Goal: Task Accomplishment & Management: Manage account settings

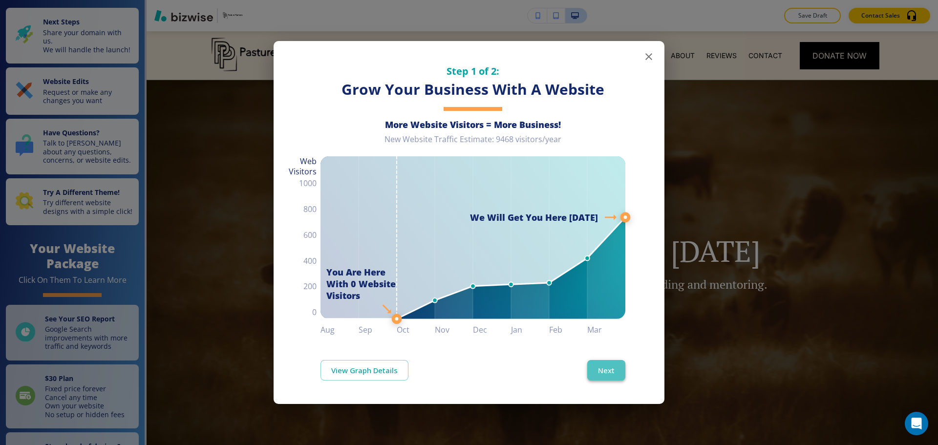
click at [617, 372] on button "Next" at bounding box center [606, 370] width 38 height 21
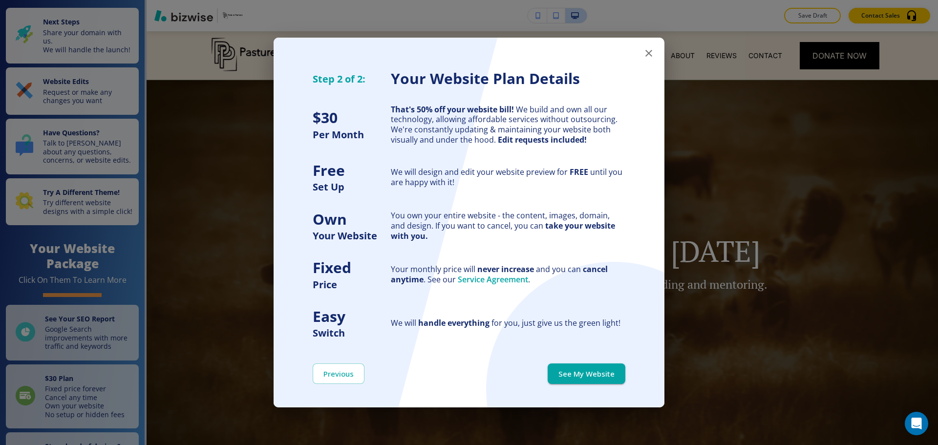
click at [617, 372] on button "See My Website" at bounding box center [587, 373] width 78 height 21
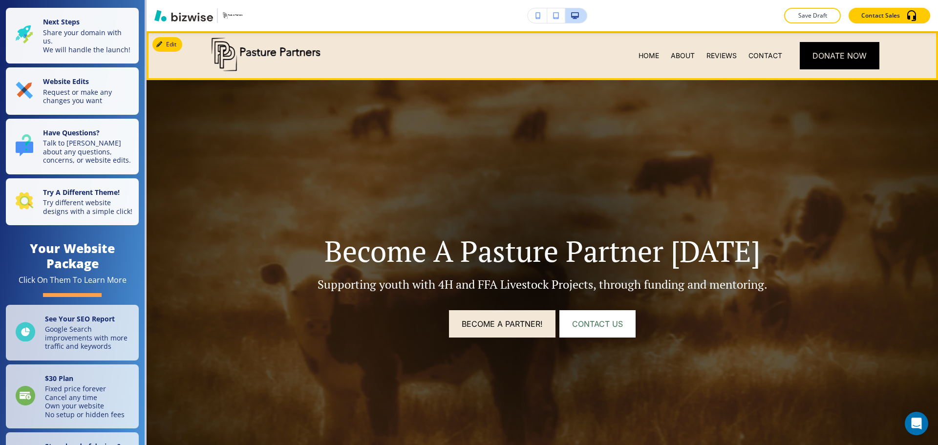
click at [234, 66] on img at bounding box center [278, 55] width 147 height 41
click at [171, 42] on button "Edit Navigation Bar" at bounding box center [189, 44] width 74 height 15
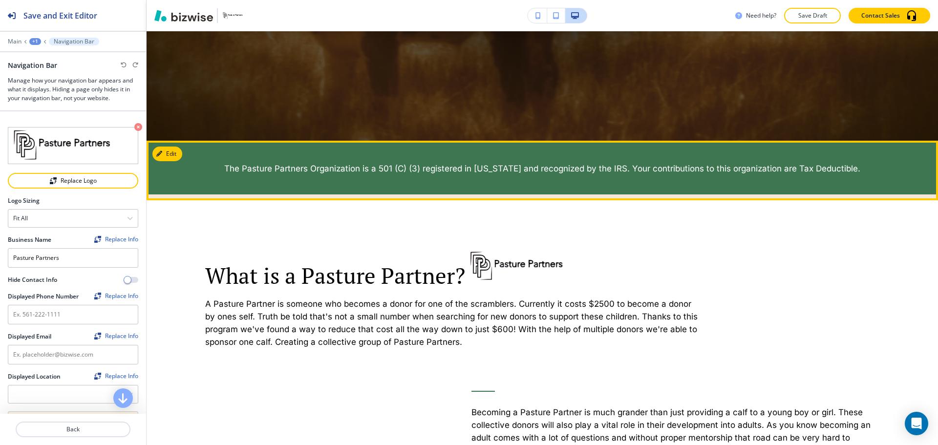
scroll to position [342, 0]
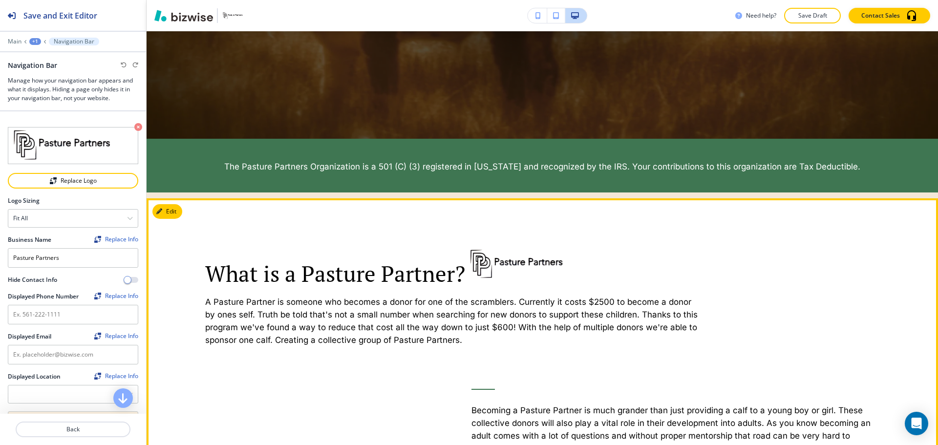
click at [502, 260] on img at bounding box center [527, 264] width 124 height 35
click at [171, 211] on button "Edit This Section" at bounding box center [185, 211] width 66 height 15
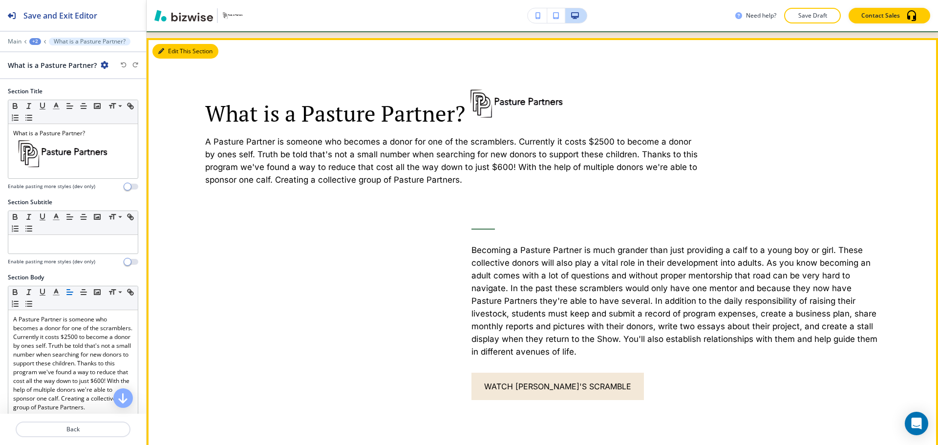
scroll to position [509, 0]
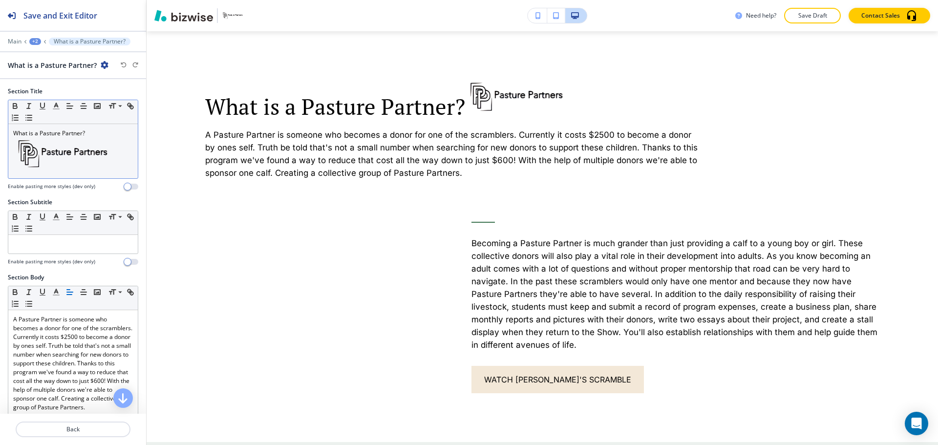
click at [76, 157] on img at bounding box center [73, 155] width 120 height 34
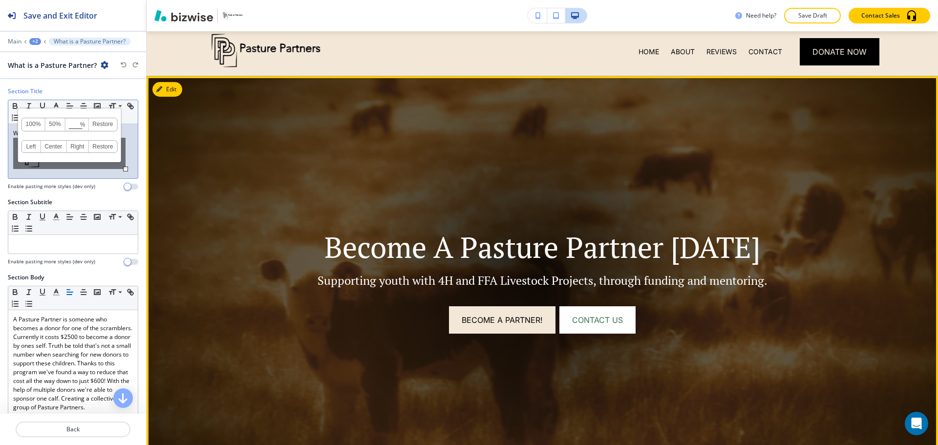
scroll to position [0, 0]
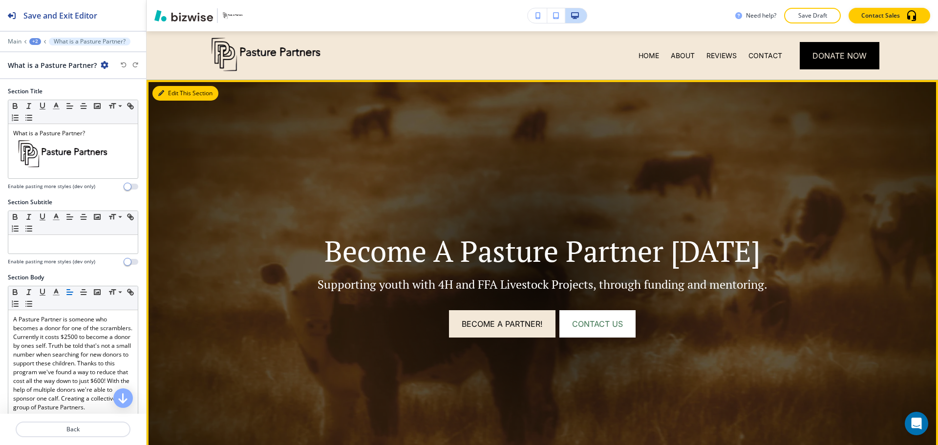
click at [167, 87] on button "Edit This Section" at bounding box center [185, 93] width 66 height 15
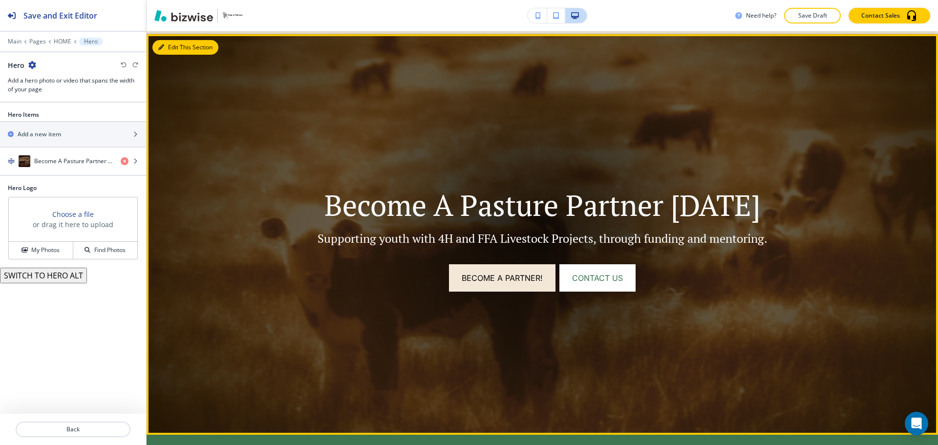
scroll to position [49, 0]
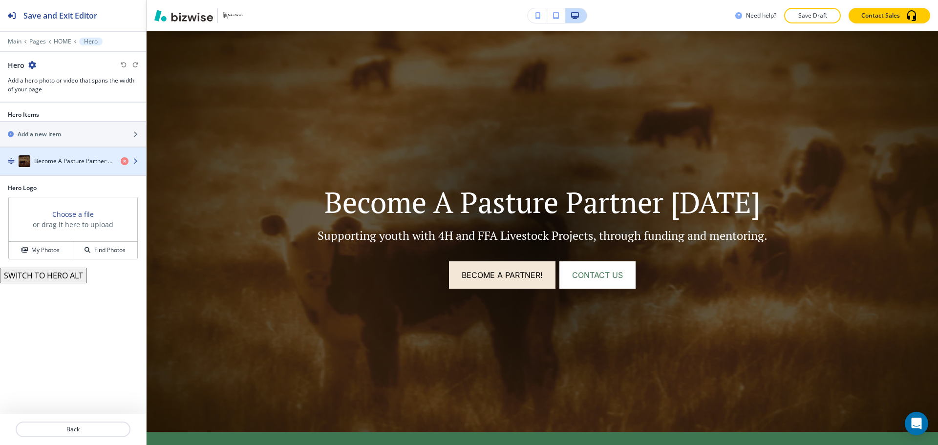
click at [63, 154] on div "button" at bounding box center [73, 152] width 146 height 8
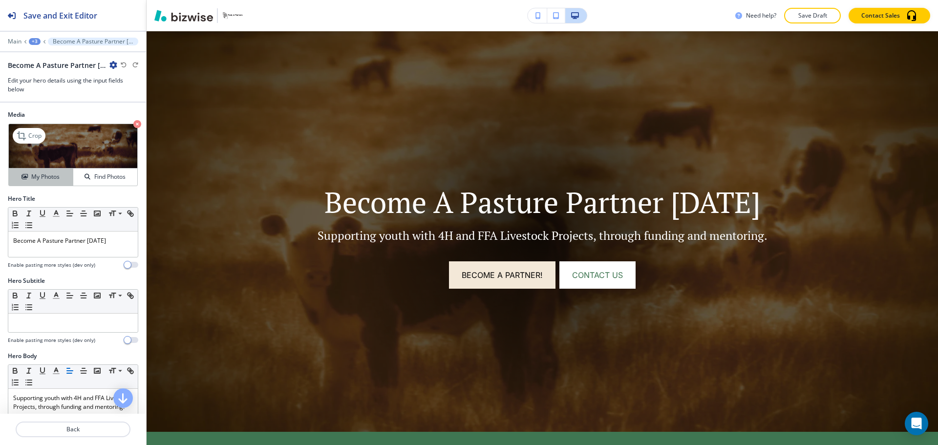
click at [39, 178] on h4 "My Photos" at bounding box center [45, 176] width 28 height 9
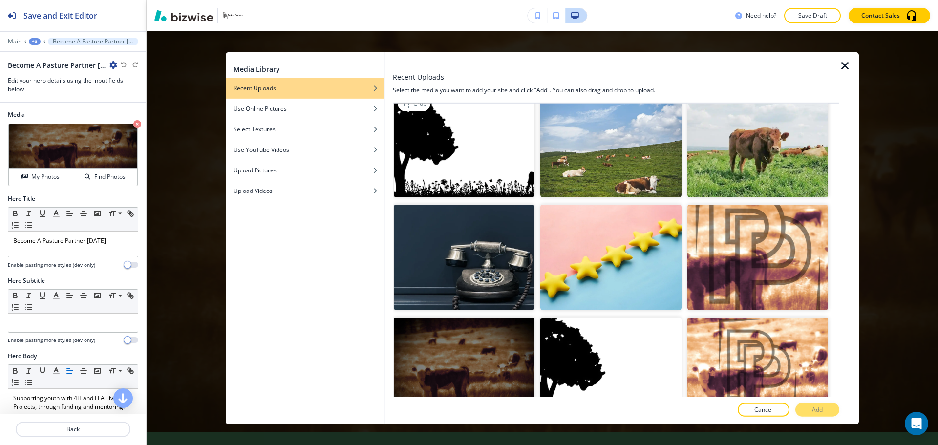
scroll to position [293, 0]
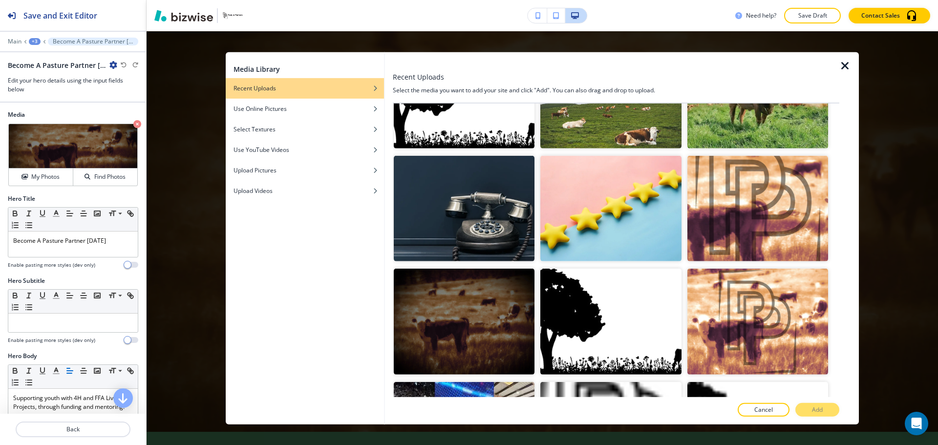
click at [208, 232] on div "Media Library Recent Uploads Use Online Pictures Select Textures Use YouTube Vi…" at bounding box center [542, 238] width 791 height 414
click at [758, 413] on p "Cancel" at bounding box center [763, 410] width 19 height 9
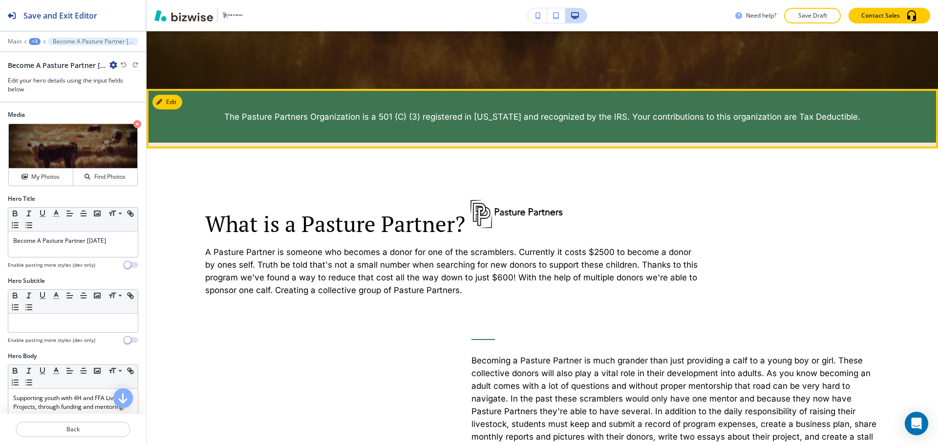
scroll to position [489, 0]
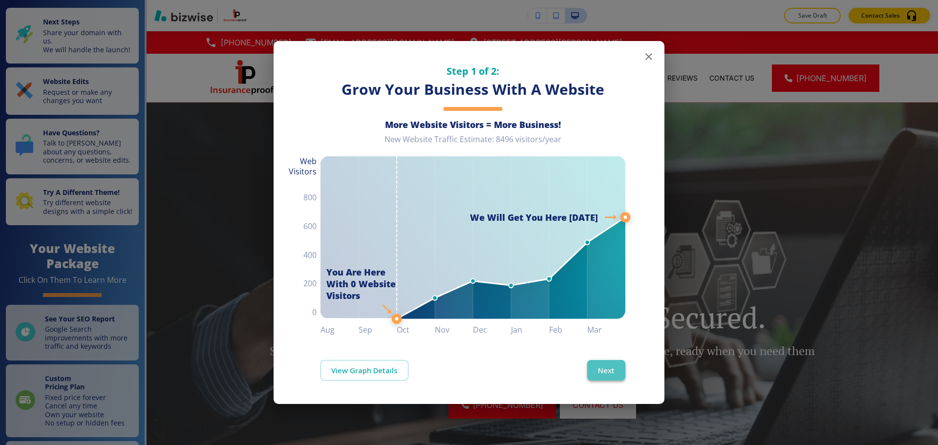
click at [611, 367] on button "Next" at bounding box center [606, 370] width 38 height 21
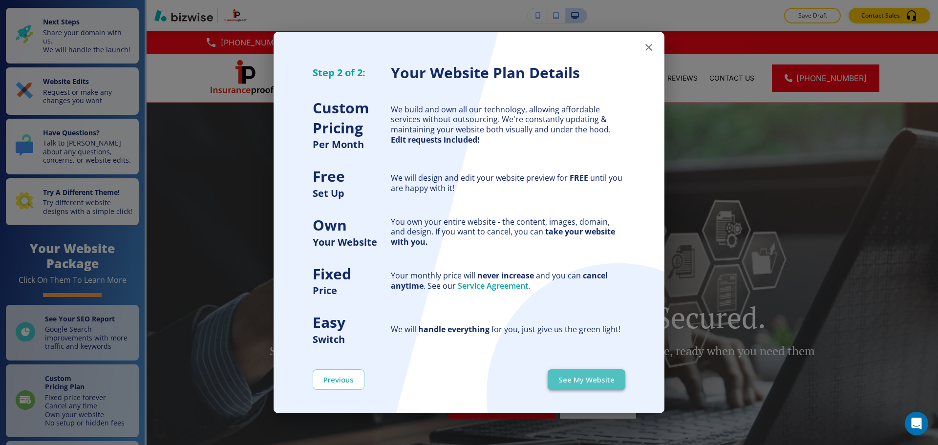
click at [599, 375] on button "See My Website" at bounding box center [587, 379] width 78 height 21
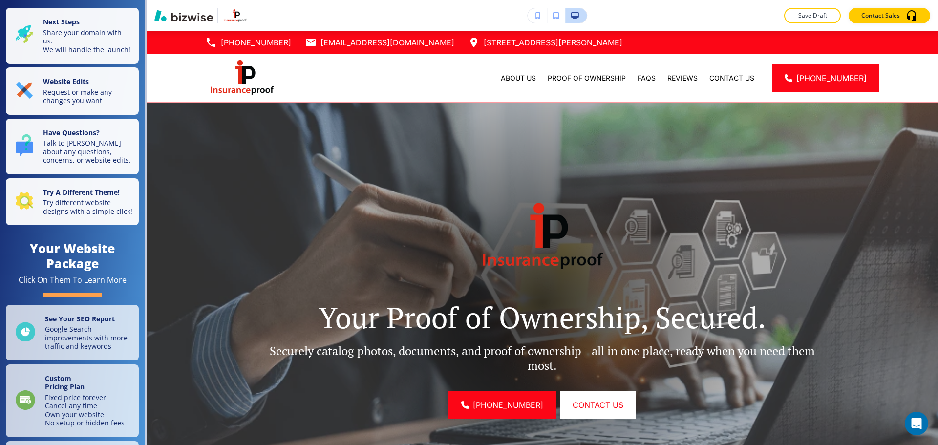
click at [346, 160] on img at bounding box center [542, 303] width 791 height 401
click at [92, 104] on p "Request or make any changes you want" at bounding box center [88, 95] width 90 height 17
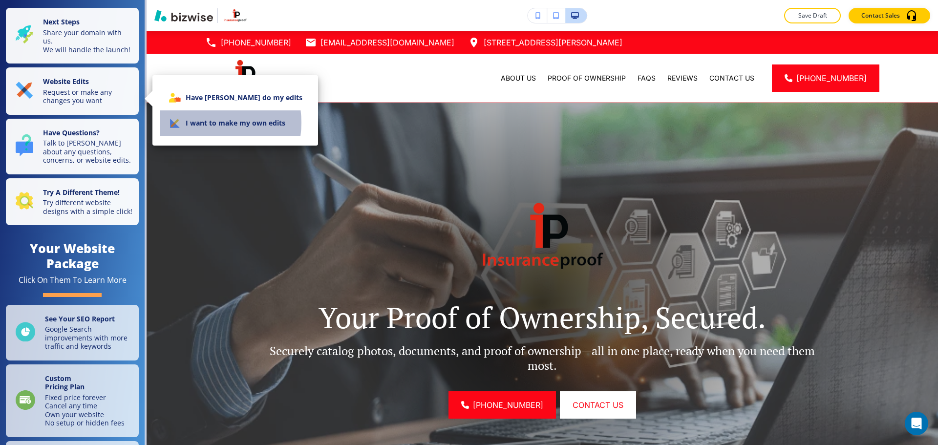
click at [207, 123] on li "I want to make my own edits" at bounding box center [235, 122] width 150 height 25
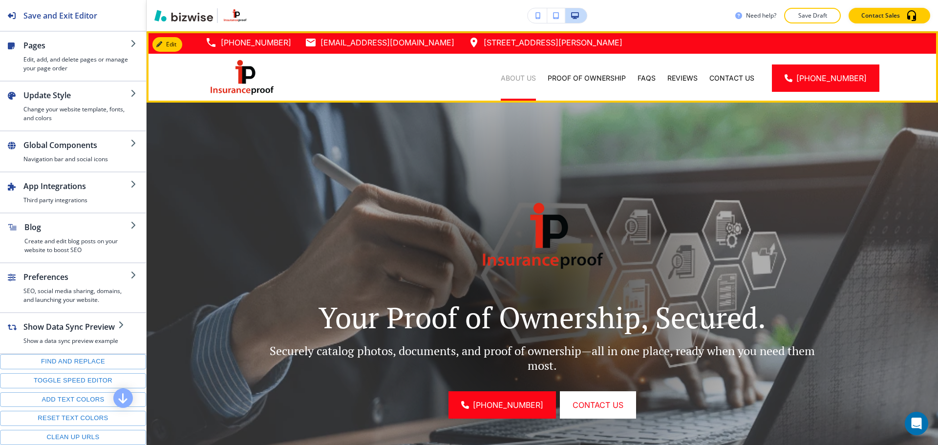
click at [523, 82] on p "About Us" at bounding box center [518, 78] width 35 height 10
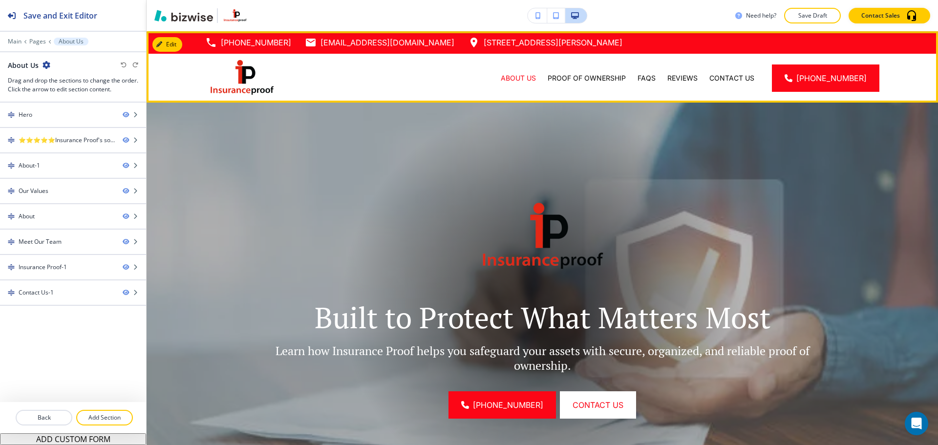
click at [579, 85] on div "Proof of Ownership" at bounding box center [587, 78] width 90 height 49
click at [586, 77] on p "Proof of Ownership" at bounding box center [587, 78] width 78 height 10
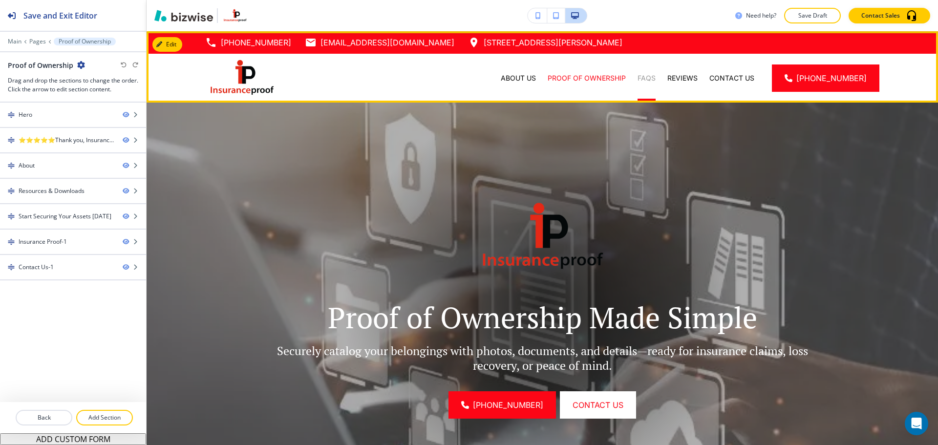
click at [656, 78] on p "FAQs" at bounding box center [647, 78] width 18 height 10
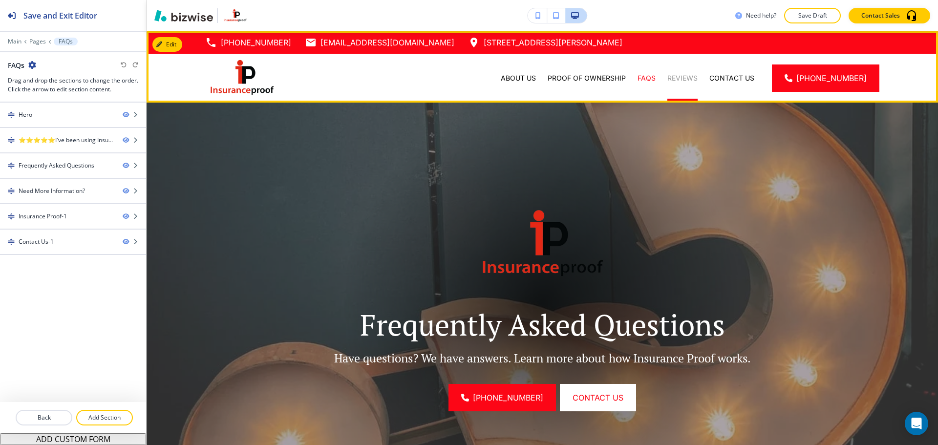
click at [694, 78] on p "Reviews" at bounding box center [682, 78] width 30 height 10
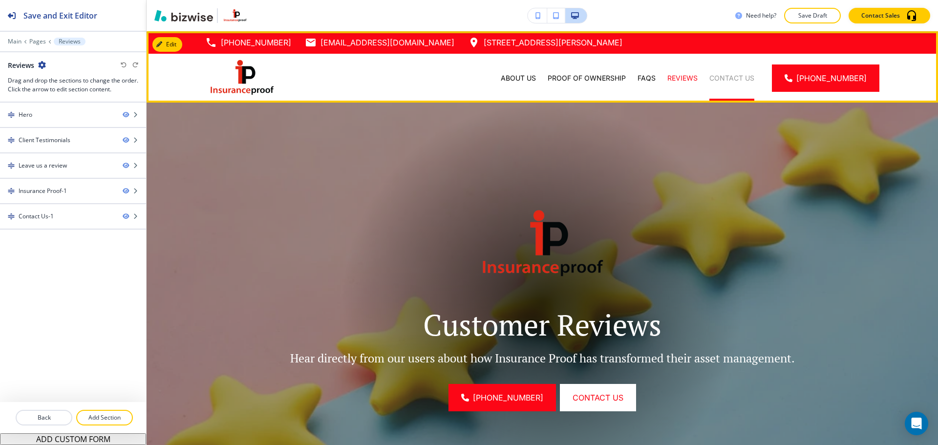
click at [735, 81] on p "Contact Us" at bounding box center [731, 78] width 45 height 10
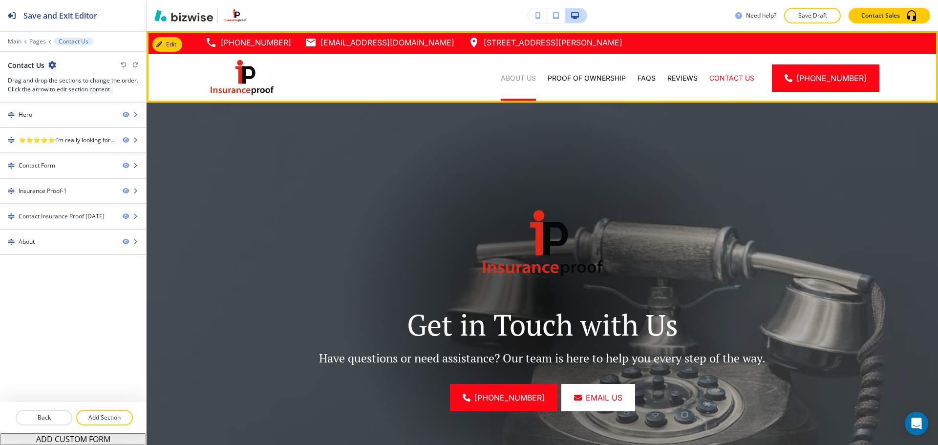
click at [536, 82] on p "About Us" at bounding box center [518, 78] width 35 height 10
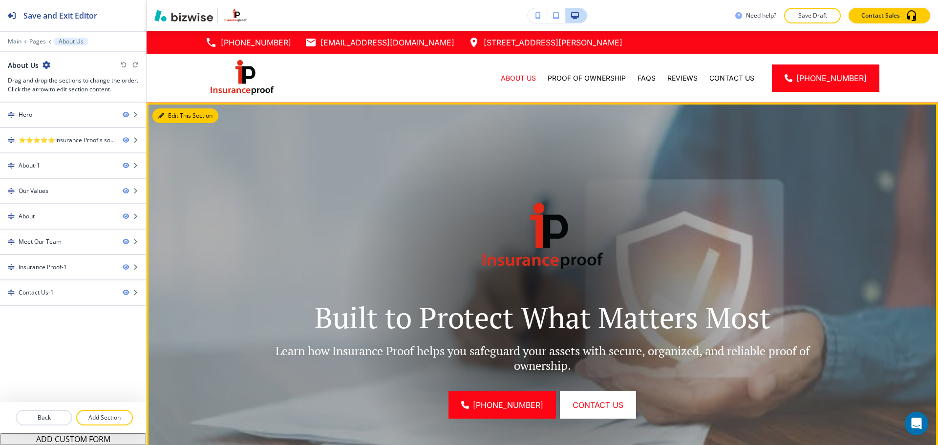
click at [159, 111] on button "Edit This Section" at bounding box center [185, 115] width 66 height 15
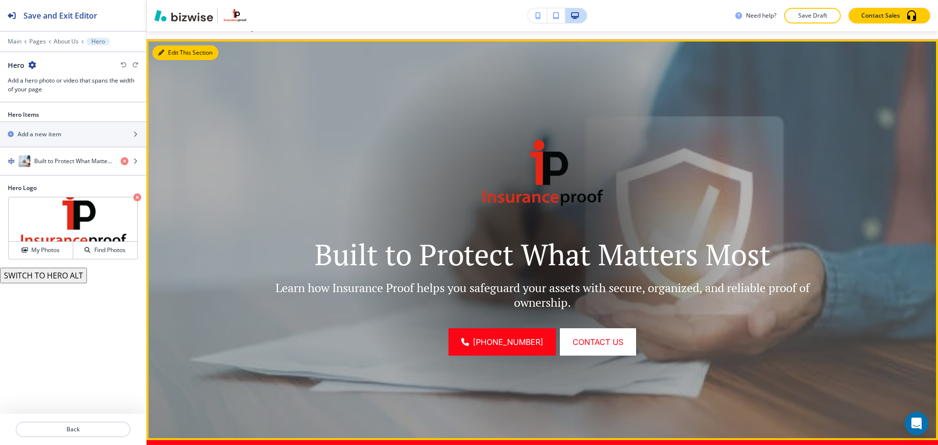
scroll to position [71, 0]
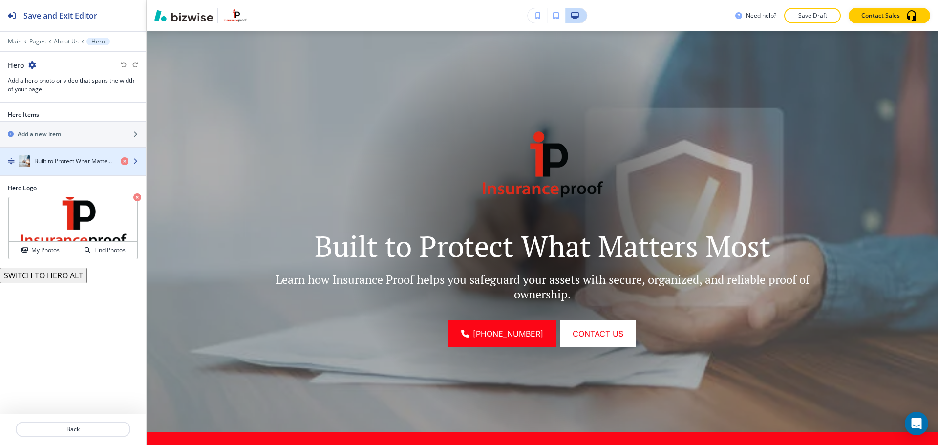
click at [96, 170] on div "button" at bounding box center [73, 171] width 146 height 8
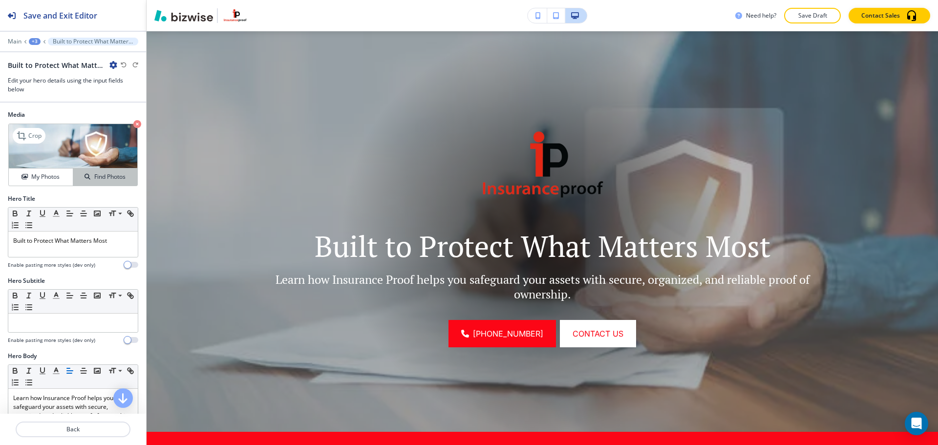
click at [94, 179] on h4 "Find Photos" at bounding box center [109, 176] width 31 height 9
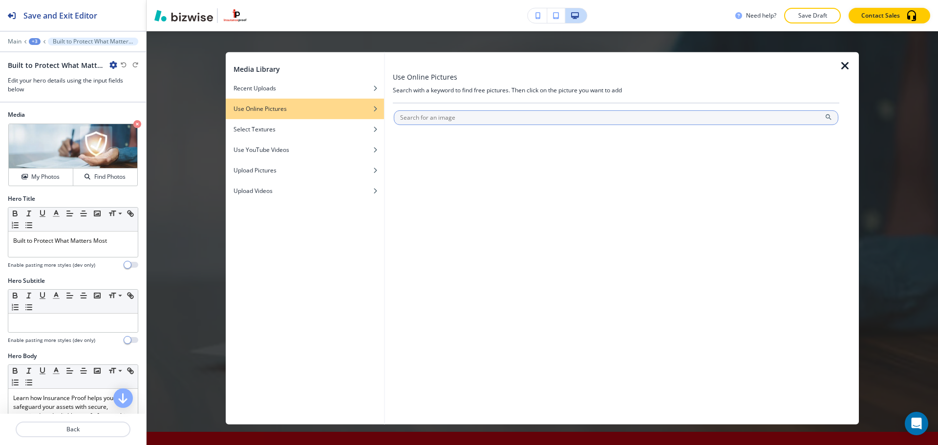
click at [431, 118] on input "text" at bounding box center [616, 117] width 445 height 15
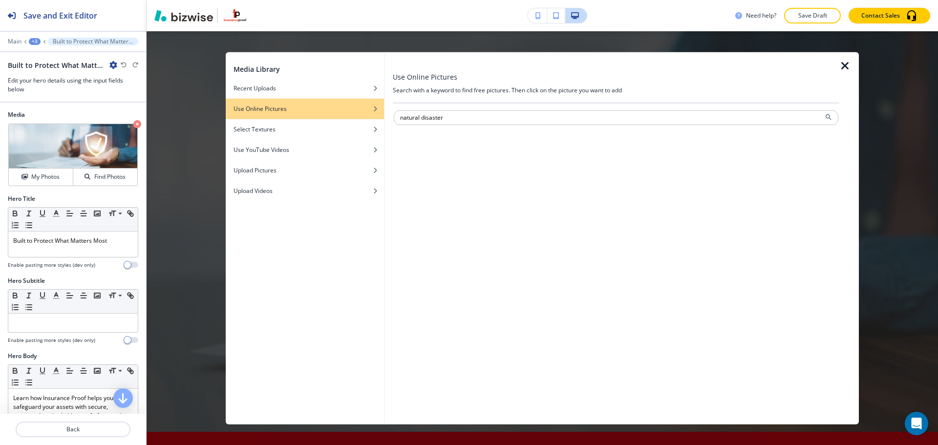
type input "natural disaster"
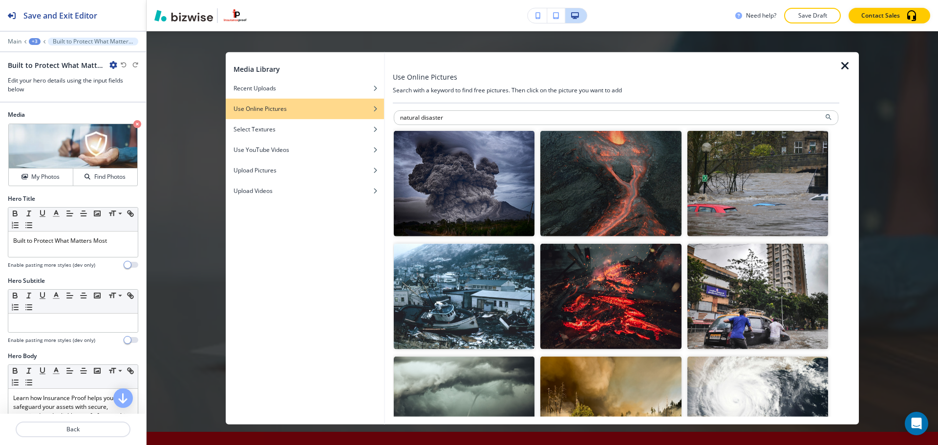
click at [570, 292] on img "button" at bounding box center [610, 297] width 141 height 106
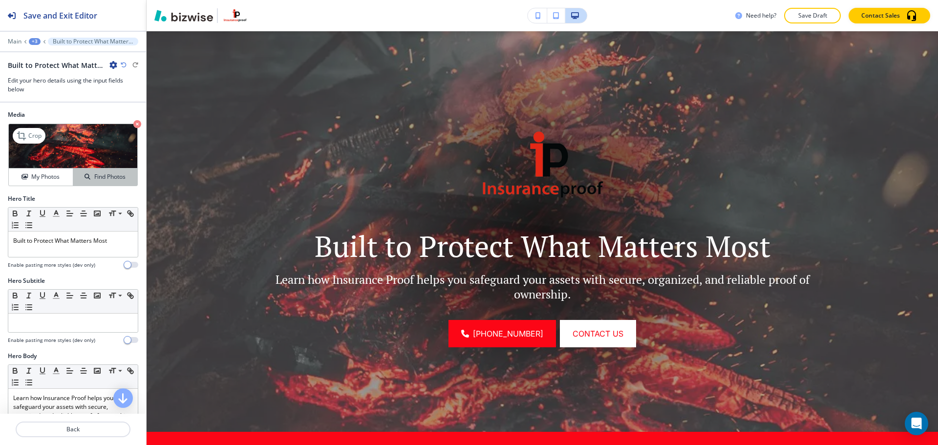
click at [127, 174] on div "Find Photos" at bounding box center [105, 176] width 64 height 9
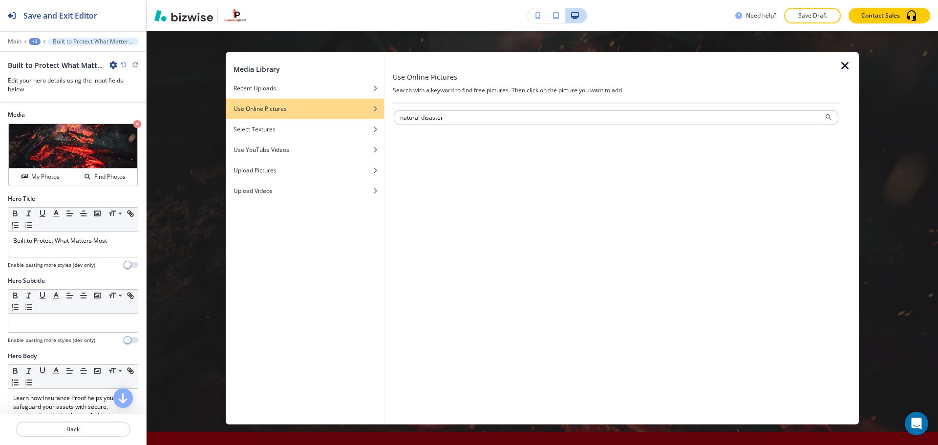
type input "natural disaster"
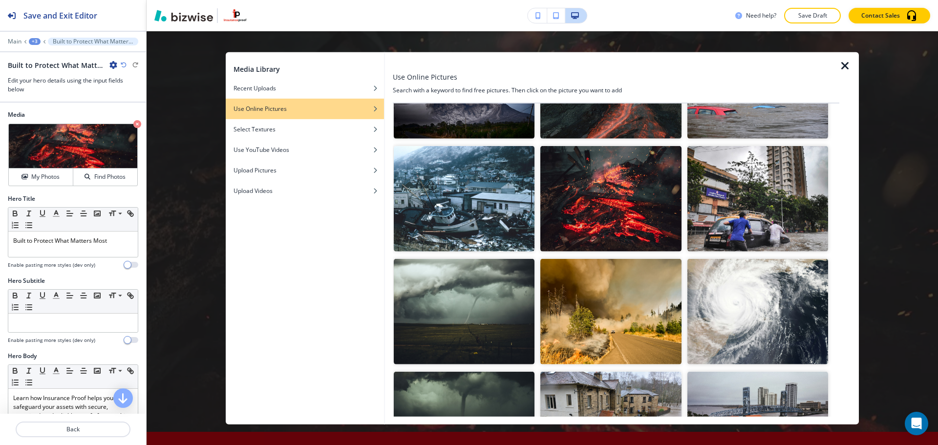
scroll to position [49, 0]
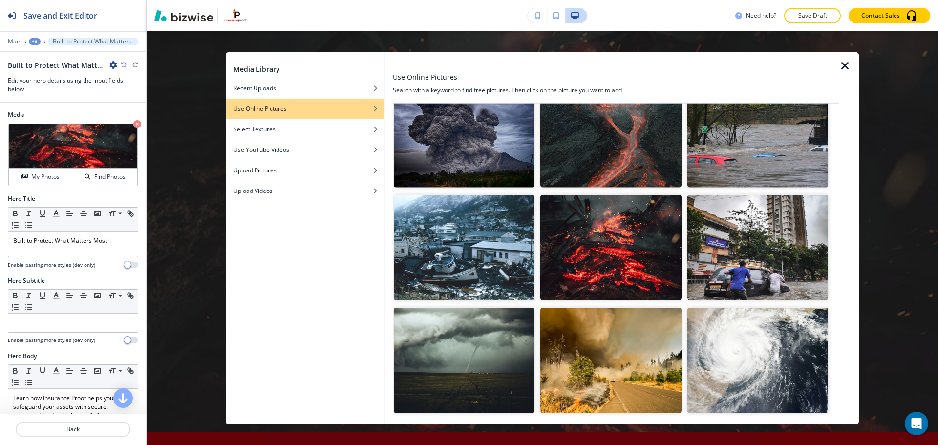
click at [445, 278] on img "button" at bounding box center [464, 248] width 141 height 106
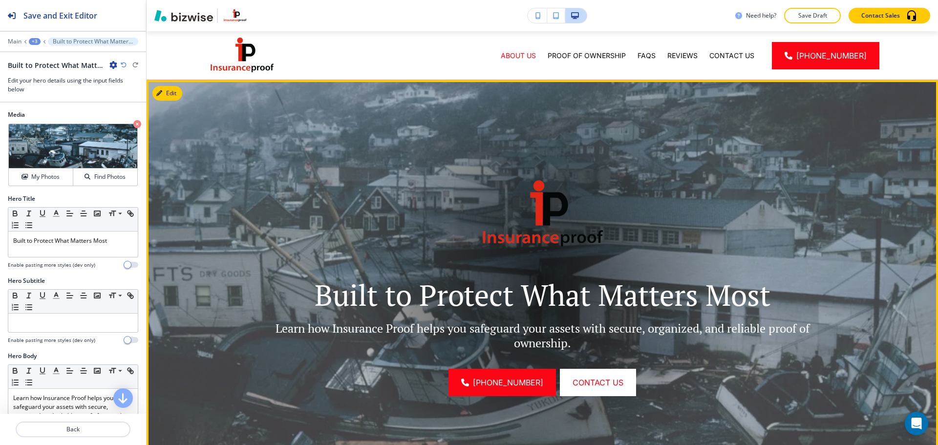
scroll to position [0, 0]
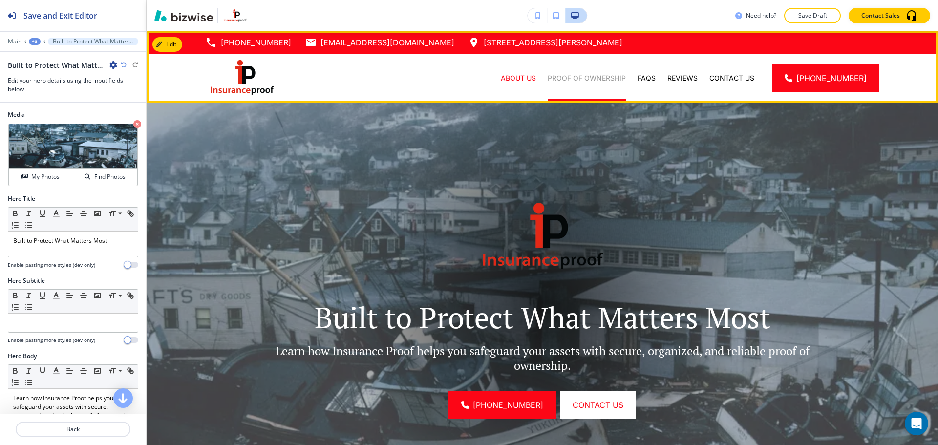
click at [616, 81] on p "Proof of Ownership" at bounding box center [587, 78] width 78 height 10
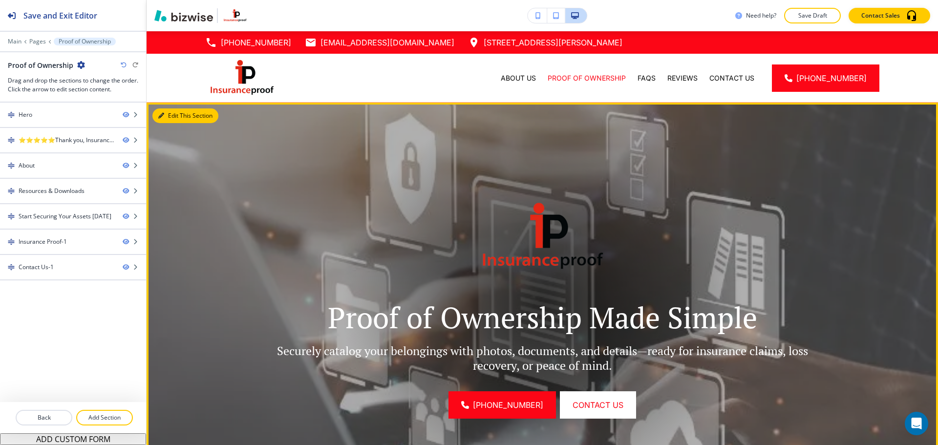
click at [164, 113] on icon "button" at bounding box center [161, 116] width 6 height 6
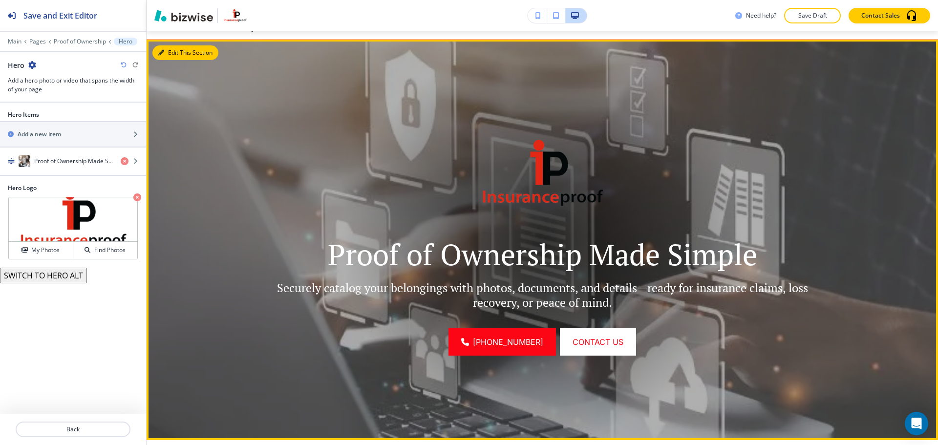
scroll to position [71, 0]
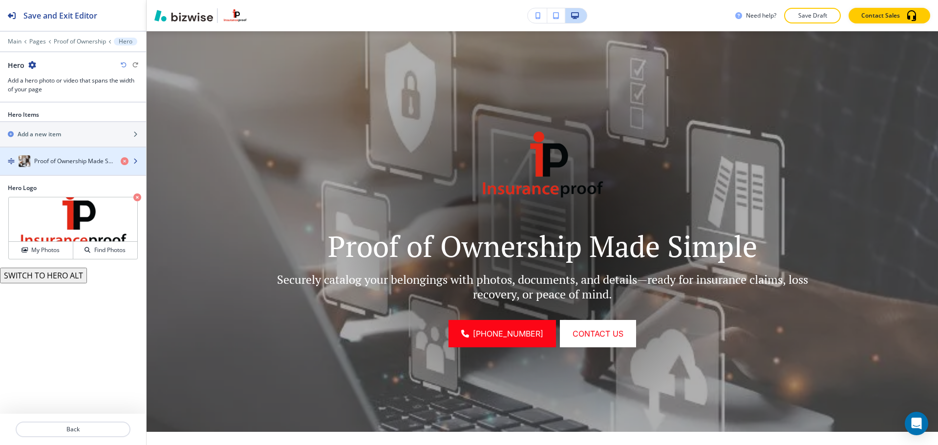
click at [64, 168] on div "button" at bounding box center [73, 171] width 146 height 8
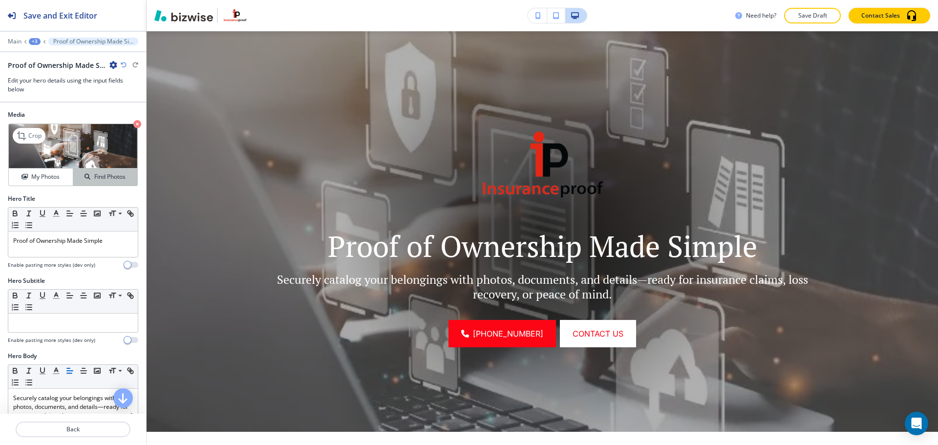
click at [94, 178] on h4 "Find Photos" at bounding box center [109, 176] width 31 height 9
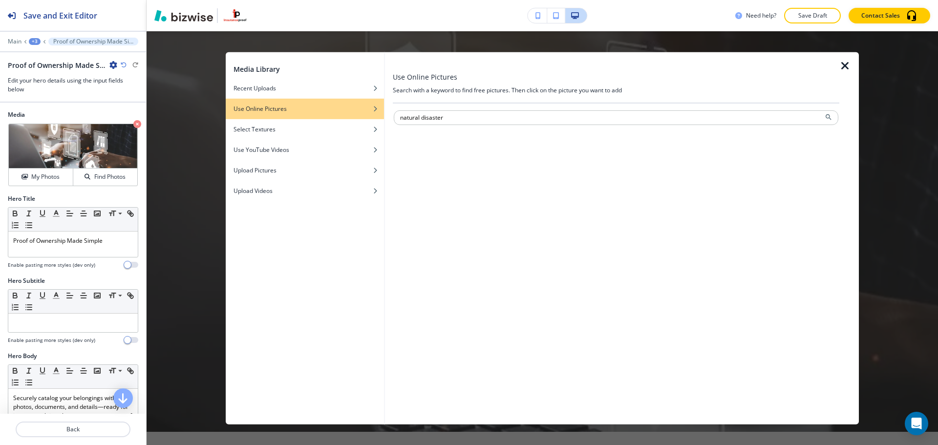
type input "natural disaster"
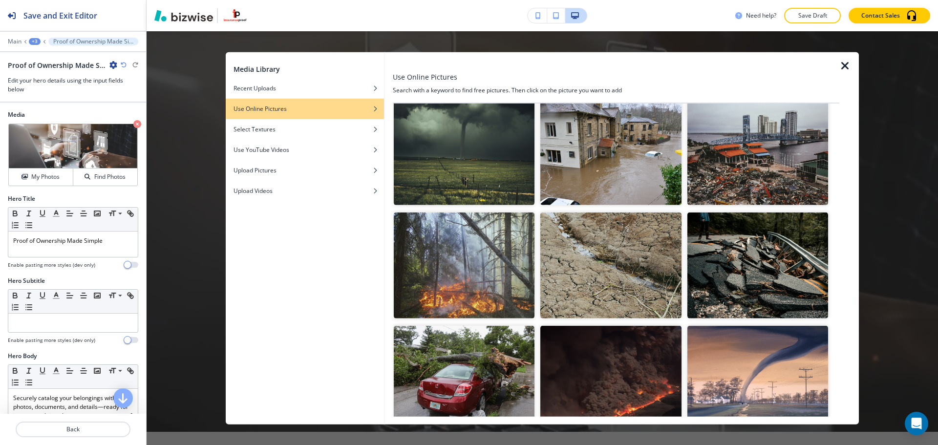
scroll to position [391, 0]
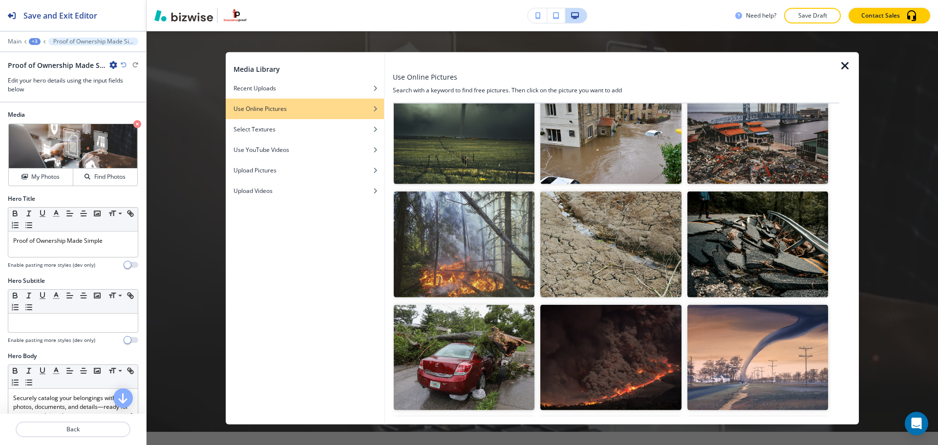
click at [470, 265] on img "button" at bounding box center [464, 245] width 141 height 106
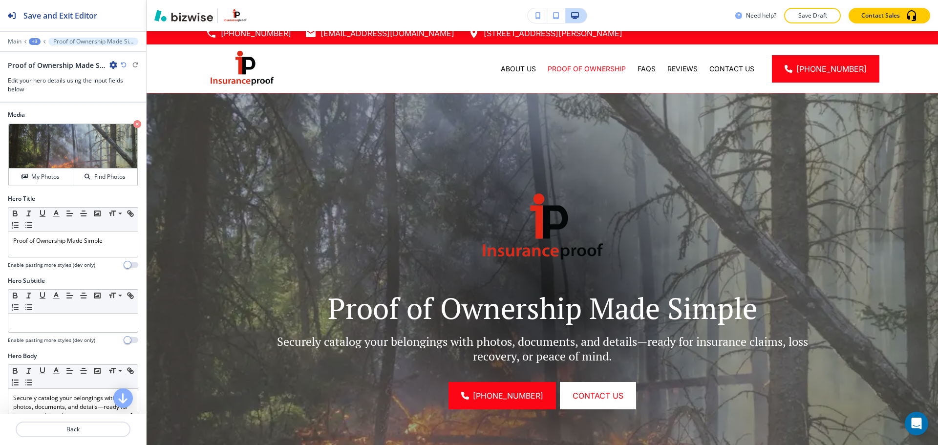
scroll to position [0, 0]
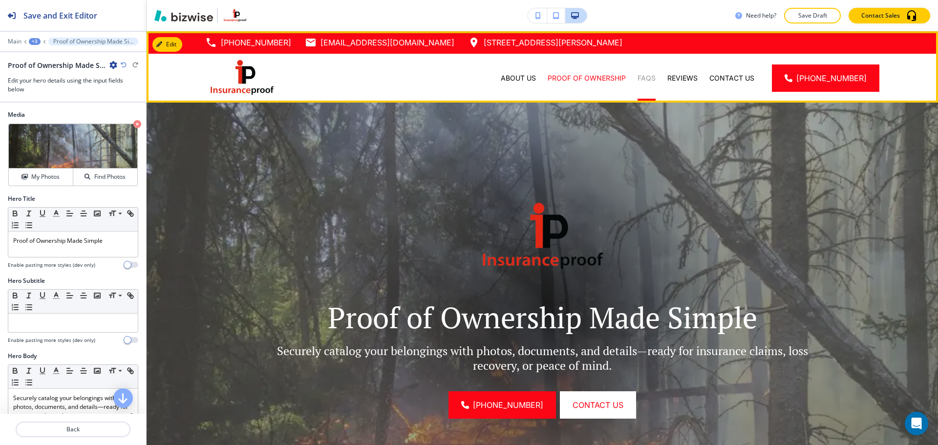
click at [656, 81] on p "FAQs" at bounding box center [647, 78] width 18 height 10
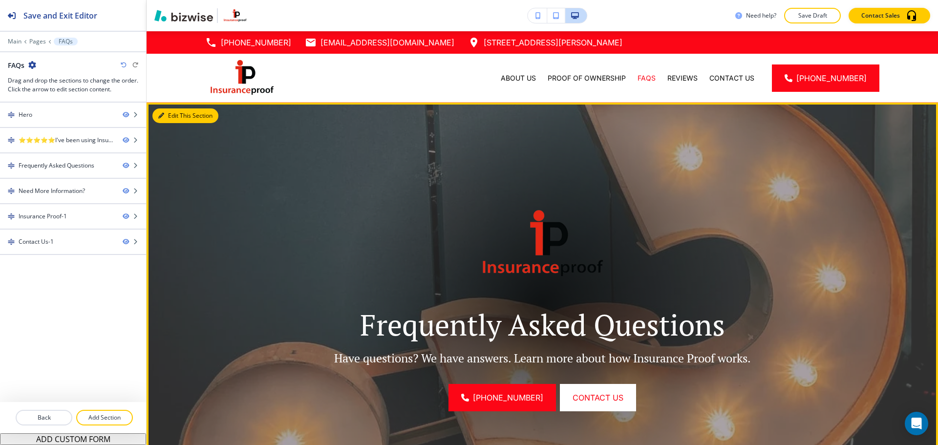
click at [169, 118] on button "Edit This Section" at bounding box center [185, 115] width 66 height 15
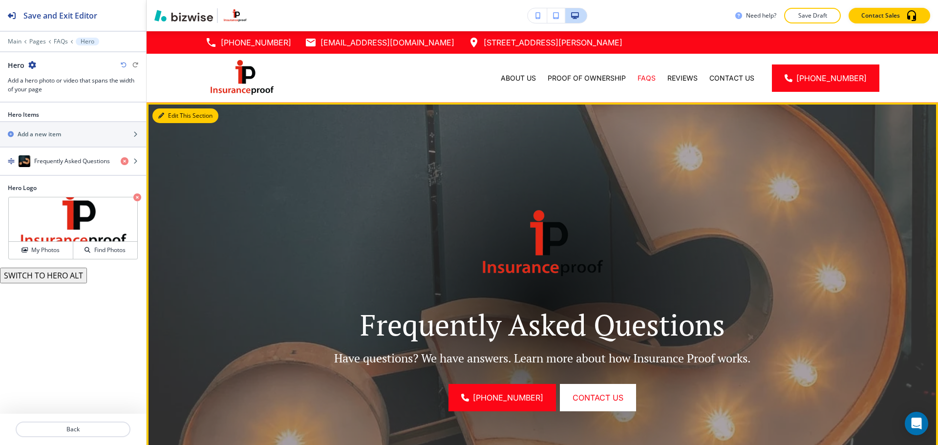
scroll to position [71, 0]
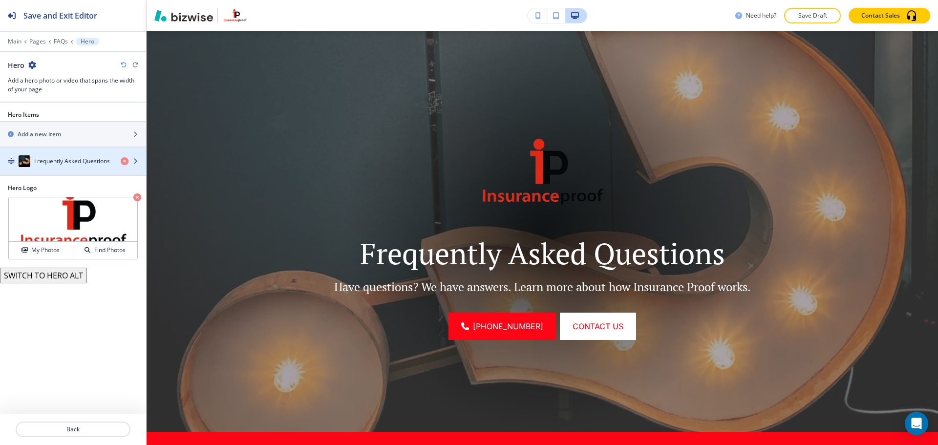
click at [87, 161] on h4 "Frequently Asked Questions" at bounding box center [72, 161] width 76 height 9
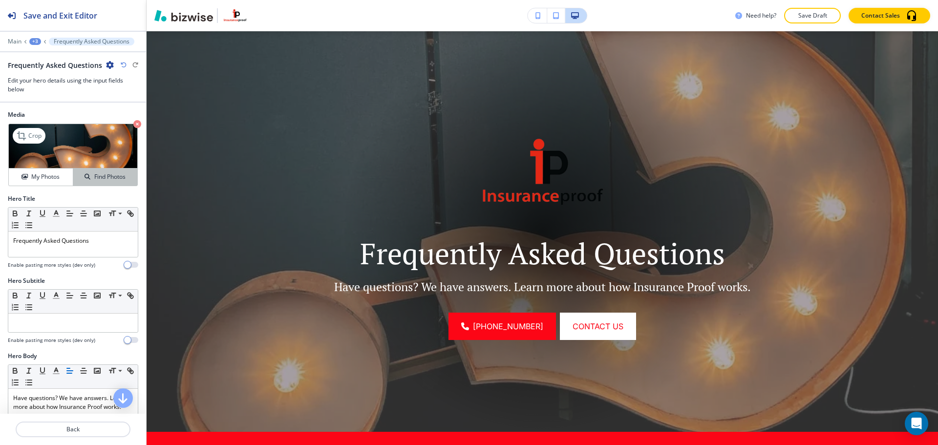
click at [122, 178] on div "Find Photos" at bounding box center [105, 176] width 64 height 9
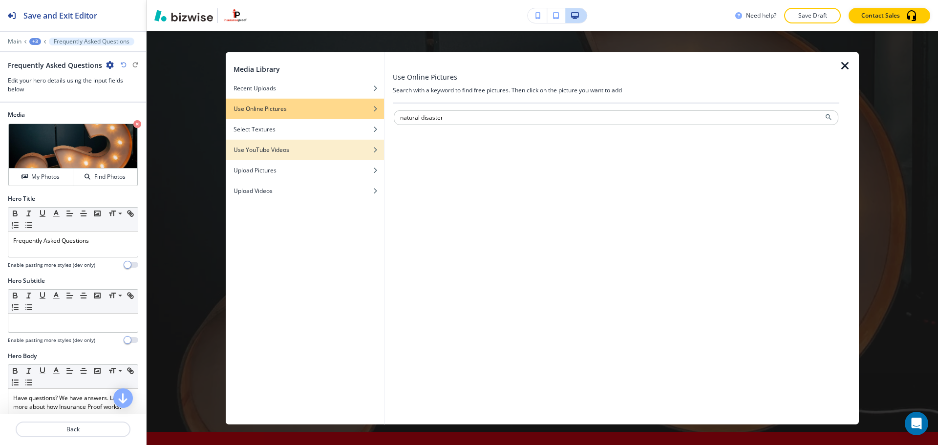
type input "natural disaster"
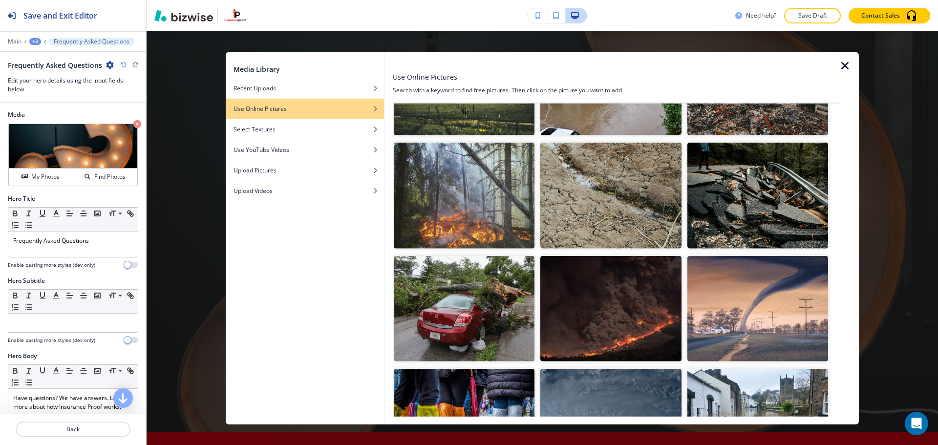
scroll to position [489, 0]
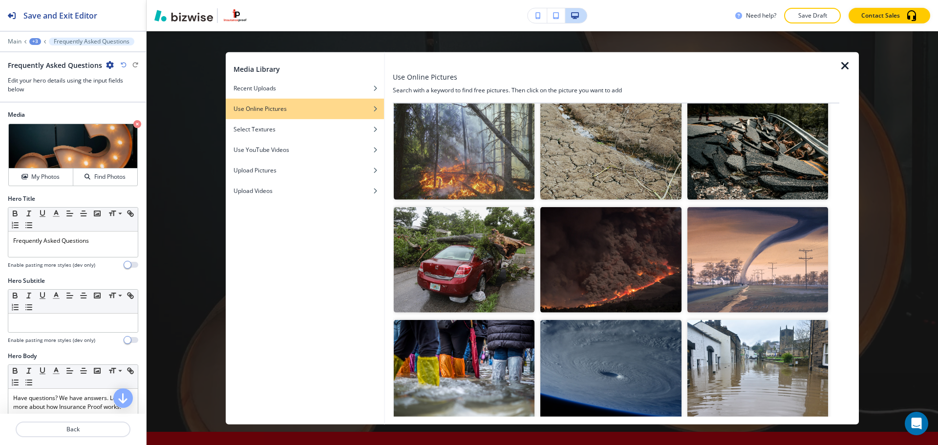
click at [765, 245] on img "button" at bounding box center [757, 260] width 141 height 106
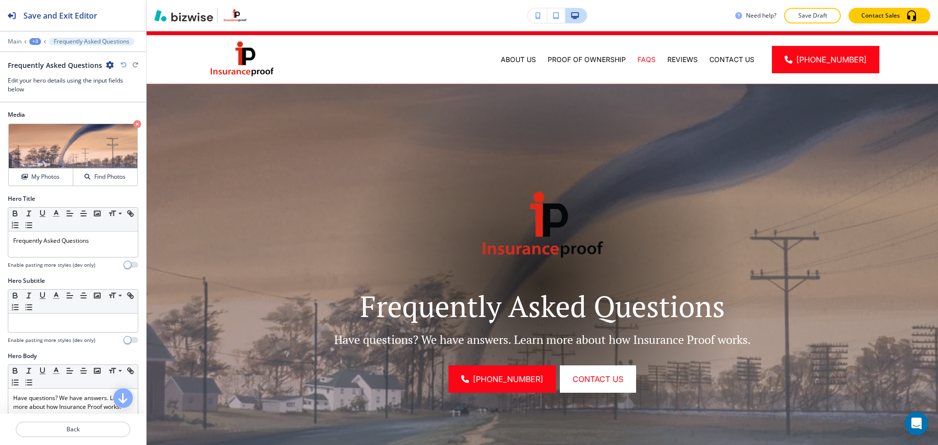
scroll to position [0, 0]
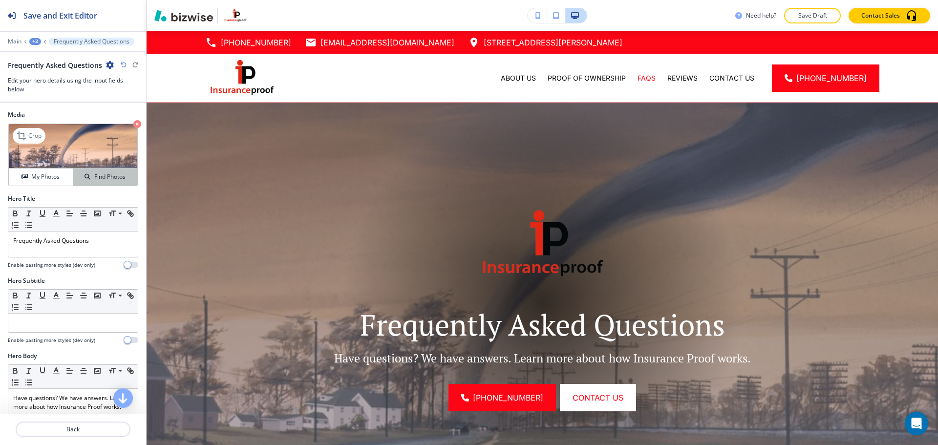
click at [111, 170] on button "Find Photos" at bounding box center [105, 177] width 64 height 17
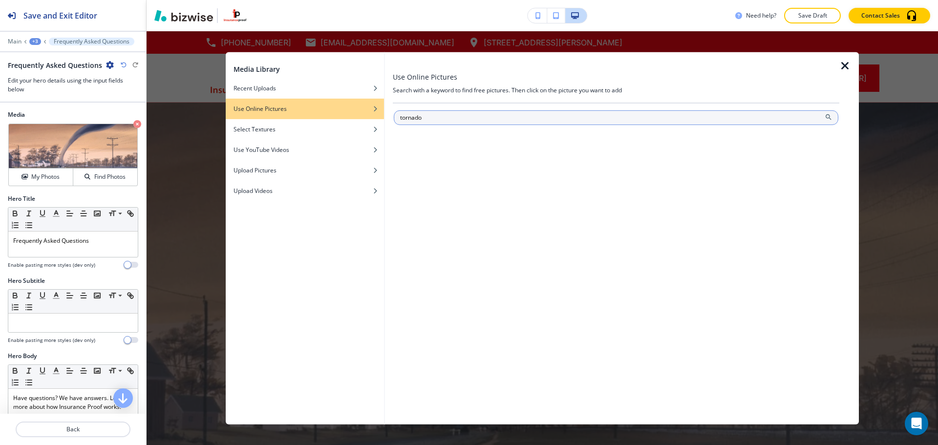
type input "tornado"
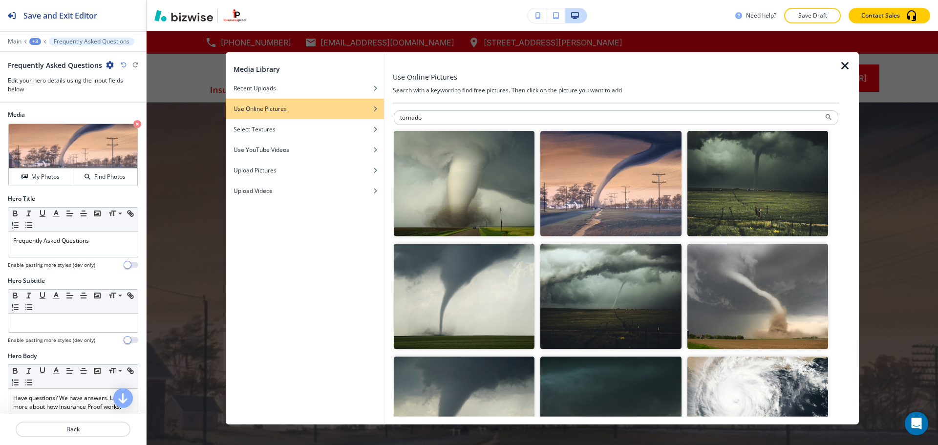
click at [454, 196] on img "button" at bounding box center [464, 183] width 141 height 106
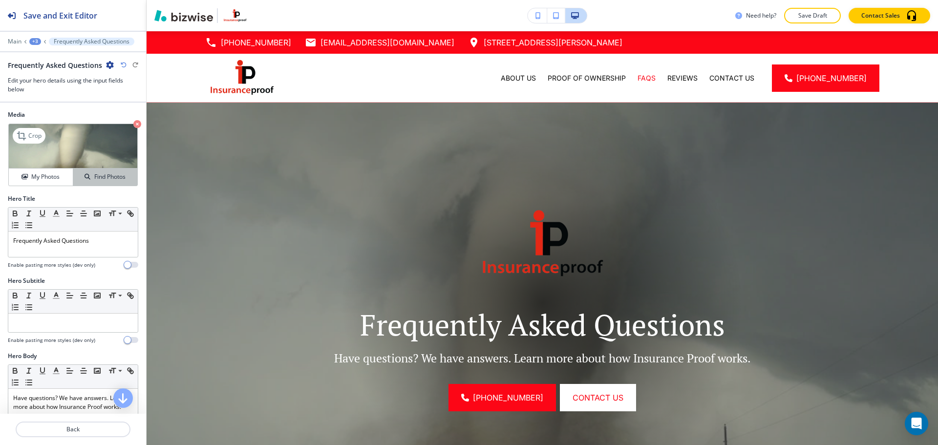
click at [112, 174] on h4 "Find Photos" at bounding box center [109, 176] width 31 height 9
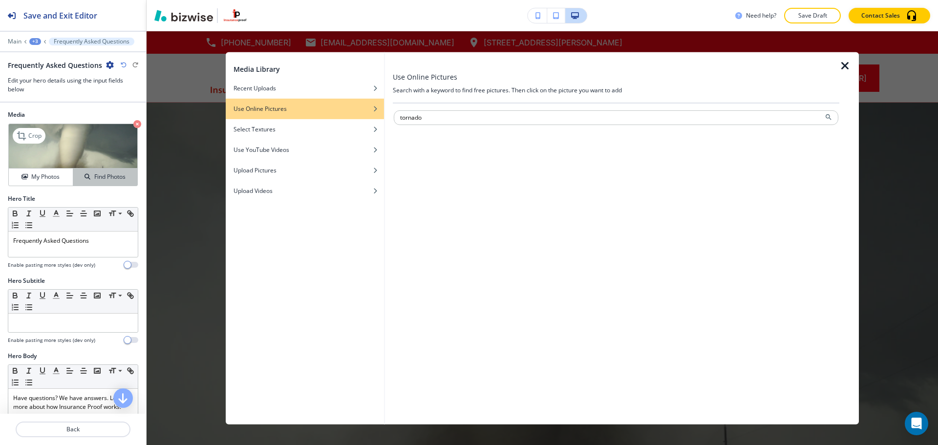
type input "tornado"
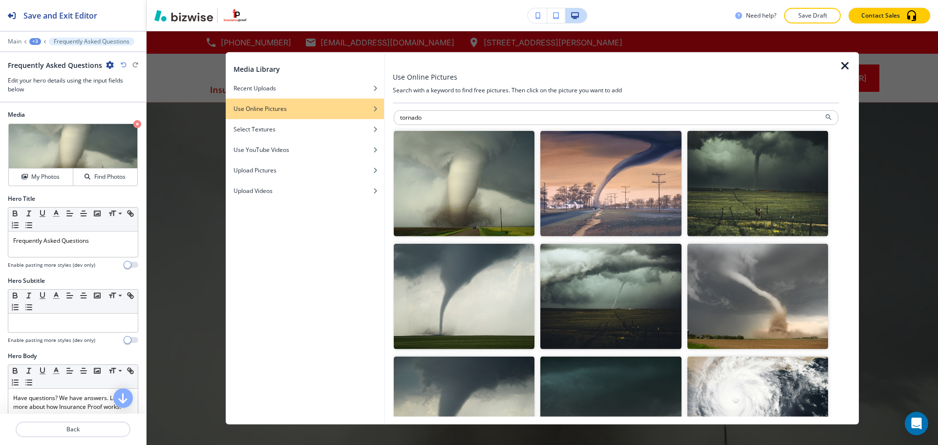
click at [742, 188] on img "button" at bounding box center [757, 183] width 141 height 106
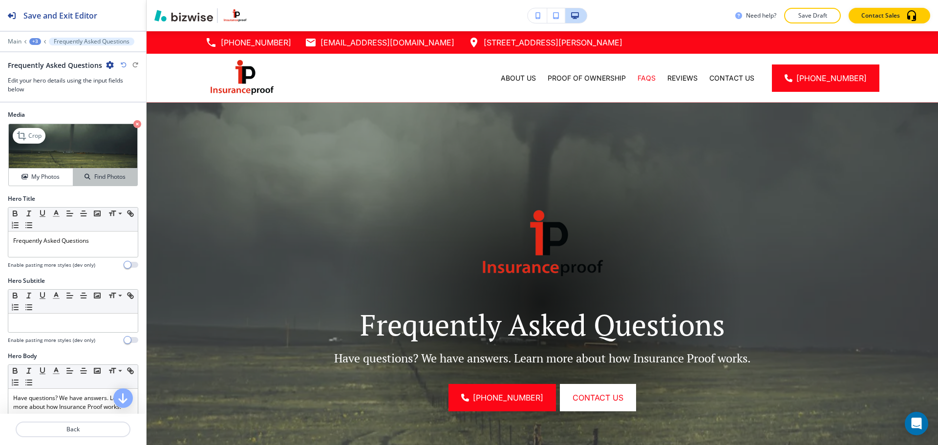
click at [110, 173] on h4 "Find Photos" at bounding box center [109, 176] width 31 height 9
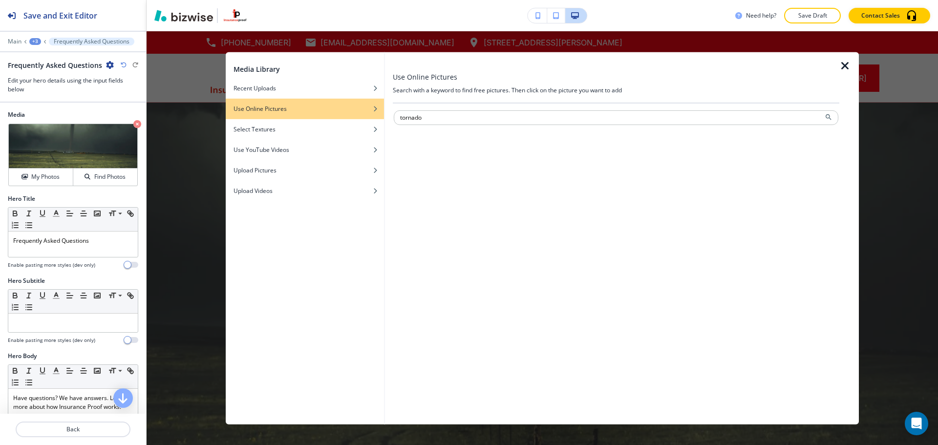
type input "tornado"
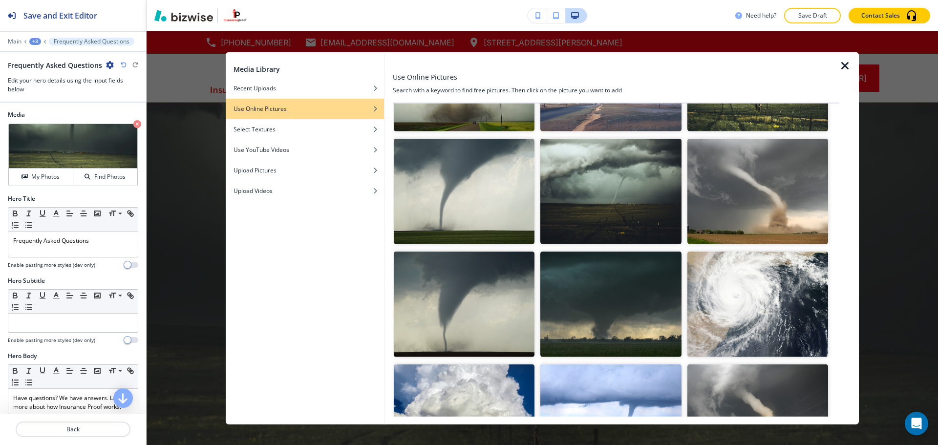
scroll to position [98, 0]
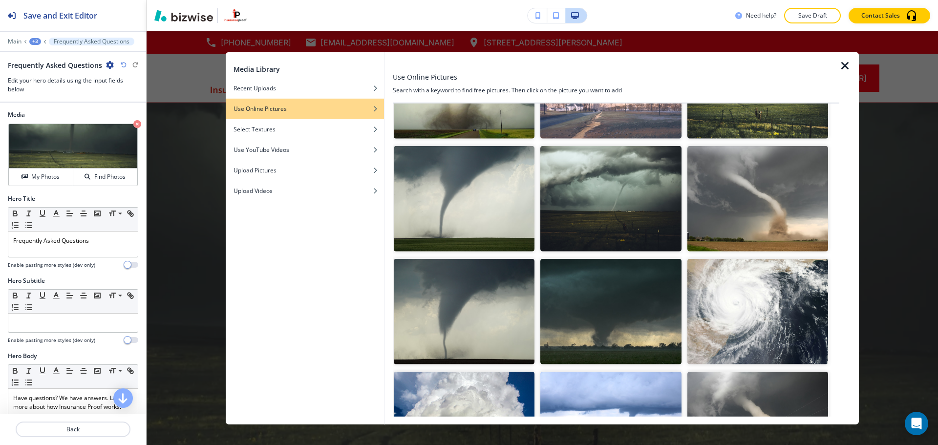
click at [774, 222] on img "button" at bounding box center [757, 199] width 141 height 106
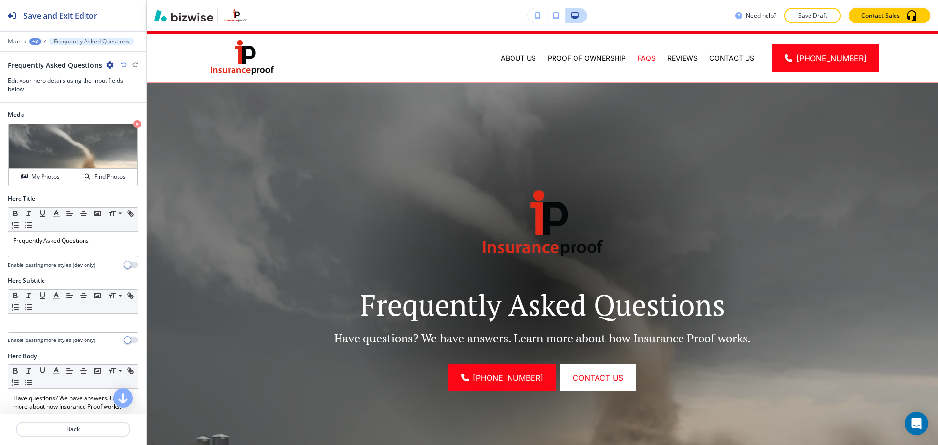
scroll to position [0, 0]
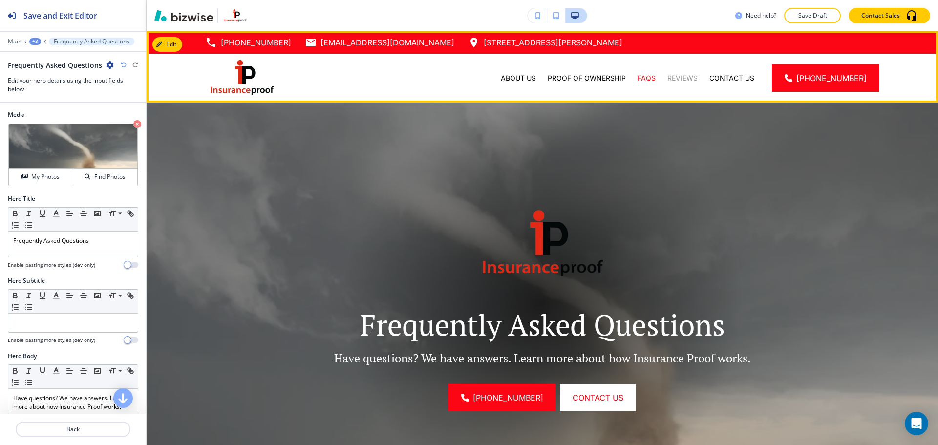
click at [694, 80] on p "Reviews" at bounding box center [682, 78] width 30 height 10
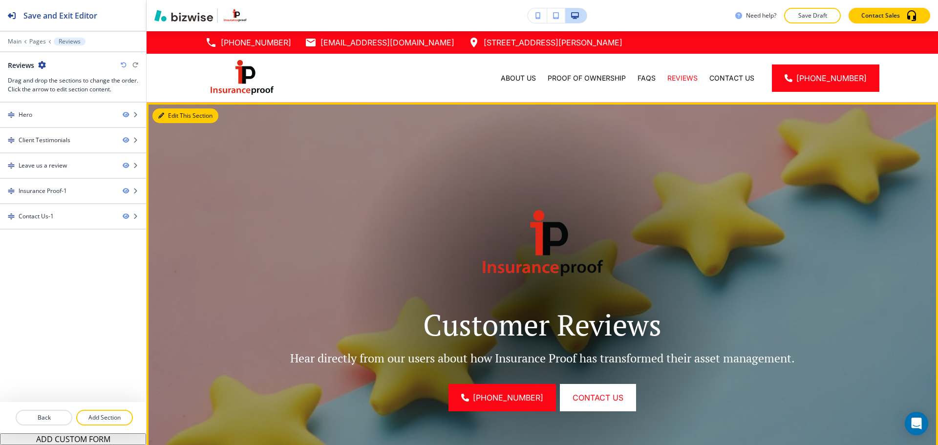
click at [170, 115] on button "Edit This Section" at bounding box center [185, 115] width 66 height 15
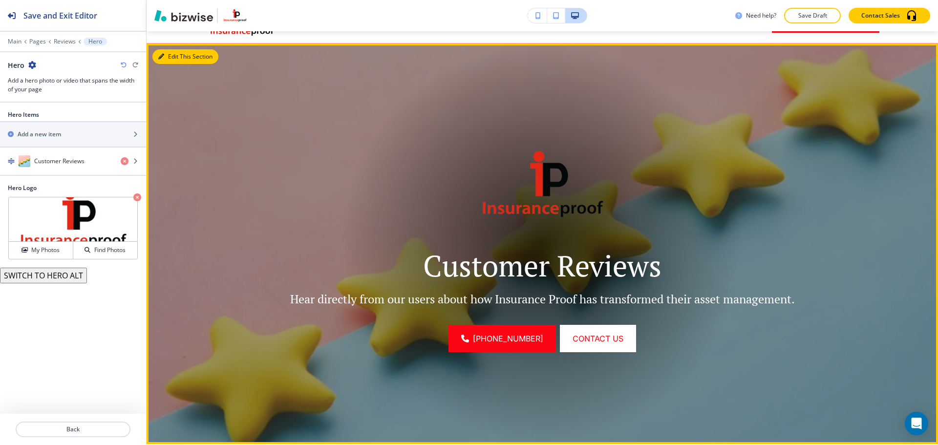
scroll to position [71, 0]
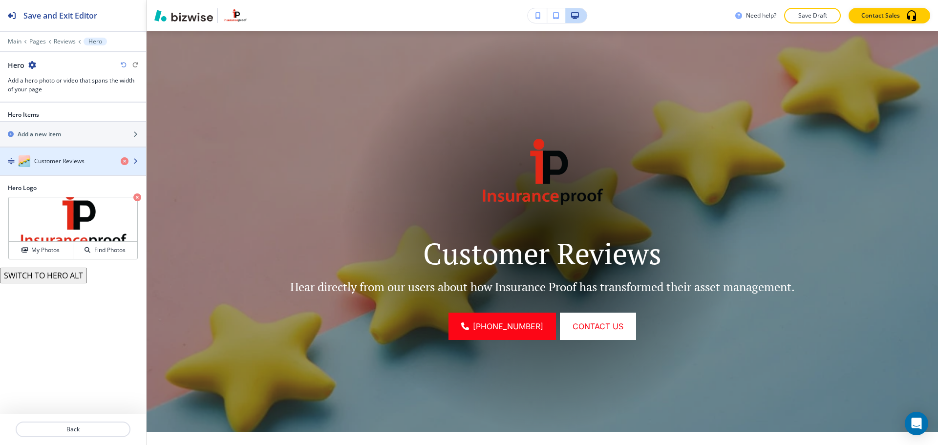
click at [85, 168] on div "button" at bounding box center [73, 171] width 146 height 8
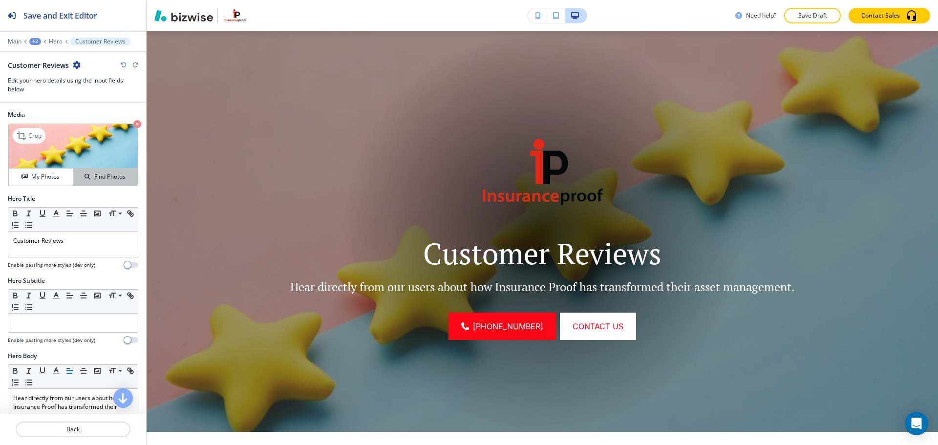
click at [126, 181] on div "Find Photos" at bounding box center [105, 176] width 64 height 9
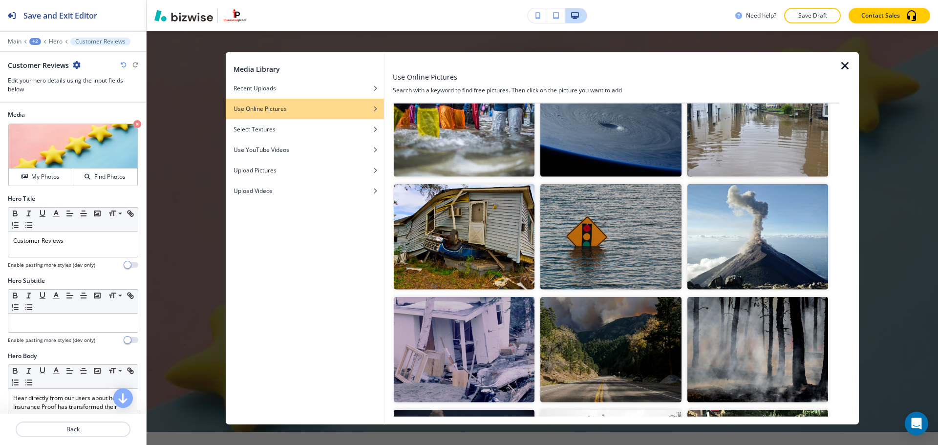
scroll to position [0, 0]
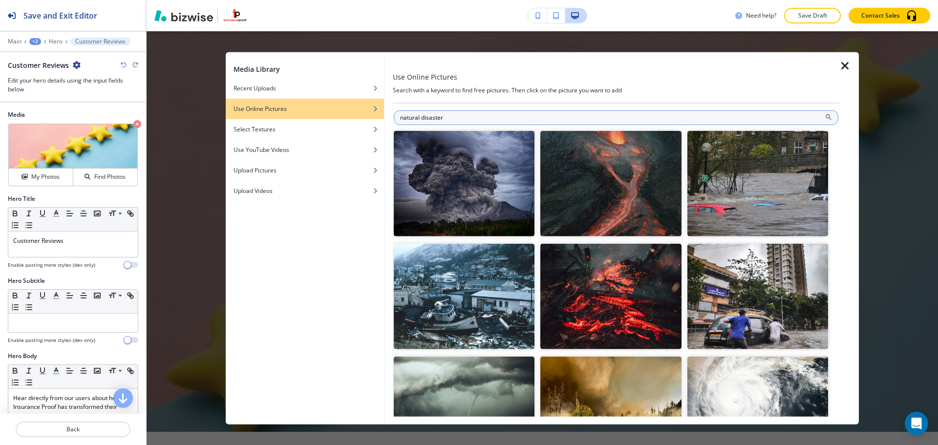
click at [734, 113] on input "natural disaster" at bounding box center [616, 117] width 445 height 15
click at [733, 113] on input "natural disaster" at bounding box center [616, 117] width 445 height 15
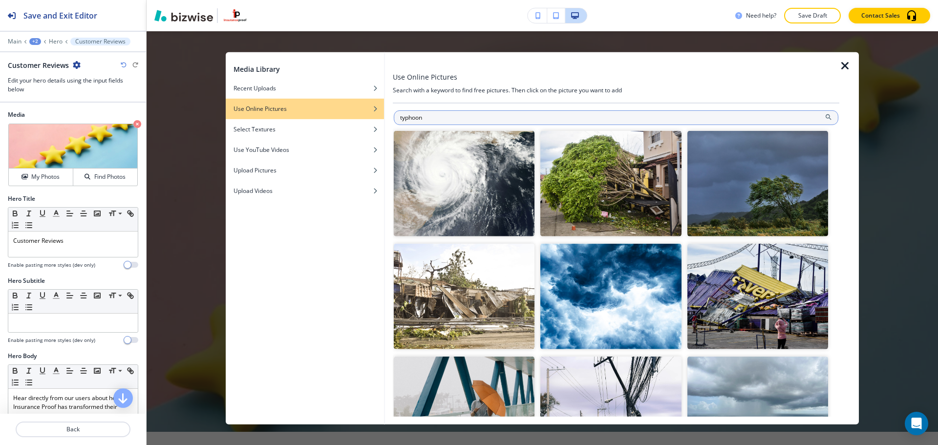
click at [642, 120] on input "typhoon" at bounding box center [616, 117] width 445 height 15
type input "flood"
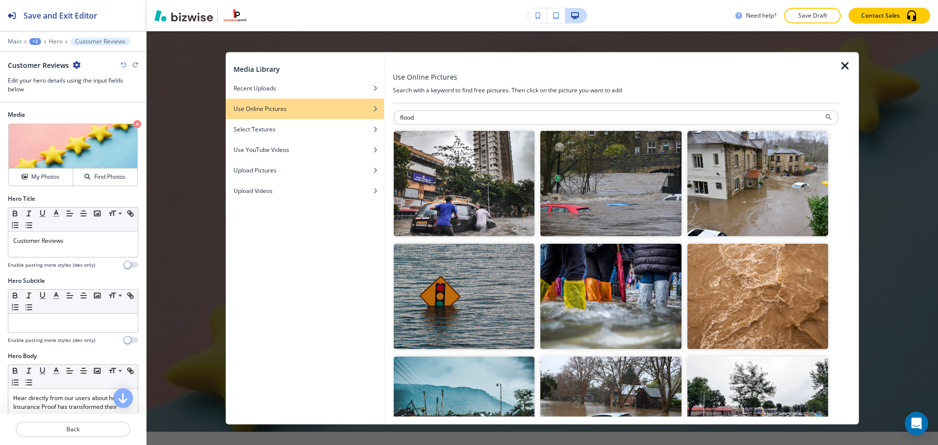
click at [631, 192] on img "button" at bounding box center [610, 183] width 141 height 106
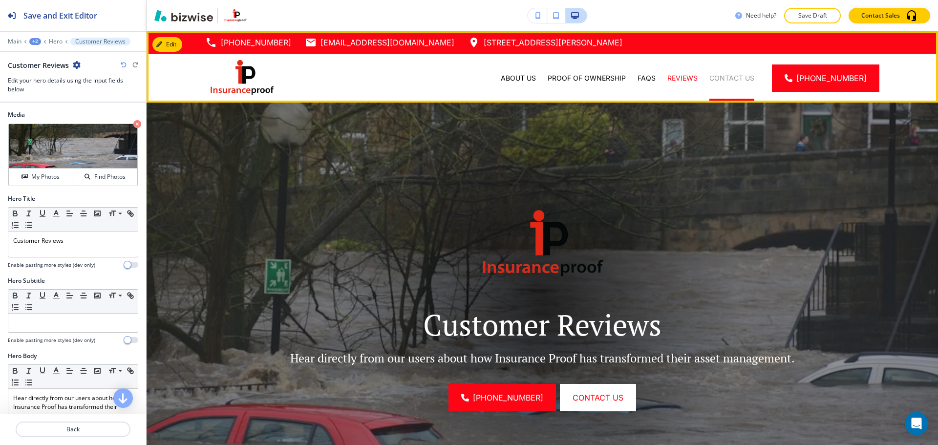
click at [731, 78] on p "Contact Us" at bounding box center [731, 78] width 45 height 10
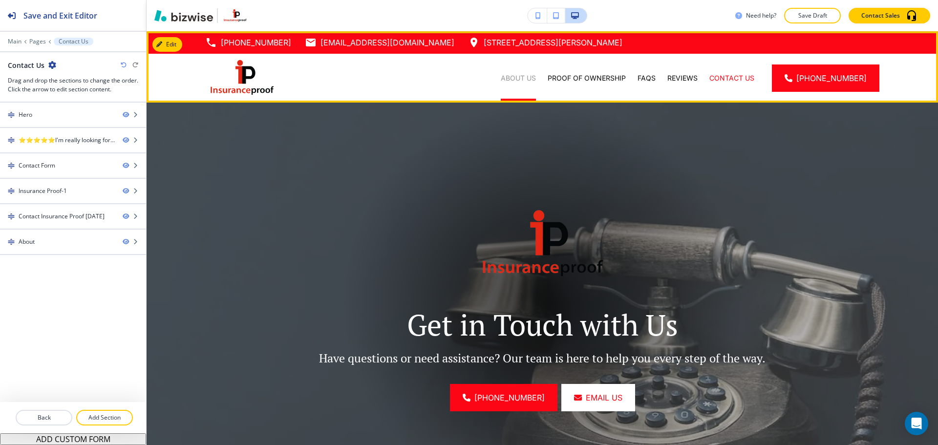
click at [533, 76] on p "About Us" at bounding box center [518, 78] width 35 height 10
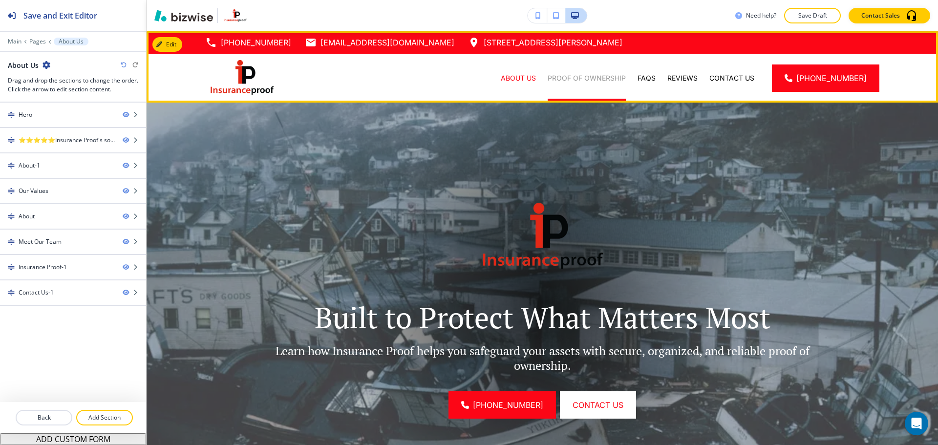
click at [587, 74] on p "Proof of Ownership" at bounding box center [587, 78] width 78 height 10
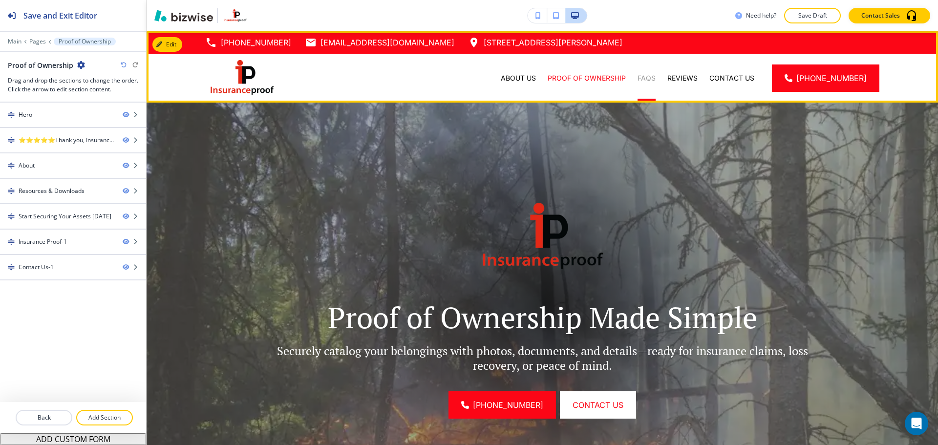
click at [656, 82] on p "FAQs" at bounding box center [647, 78] width 18 height 10
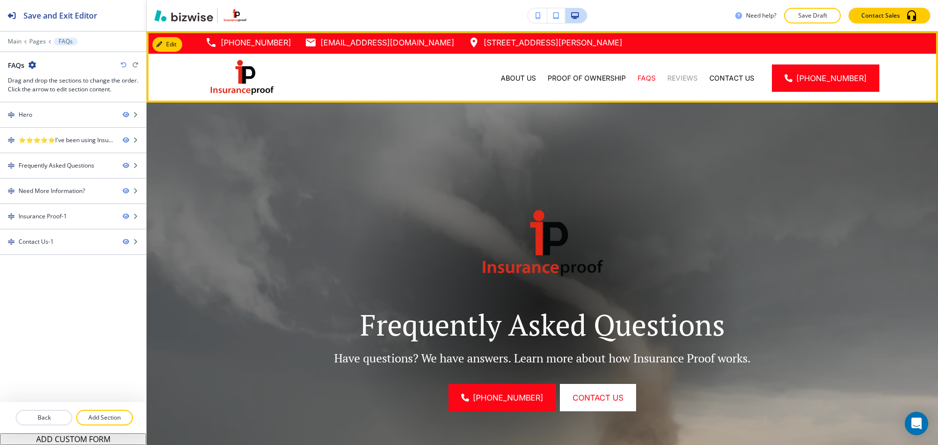
click at [692, 83] on p "Reviews" at bounding box center [682, 78] width 30 height 10
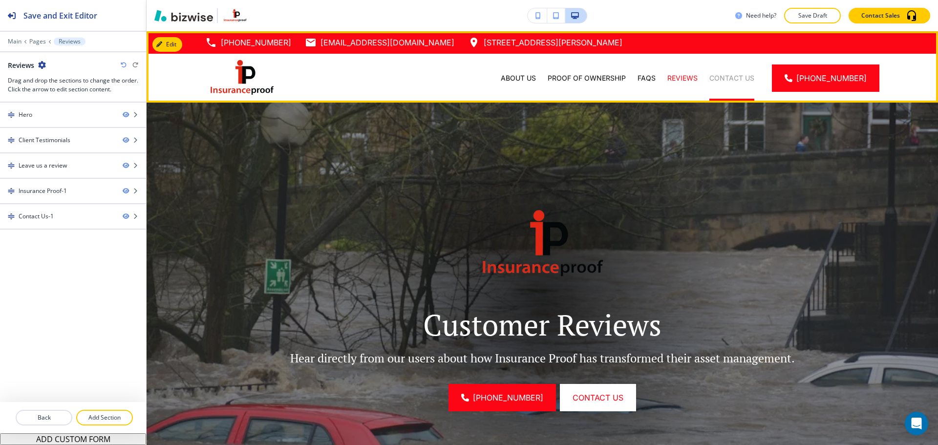
click at [730, 80] on p "Contact Us" at bounding box center [731, 78] width 45 height 10
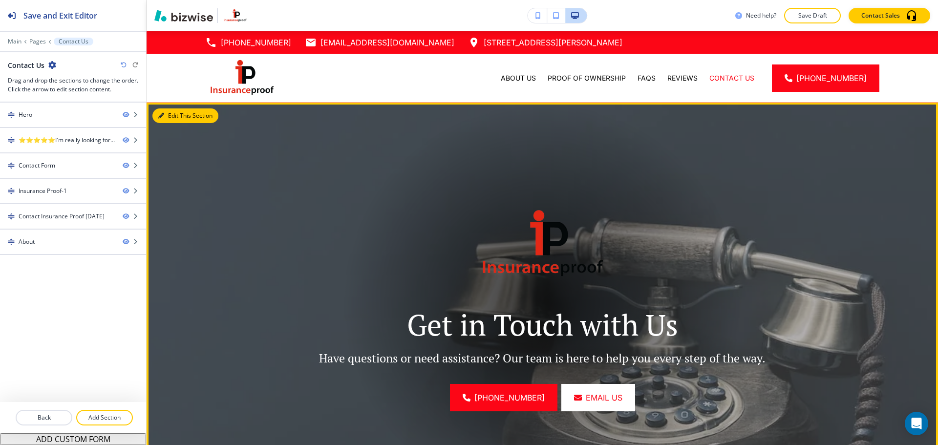
click at [181, 115] on button "Edit This Section" at bounding box center [185, 115] width 66 height 15
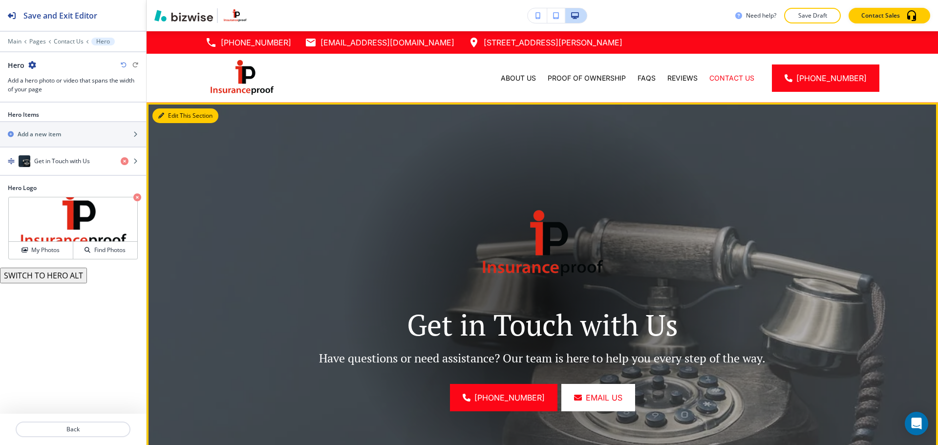
scroll to position [71, 0]
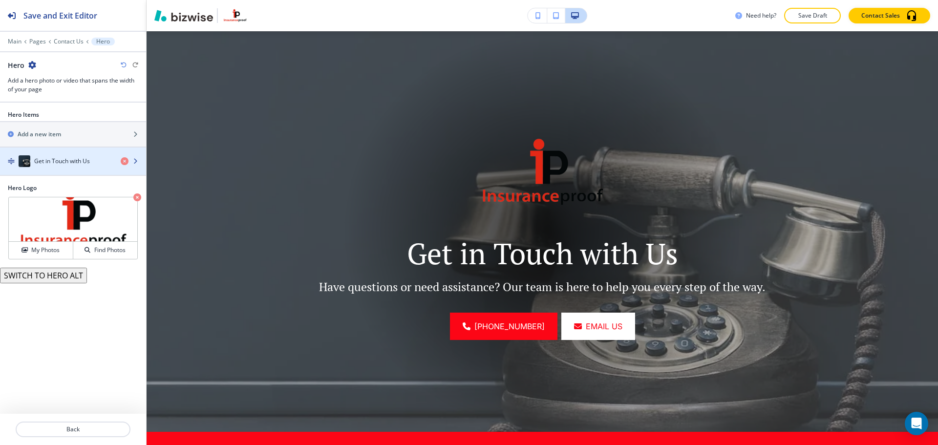
click at [76, 152] on div "button" at bounding box center [73, 152] width 146 height 8
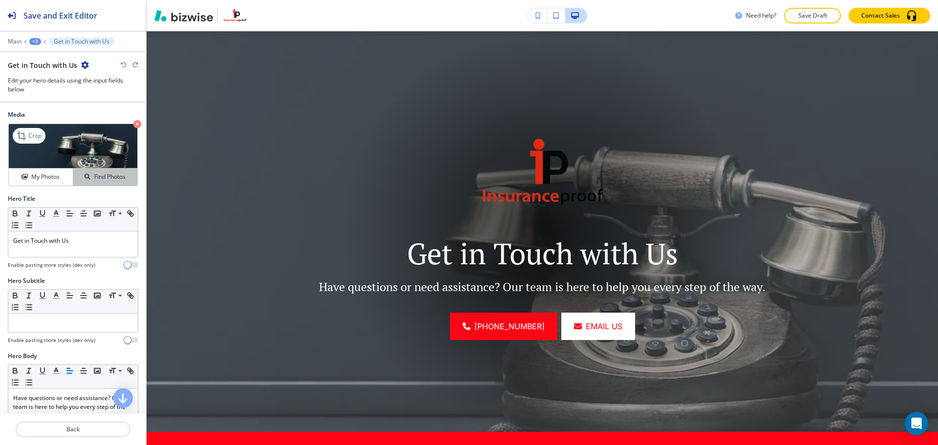
click at [114, 174] on h4 "Find Photos" at bounding box center [109, 176] width 31 height 9
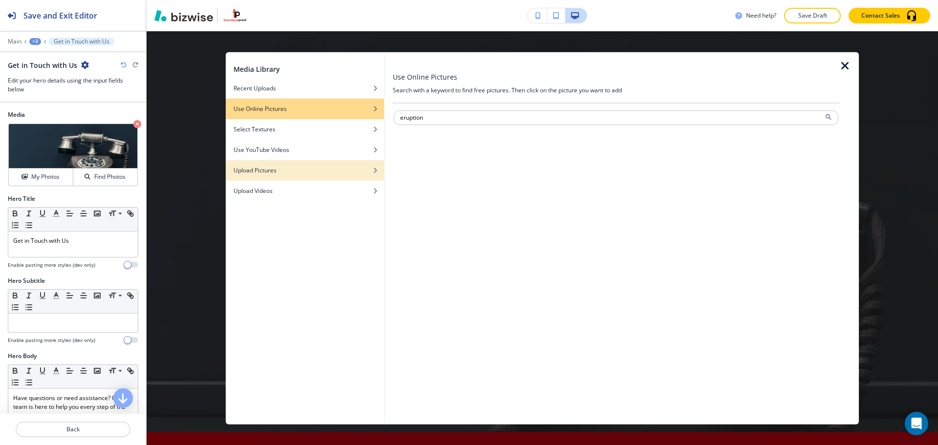
type input "eruption"
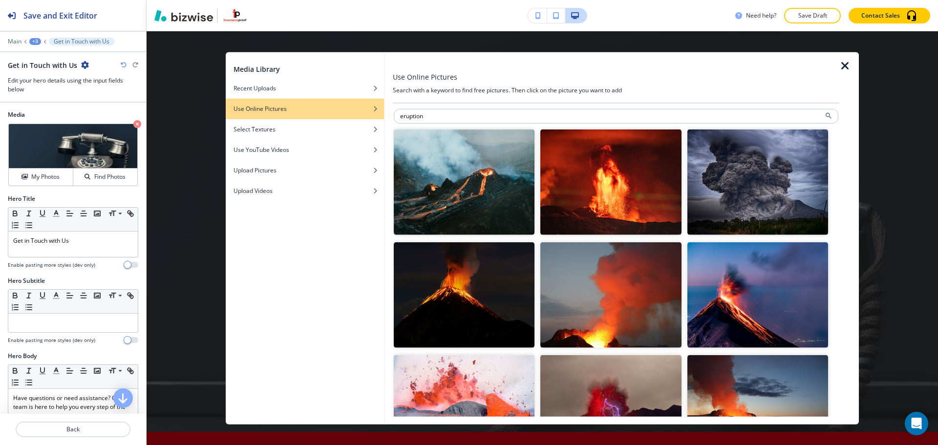
scroll to position [0, 0]
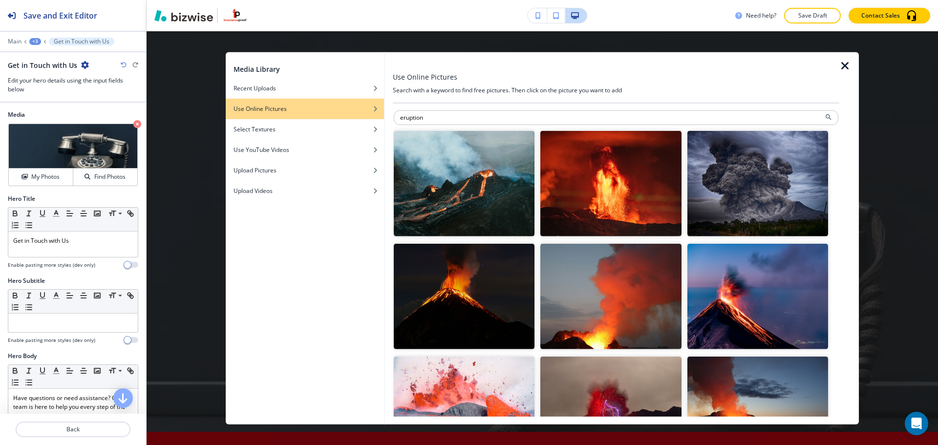
click at [722, 295] on img "button" at bounding box center [757, 297] width 141 height 106
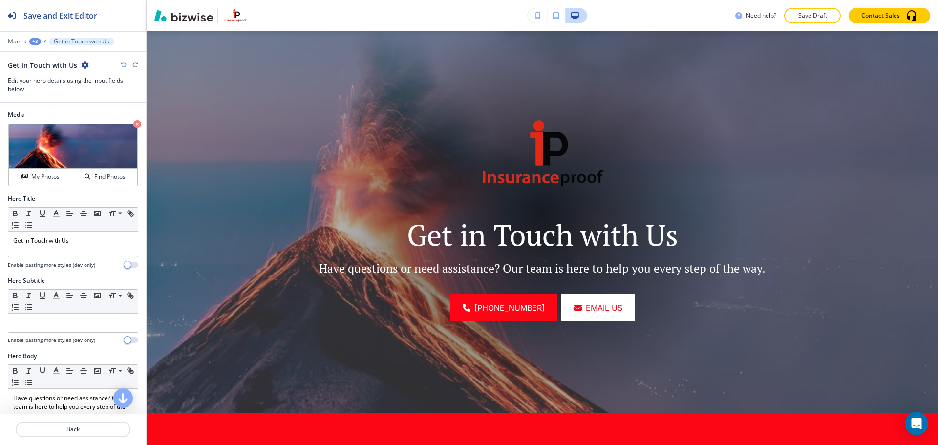
scroll to position [98, 0]
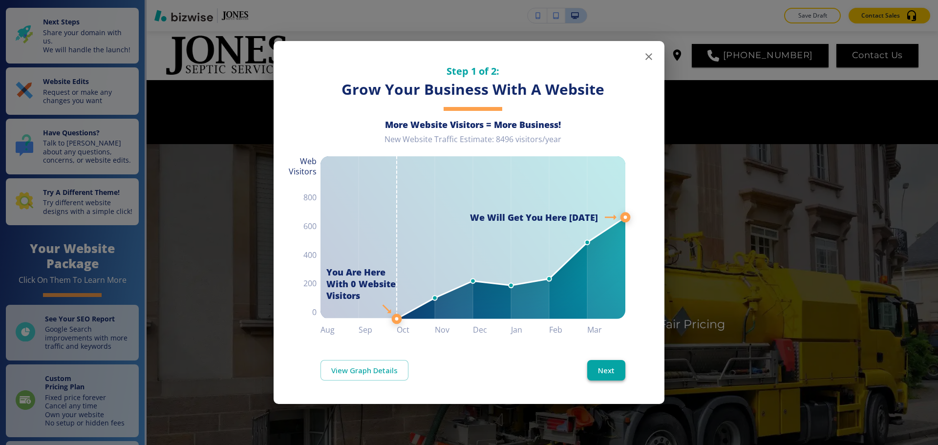
click at [606, 366] on button "Next" at bounding box center [606, 370] width 38 height 21
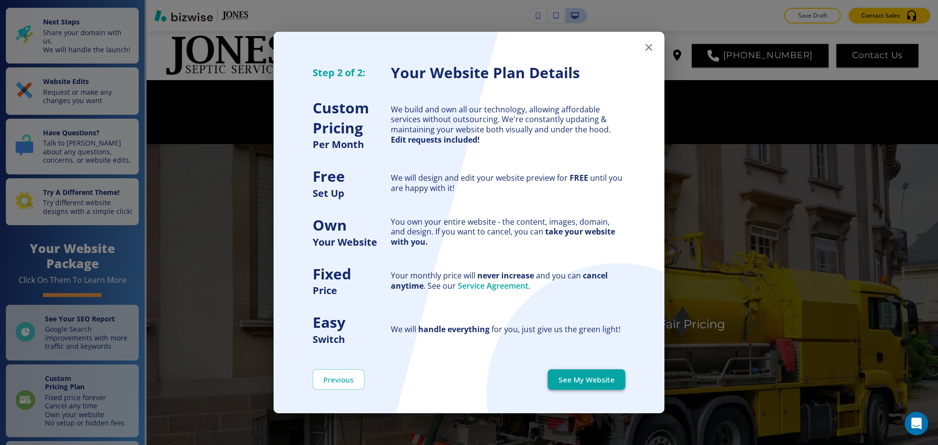
click at [609, 374] on button "See My Website" at bounding box center [587, 379] width 78 height 21
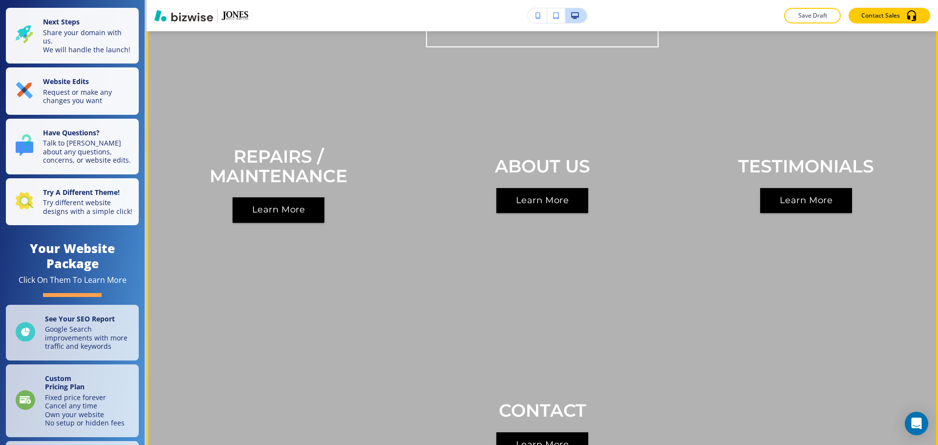
scroll to position [1368, 0]
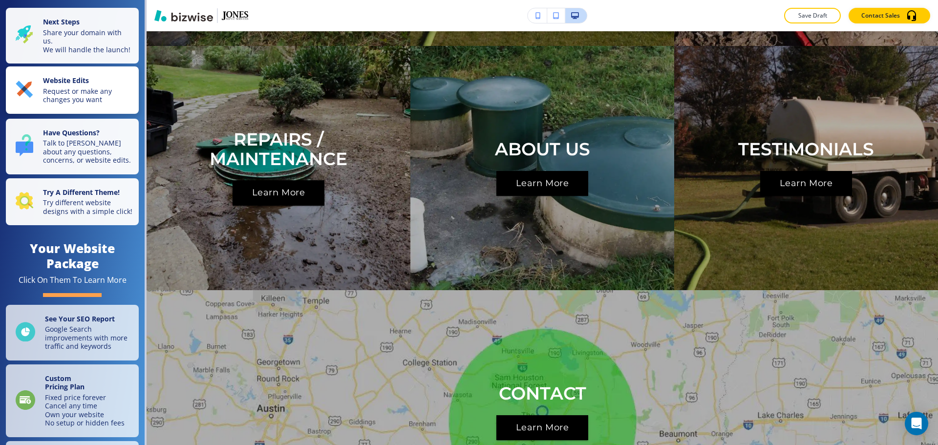
click at [42, 113] on button "Website Edits Request or make any changes you want" at bounding box center [72, 89] width 133 height 47
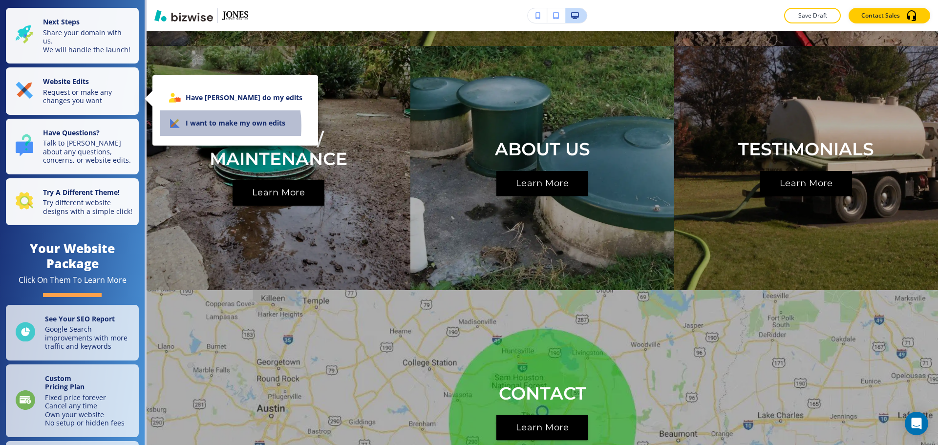
click at [195, 126] on li "I want to make my own edits" at bounding box center [235, 122] width 150 height 25
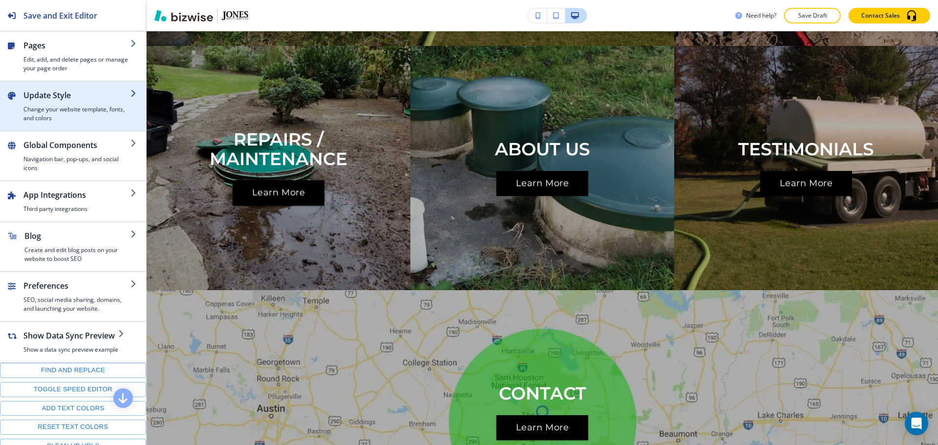
click at [64, 110] on h4 "Change your website template, fonts, and colors" at bounding box center [76, 114] width 107 height 18
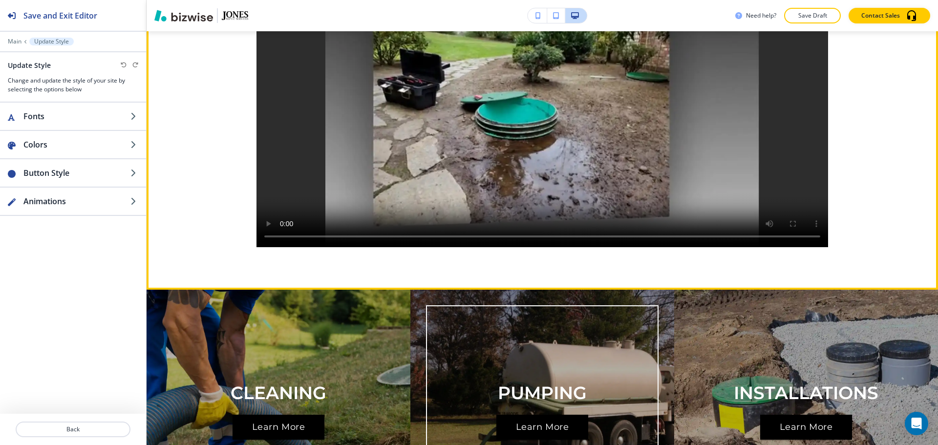
scroll to position [879, 0]
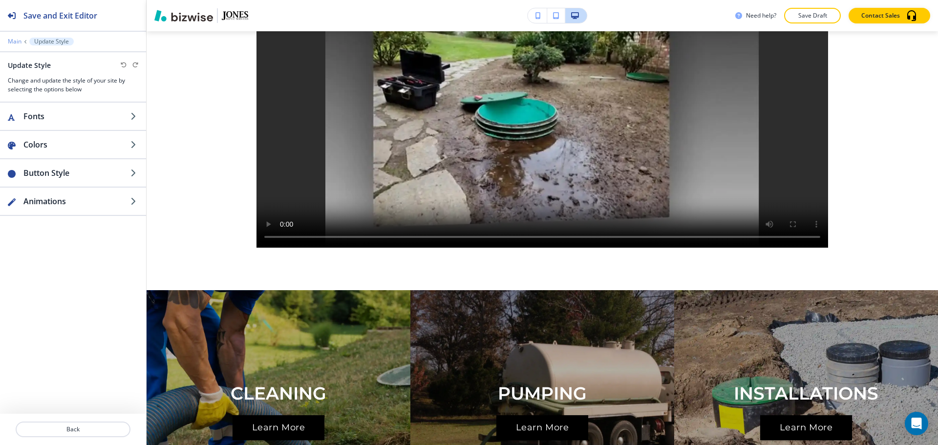
click at [14, 38] on p "Main" at bounding box center [15, 41] width 14 height 7
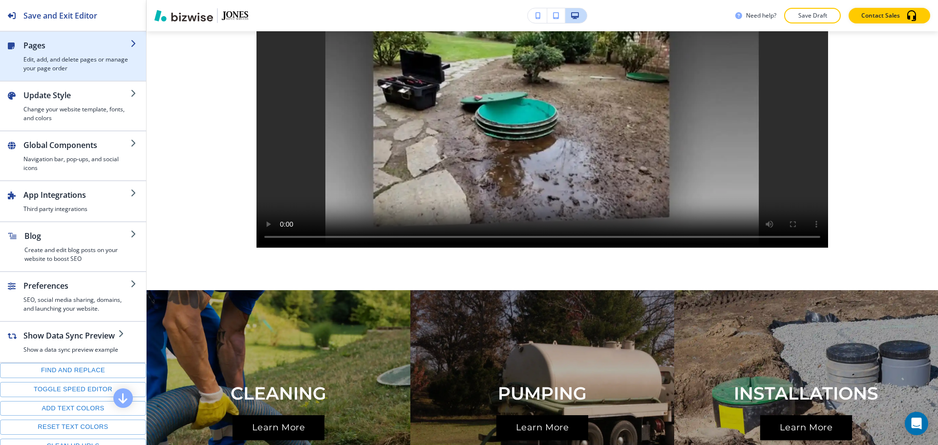
click at [53, 59] on h4 "Edit, add, and delete pages or manage your page order" at bounding box center [76, 64] width 107 height 18
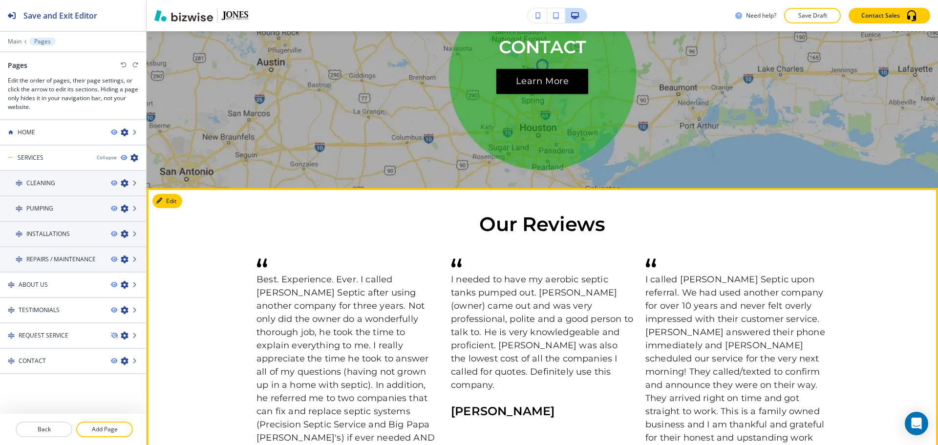
scroll to position [1710, 0]
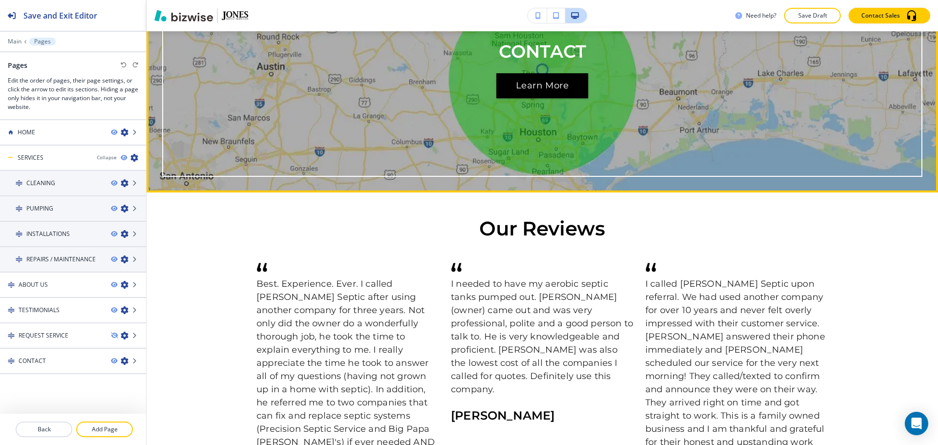
click at [248, 173] on div "CONTACT Learn More" at bounding box center [542, 70] width 760 height 213
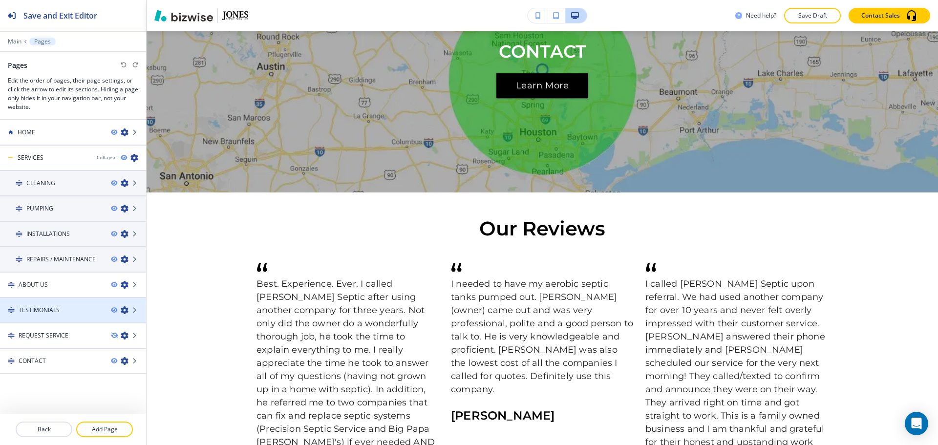
click at [54, 307] on h4 "TESTIMONIALS" at bounding box center [39, 310] width 41 height 9
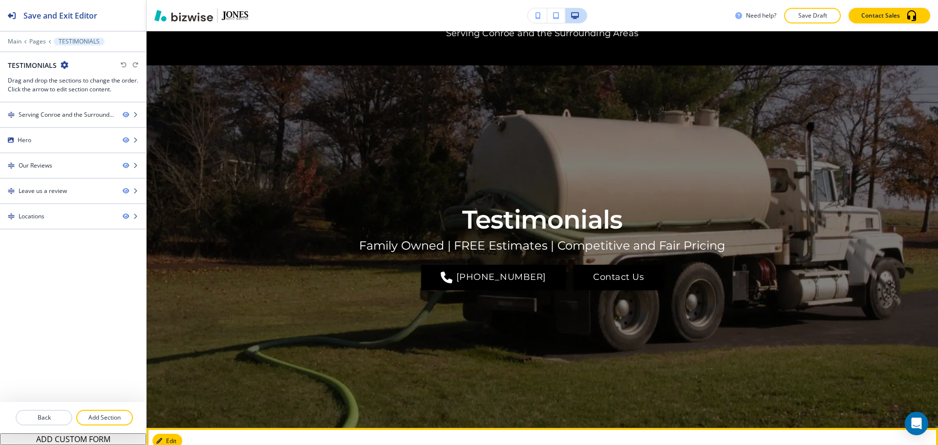
scroll to position [0, 0]
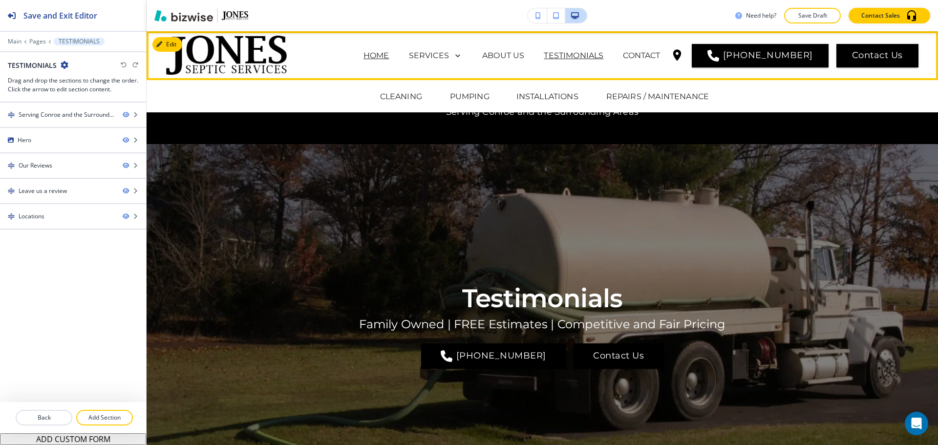
click at [389, 53] on p "HOME" at bounding box center [376, 56] width 26 height 12
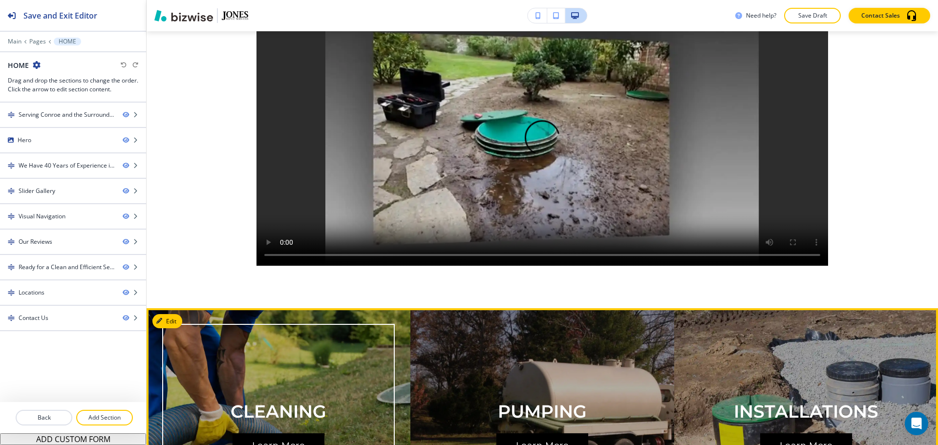
scroll to position [879, 0]
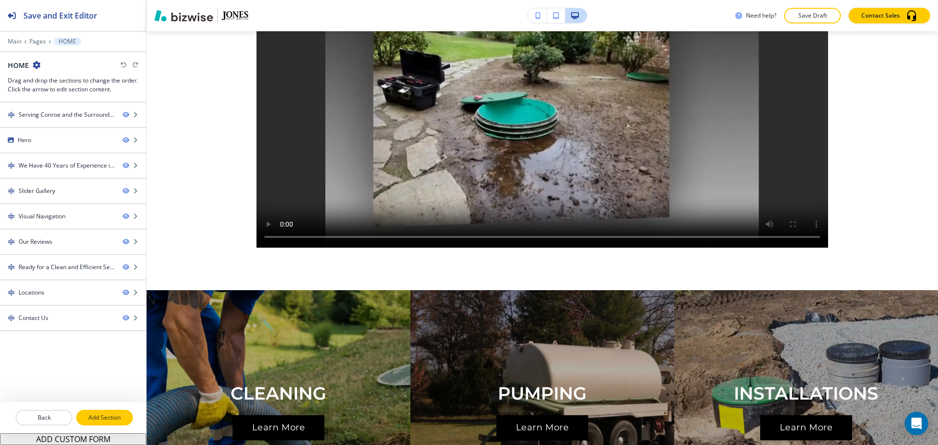
click at [117, 414] on p "Add Section" at bounding box center [104, 417] width 55 height 9
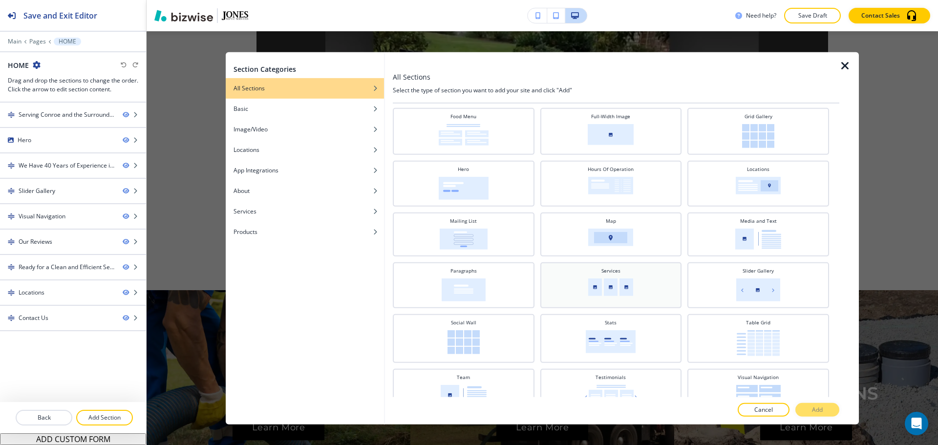
scroll to position [195, 0]
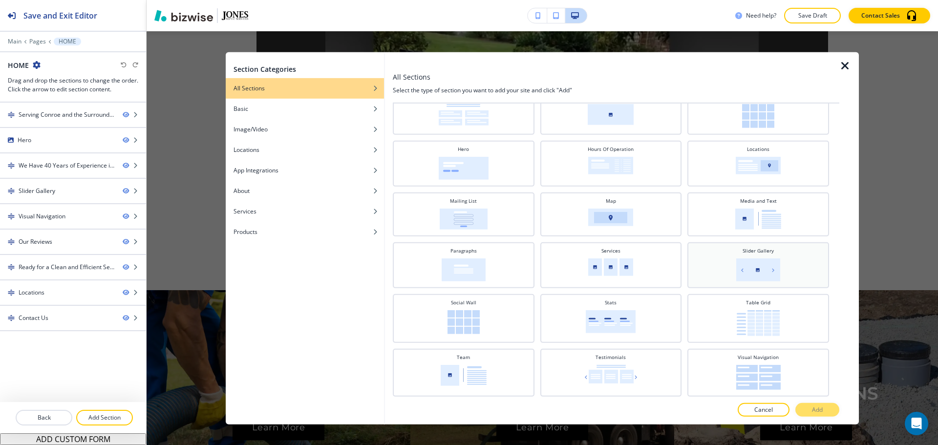
click at [816, 277] on div "Slider Gallery" at bounding box center [758, 264] width 132 height 34
click at [820, 406] on p "Add" at bounding box center [817, 410] width 11 height 9
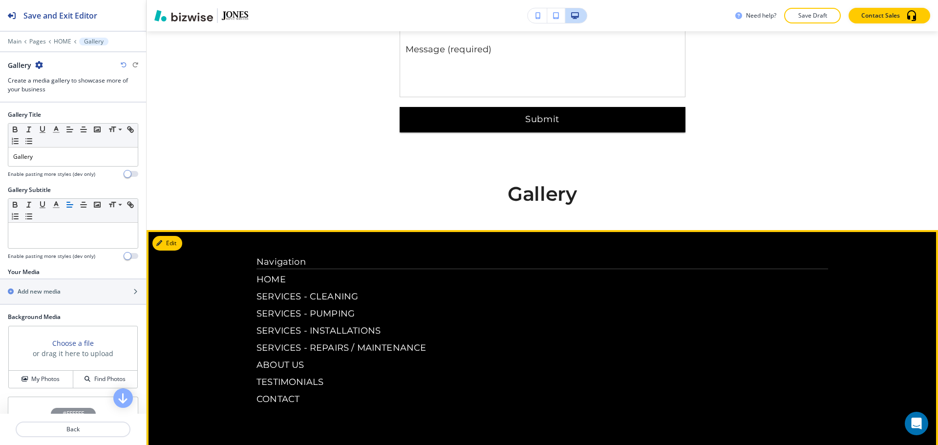
scroll to position [3413, 0]
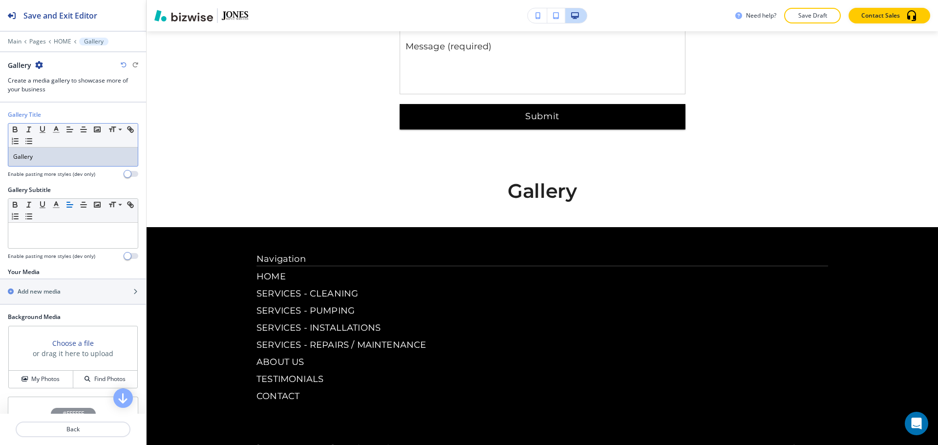
click at [93, 160] on p "Gallery" at bounding box center [73, 156] width 120 height 9
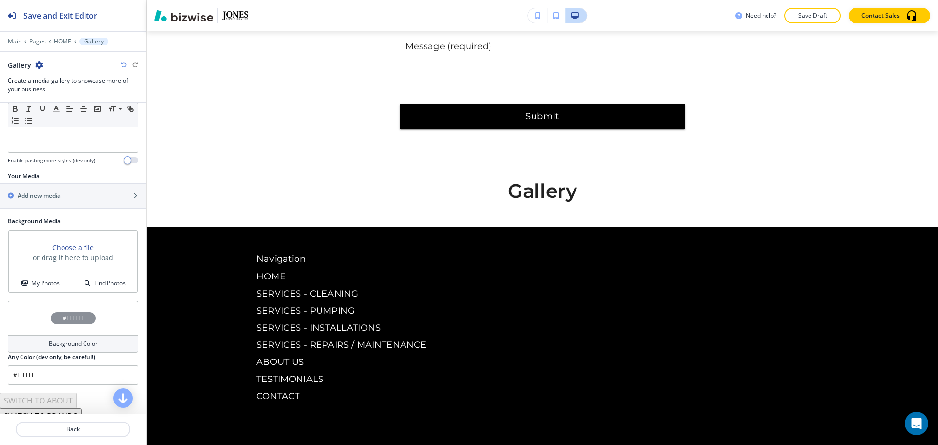
scroll to position [98, 0]
click at [77, 190] on div "Add new media" at bounding box center [62, 194] width 125 height 9
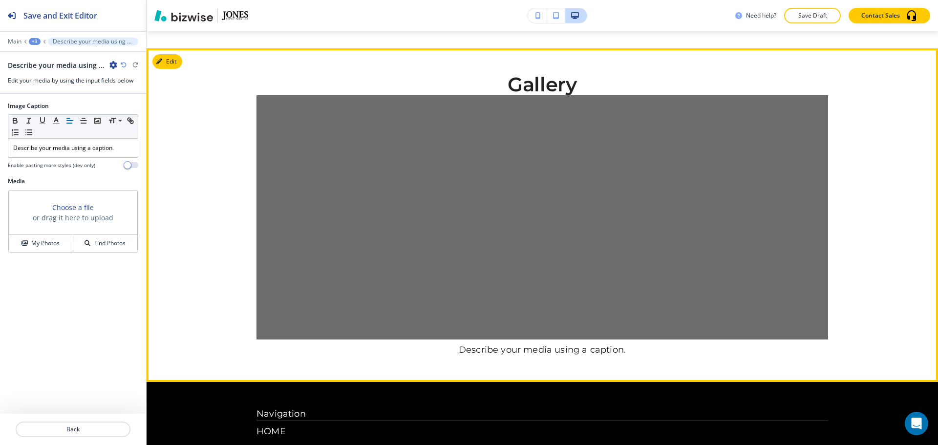
scroll to position [3446, 0]
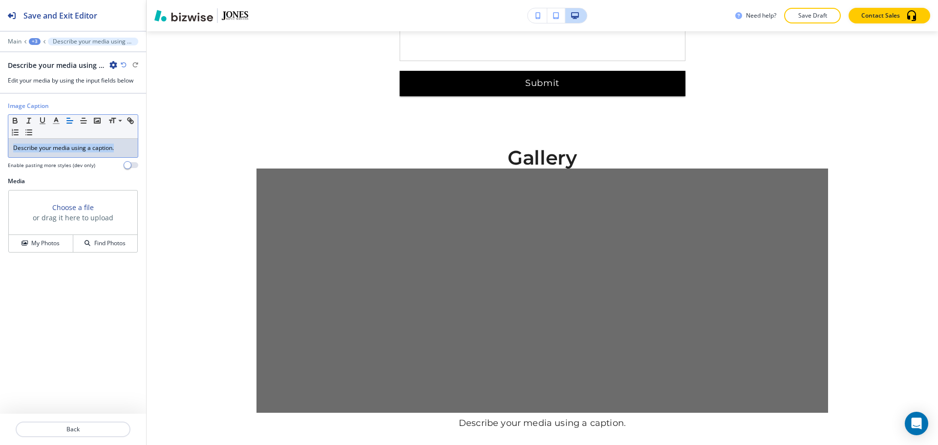
drag, startPoint x: 120, startPoint y: 148, endPoint x: 5, endPoint y: 145, distance: 114.4
click at [5, 145] on div "Image Caption Small Normal Large Huge Describe your media using a caption. Enab…" at bounding box center [73, 139] width 146 height 75
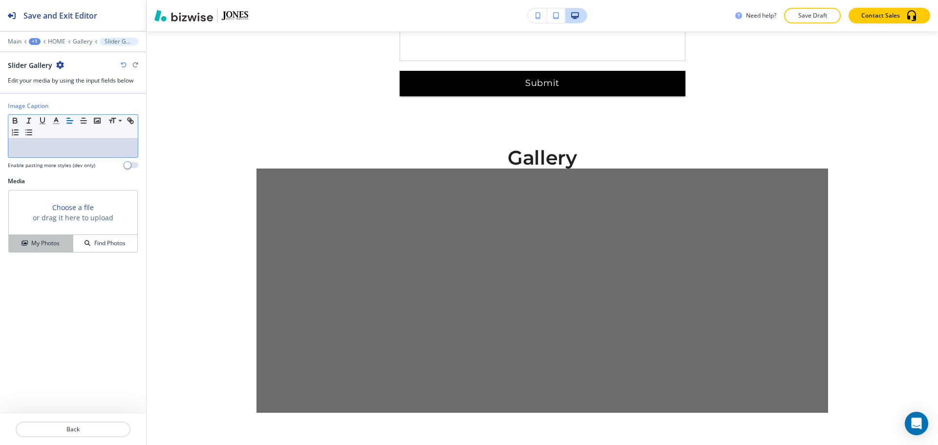
click at [59, 240] on h4 "My Photos" at bounding box center [45, 243] width 28 height 9
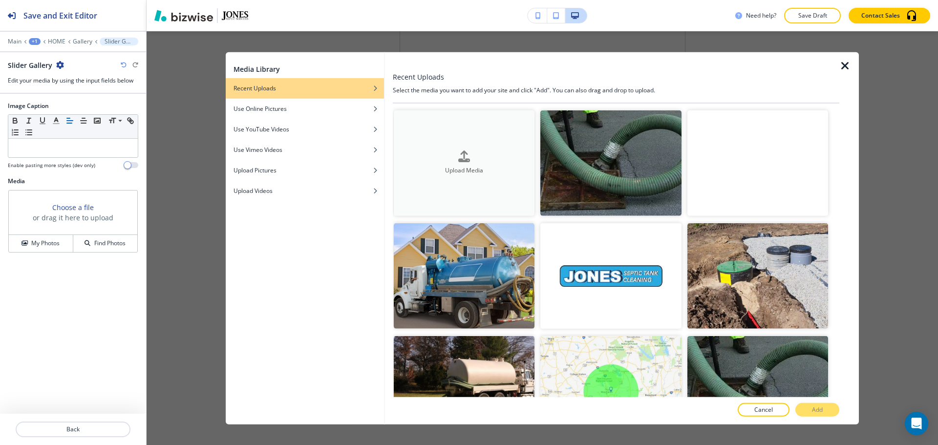
click at [490, 180] on button "Upload Media" at bounding box center [464, 163] width 141 height 106
click at [449, 190] on button "Upload Media" at bounding box center [464, 163] width 141 height 106
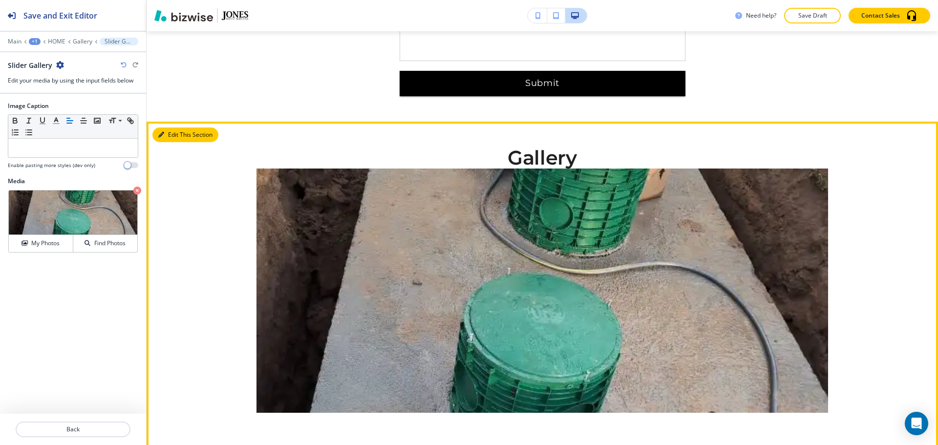
click at [172, 128] on button "Edit This Section" at bounding box center [185, 135] width 66 height 15
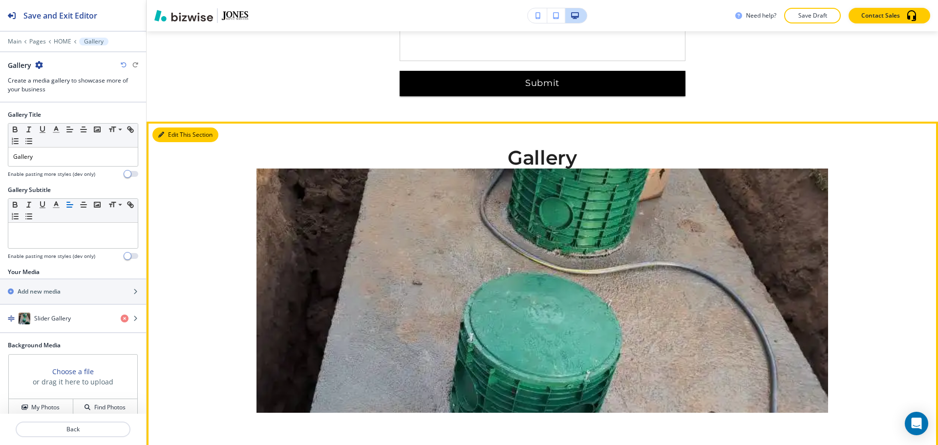
scroll to position [3497, 0]
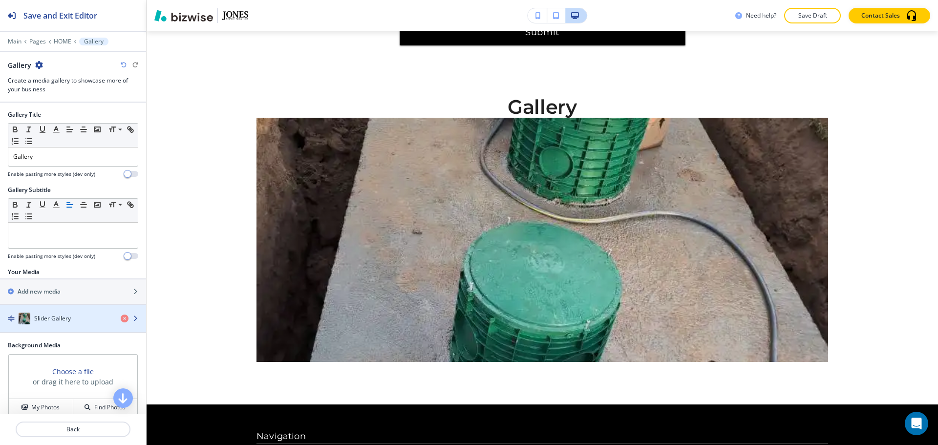
click at [53, 317] on h4 "Slider Gallery" at bounding box center [52, 318] width 37 height 9
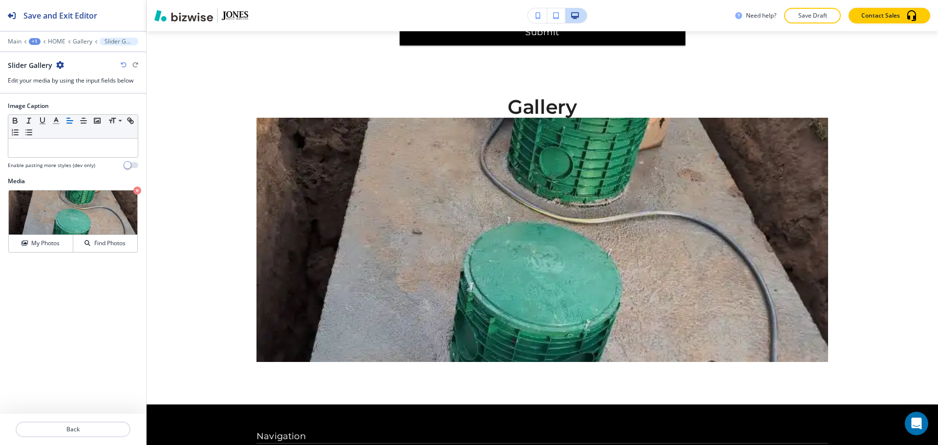
scroll to position [3544, 0]
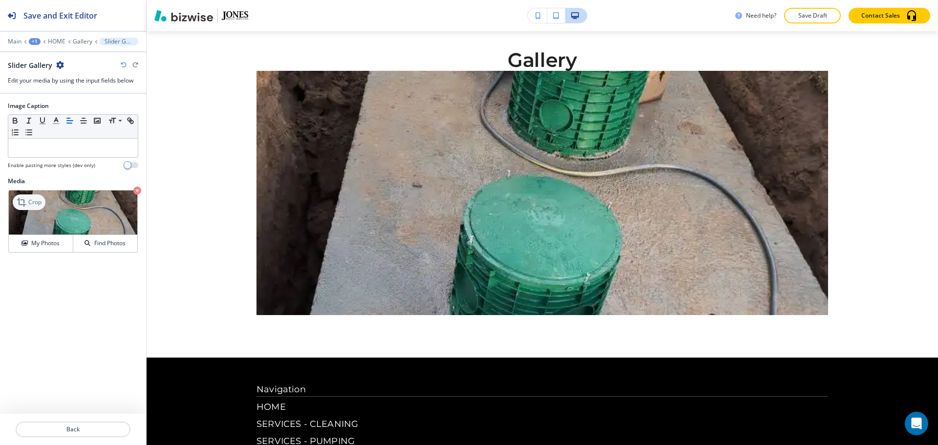
click at [33, 199] on p "Crop" at bounding box center [34, 202] width 13 height 9
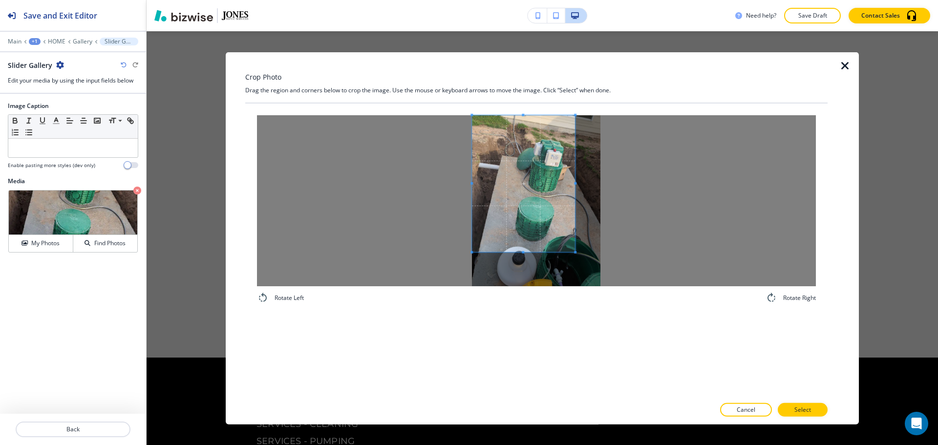
click at [479, 191] on span at bounding box center [523, 183] width 103 height 137
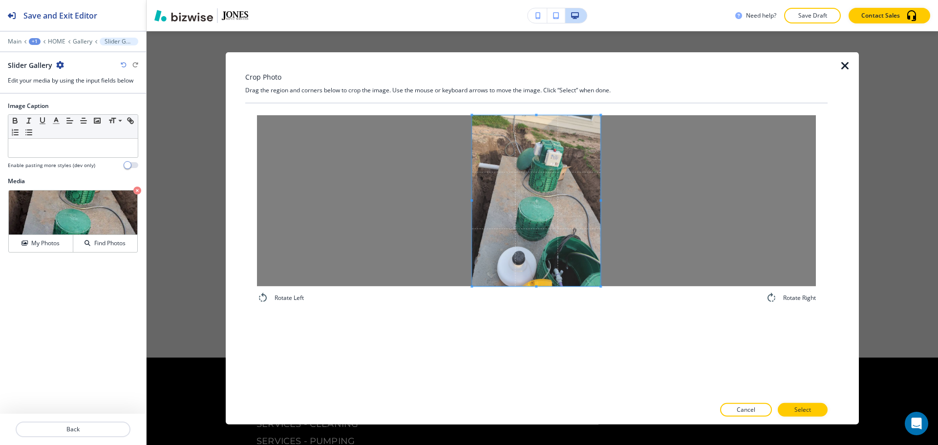
click at [616, 308] on div "Rotate Left Rotate Right" at bounding box center [536, 209] width 582 height 212
click at [823, 410] on button "Select" at bounding box center [803, 410] width 50 height 14
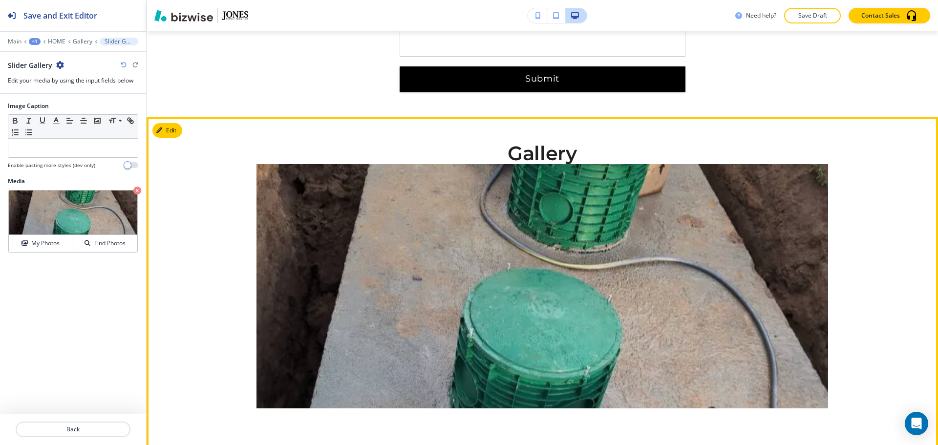
scroll to position [3446, 0]
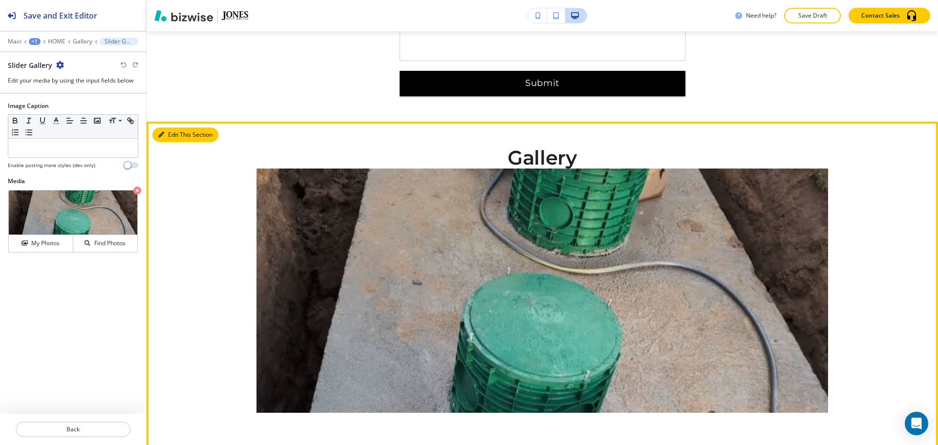
click at [179, 128] on button "Edit This Section" at bounding box center [185, 135] width 66 height 15
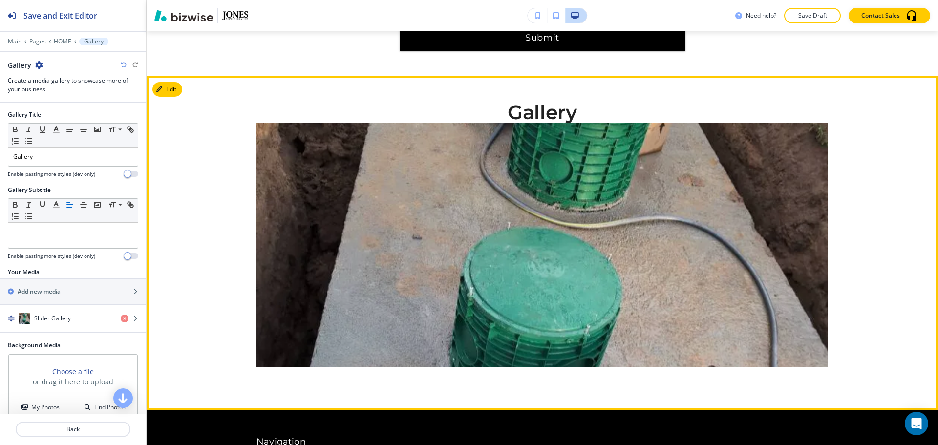
scroll to position [3497, 0]
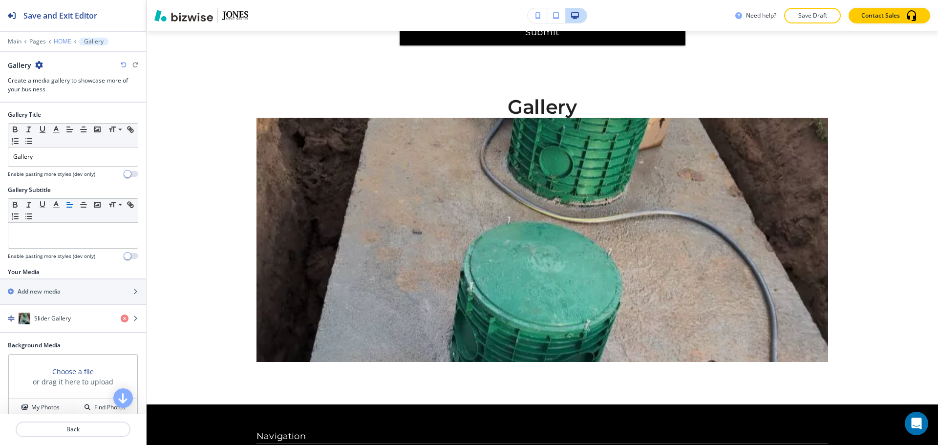
click at [60, 43] on p "HOME" at bounding box center [63, 41] width 18 height 7
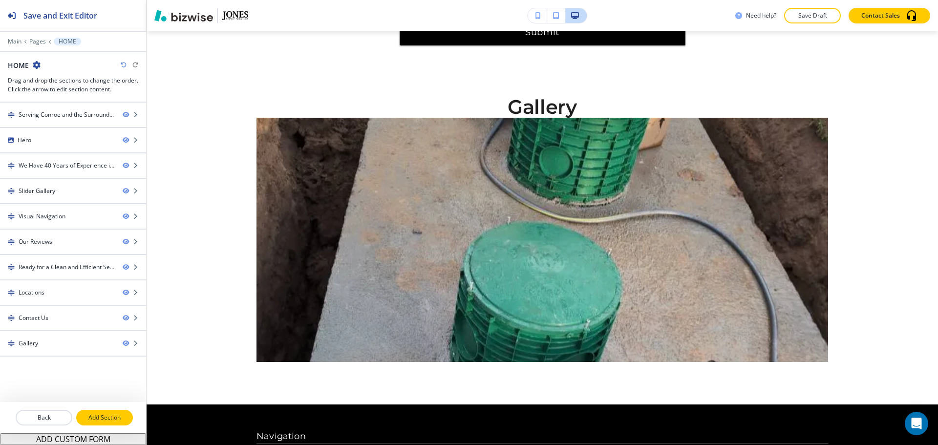
click at [95, 413] on p "Add Section" at bounding box center [104, 417] width 55 height 9
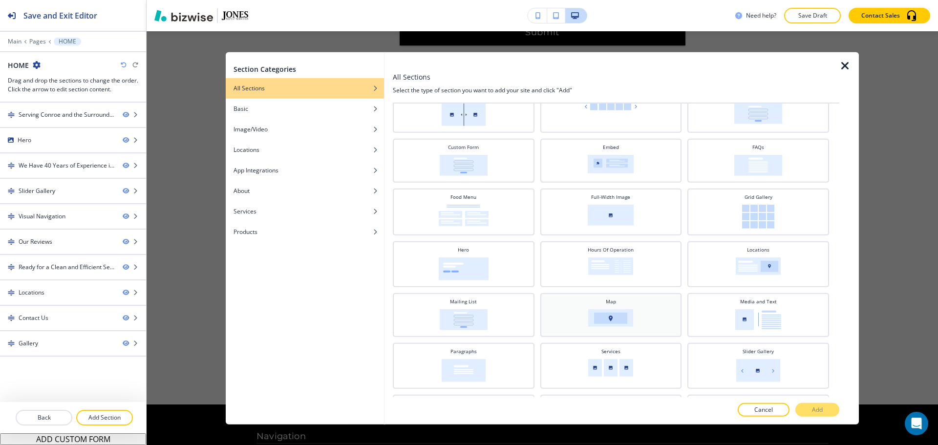
scroll to position [98, 0]
click at [765, 214] on img at bounding box center [758, 213] width 32 height 24
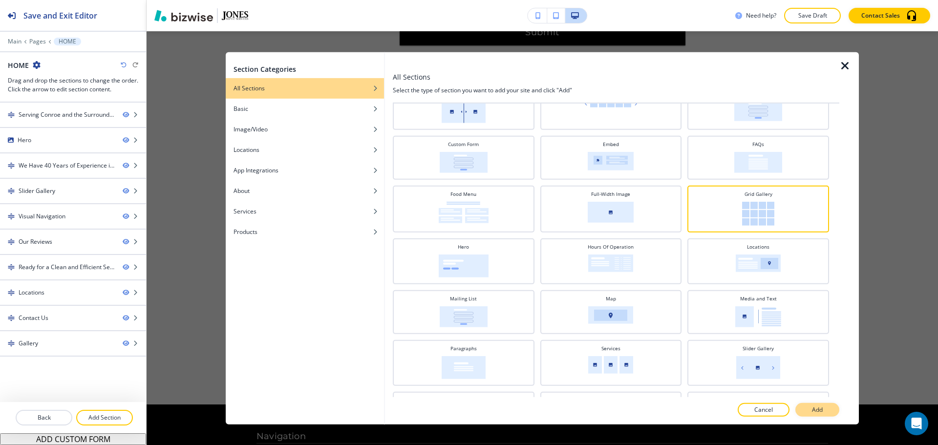
click at [818, 411] on p "Add" at bounding box center [817, 410] width 11 height 9
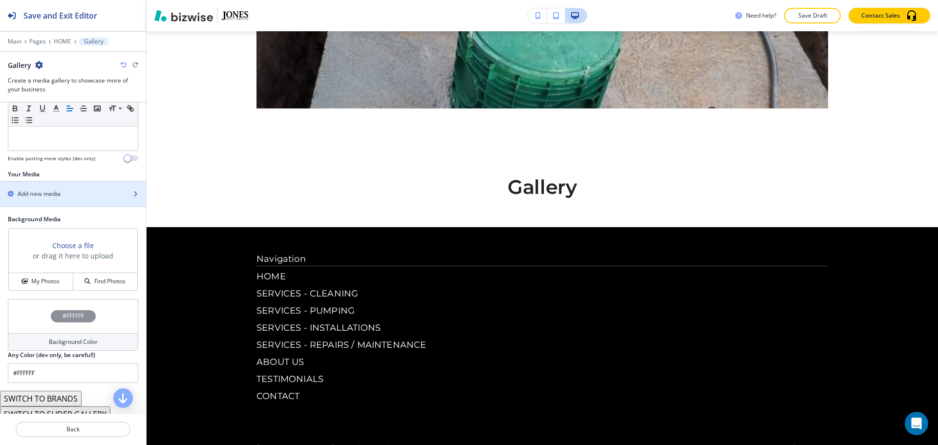
click at [71, 200] on div "button" at bounding box center [73, 202] width 146 height 8
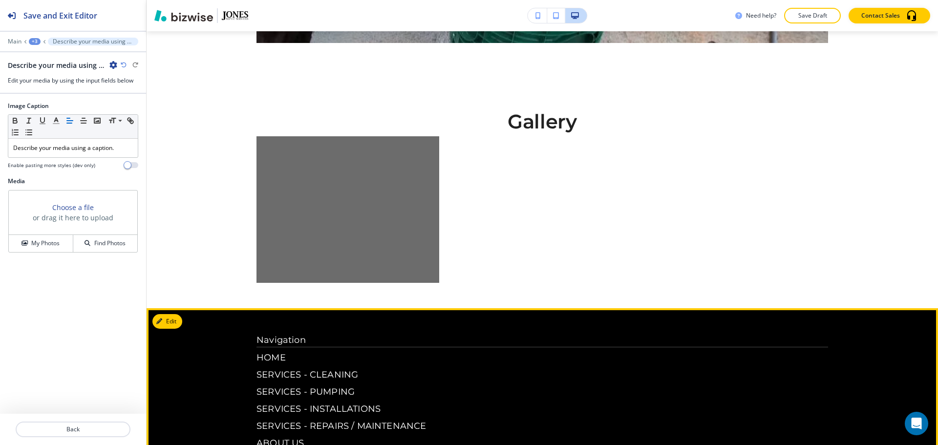
scroll to position [3783, 0]
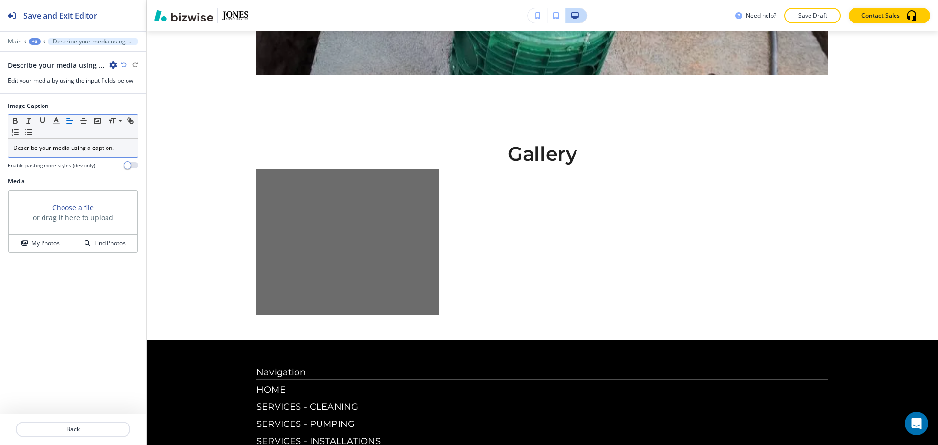
click at [109, 146] on p "Describe your media using a caption." at bounding box center [73, 148] width 120 height 9
click at [54, 250] on button "My Photos" at bounding box center [41, 243] width 64 height 17
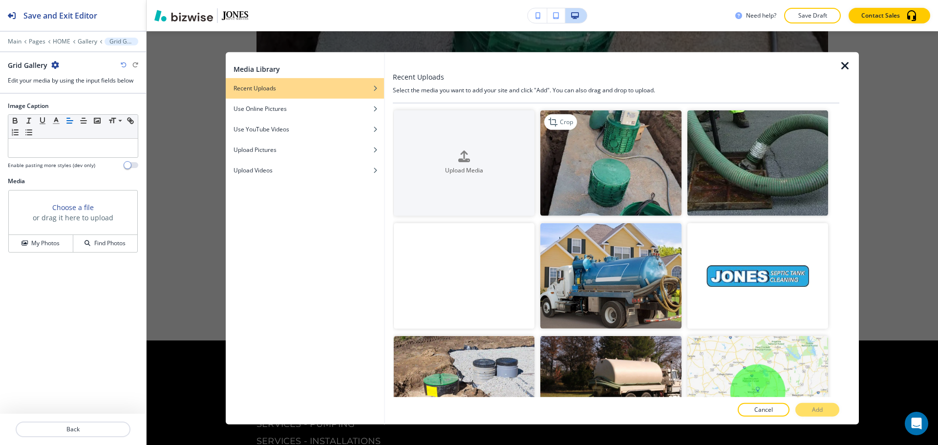
click at [602, 150] on img "button" at bounding box center [610, 163] width 141 height 106
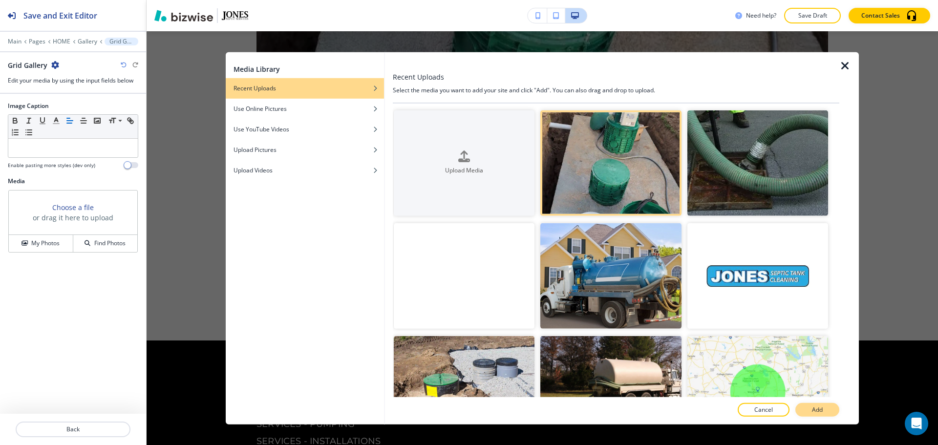
click at [827, 414] on button "Add" at bounding box center [817, 410] width 44 height 14
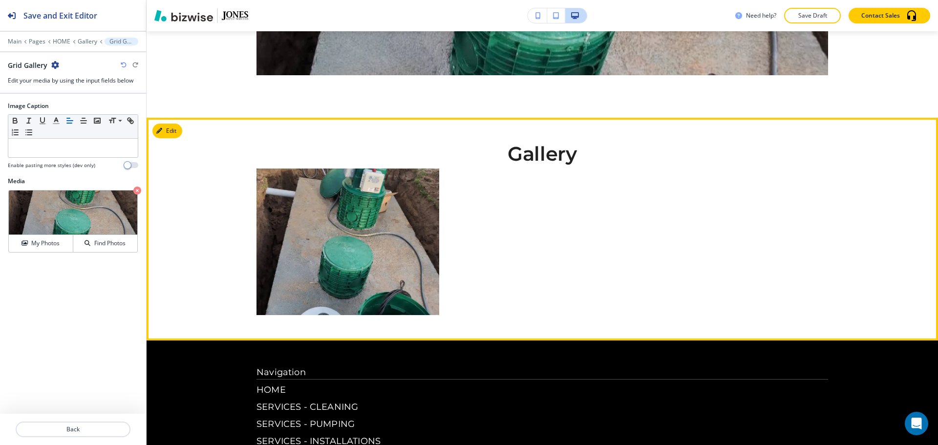
click at [390, 192] on img "button" at bounding box center [347, 242] width 183 height 147
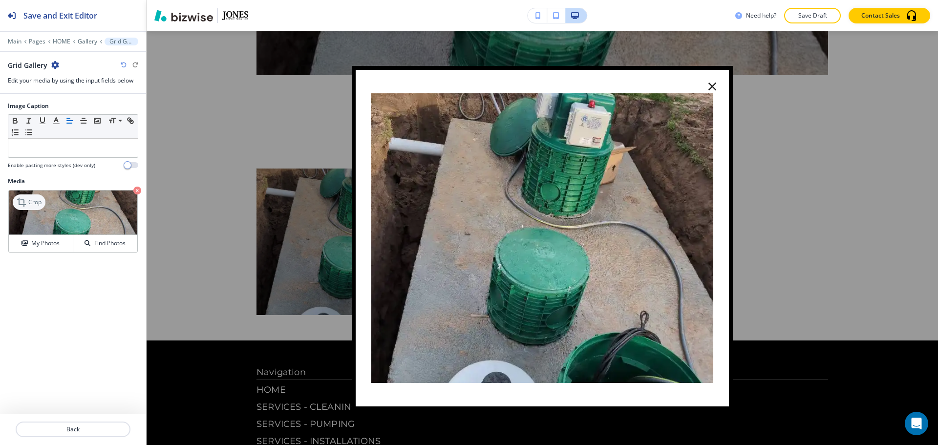
click at [25, 200] on icon at bounding box center [23, 202] width 12 height 12
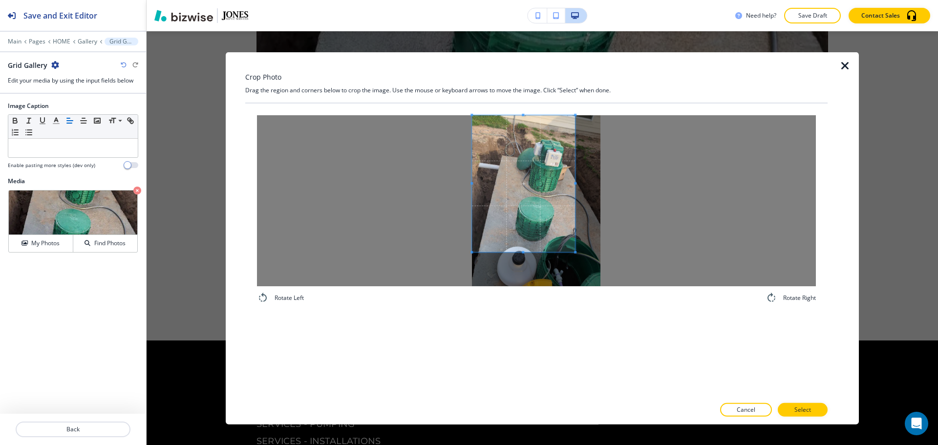
click at [509, 144] on span at bounding box center [523, 183] width 103 height 137
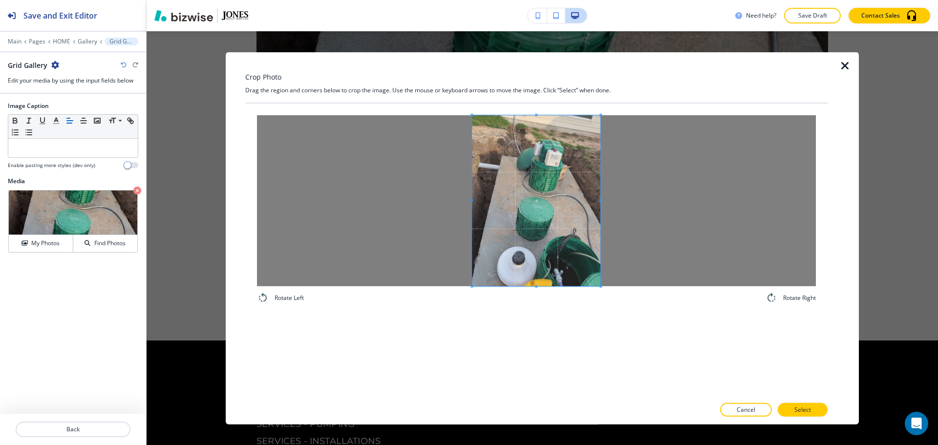
click at [622, 332] on div "Rotate Left Rotate Right" at bounding box center [536, 250] width 582 height 294
click at [815, 413] on button "Select" at bounding box center [803, 410] width 50 height 14
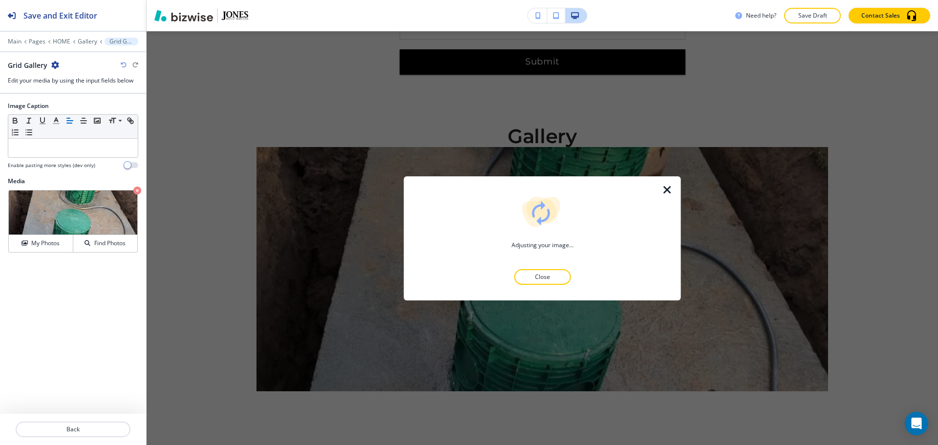
scroll to position [3441, 0]
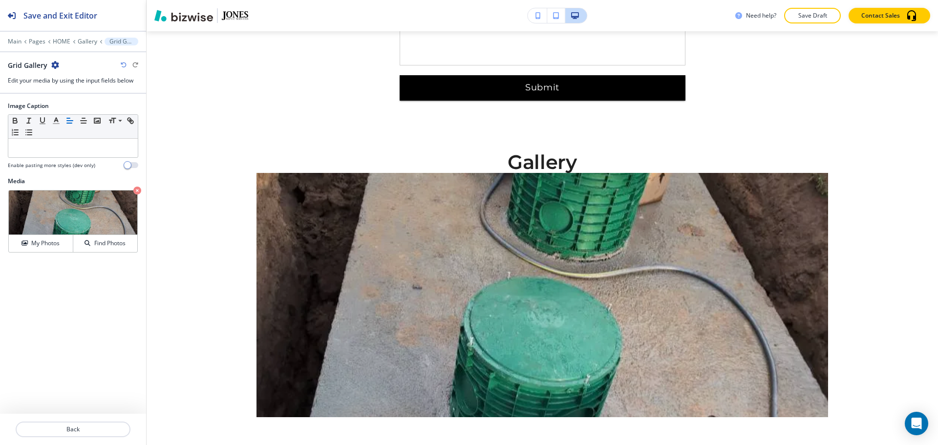
click at [278, 151] on h2 "Gallery" at bounding box center [542, 161] width 572 height 21
click at [90, 429] on p "Back" at bounding box center [73, 429] width 113 height 9
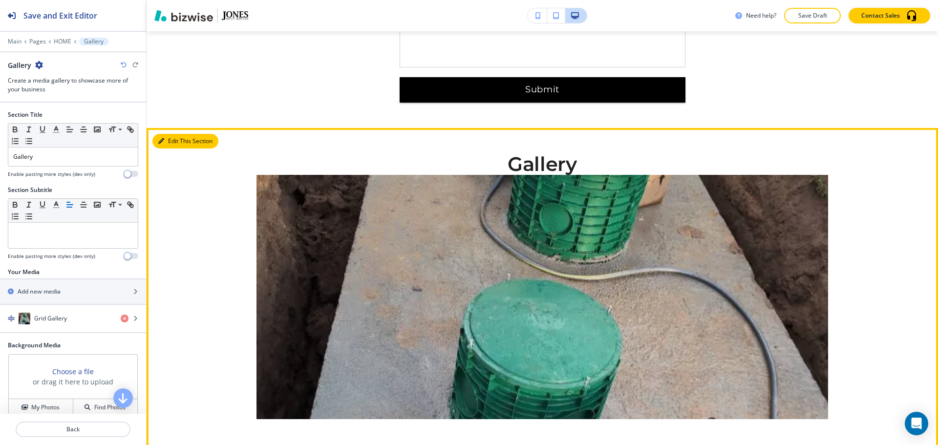
click at [168, 134] on button "Edit This Section" at bounding box center [185, 141] width 66 height 15
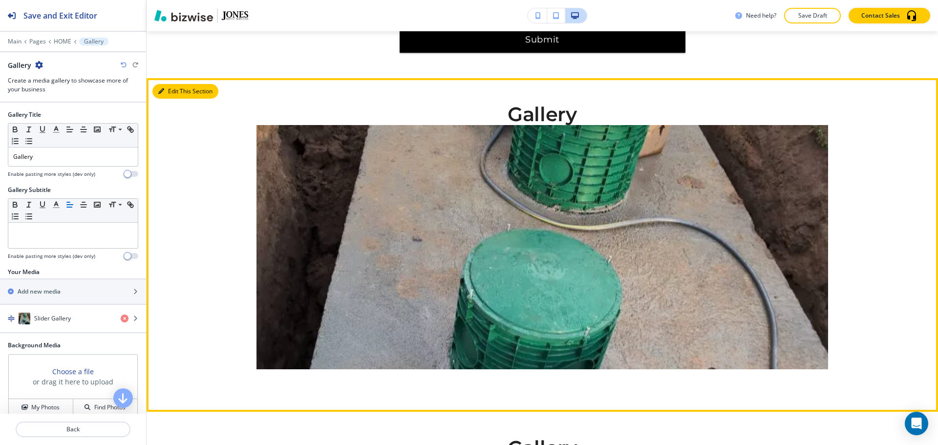
scroll to position [3497, 0]
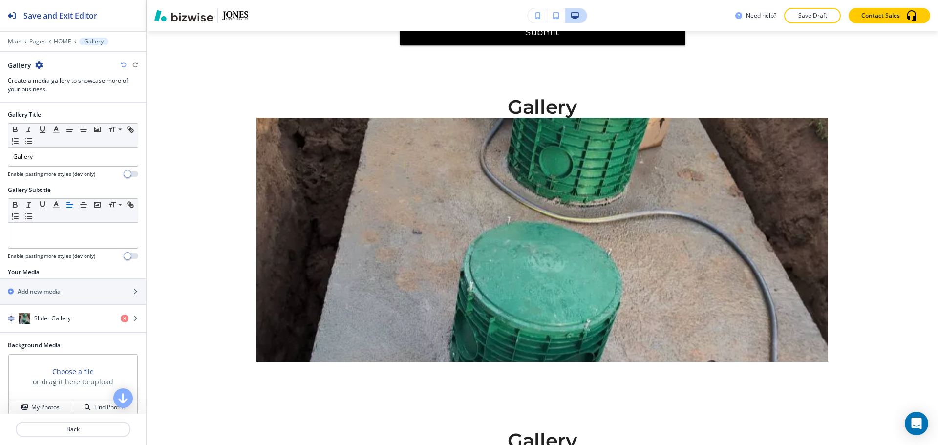
click at [36, 64] on icon "button" at bounding box center [39, 65] width 8 height 8
click at [66, 110] on button "Delete Section" at bounding box center [66, 116] width 63 height 18
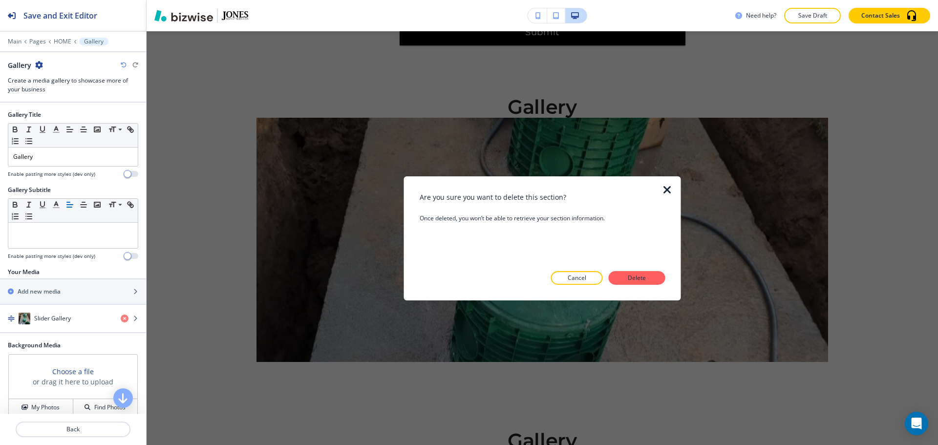
click at [636, 280] on p "Delete" at bounding box center [636, 278] width 23 height 9
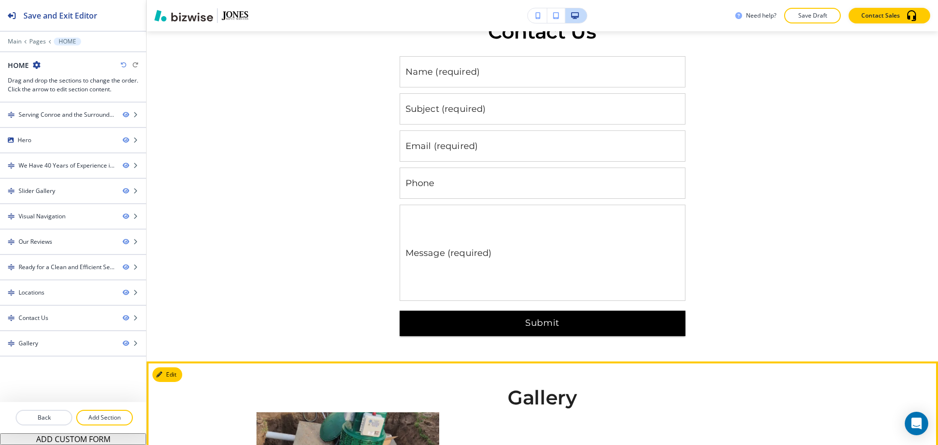
scroll to position [3310, 0]
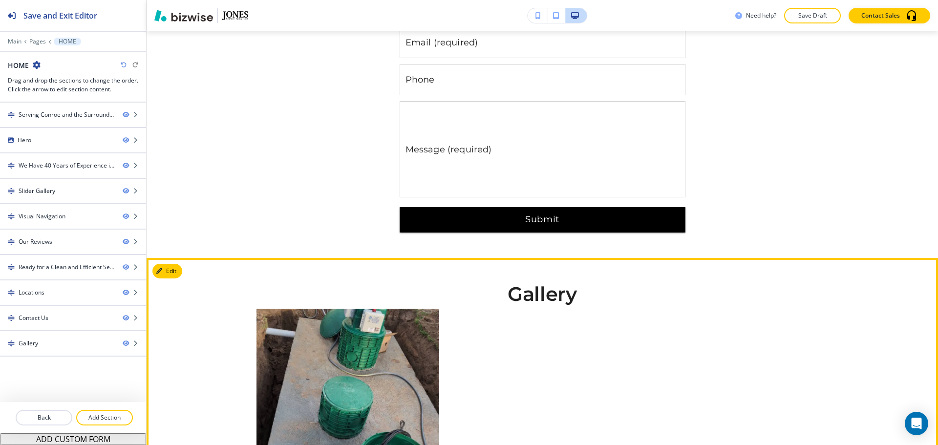
click at [165, 264] on button "Edit" at bounding box center [167, 271] width 30 height 15
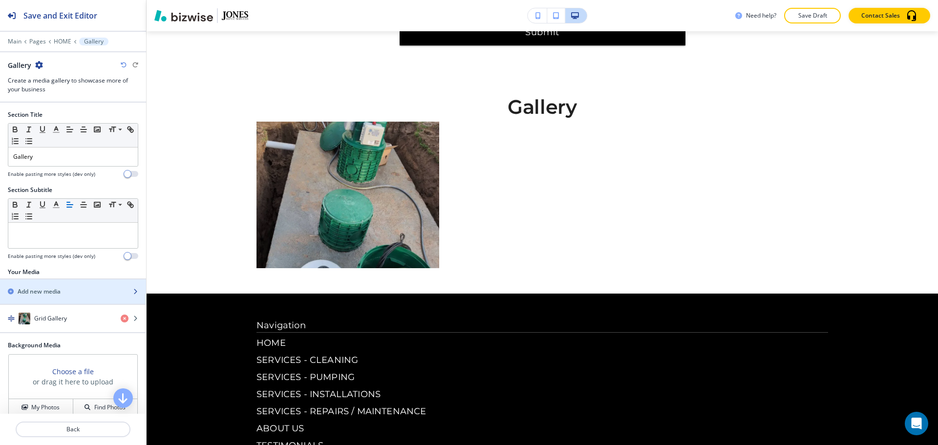
click at [65, 293] on div "Add new media" at bounding box center [62, 291] width 125 height 9
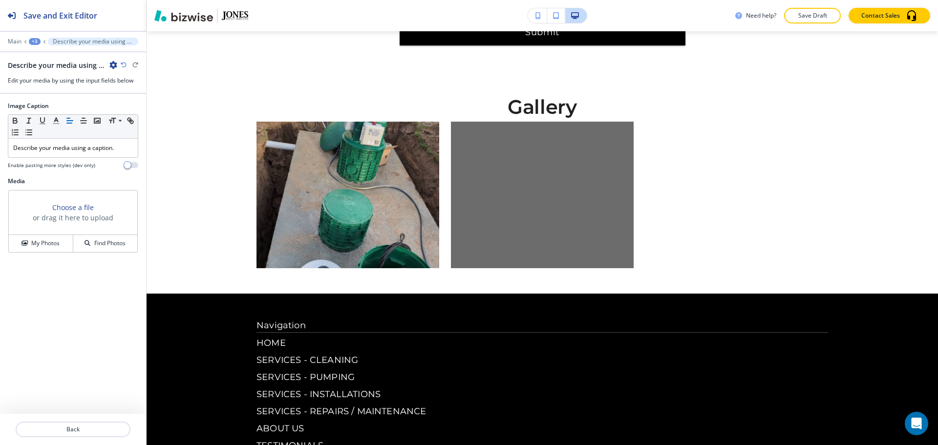
scroll to position [3547, 0]
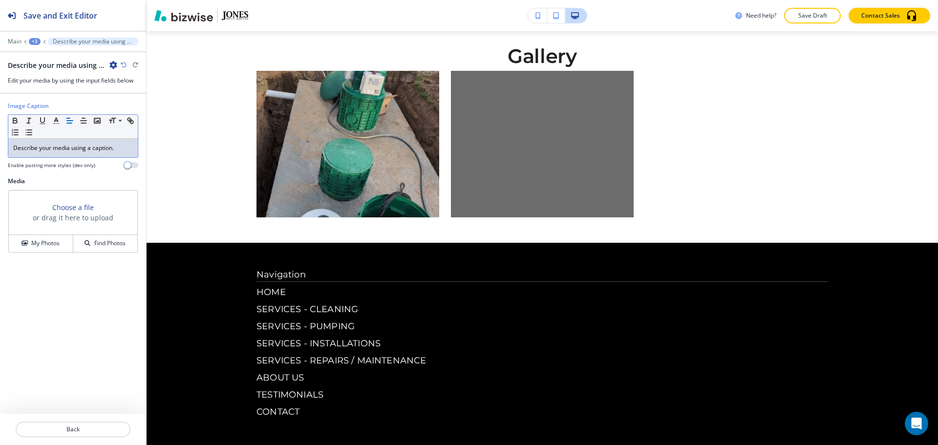
click at [78, 144] on p "Describe your media using a caption." at bounding box center [73, 148] width 120 height 9
click at [39, 246] on h4 "My Photos" at bounding box center [45, 243] width 28 height 9
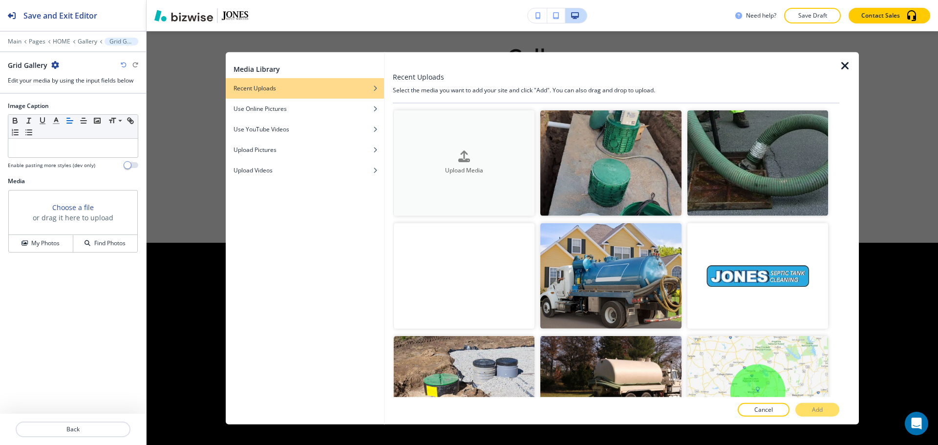
click at [461, 176] on button "Upload Media" at bounding box center [464, 163] width 141 height 106
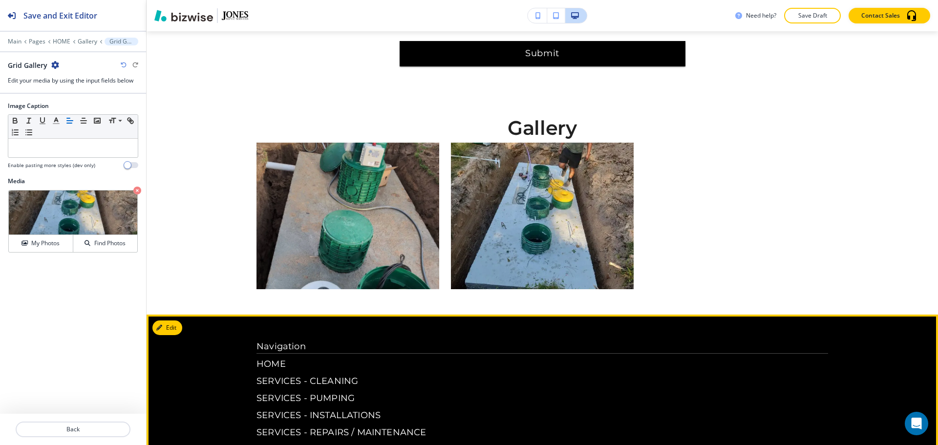
scroll to position [3450, 0]
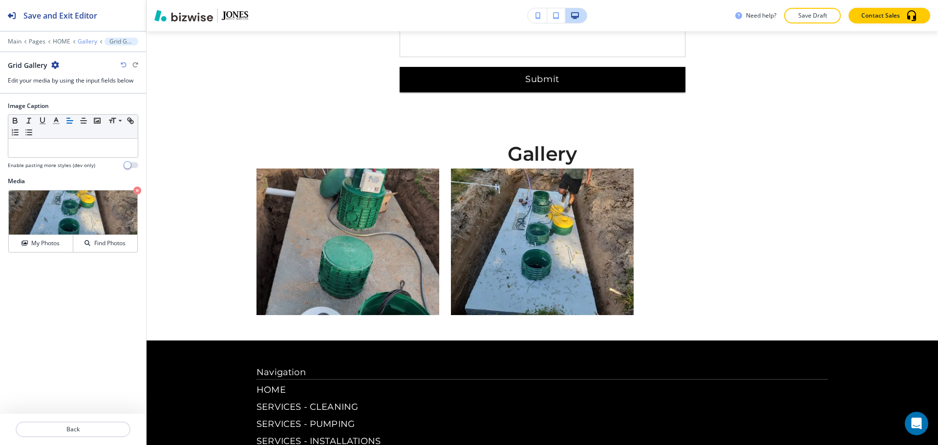
click at [86, 42] on p "Gallery" at bounding box center [88, 41] width 20 height 7
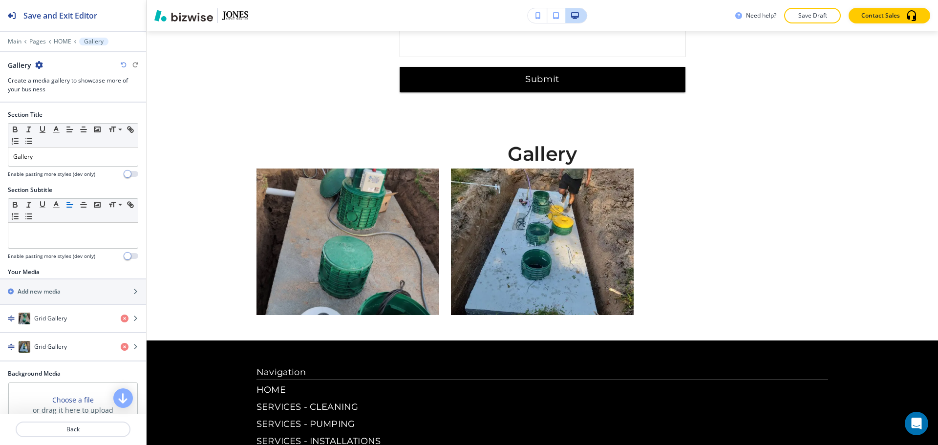
scroll to position [3497, 0]
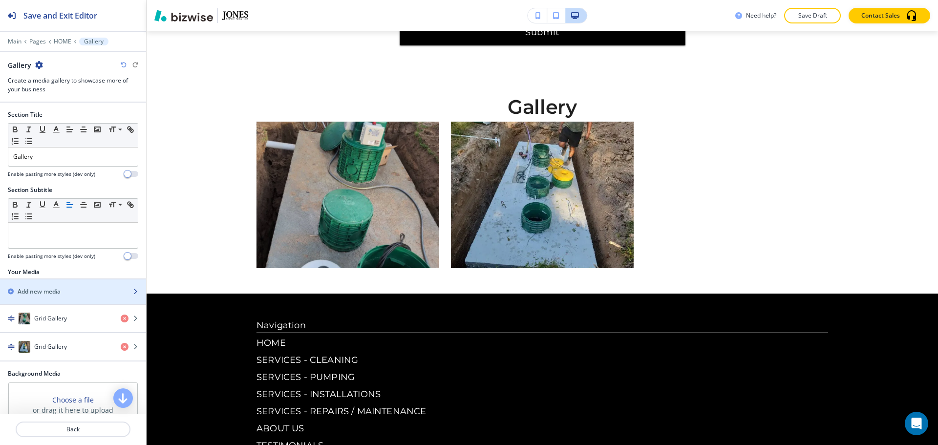
click at [90, 293] on div "Add new media" at bounding box center [62, 291] width 125 height 9
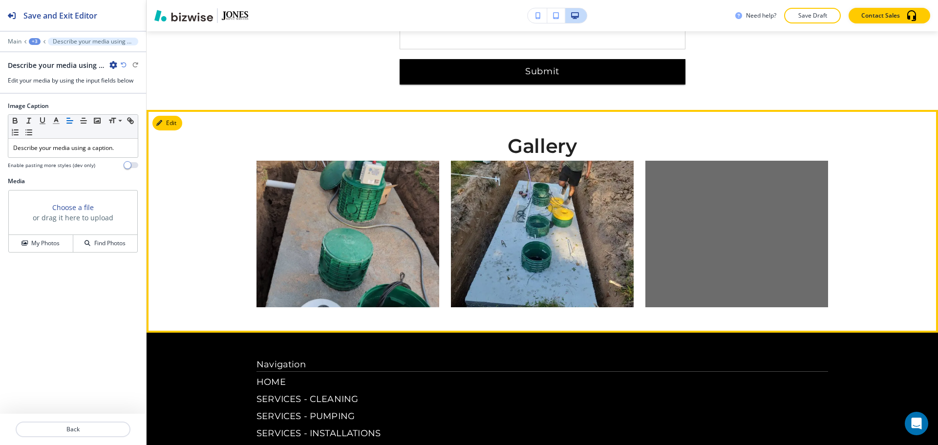
scroll to position [3450, 0]
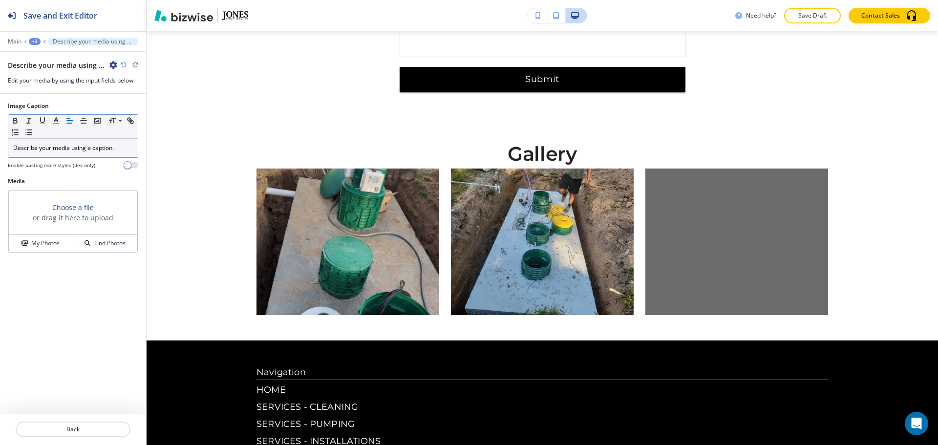
click at [97, 153] on div "Describe your media using a caption." at bounding box center [72, 148] width 129 height 19
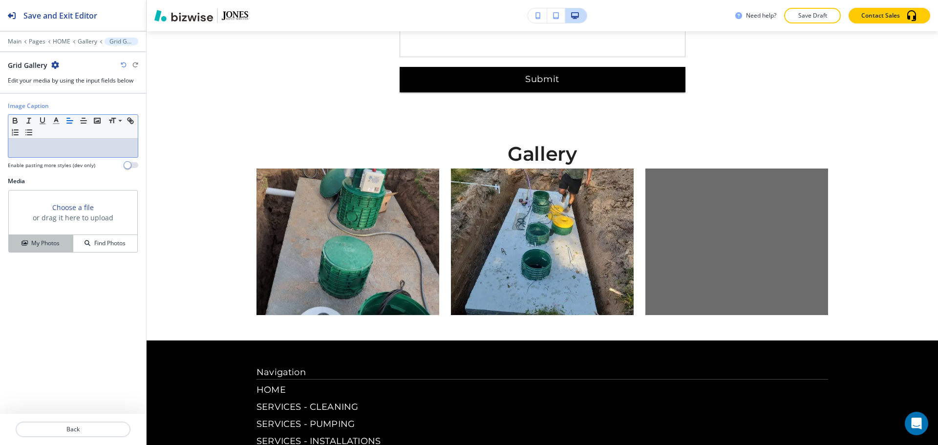
click at [40, 246] on h4 "My Photos" at bounding box center [45, 243] width 28 height 9
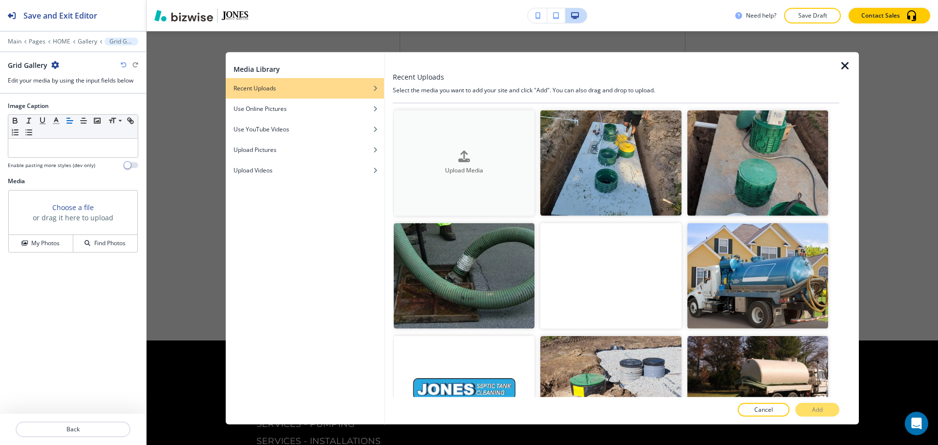
click at [441, 165] on div "button" at bounding box center [464, 165] width 141 height 4
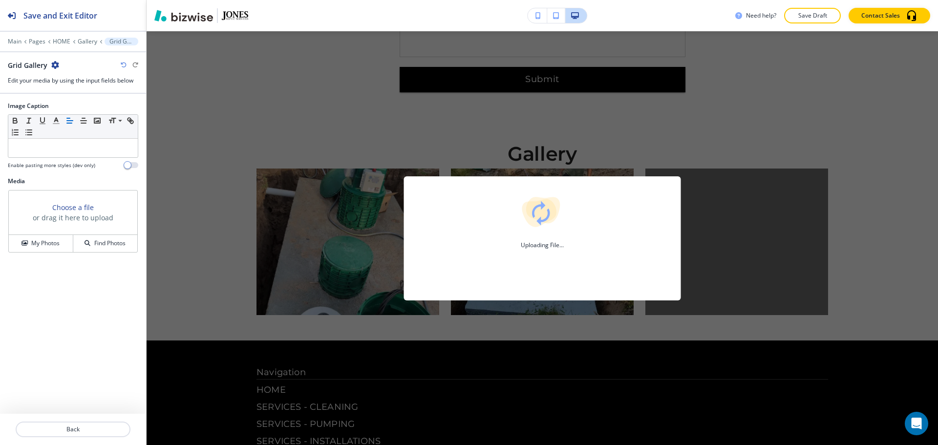
click at [504, 140] on div "Uploading File..." at bounding box center [542, 238] width 791 height 414
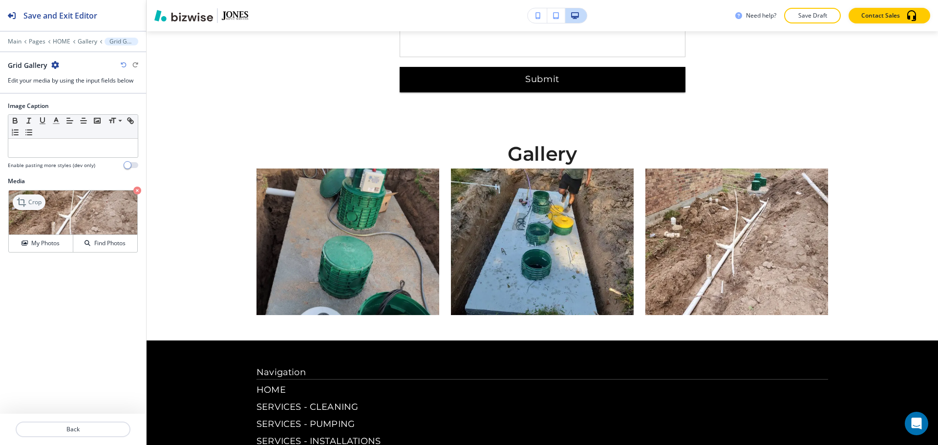
click at [38, 206] on p "Crop" at bounding box center [34, 202] width 13 height 9
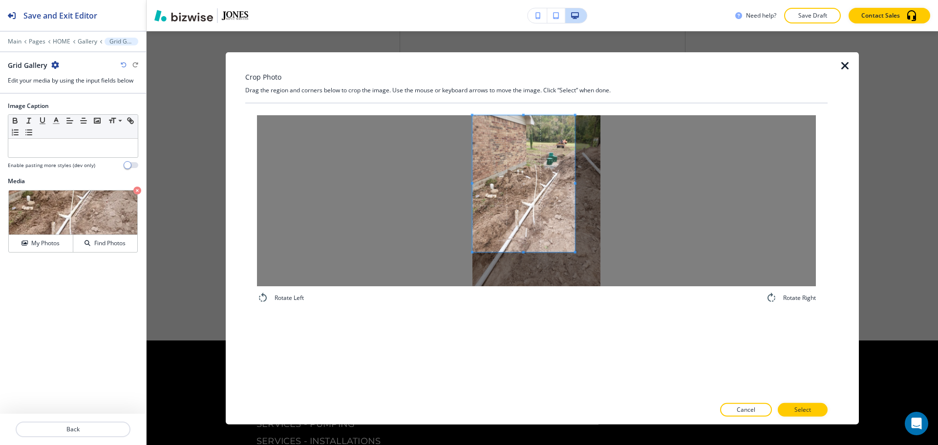
click at [480, 142] on span at bounding box center [523, 183] width 103 height 137
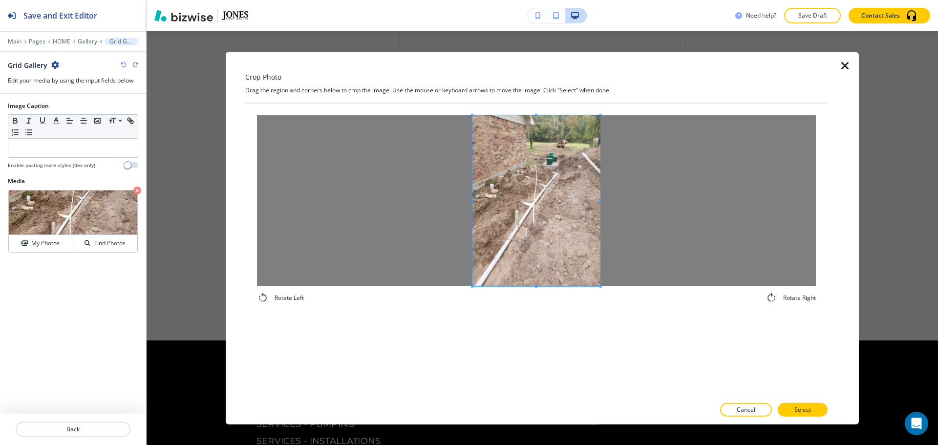
click at [631, 321] on div "Rotate Left Rotate Right" at bounding box center [536, 250] width 582 height 294
click at [810, 409] on p "Select" at bounding box center [802, 410] width 17 height 9
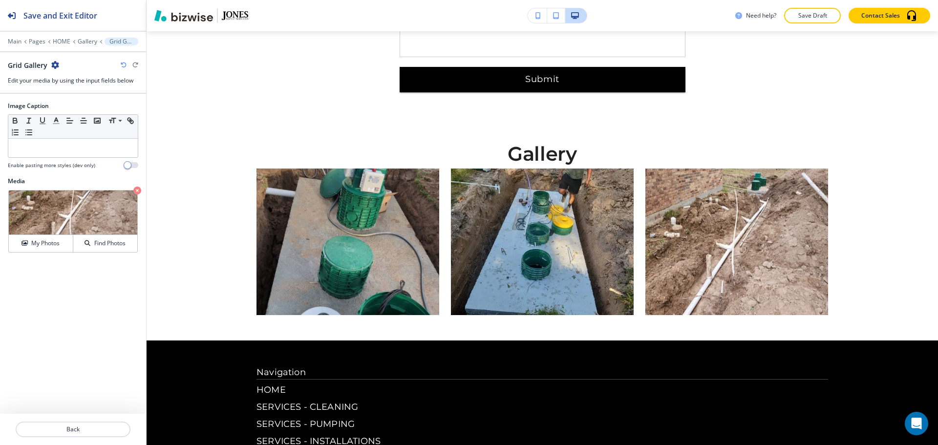
click at [562, 169] on img "button" at bounding box center [542, 242] width 183 height 147
click at [72, 43] on icon at bounding box center [73, 42] width 3 height 4
click at [76, 43] on div "Main Pages HOME Gallery Grid Gallery" at bounding box center [73, 42] width 130 height 8
click at [79, 42] on p "Gallery" at bounding box center [88, 41] width 20 height 7
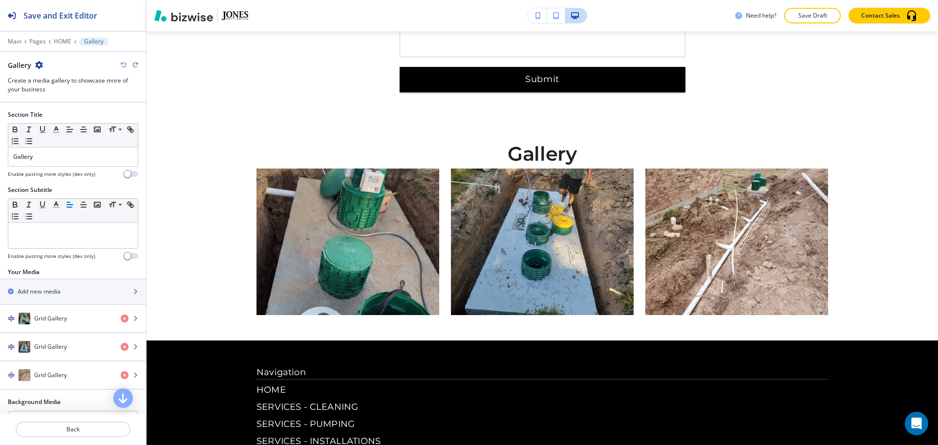
scroll to position [3497, 0]
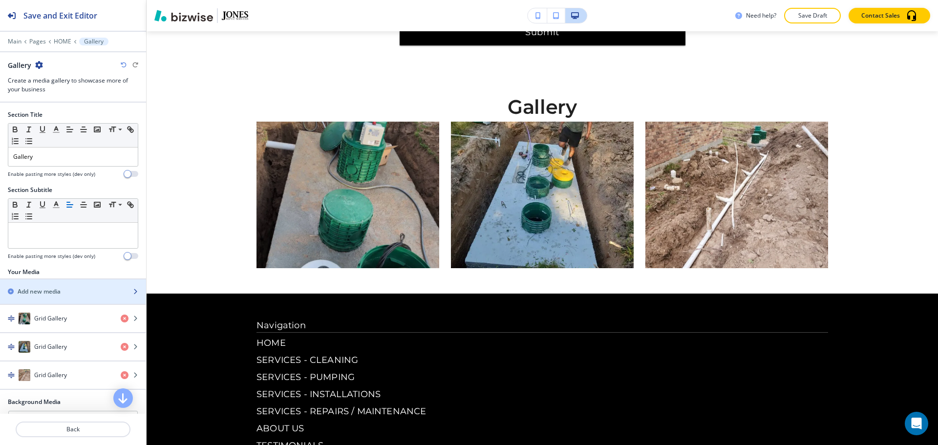
click at [62, 286] on div "button" at bounding box center [73, 283] width 146 height 8
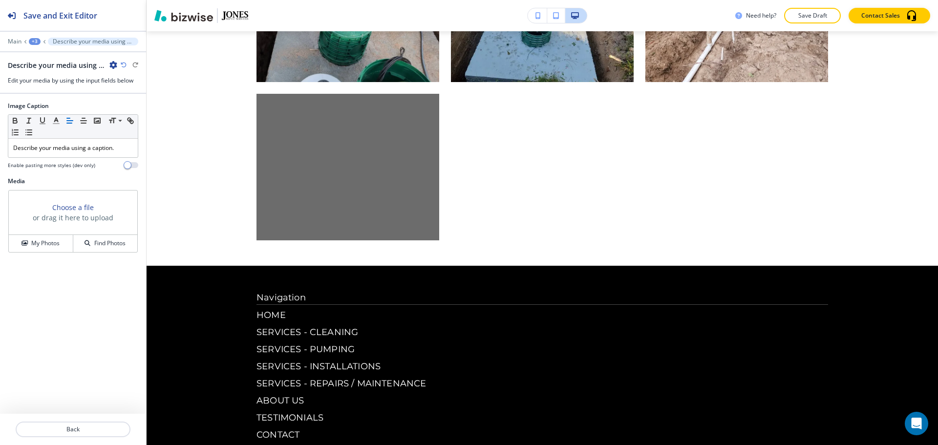
scroll to position [3706, 0]
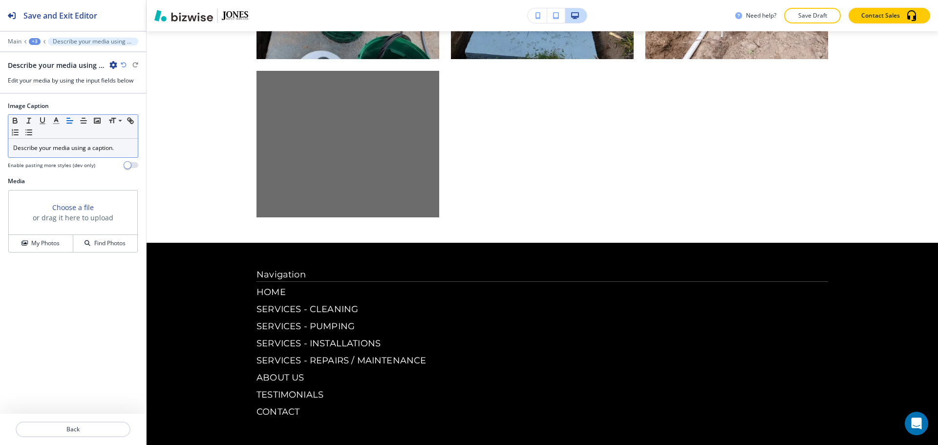
click at [81, 154] on div "Describe your media using a caption." at bounding box center [72, 148] width 129 height 19
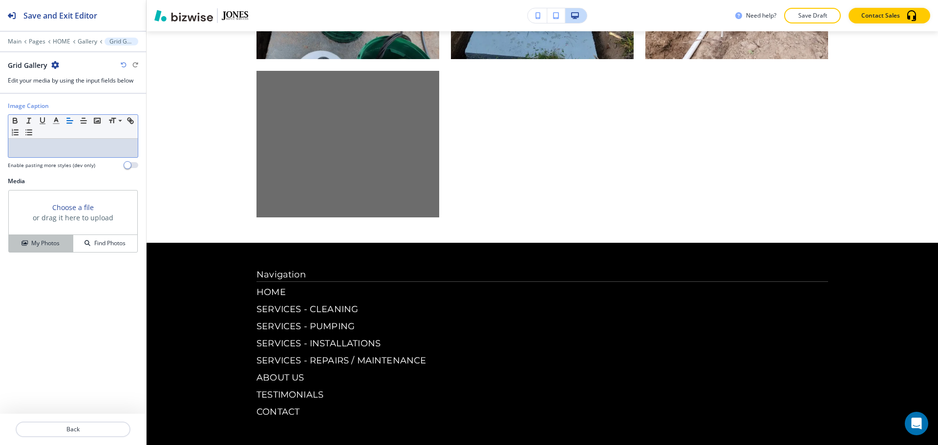
click at [50, 242] on h4 "My Photos" at bounding box center [45, 243] width 28 height 9
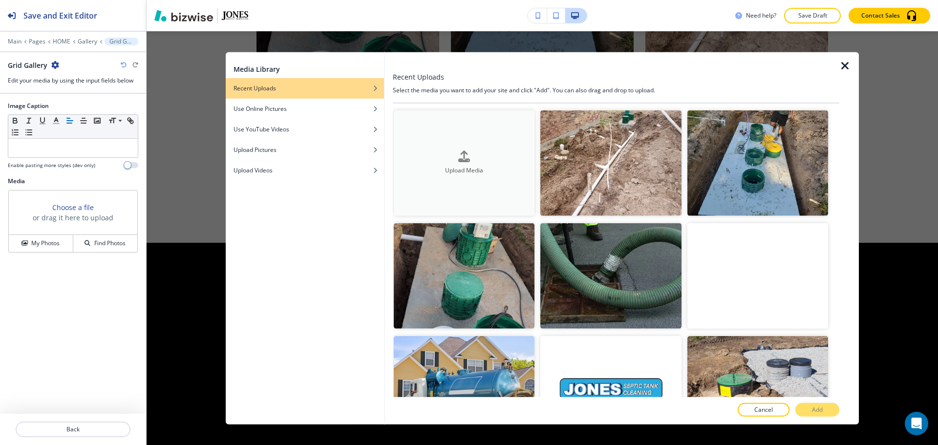
click at [435, 138] on button "Upload Media" at bounding box center [464, 163] width 141 height 106
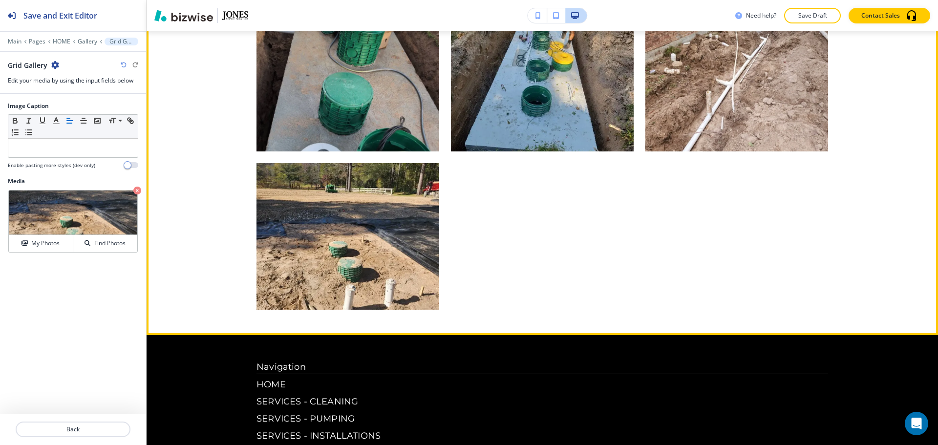
scroll to position [3608, 0]
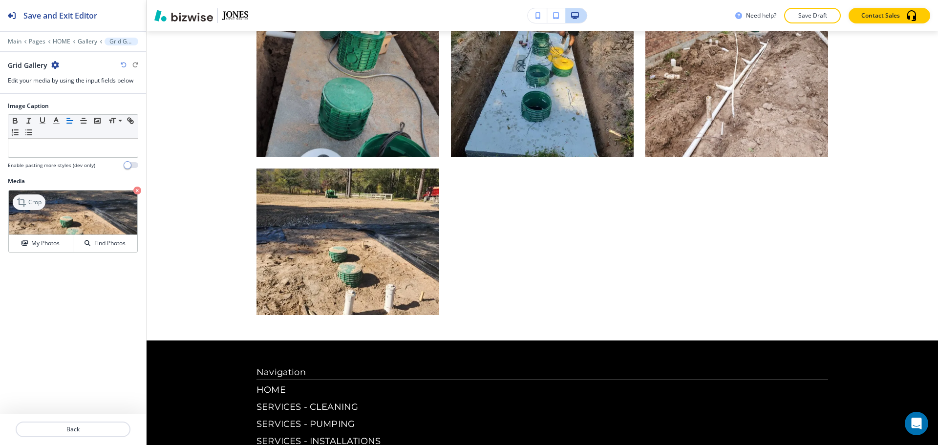
click at [25, 202] on icon at bounding box center [23, 202] width 12 height 12
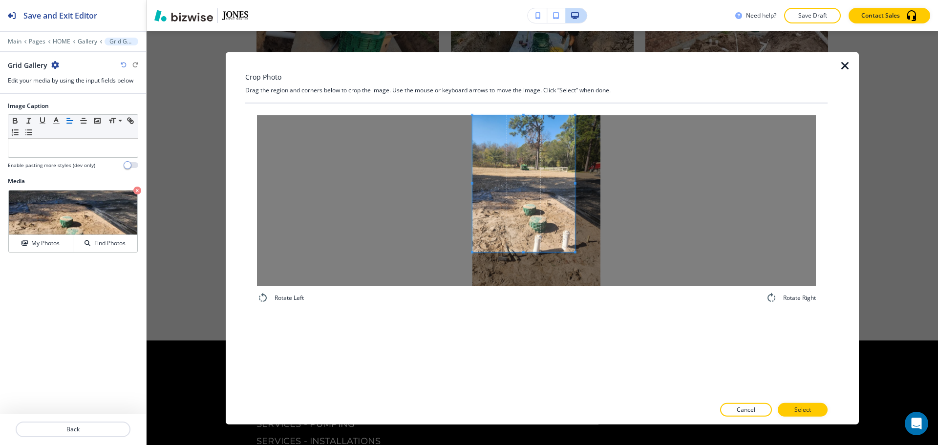
click at [495, 180] on span at bounding box center [523, 183] width 103 height 137
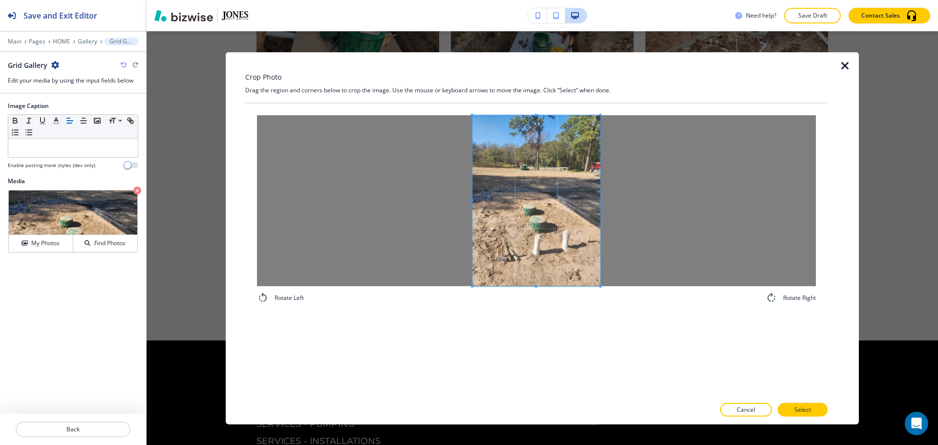
click at [652, 354] on div "Rotate Left Rotate Right" at bounding box center [536, 250] width 582 height 294
click at [823, 411] on button "Select" at bounding box center [803, 410] width 50 height 14
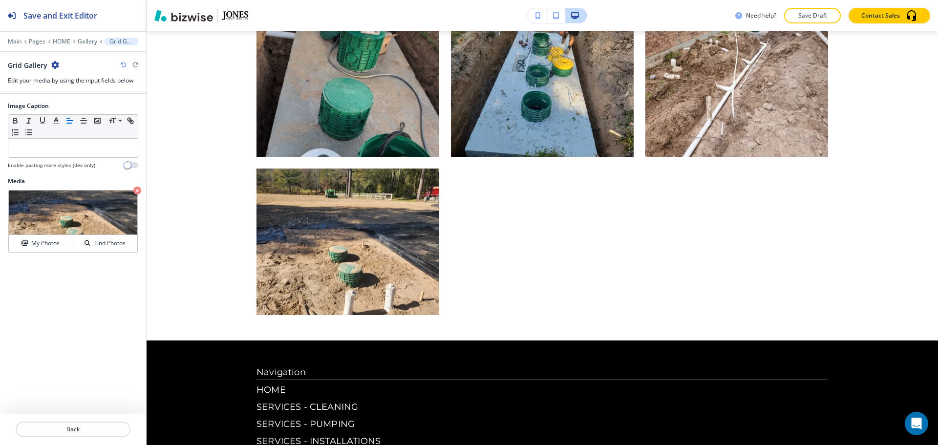
click at [90, 45] on div "Main Pages HOME Gallery Grid Gallery" at bounding box center [73, 42] width 130 height 8
click at [90, 42] on p "Gallery" at bounding box center [88, 41] width 20 height 7
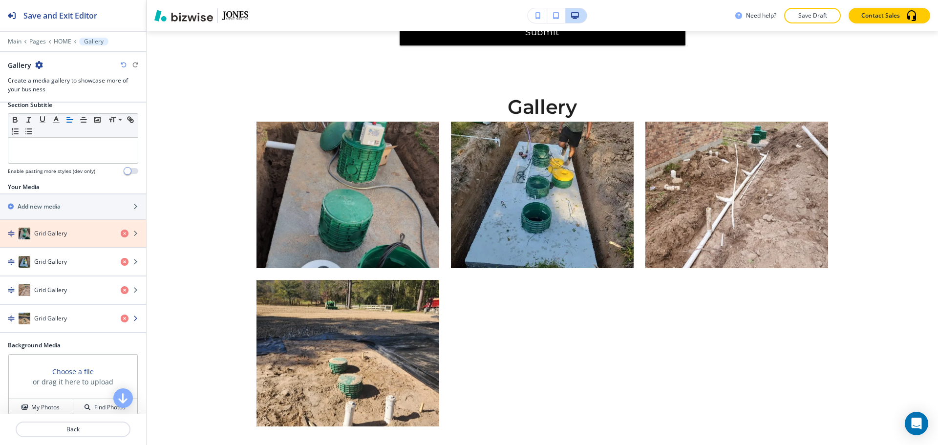
scroll to position [98, 0]
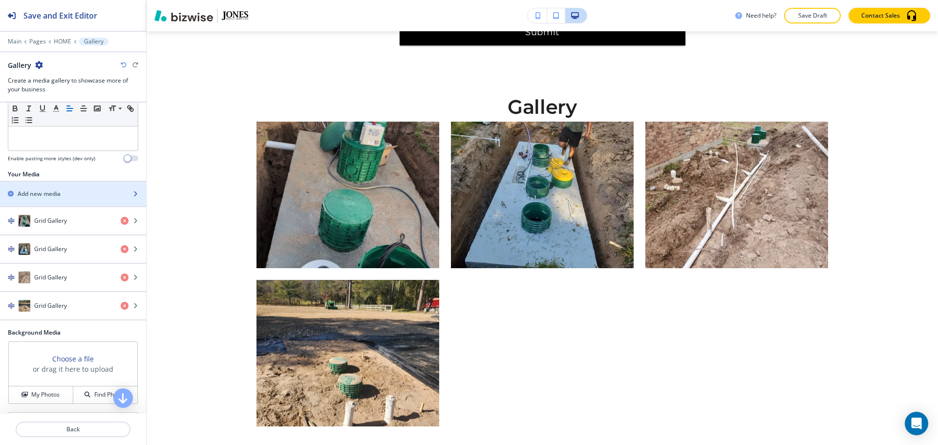
click at [55, 198] on div "button" at bounding box center [73, 202] width 146 height 8
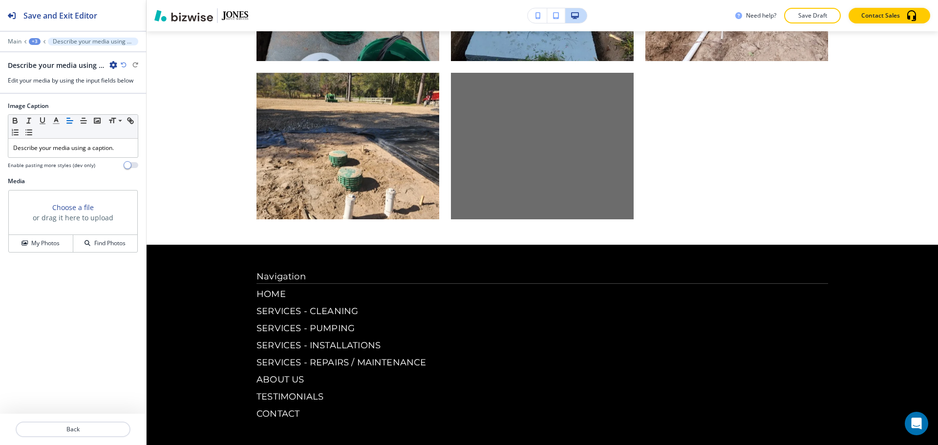
scroll to position [3706, 0]
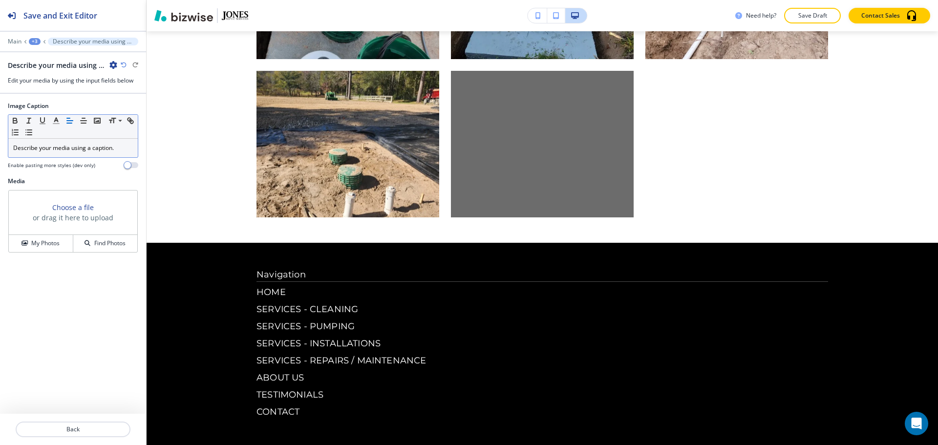
click at [114, 148] on p "Describe your media using a caption." at bounding box center [73, 148] width 120 height 9
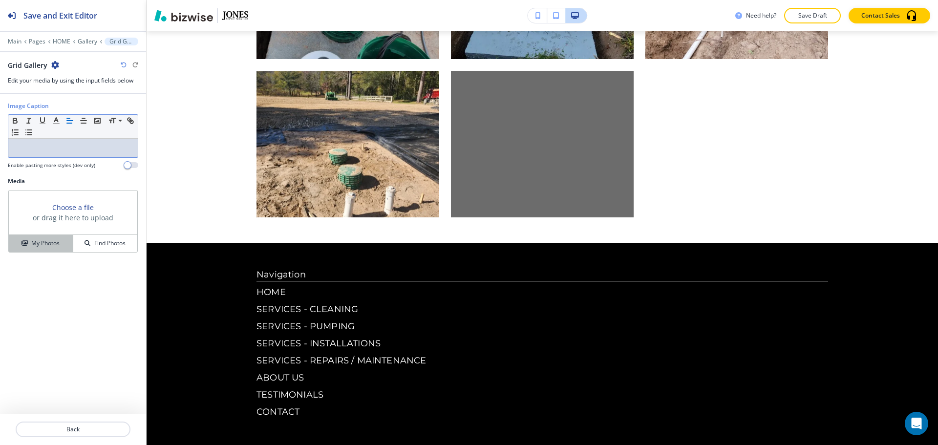
click at [46, 243] on h4 "My Photos" at bounding box center [45, 243] width 28 height 9
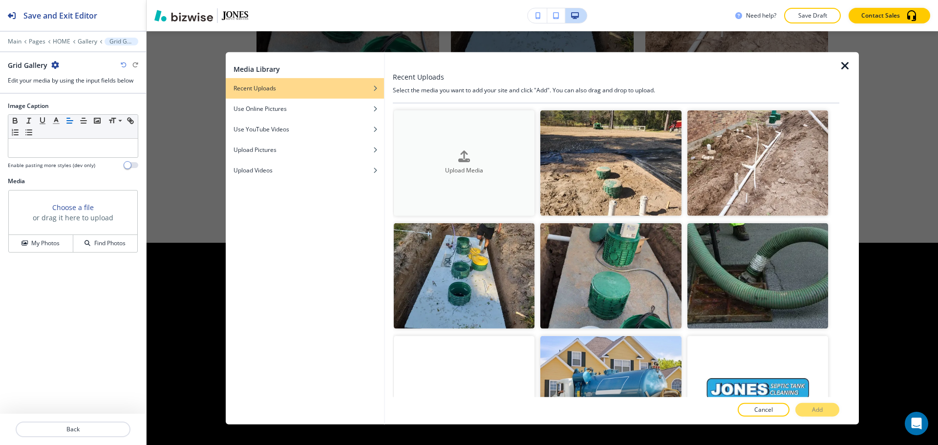
click at [463, 172] on h4 "Upload Media" at bounding box center [464, 171] width 141 height 9
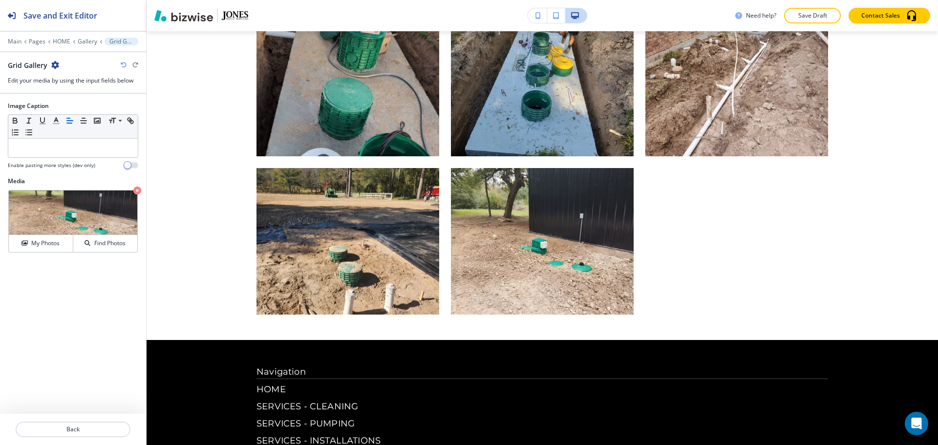
scroll to position [3608, 0]
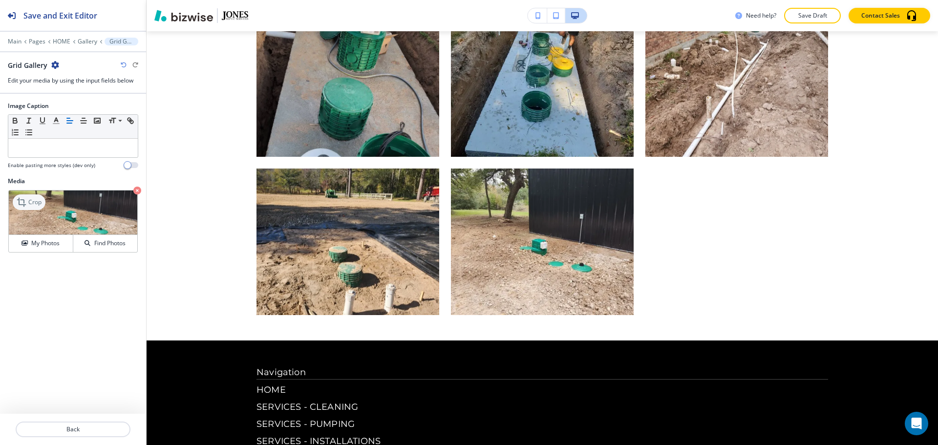
click at [37, 201] on p "Crop" at bounding box center [34, 202] width 13 height 9
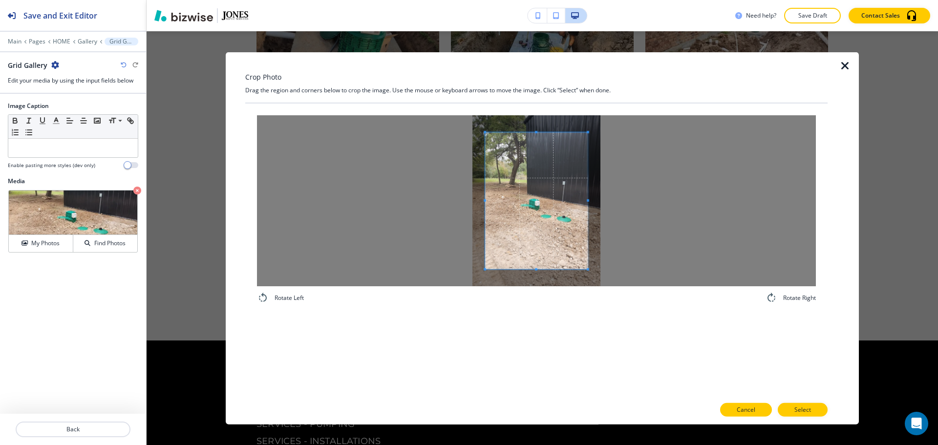
click at [746, 409] on p "Cancel" at bounding box center [746, 410] width 19 height 9
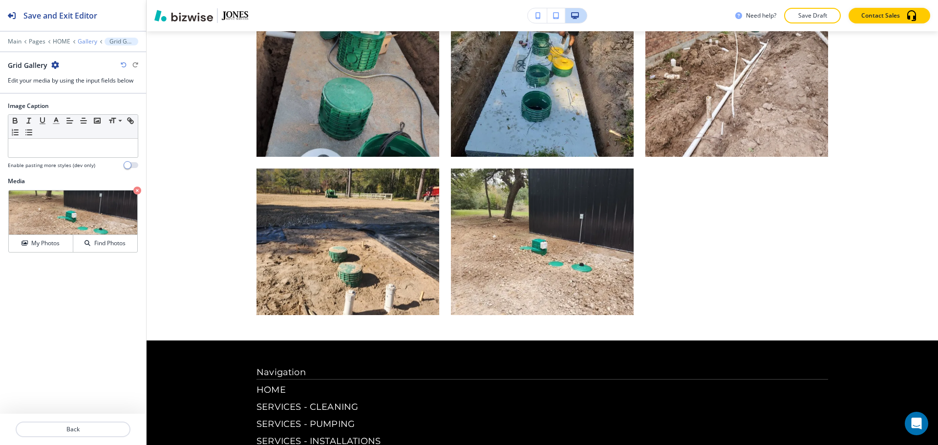
click at [81, 39] on p "Gallery" at bounding box center [88, 41] width 20 height 7
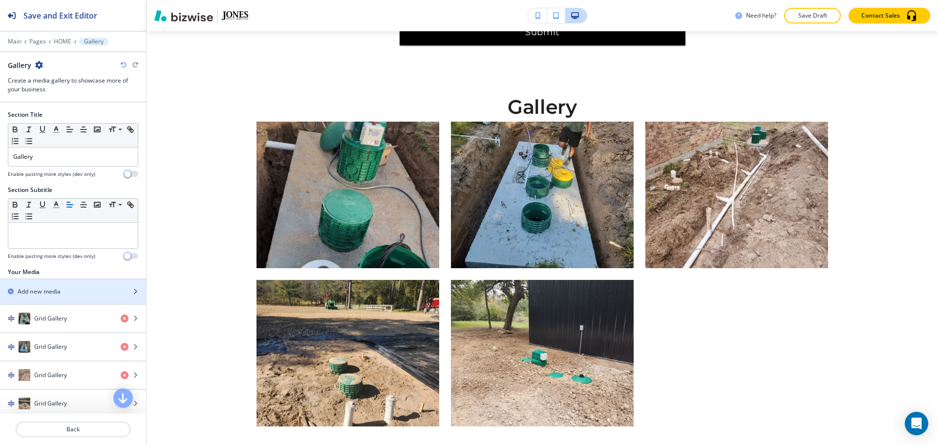
click at [85, 291] on div "Add new media" at bounding box center [62, 291] width 125 height 9
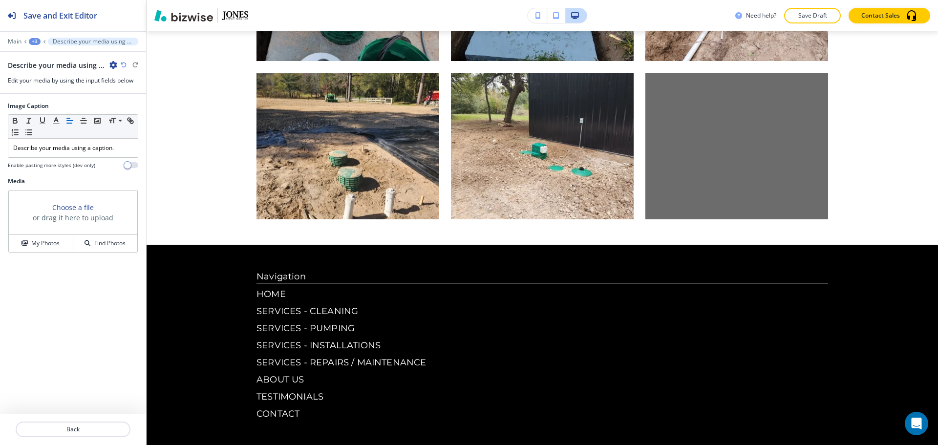
scroll to position [3706, 0]
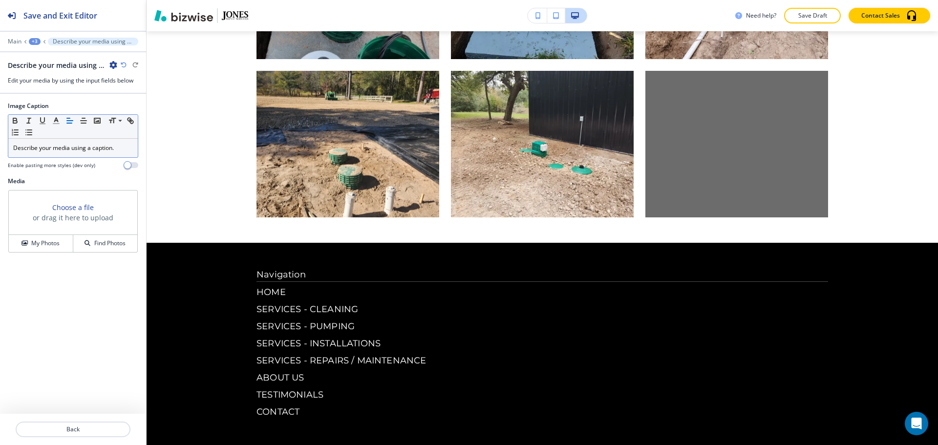
click at [54, 150] on p "Describe your media using a caption." at bounding box center [73, 148] width 120 height 9
click at [39, 236] on button "My Photos" at bounding box center [41, 243] width 64 height 17
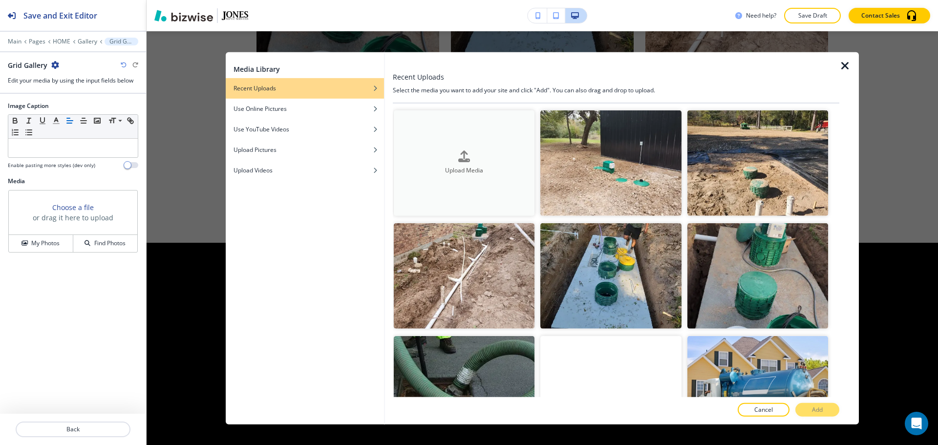
click at [505, 146] on button "Upload Media" at bounding box center [464, 163] width 141 height 106
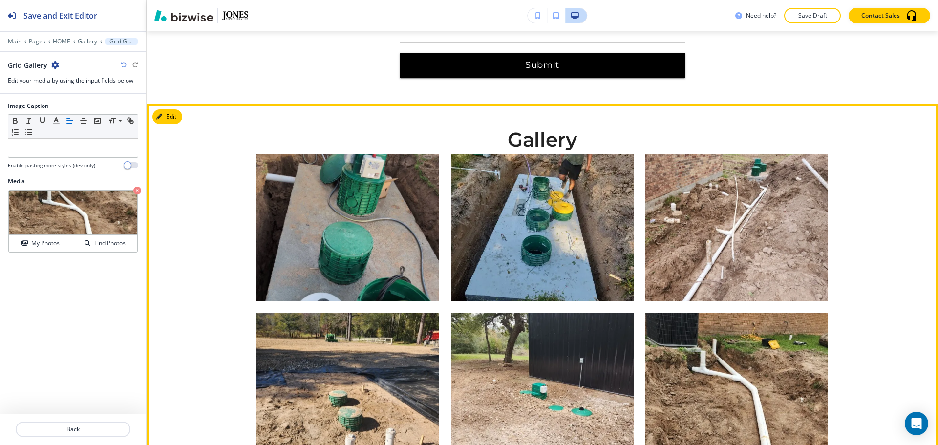
scroll to position [3461, 0]
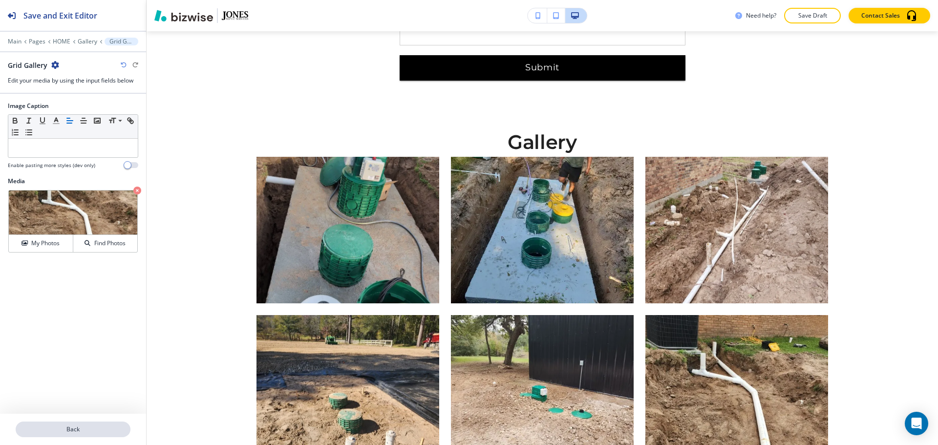
click at [84, 422] on button "Back" at bounding box center [73, 430] width 115 height 16
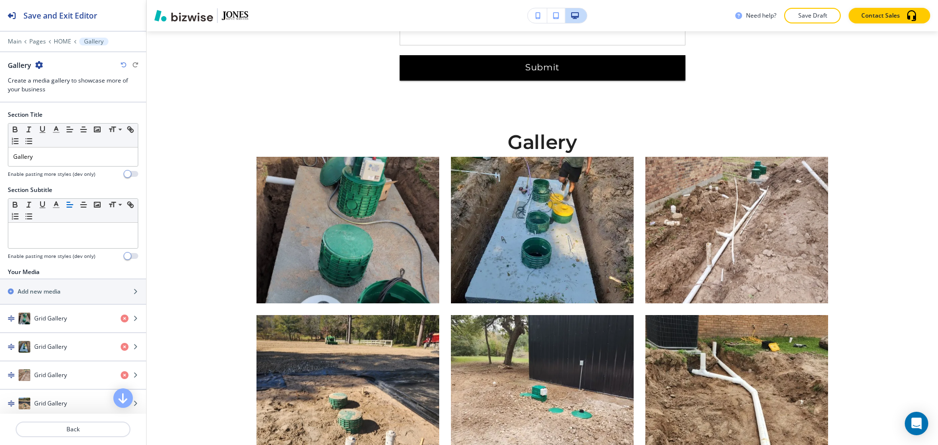
scroll to position [3497, 0]
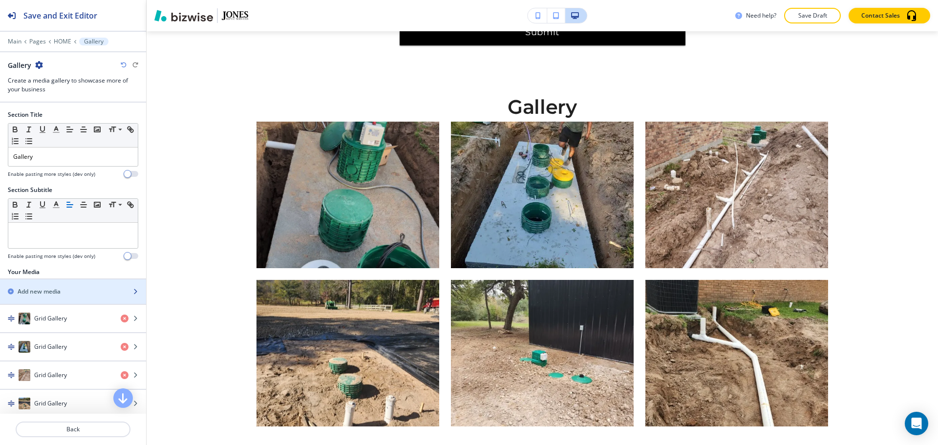
click at [63, 287] on div "Add new media" at bounding box center [62, 291] width 125 height 9
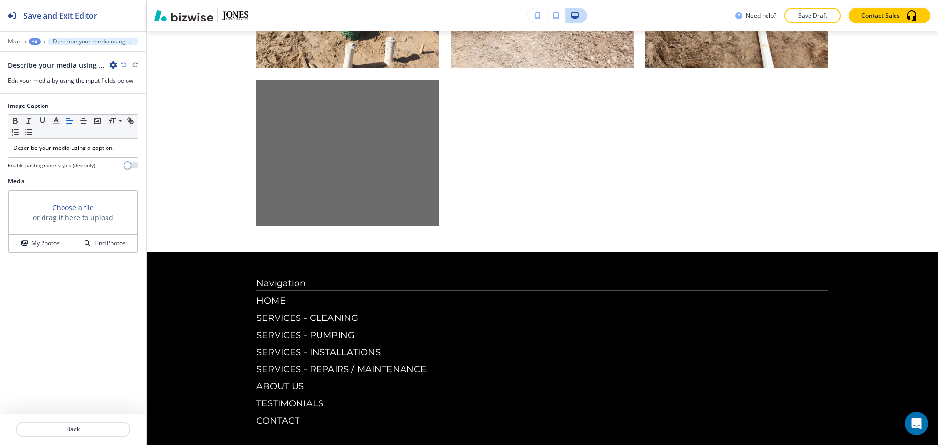
scroll to position [3864, 0]
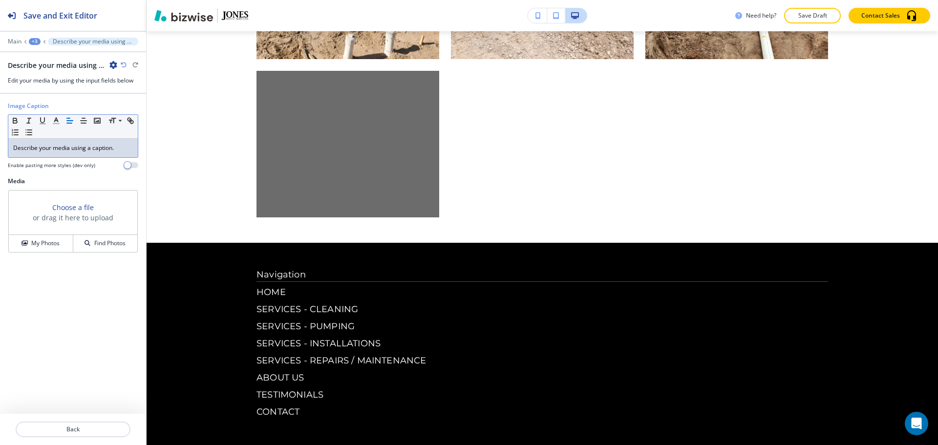
click at [91, 151] on p "Describe your media using a caption." at bounding box center [73, 148] width 120 height 9
click at [64, 251] on button "My Photos" at bounding box center [41, 243] width 64 height 17
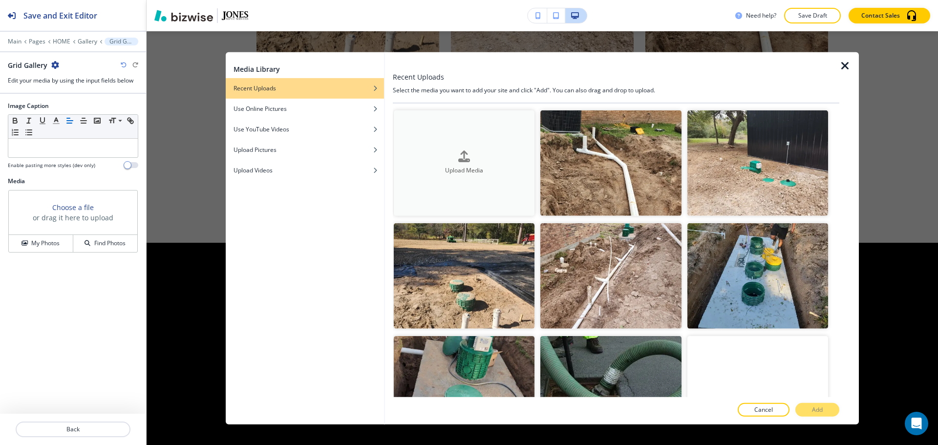
click at [495, 167] on h4 "Upload Media" at bounding box center [464, 171] width 141 height 9
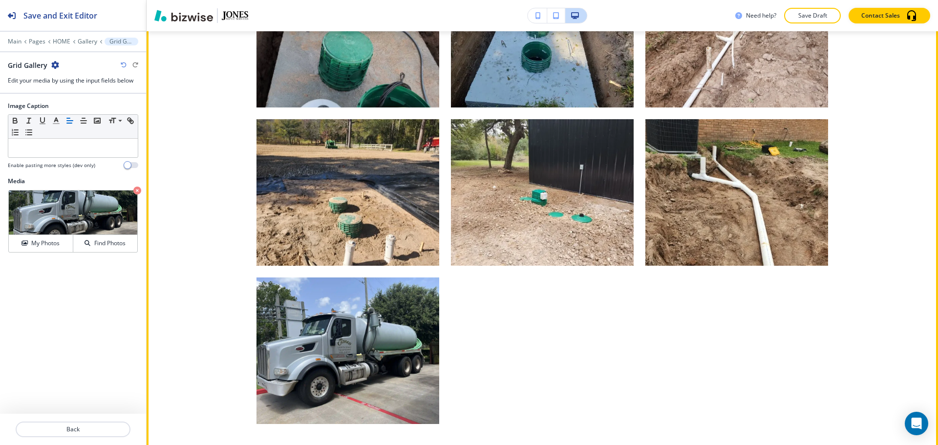
scroll to position [3669, 0]
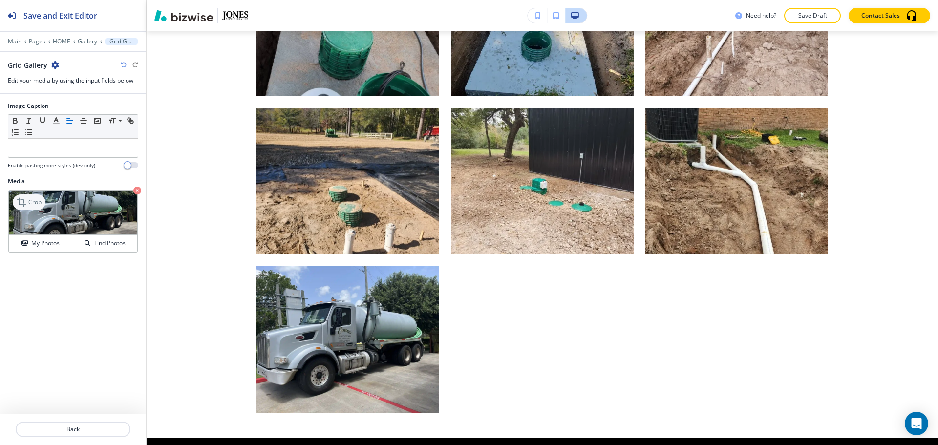
click at [32, 201] on p "Crop" at bounding box center [34, 202] width 13 height 9
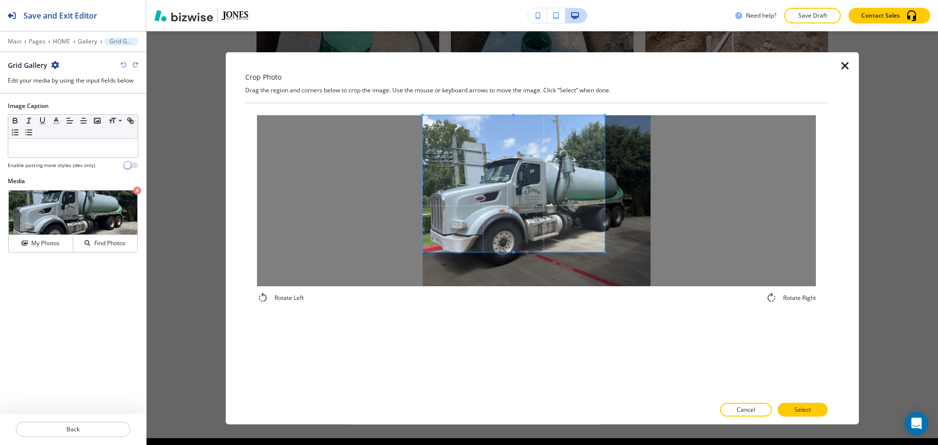
click at [468, 183] on span at bounding box center [514, 183] width 182 height 137
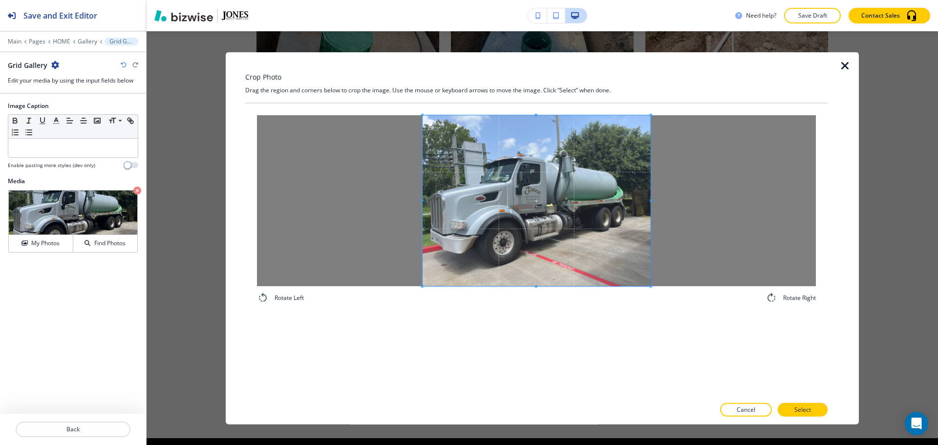
click at [733, 375] on div "Rotate Left Rotate Right" at bounding box center [536, 250] width 582 height 294
click at [634, 314] on div "Rotate Left Rotate Right" at bounding box center [536, 209] width 582 height 212
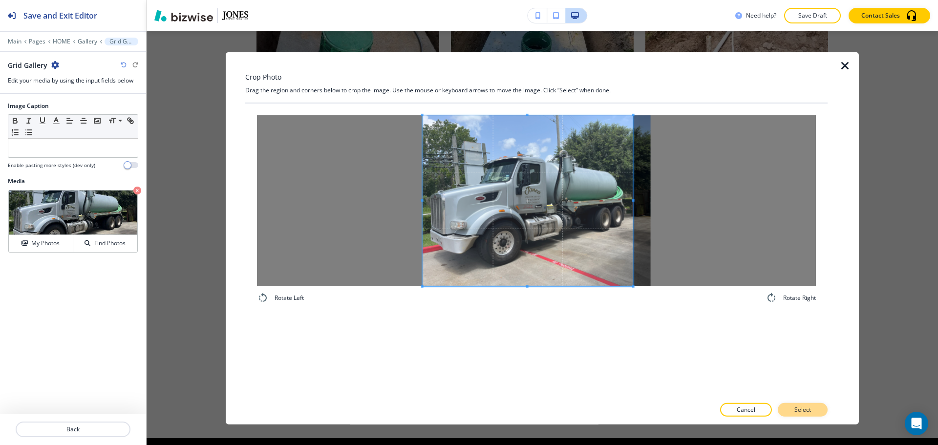
click at [816, 408] on button "Select" at bounding box center [803, 410] width 50 height 14
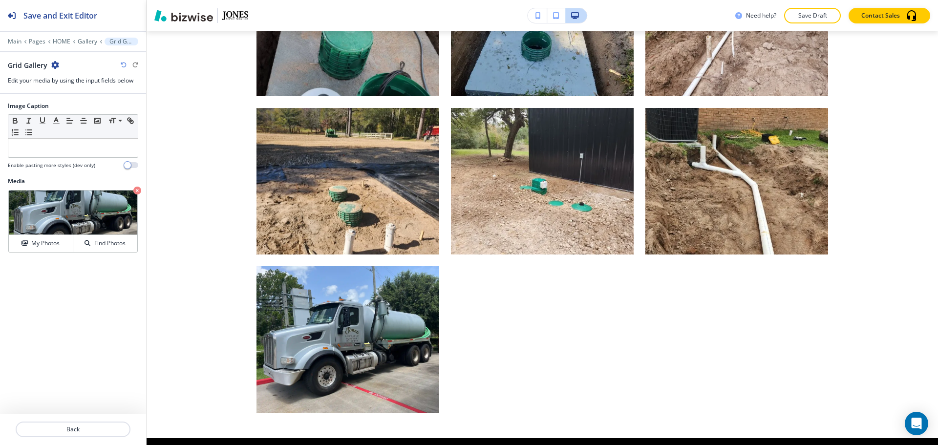
click at [79, 38] on div "Main Pages HOME Gallery Grid Gallery" at bounding box center [73, 42] width 130 height 8
click at [90, 43] on p "Gallery" at bounding box center [88, 41] width 20 height 7
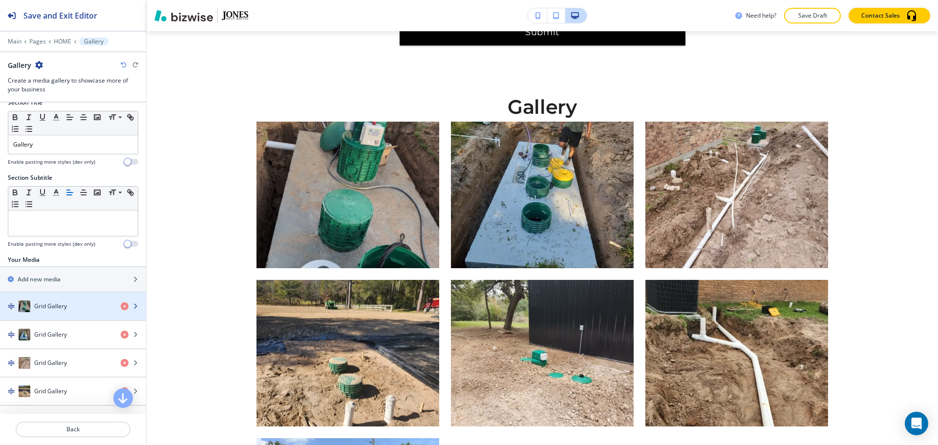
scroll to position [98, 0]
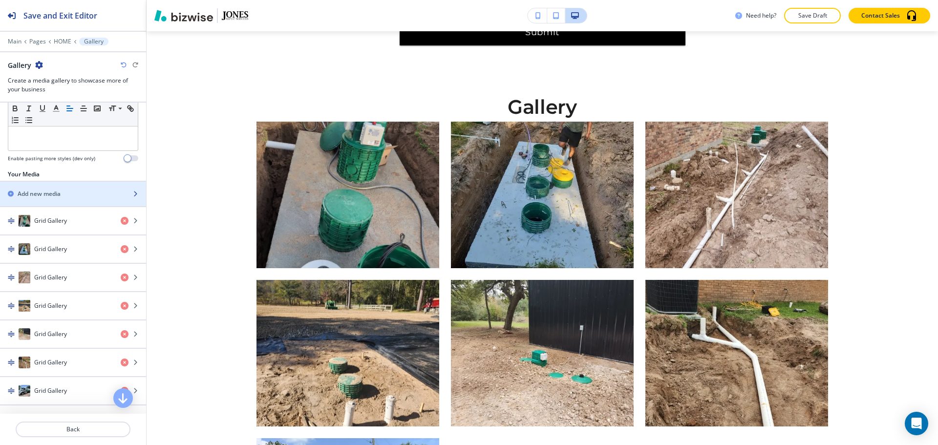
click at [54, 192] on h2 "Add new media" at bounding box center [39, 194] width 43 height 9
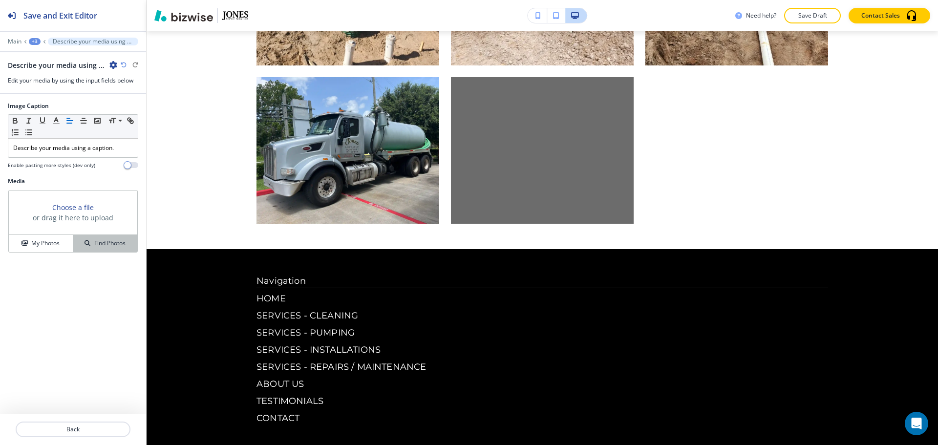
scroll to position [3864, 0]
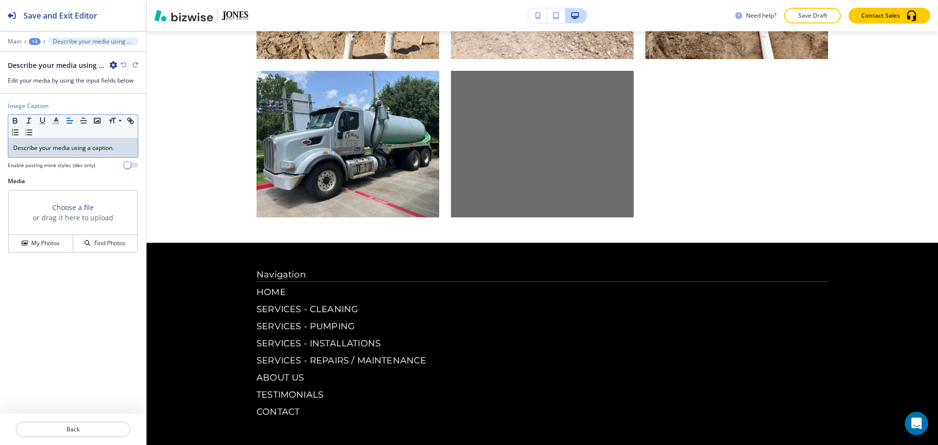
click at [88, 155] on div "Describe your media using a caption." at bounding box center [72, 148] width 129 height 19
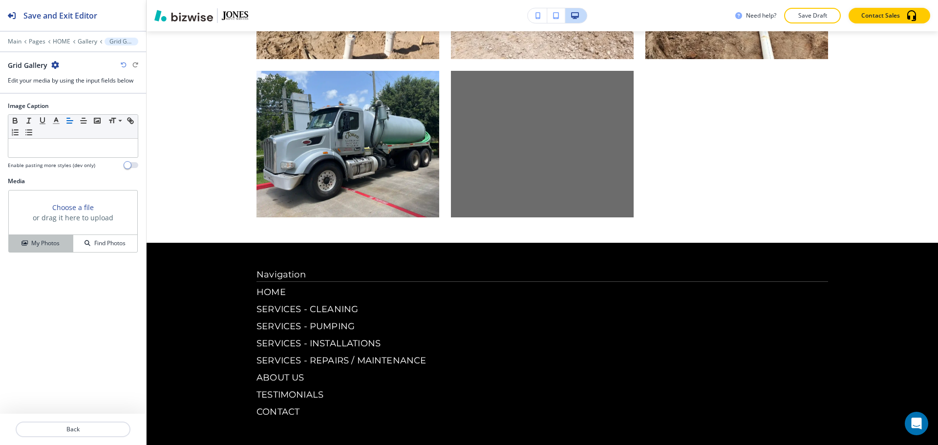
click at [50, 250] on button "My Photos" at bounding box center [41, 243] width 64 height 17
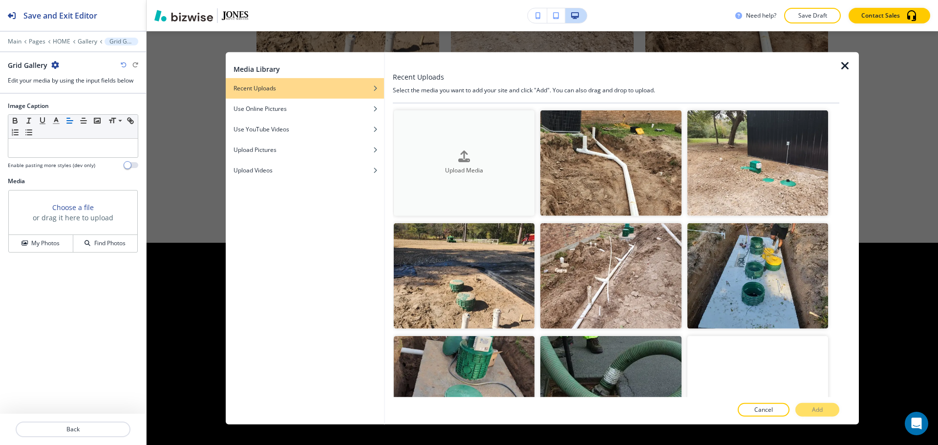
click at [414, 168] on h4 "Upload Media" at bounding box center [464, 171] width 141 height 9
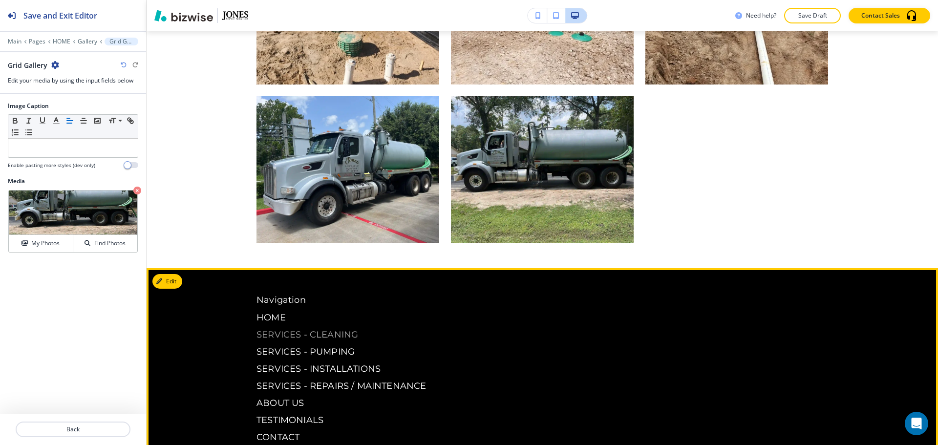
scroll to position [3766, 0]
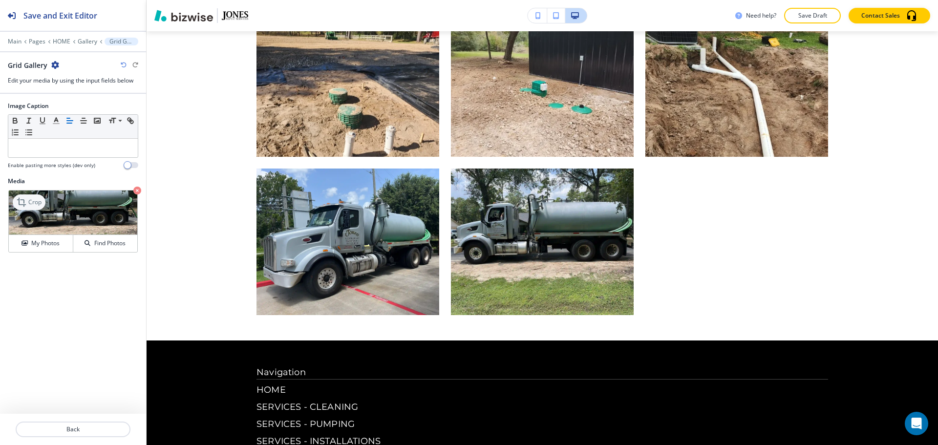
click at [28, 207] on div "Crop" at bounding box center [29, 202] width 33 height 16
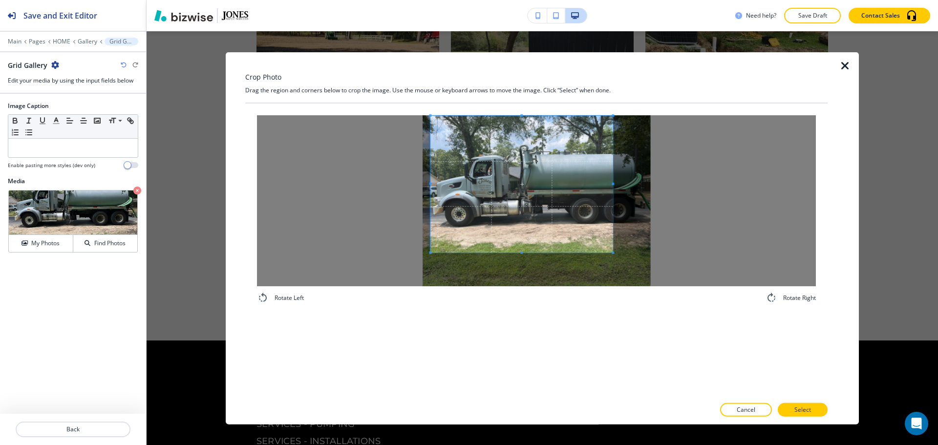
click at [538, 186] on span at bounding box center [521, 183] width 182 height 137
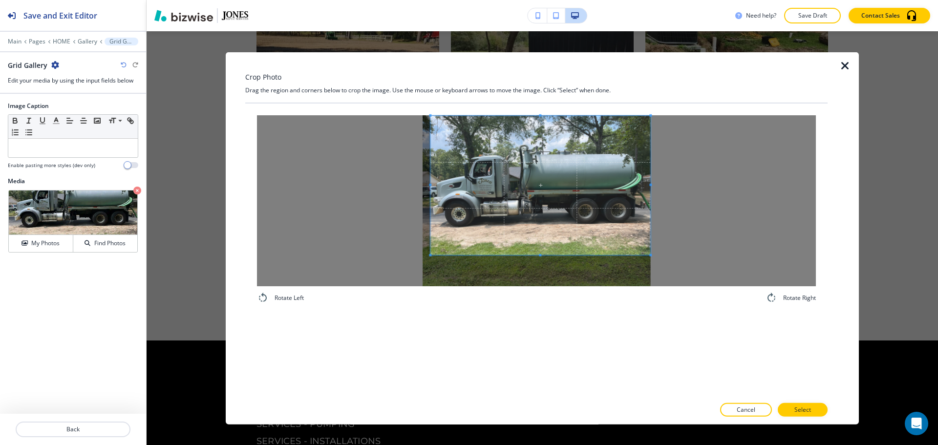
click at [739, 282] on div at bounding box center [536, 200] width 559 height 171
click at [648, 256] on span at bounding box center [649, 256] width 2 height 2
click at [807, 408] on p "Select" at bounding box center [802, 410] width 17 height 9
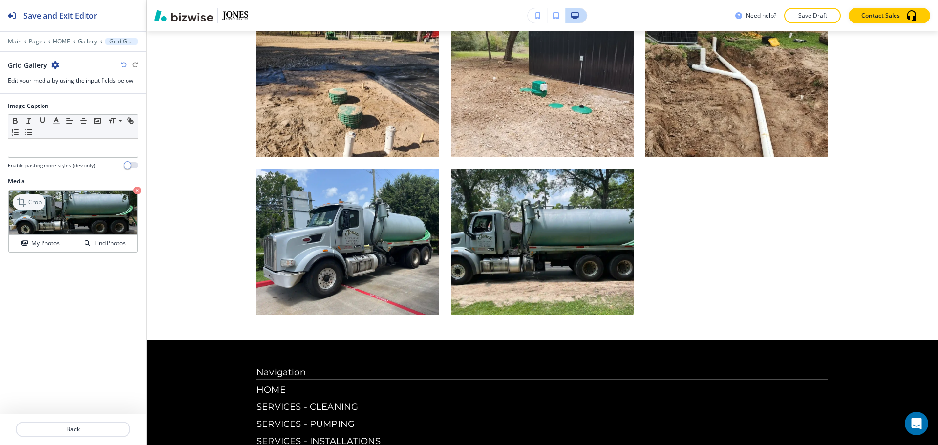
click at [23, 198] on icon at bounding box center [23, 202] width 12 height 12
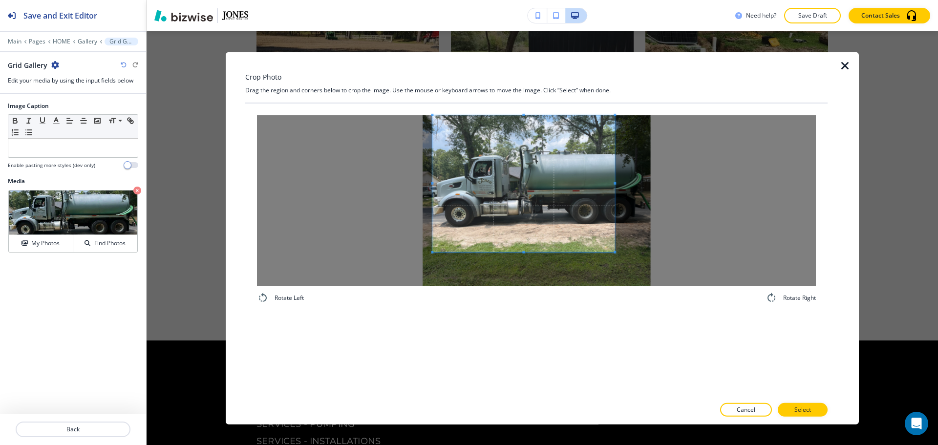
click at [496, 176] on span at bounding box center [523, 183] width 182 height 137
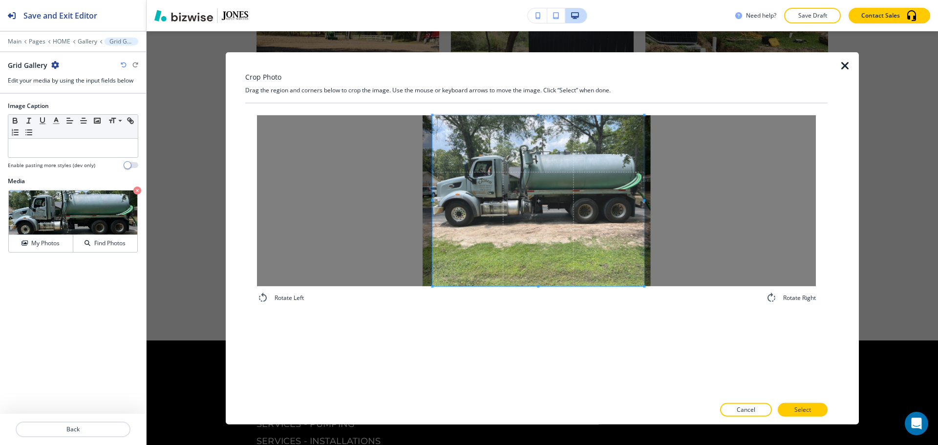
click at [678, 319] on div "Rotate Left Rotate Right" at bounding box center [536, 250] width 582 height 294
click at [806, 410] on p "Select" at bounding box center [802, 410] width 17 height 9
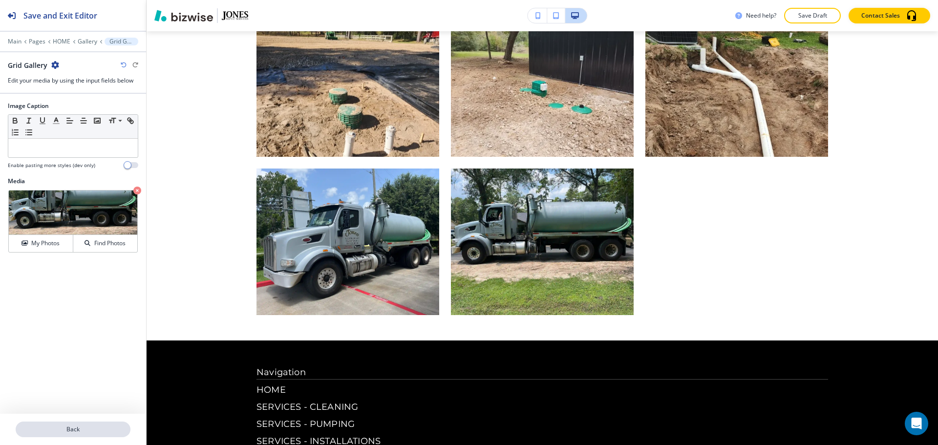
click at [79, 428] on p "Back" at bounding box center [73, 429] width 113 height 9
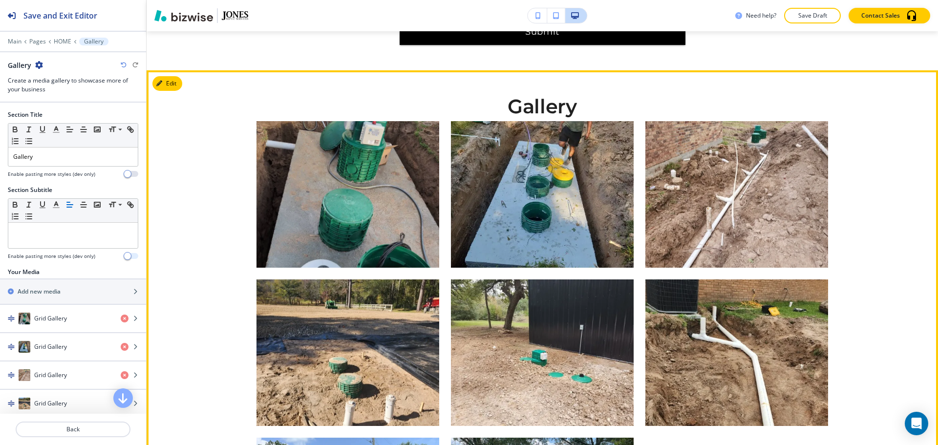
scroll to position [3497, 0]
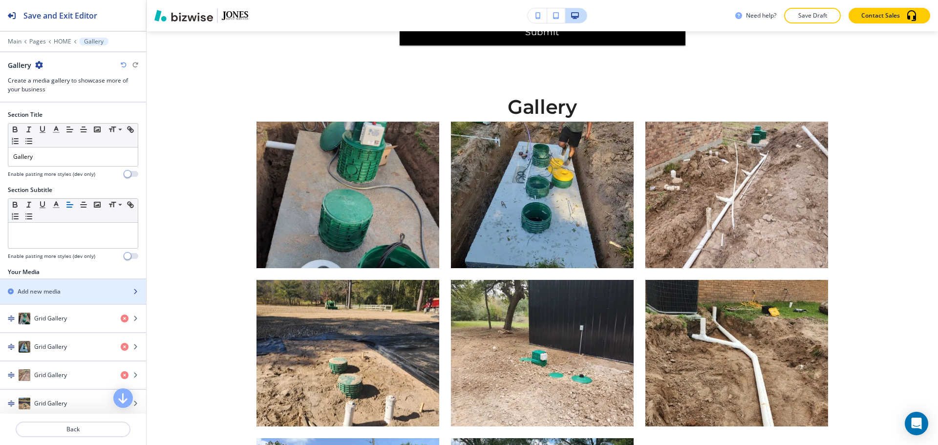
click at [56, 286] on div "button" at bounding box center [73, 283] width 146 height 8
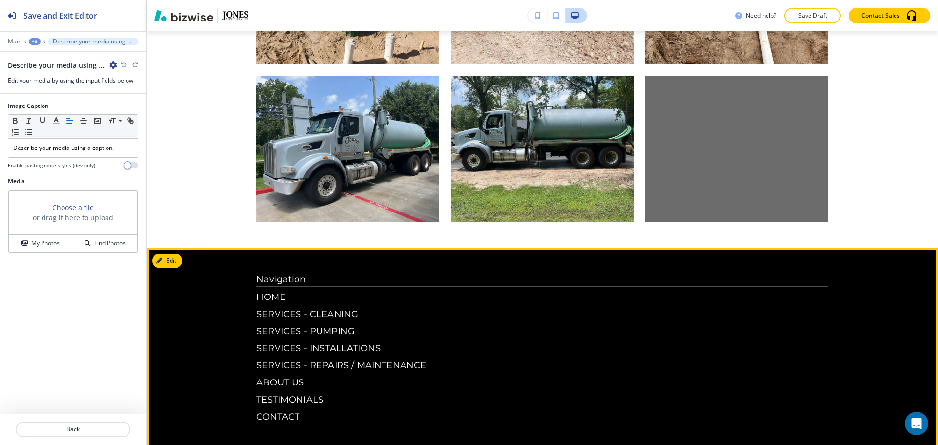
scroll to position [3864, 0]
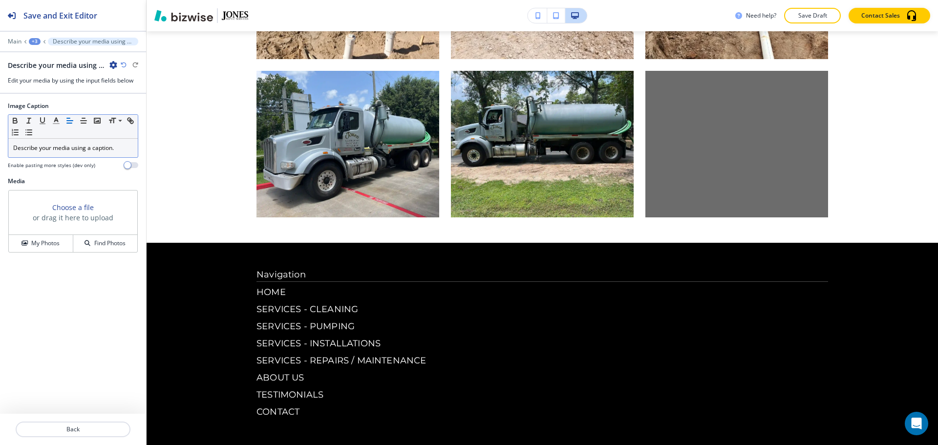
click at [97, 150] on p "Describe your media using a caption." at bounding box center [73, 148] width 120 height 9
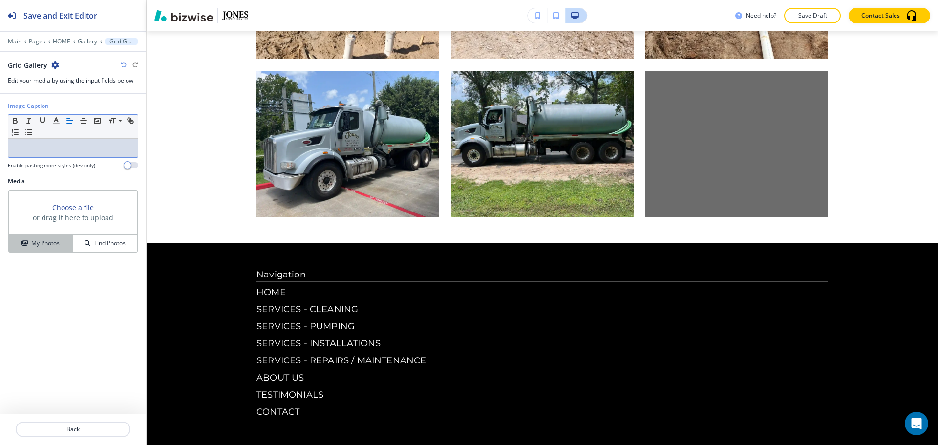
click at [69, 243] on div "My Photos" at bounding box center [41, 243] width 64 height 9
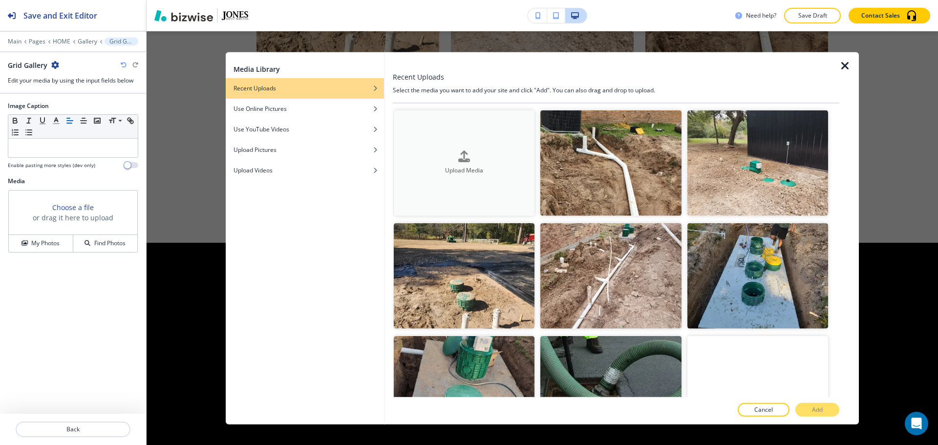
click at [530, 167] on h4 "Upload Media" at bounding box center [464, 171] width 141 height 9
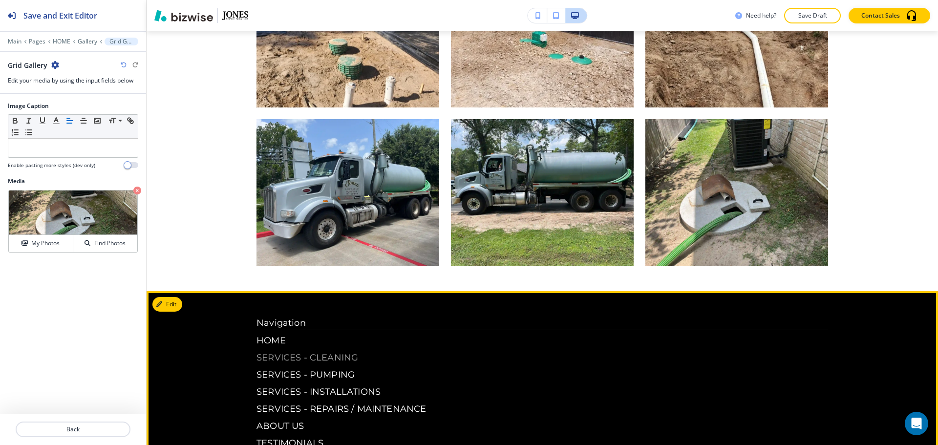
scroll to position [3815, 0]
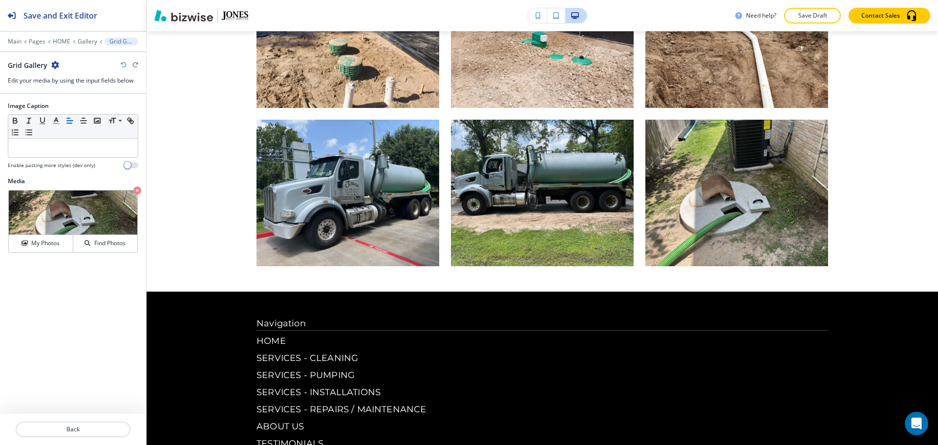
click at [80, 49] on div at bounding box center [73, 48] width 146 height 6
click at [88, 41] on p "Gallery" at bounding box center [88, 41] width 20 height 7
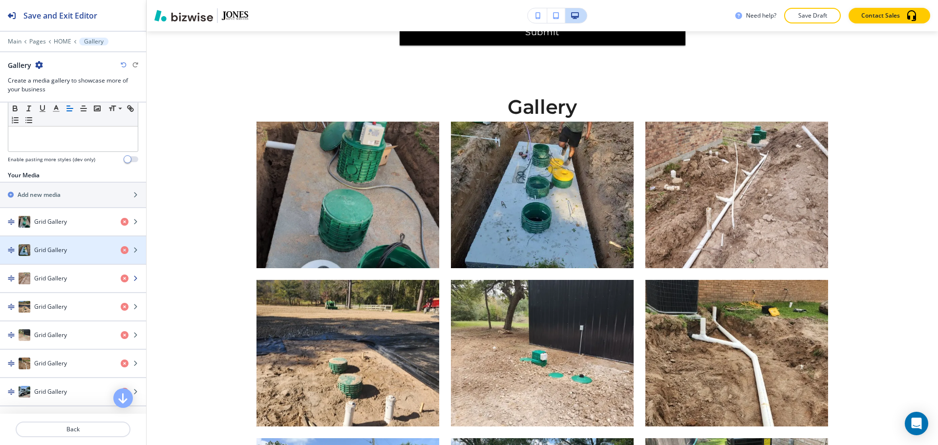
scroll to position [98, 0]
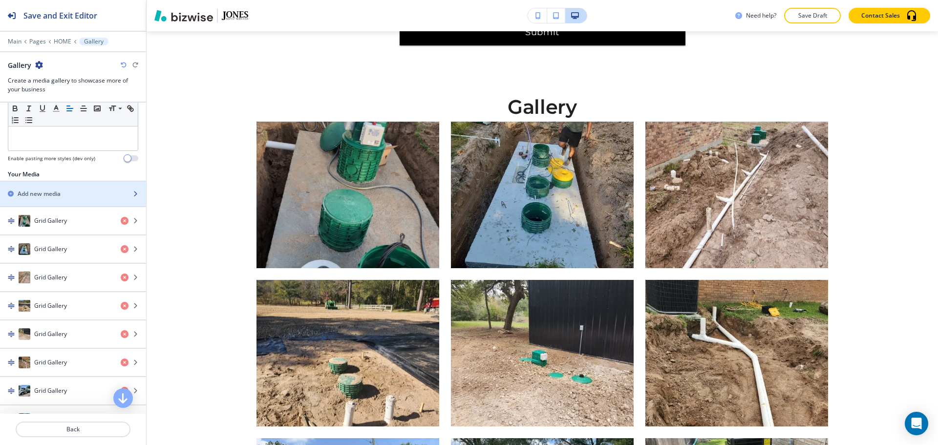
click at [54, 196] on h2 "Add new media" at bounding box center [39, 194] width 43 height 9
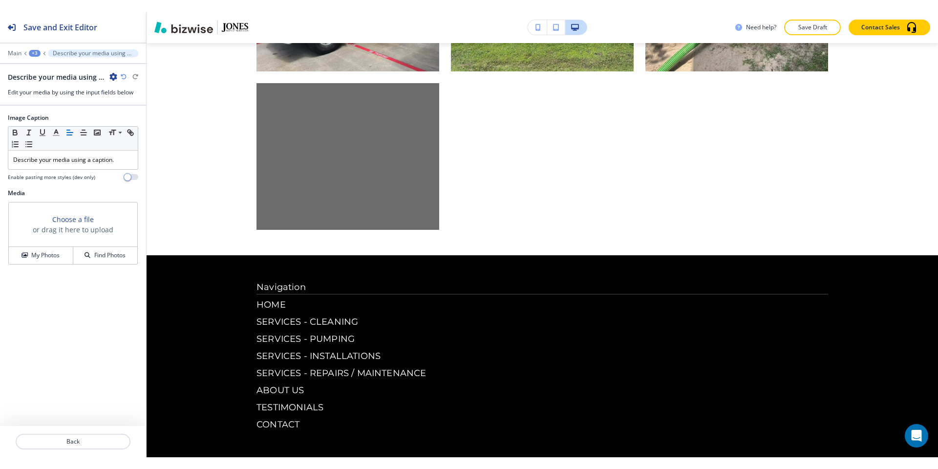
scroll to position [4022, 0]
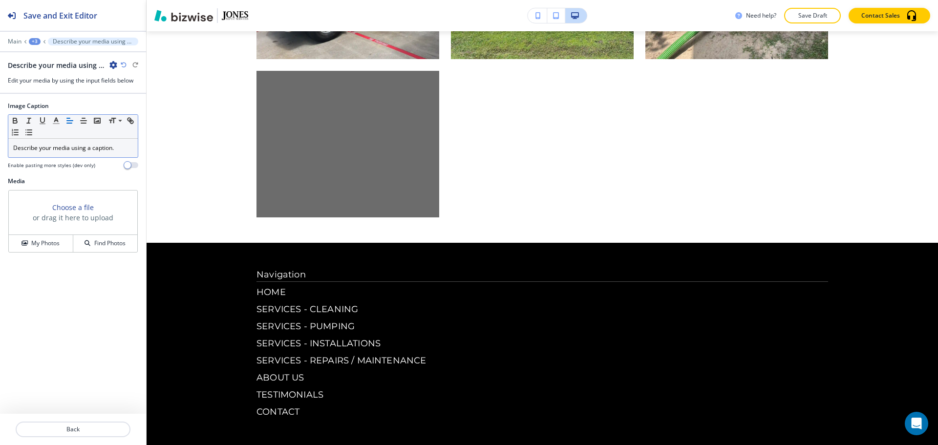
click at [89, 147] on p "Describe your media using a caption." at bounding box center [73, 148] width 120 height 9
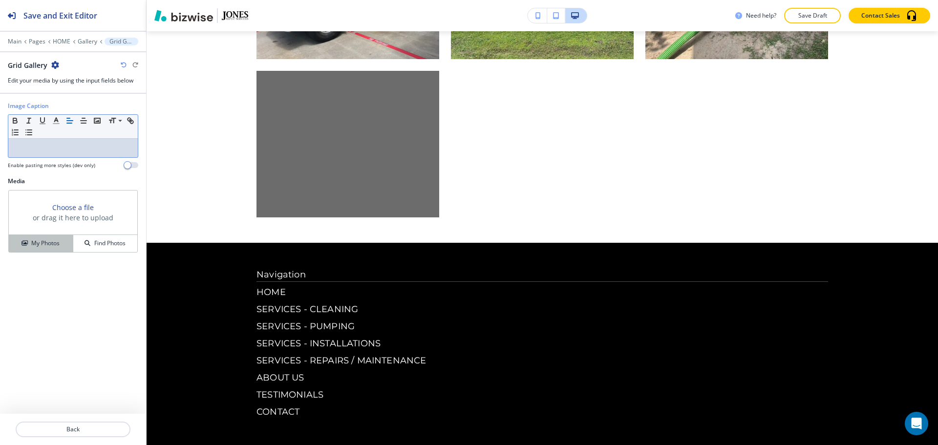
click at [57, 246] on h4 "My Photos" at bounding box center [45, 243] width 28 height 9
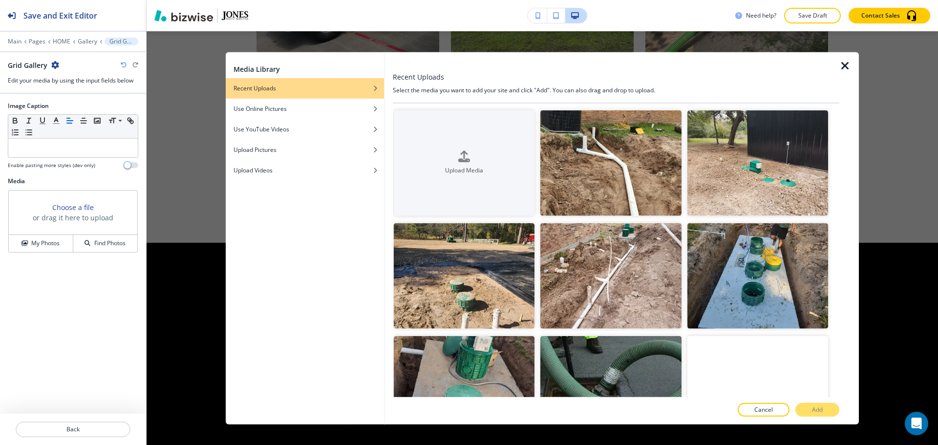
click at [534, 191] on div at bounding box center [537, 166] width 6 height 113
click at [515, 187] on button "Upload Media" at bounding box center [464, 163] width 141 height 106
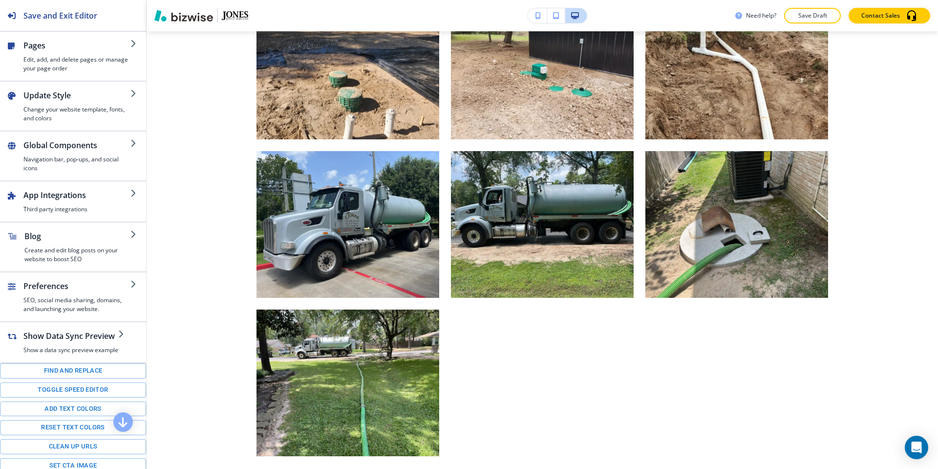
scroll to position [3811, 0]
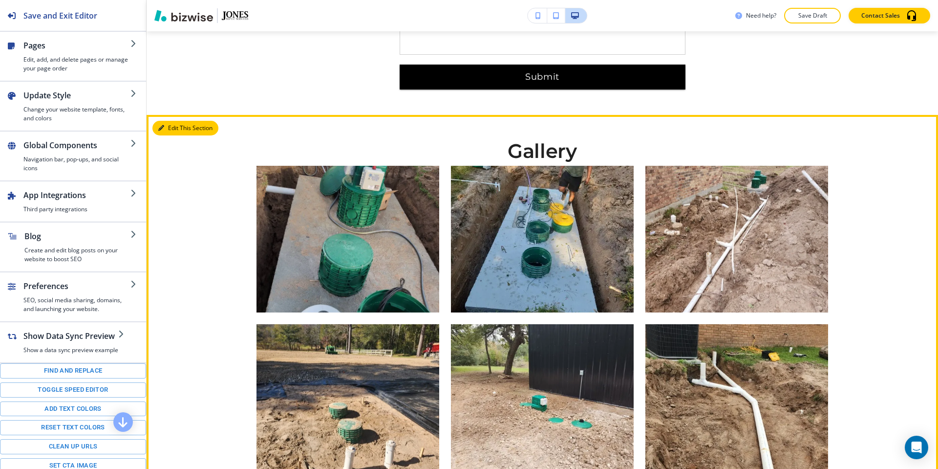
click at [171, 121] on button "Edit This Section" at bounding box center [185, 128] width 66 height 15
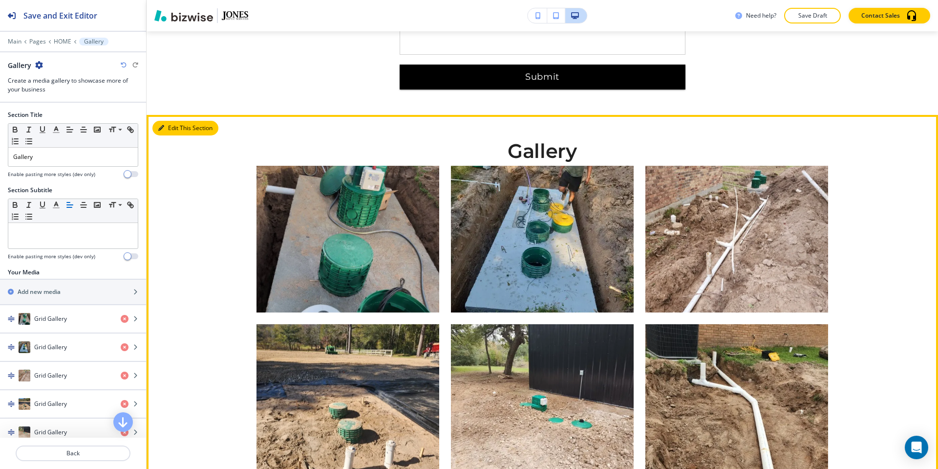
scroll to position [3513, 0]
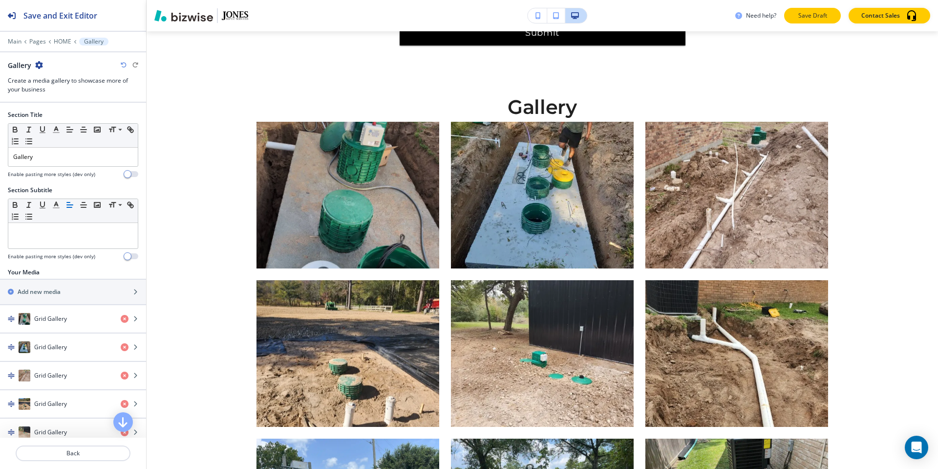
click at [802, 15] on p "Save Draft" at bounding box center [812, 15] width 31 height 9
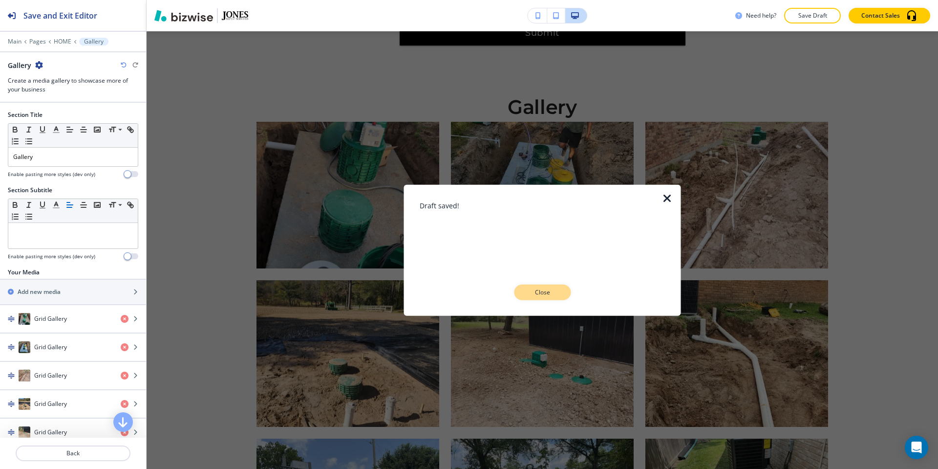
click at [557, 294] on p "Close" at bounding box center [542, 292] width 31 height 9
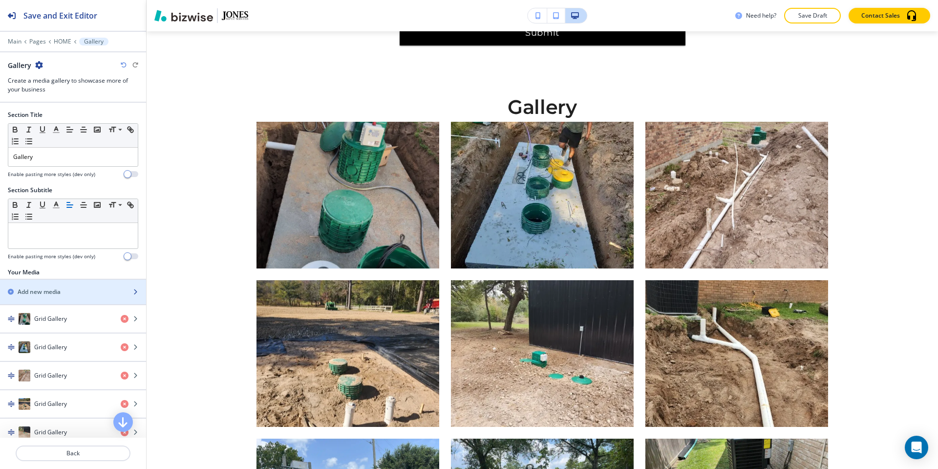
click at [59, 298] on div "button" at bounding box center [73, 300] width 146 height 8
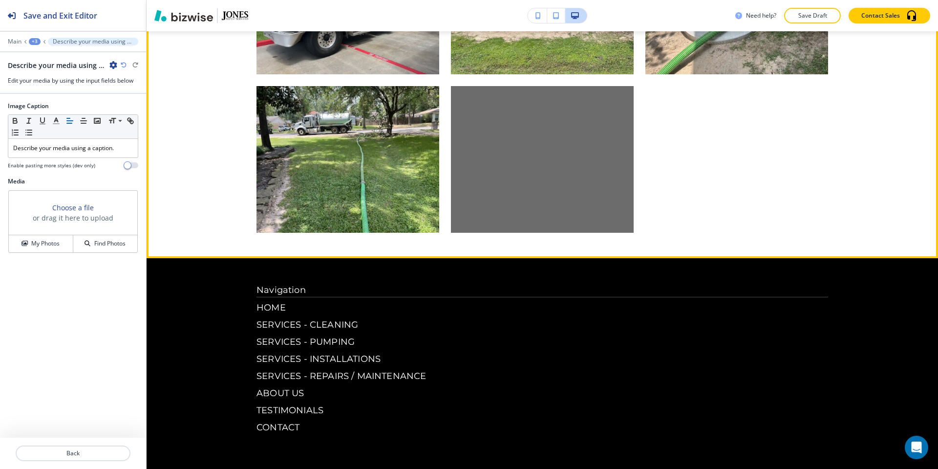
scroll to position [4031, 0]
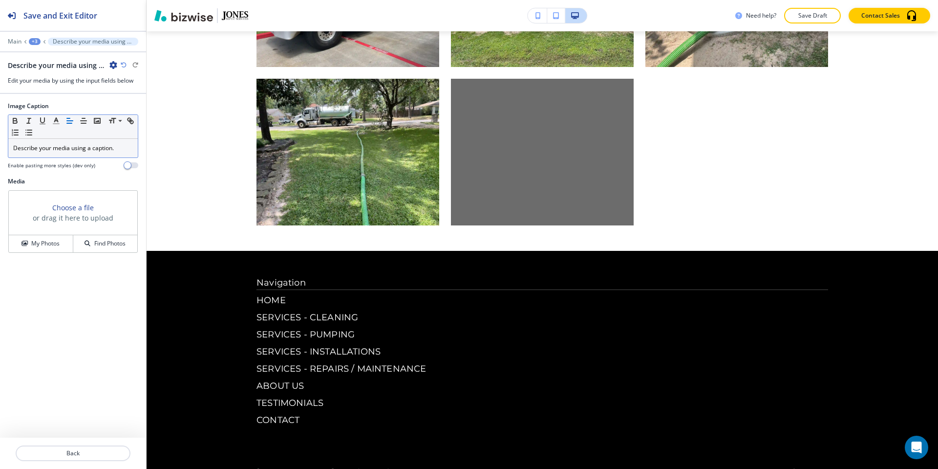
click at [83, 151] on p "Describe your media using a caption." at bounding box center [73, 148] width 120 height 9
click at [45, 246] on h4 "My Photos" at bounding box center [45, 243] width 28 height 9
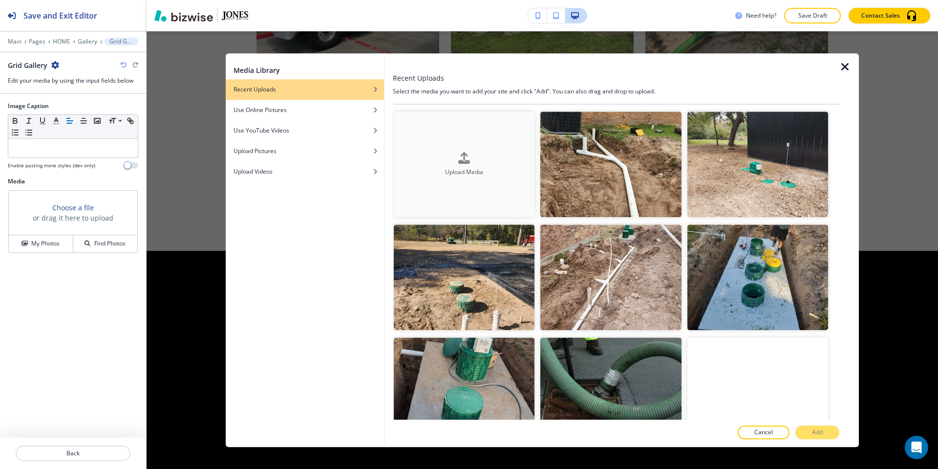
click at [483, 161] on div "Upload Media" at bounding box center [464, 163] width 141 height 25
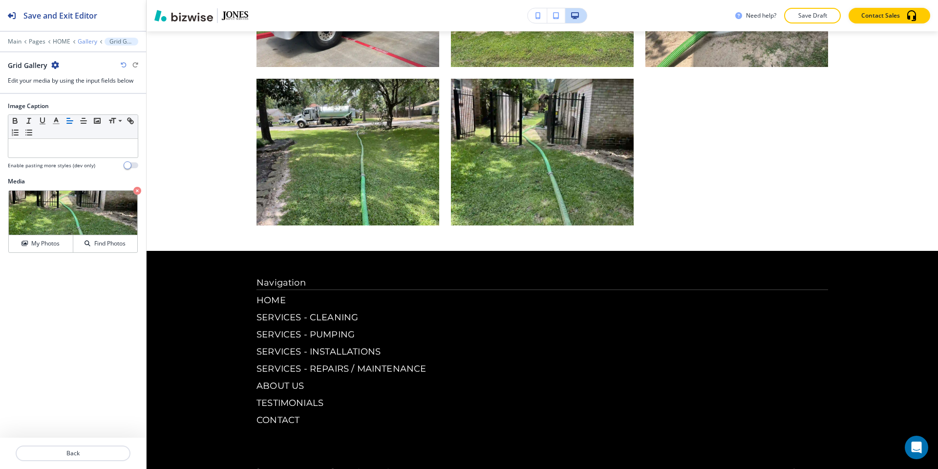
click at [88, 44] on p "Gallery" at bounding box center [88, 41] width 20 height 7
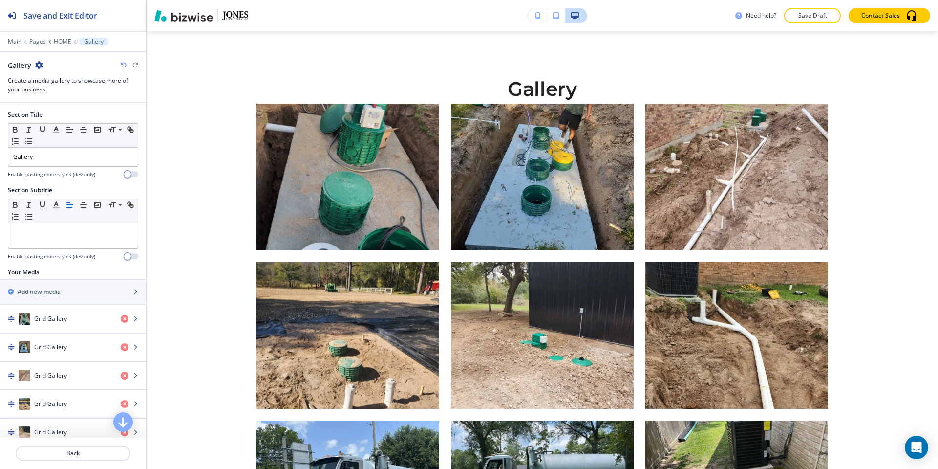
scroll to position [3513, 0]
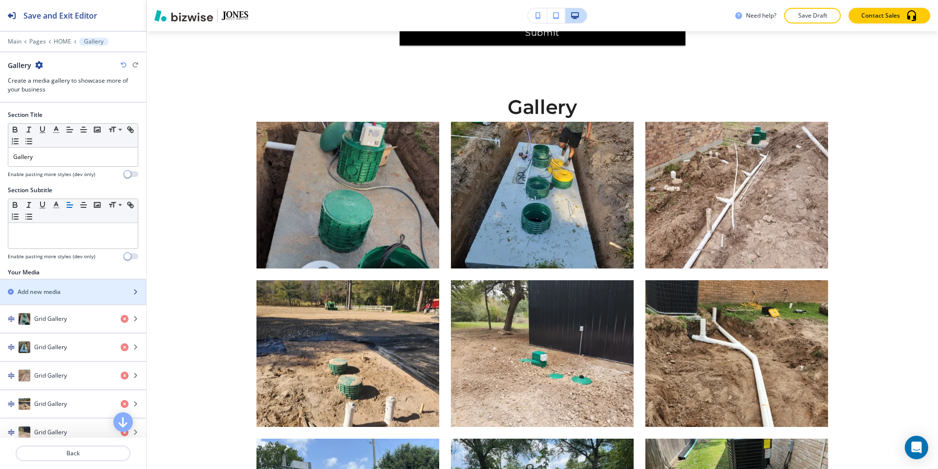
click at [49, 288] on h2 "Add new media" at bounding box center [39, 291] width 43 height 9
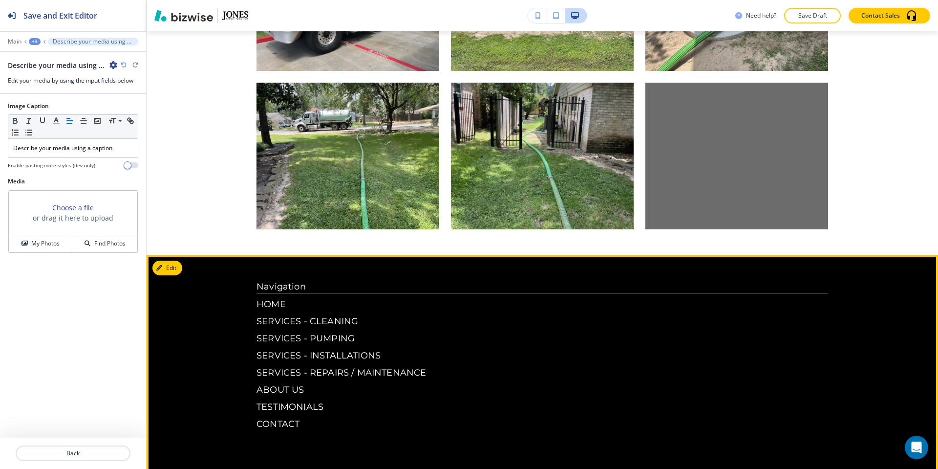
scroll to position [4031, 0]
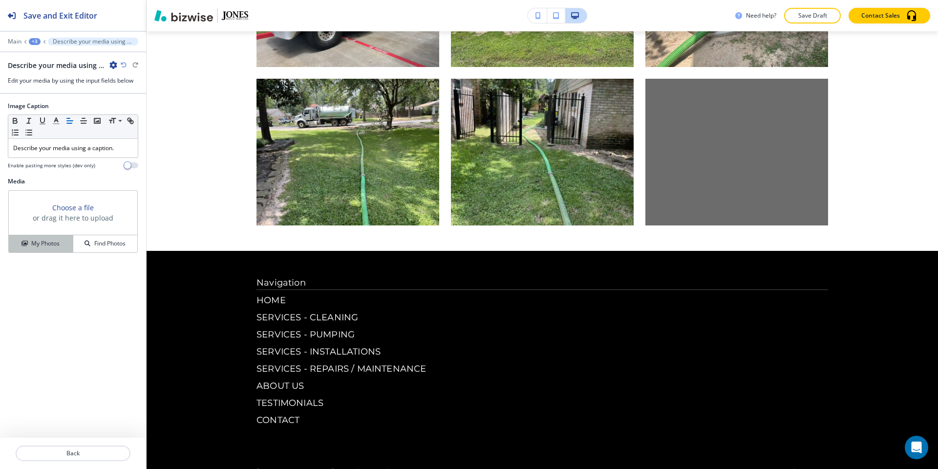
click at [54, 239] on h4 "My Photos" at bounding box center [45, 243] width 28 height 9
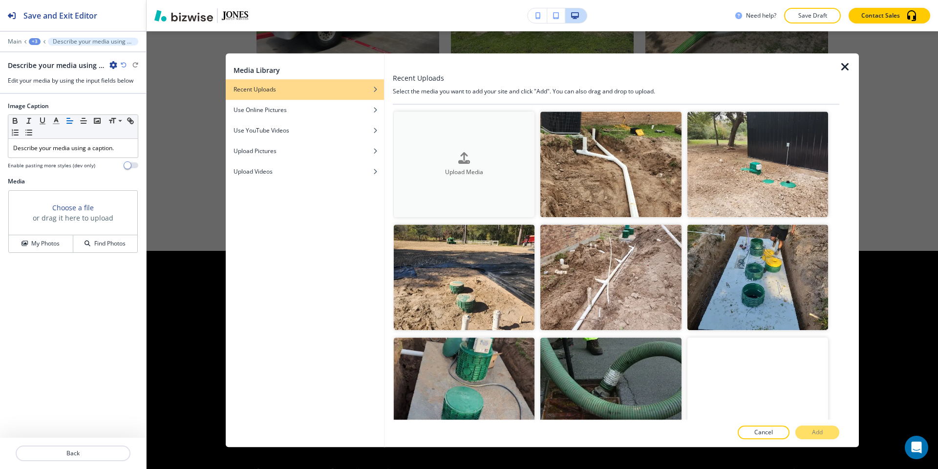
click at [437, 160] on div "Upload Media" at bounding box center [464, 163] width 141 height 25
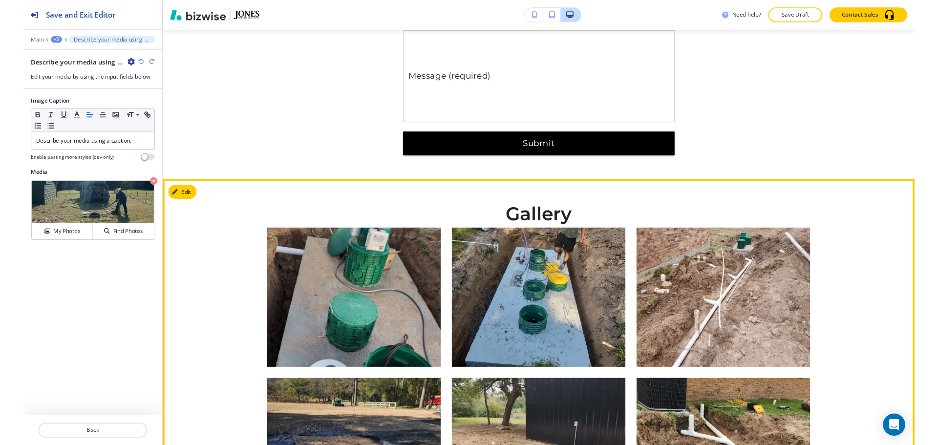
scroll to position [3396, 0]
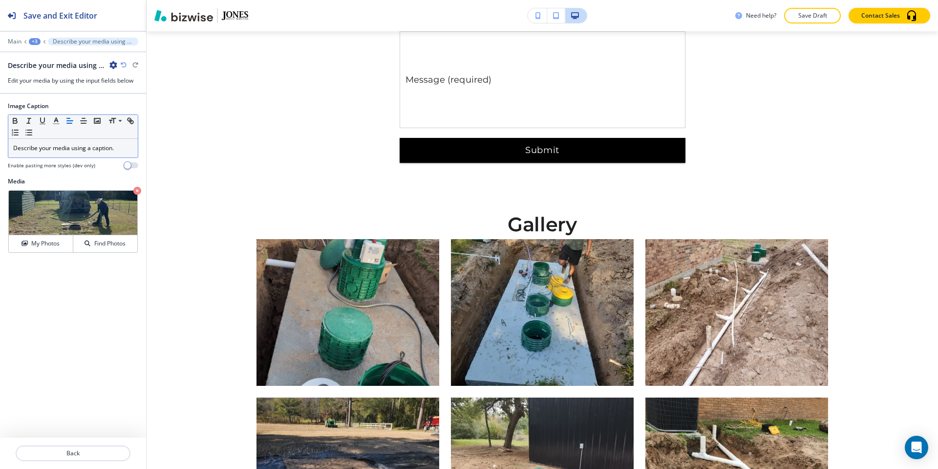
click at [86, 154] on div "Describe your media using a caption." at bounding box center [72, 148] width 129 height 19
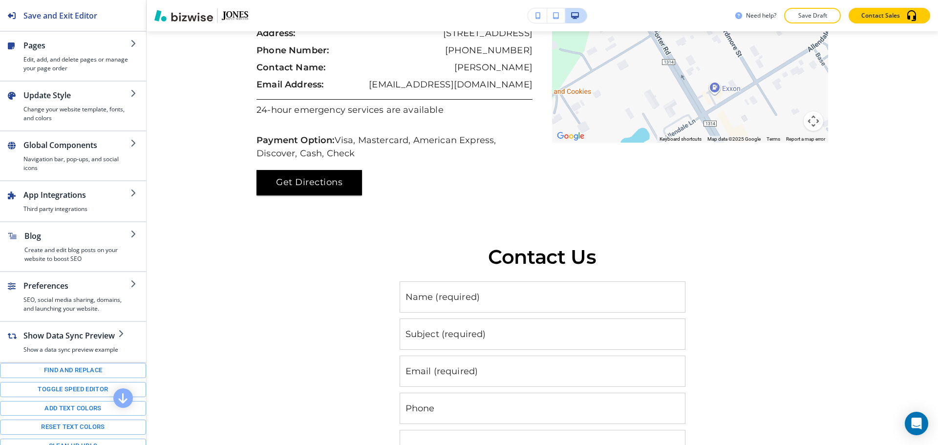
scroll to position [2975, 0]
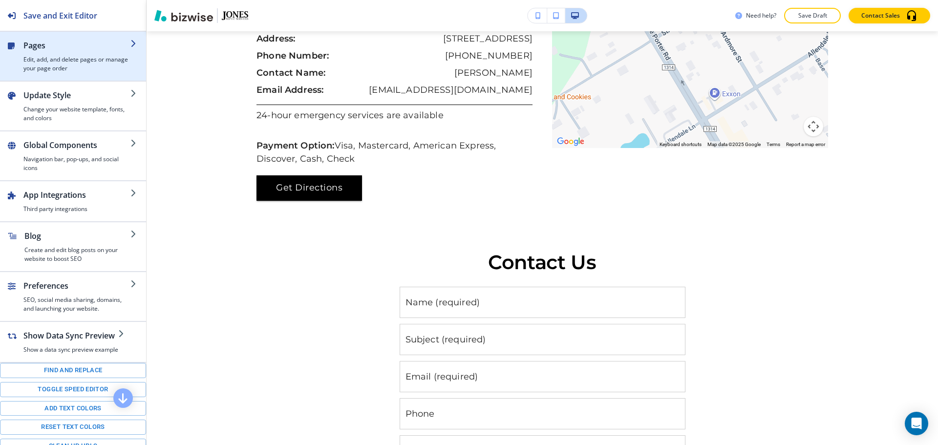
click at [85, 61] on h4 "Edit, add, and delete pages or manage your page order" at bounding box center [76, 64] width 107 height 18
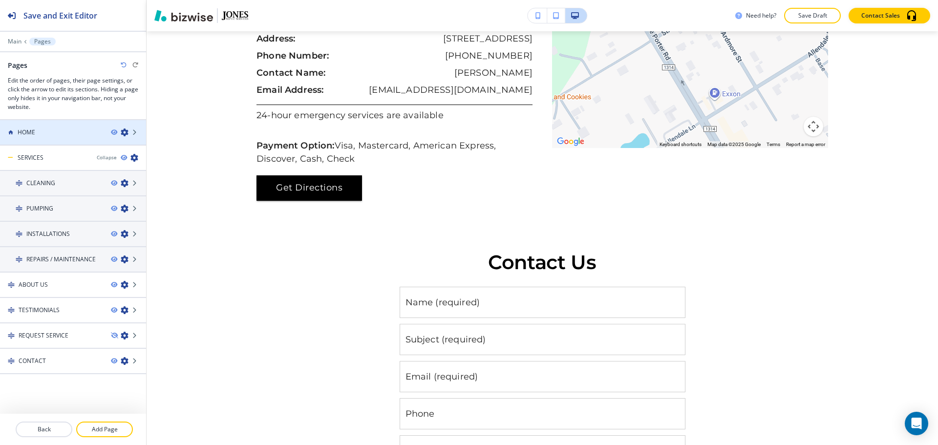
click at [61, 140] on div at bounding box center [73, 141] width 146 height 8
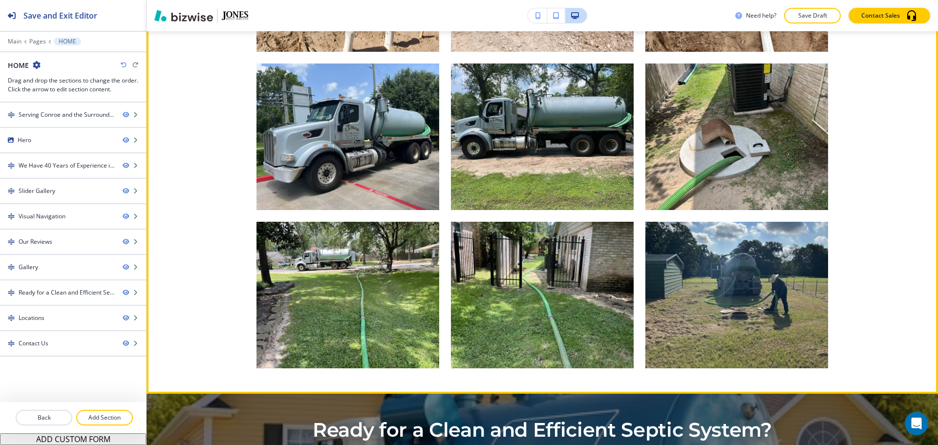
scroll to position [2987, 0]
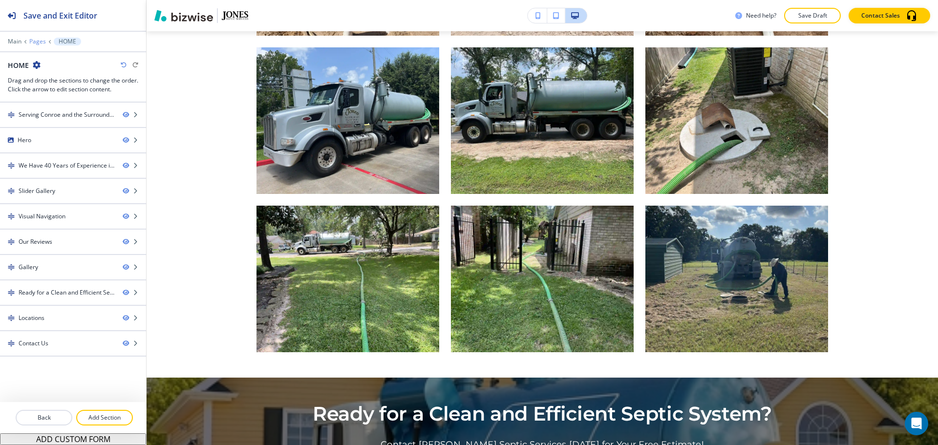
click at [29, 42] on p "Pages" at bounding box center [37, 41] width 17 height 7
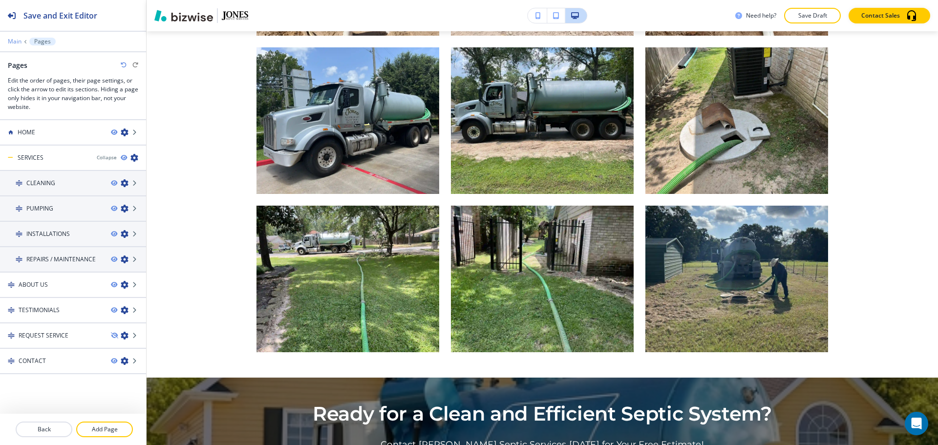
click at [13, 38] on p "Main" at bounding box center [15, 41] width 14 height 7
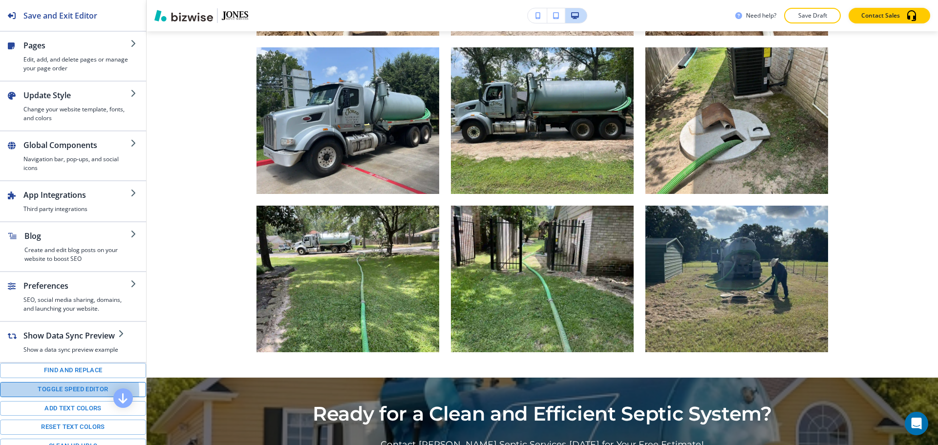
click at [55, 392] on button "Toggle speed editor" at bounding box center [73, 389] width 146 height 15
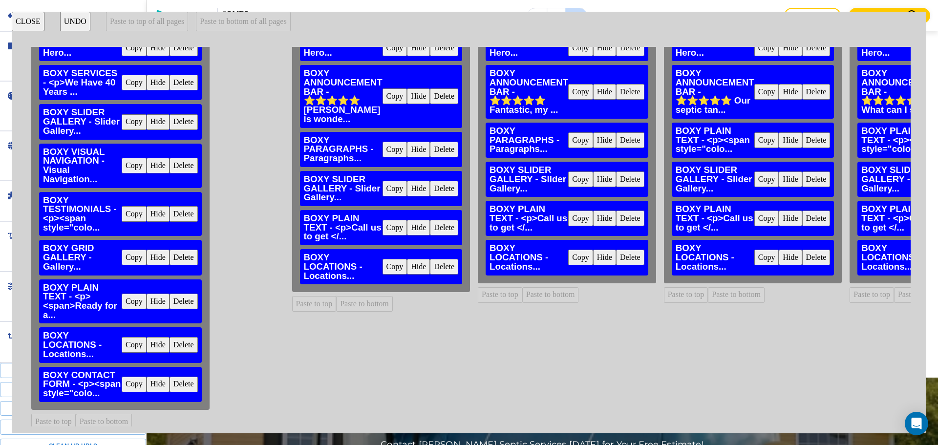
scroll to position [90, 0]
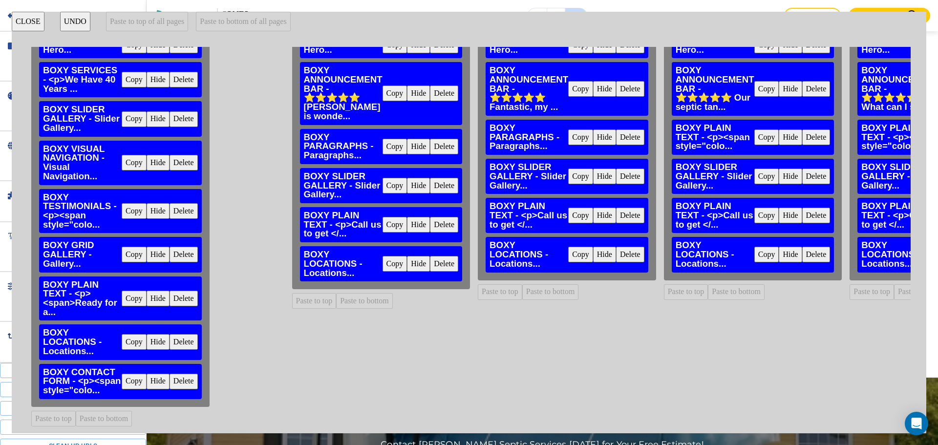
click at [129, 249] on button "Copy" at bounding box center [134, 255] width 25 height 16
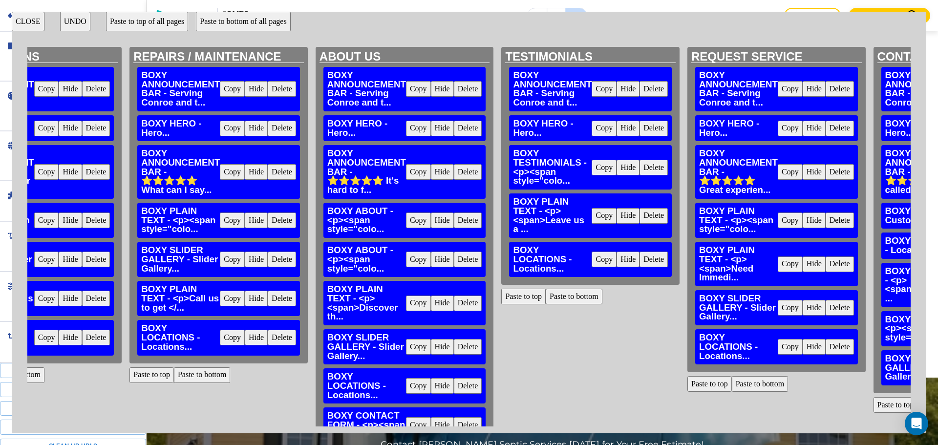
scroll to position [0, 747]
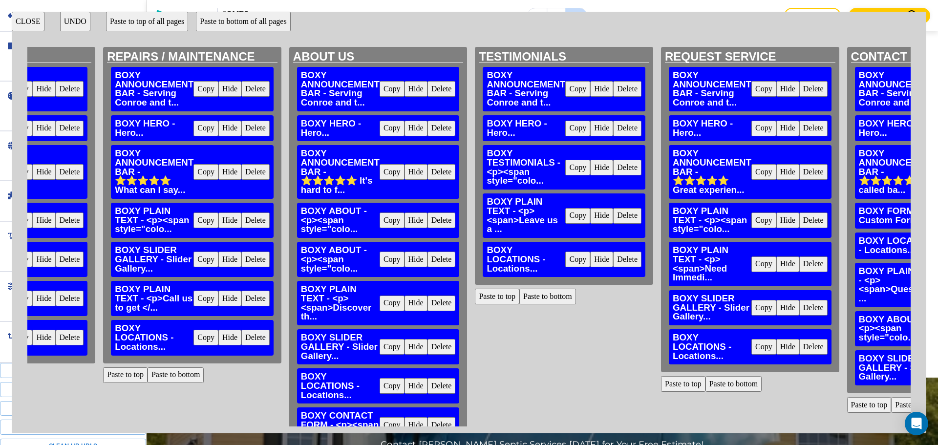
click at [555, 295] on button "Paste to bottom" at bounding box center [547, 297] width 57 height 16
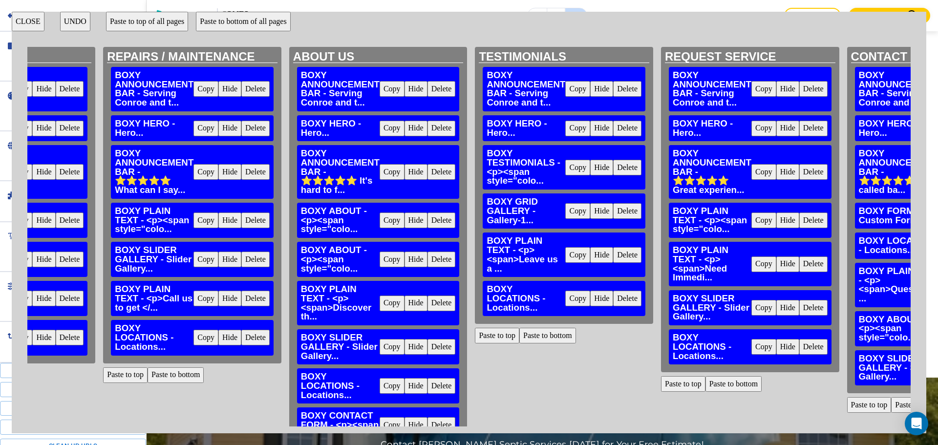
click at [31, 22] on button "CLOSE" at bounding box center [28, 22] width 33 height 20
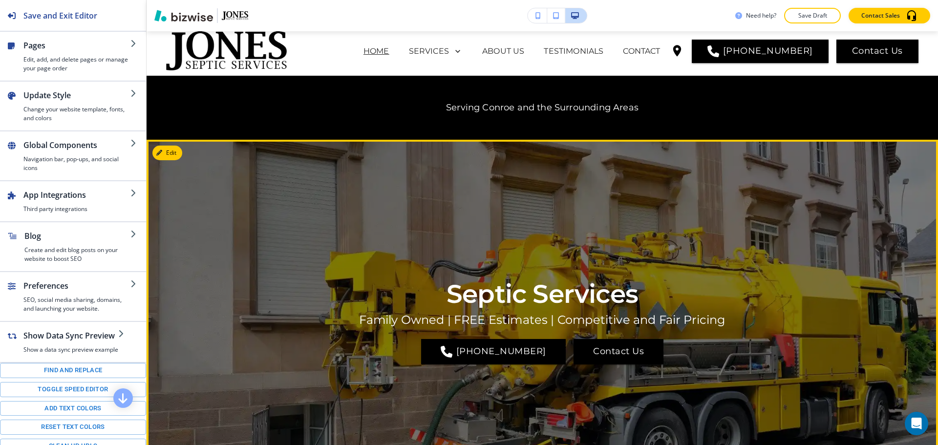
scroll to position [0, 0]
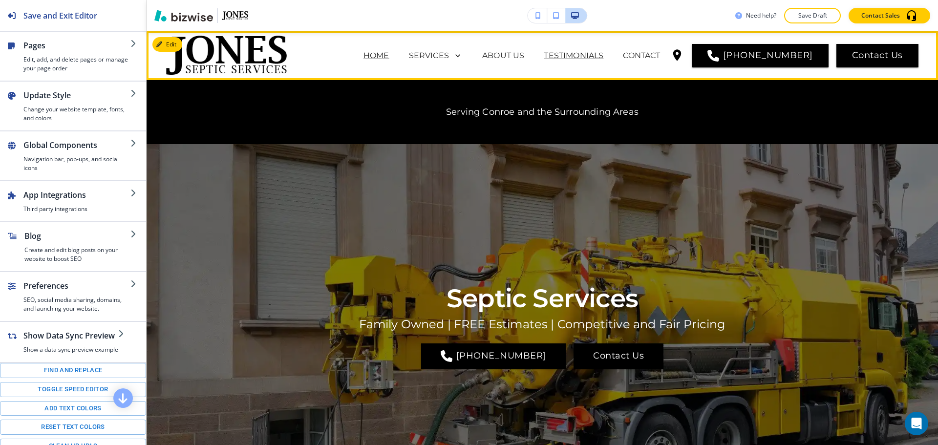
click at [576, 57] on p "TESTIMONIALS" at bounding box center [574, 56] width 60 height 12
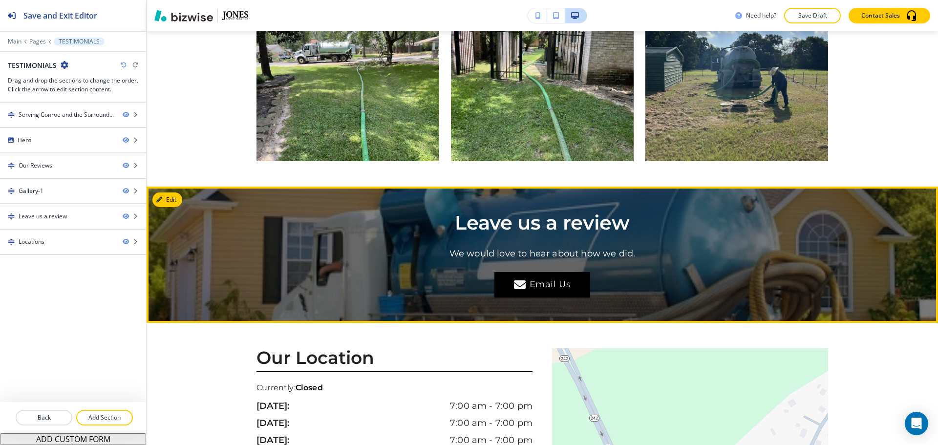
scroll to position [2247, 0]
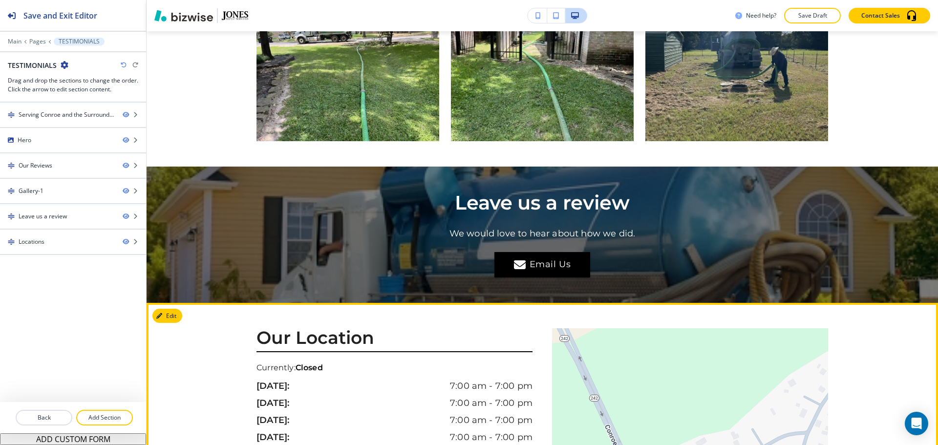
click at [175, 309] on button "Edit This Section" at bounding box center [185, 316] width 66 height 15
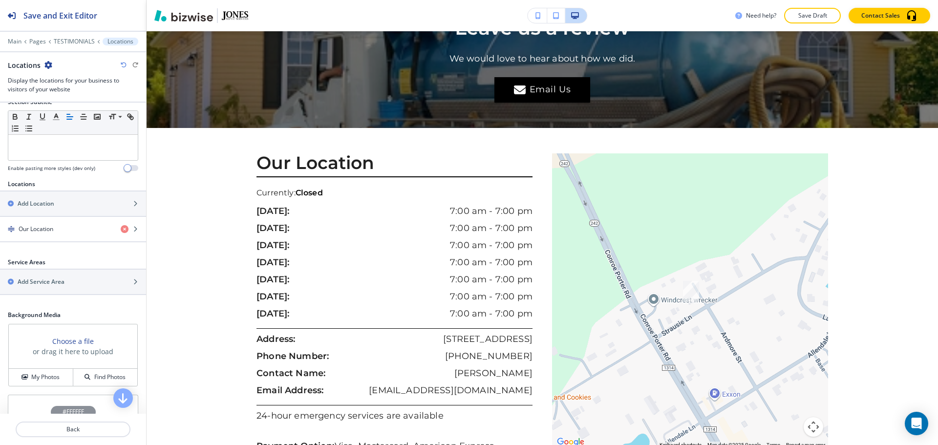
scroll to position [98, 0]
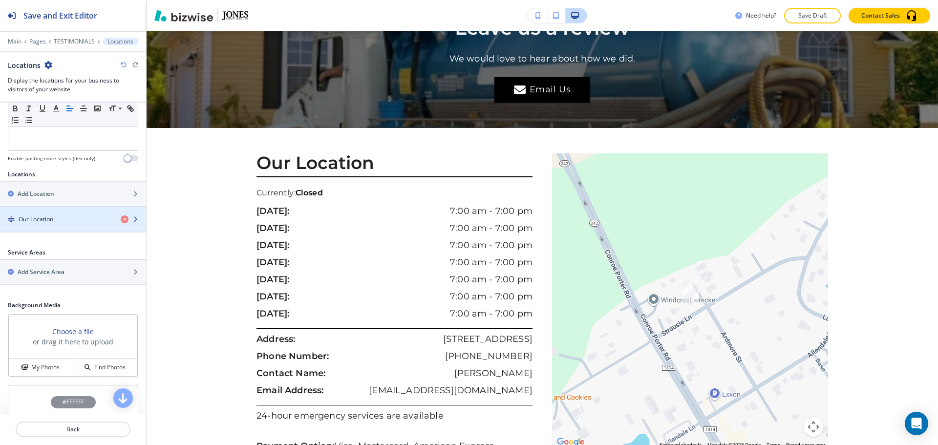
click at [51, 229] on div "button" at bounding box center [73, 228] width 146 height 8
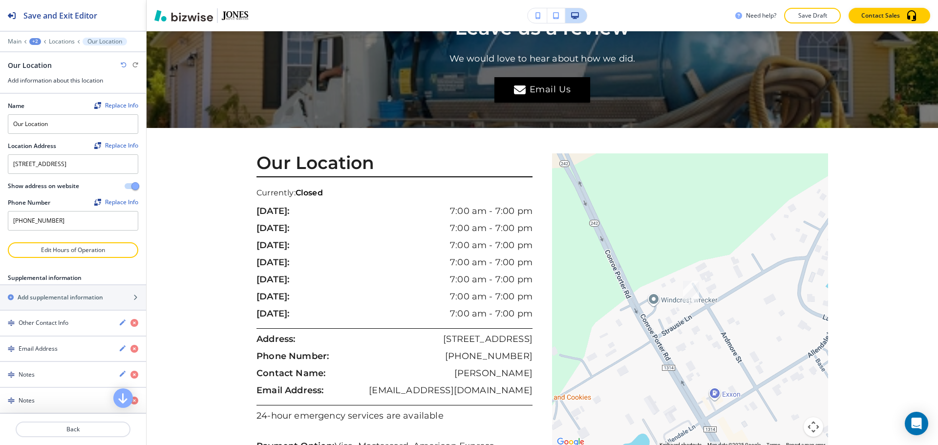
scroll to position [17, 0]
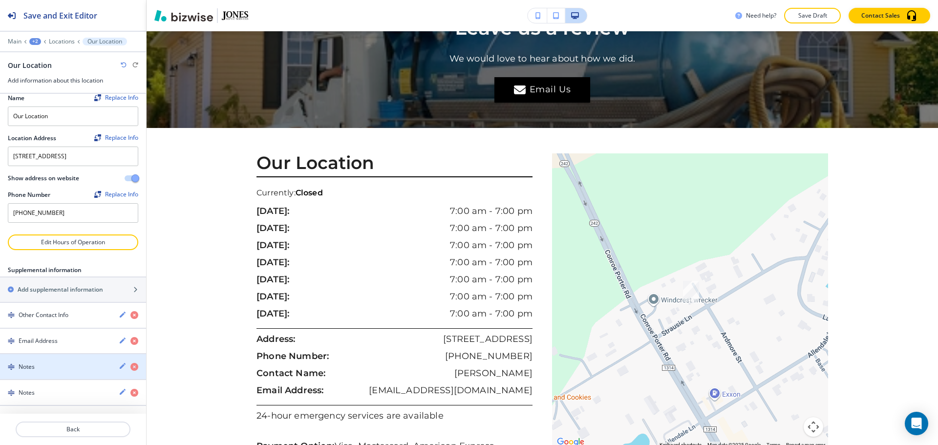
click at [79, 369] on div "Notes" at bounding box center [55, 367] width 111 height 9
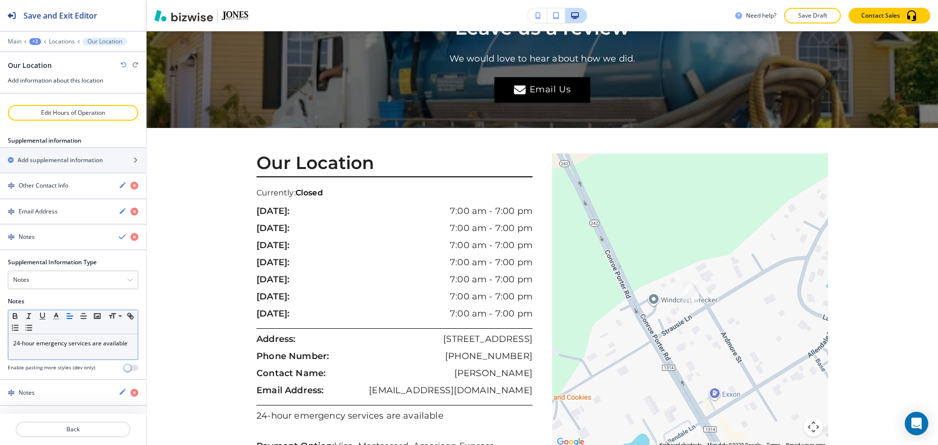
scroll to position [148, 0]
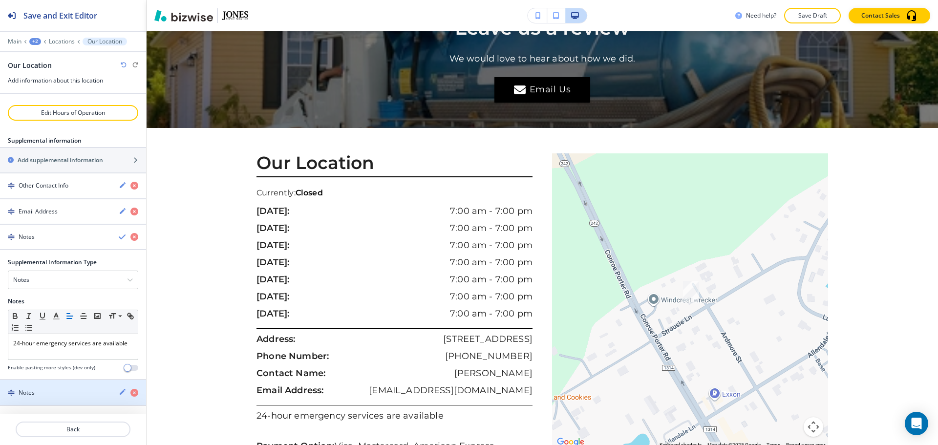
click at [43, 397] on div "Notes" at bounding box center [55, 392] width 111 height 9
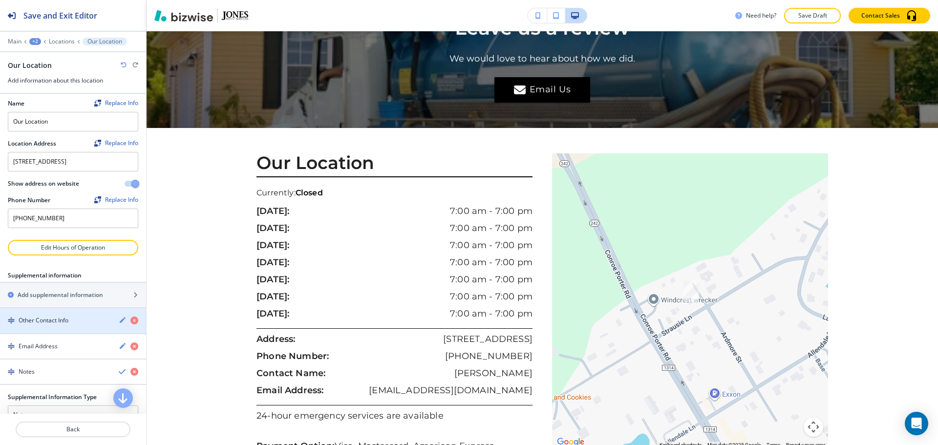
scroll to position [0, 0]
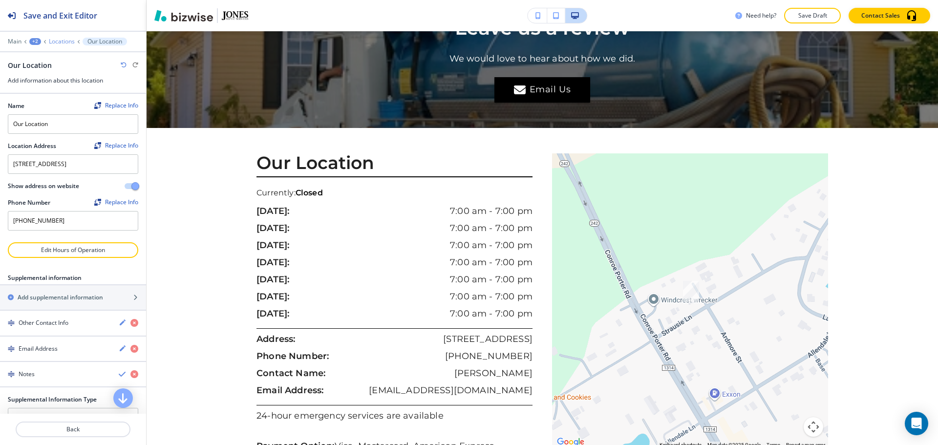
click at [53, 44] on p "Locations" at bounding box center [62, 41] width 26 height 7
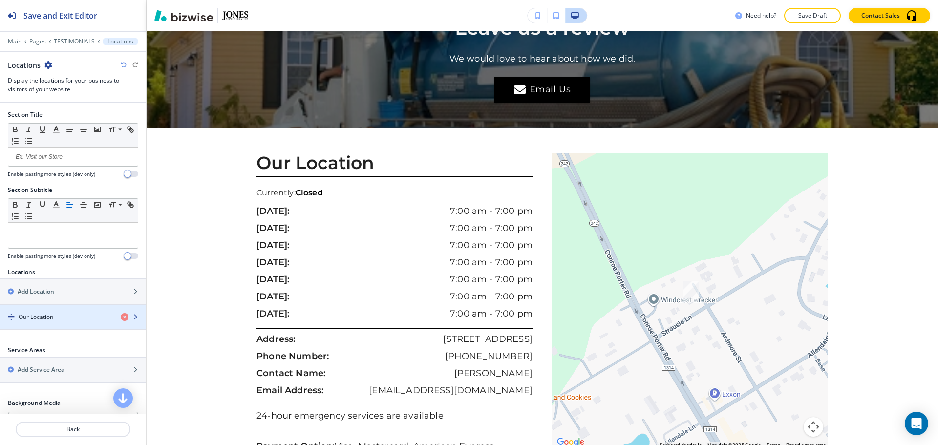
click at [53, 324] on div "button" at bounding box center [73, 325] width 146 height 8
click at [66, 314] on div "Our Location" at bounding box center [56, 317] width 113 height 9
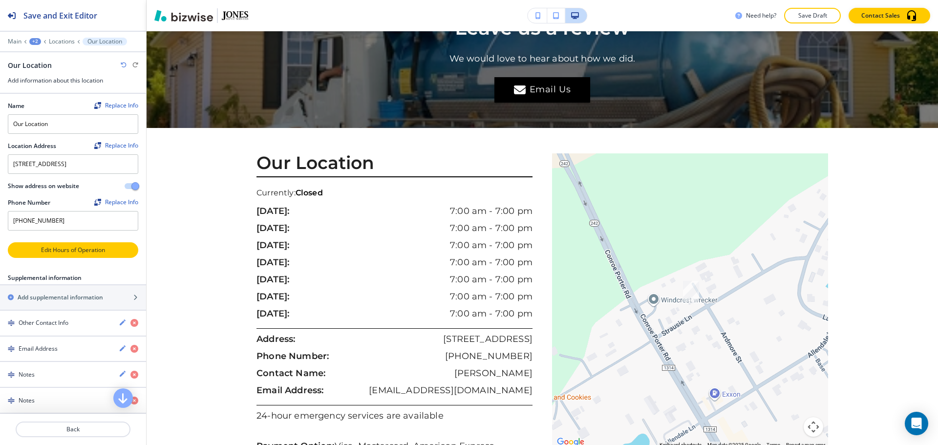
click at [94, 255] on p "Edit Hours of Operation" at bounding box center [73, 250] width 128 height 9
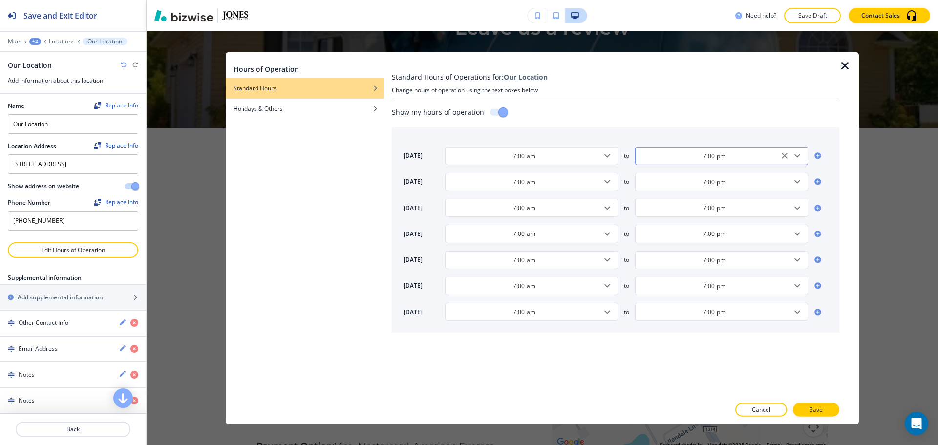
click at [799, 159] on icon "Open" at bounding box center [797, 156] width 12 height 12
click at [704, 155] on input "7:00 pm" at bounding box center [714, 155] width 149 height 8
click at [786, 158] on icon "Clear" at bounding box center [785, 156] width 10 height 10
click at [603, 160] on icon "Open" at bounding box center [607, 156] width 12 height 12
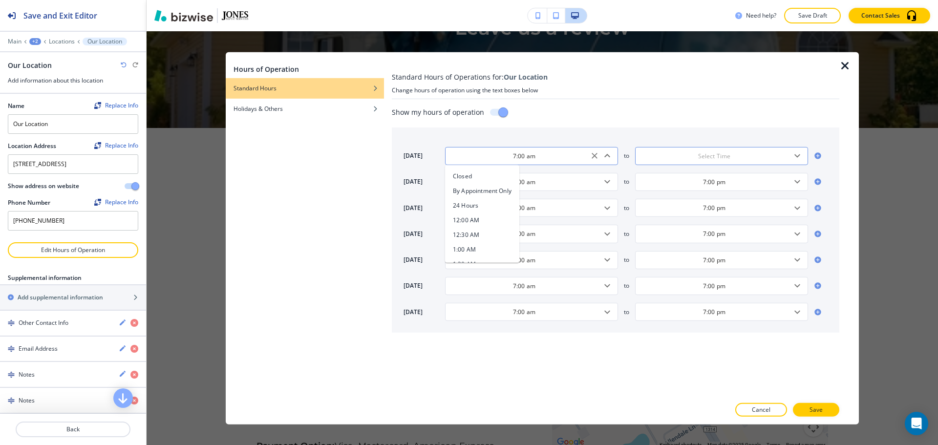
click at [598, 160] on icon "Clear" at bounding box center [595, 156] width 10 height 10
click at [609, 187] on icon "Open" at bounding box center [607, 182] width 12 height 12
click at [795, 182] on icon "Open" at bounding box center [797, 182] width 12 height 12
click at [608, 158] on icon "Open" at bounding box center [607, 156] width 12 height 12
click at [481, 181] on li "Closed" at bounding box center [482, 176] width 74 height 15
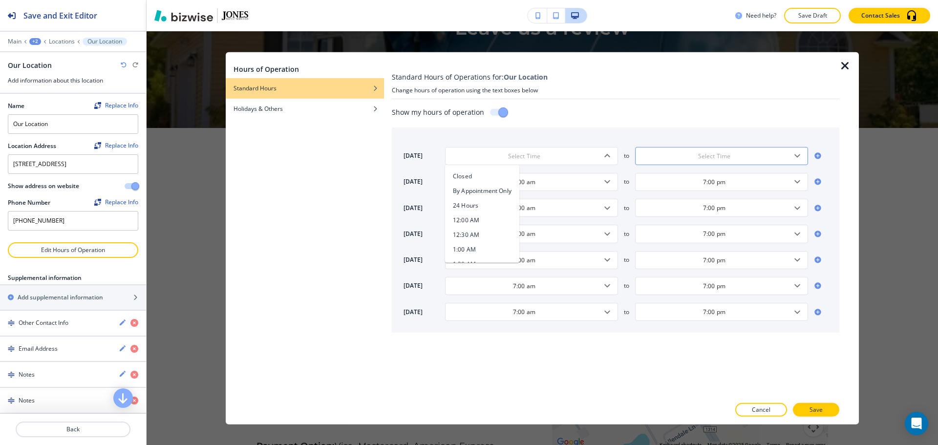
type input "Closed"
click at [795, 183] on icon "Open" at bounding box center [797, 182] width 12 height 12
drag, startPoint x: 703, startPoint y: 181, endPoint x: 739, endPoint y: 181, distance: 36.2
click at [739, 181] on input "7:00 pm" at bounding box center [714, 182] width 149 height 8
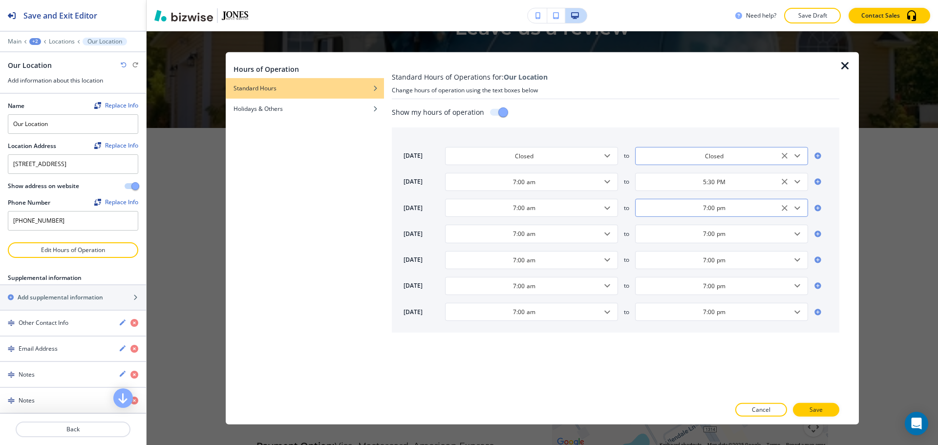
type input "5:30 PM"
click at [731, 211] on input "7:00 pm" at bounding box center [714, 208] width 149 height 8
paste input "5:30 PM"
type input "5:30 PM"
click at [732, 238] on input "7:00 pm" at bounding box center [714, 234] width 149 height 8
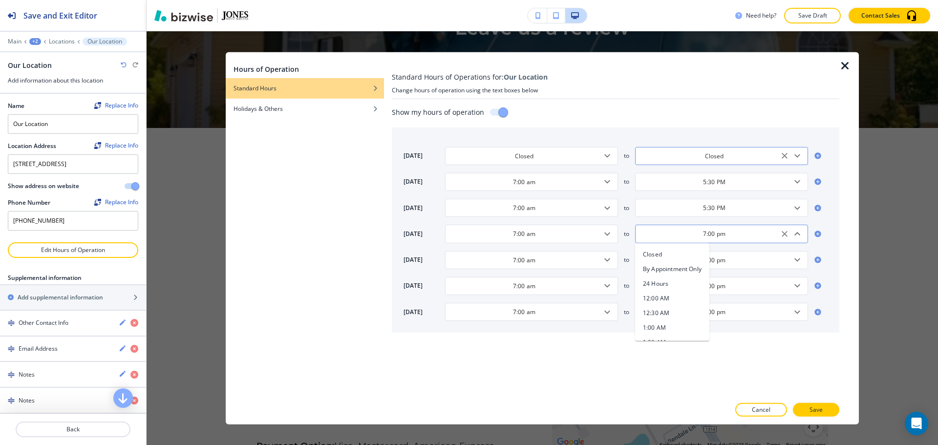
paste input "5:30 PM"
type input "5:30 PM"
click at [736, 263] on input "7:00 pm" at bounding box center [714, 260] width 149 height 8
paste input "5:30 PM"
type input "5:30 PM"
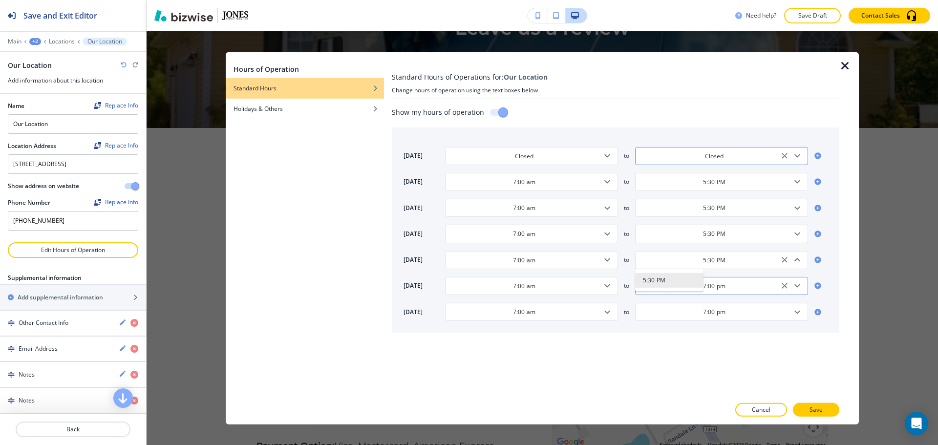
click at [745, 283] on input "7:00 pm" at bounding box center [714, 286] width 149 height 8
paste input "5:30 PM"
click at [752, 320] on div "7:00 pm ​" at bounding box center [721, 312] width 173 height 18
type input "5:30 PM"
paste input "5:30 PM"
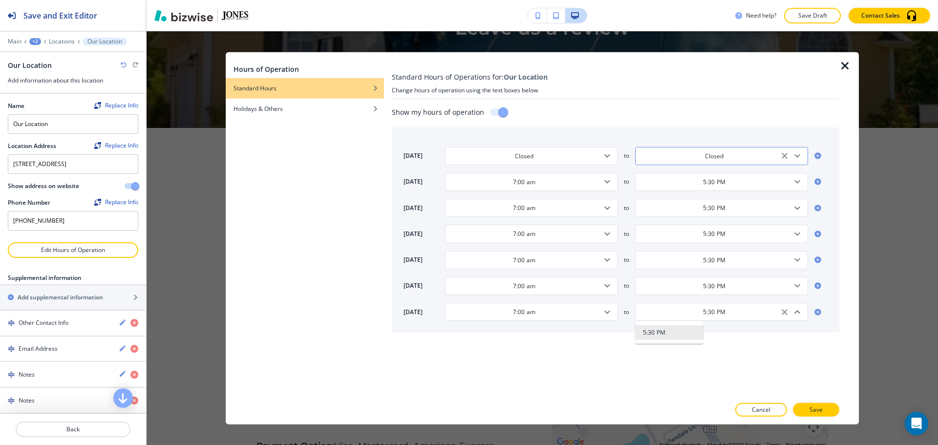
type input "5:30 PM"
click at [738, 358] on div "Show my hours of operation sunday Closed ​ to Closed ​ monday 7:00 am ​ to 5:30…" at bounding box center [616, 245] width 448 height 302
click at [820, 407] on p "Save" at bounding box center [816, 410] width 13 height 9
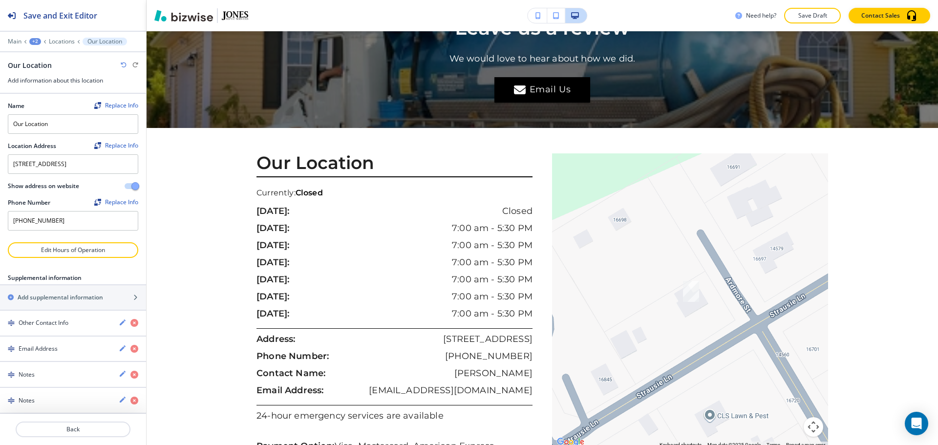
scroll to position [17, 0]
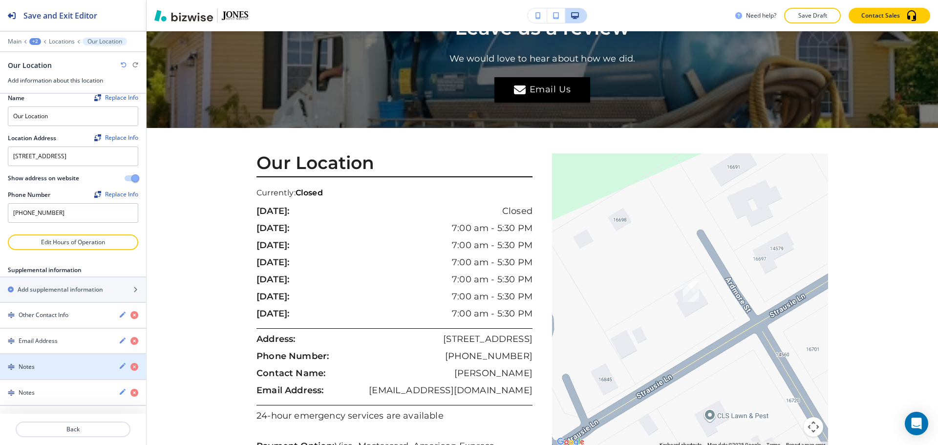
click at [54, 369] on div "Notes" at bounding box center [55, 367] width 111 height 9
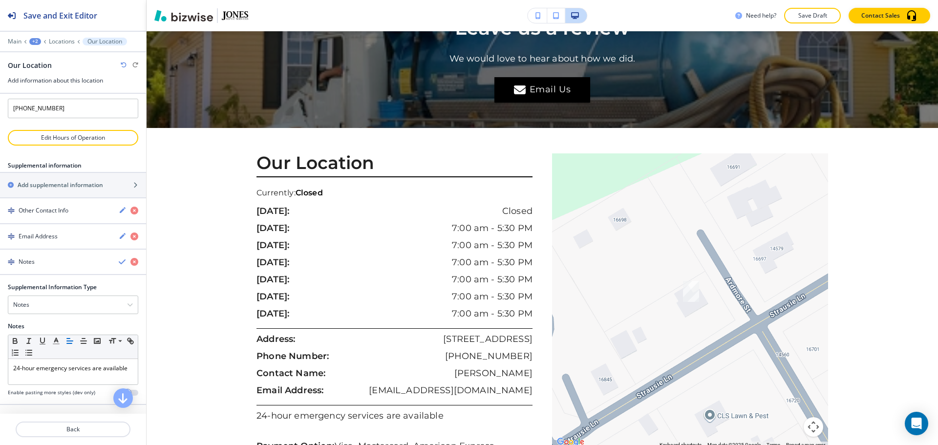
scroll to position [114, 0]
drag, startPoint x: 43, startPoint y: 384, endPoint x: 7, endPoint y: 375, distance: 37.2
click at [7, 375] on div "Supplemental Information Type Notes Notes Email Address PO Box Fax Number Other…" at bounding box center [73, 341] width 146 height 121
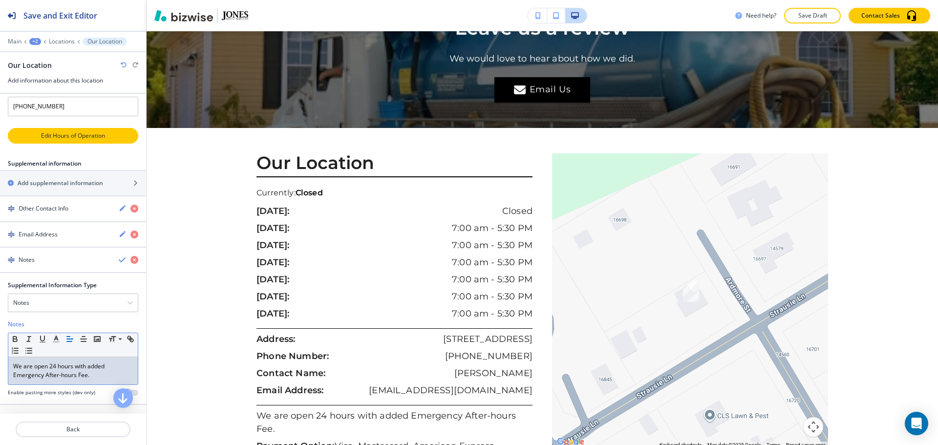
click at [75, 140] on p "Edit Hours of Operation" at bounding box center [73, 135] width 128 height 9
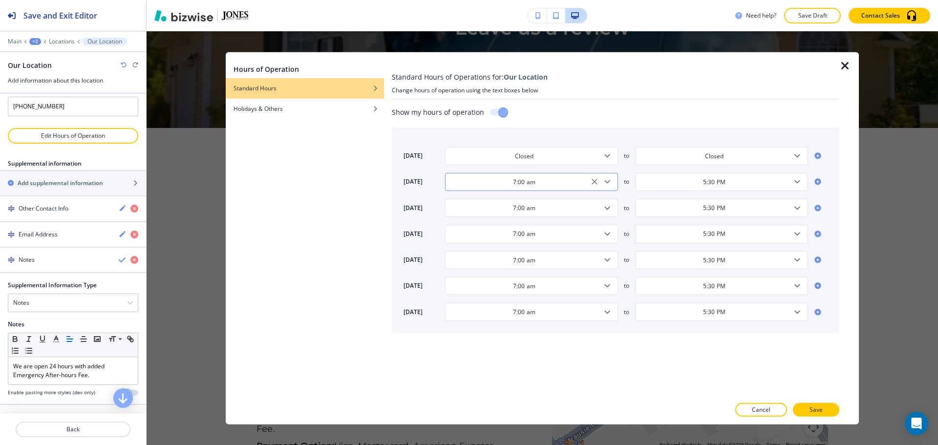
click at [546, 182] on input "7:00 am" at bounding box center [524, 182] width 149 height 8
drag, startPoint x: 536, startPoint y: 179, endPoint x: 528, endPoint y: 180, distance: 8.0
click at [528, 180] on input "7:00 am" at bounding box center [524, 182] width 149 height 8
click at [472, 198] on h4 "7:00 AM" at bounding box center [464, 202] width 23 height 9
type input "7:00 AM"
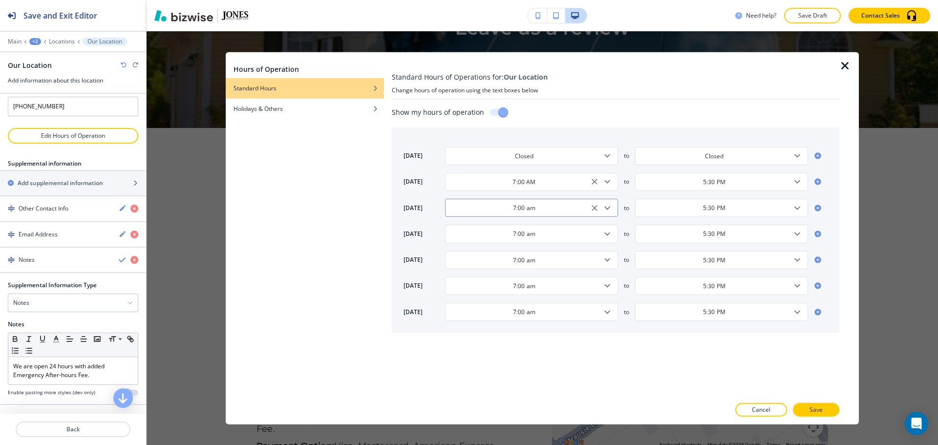
click at [544, 207] on input "7:00 am" at bounding box center [524, 208] width 149 height 8
paste input "AM"
type input "7:00 AM"
click at [543, 233] on input "7:00 am" at bounding box center [524, 234] width 149 height 8
paste input "AM7:00 AM"
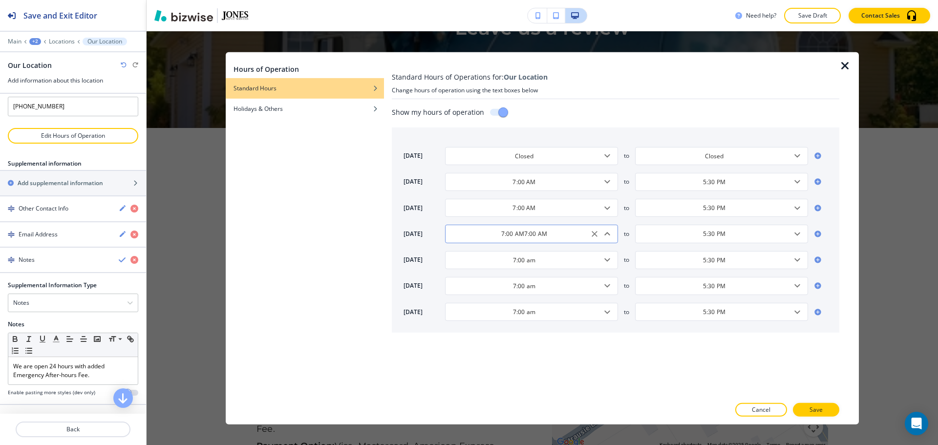
paste input "text"
type input "7:00 AM"
click at [540, 259] on input "7:00 am" at bounding box center [524, 260] width 149 height 8
paste input "AM"
type input "7:00 AM"
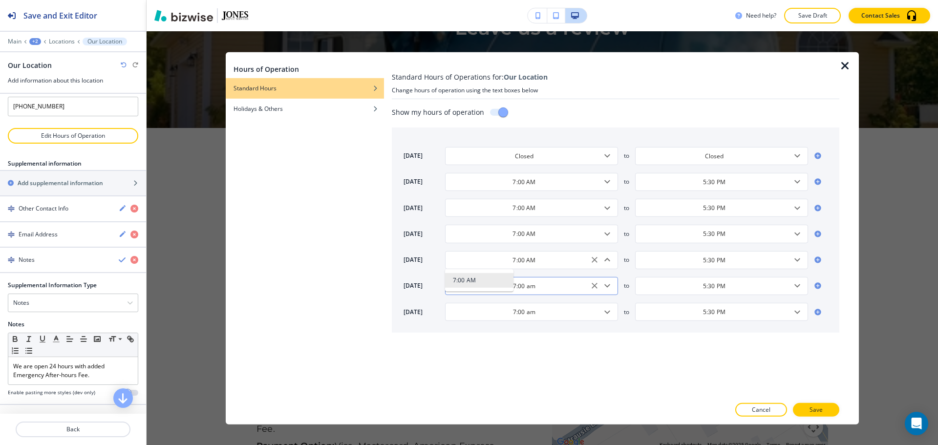
click at [551, 285] on input "7:00 am" at bounding box center [524, 286] width 149 height 8
paste input "AM"
click at [544, 320] on div "7:00 am ​" at bounding box center [531, 312] width 173 height 18
type input "7:00 AM"
paste input "AM"
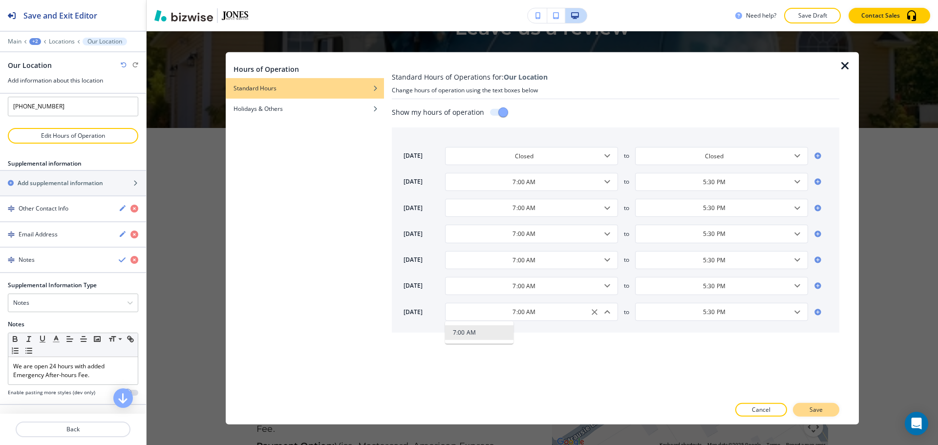
type input "7:00 AM"
click at [813, 411] on p "Save" at bounding box center [816, 410] width 13 height 9
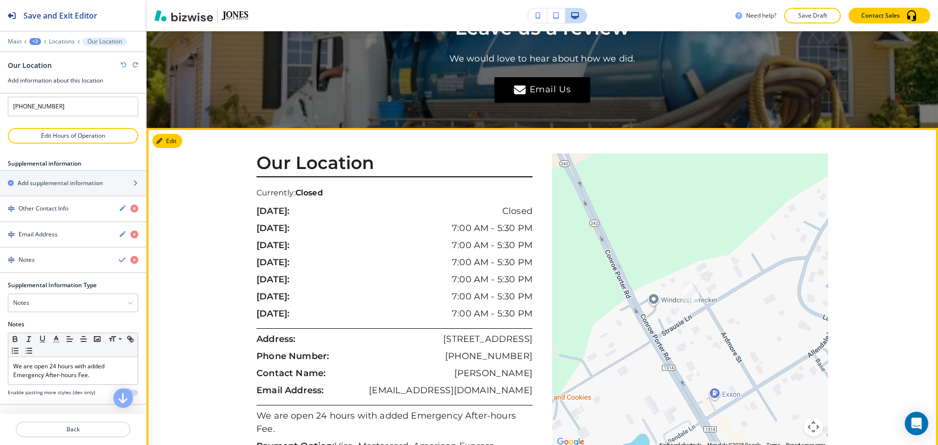
click at [279, 384] on p "Email Address:" at bounding box center [289, 390] width 67 height 13
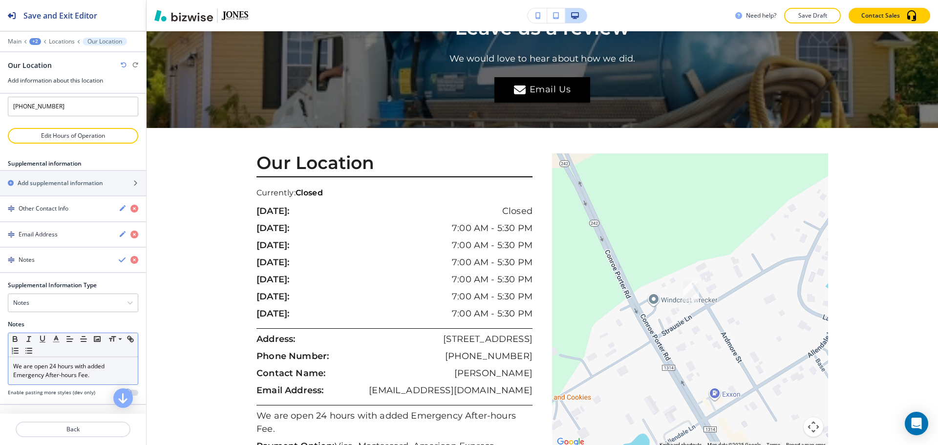
scroll to position [148, 0]
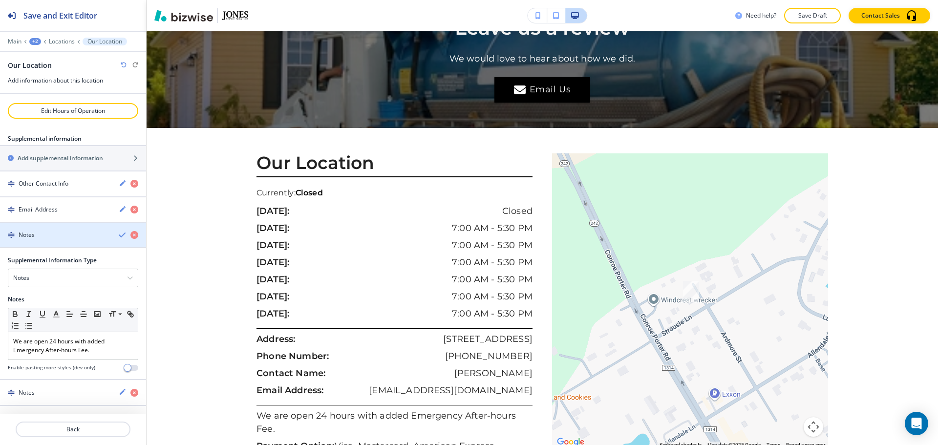
click at [63, 243] on div "button" at bounding box center [73, 243] width 146 height 8
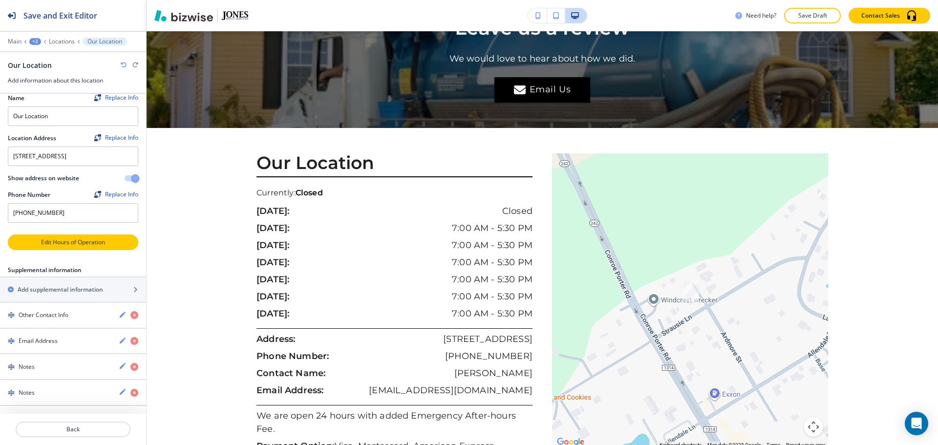
scroll to position [17, 0]
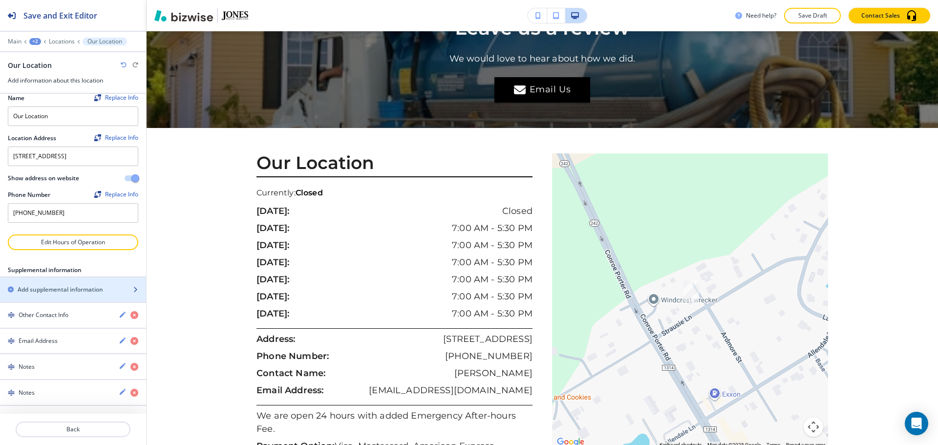
click at [49, 294] on div "button" at bounding box center [73, 298] width 146 height 8
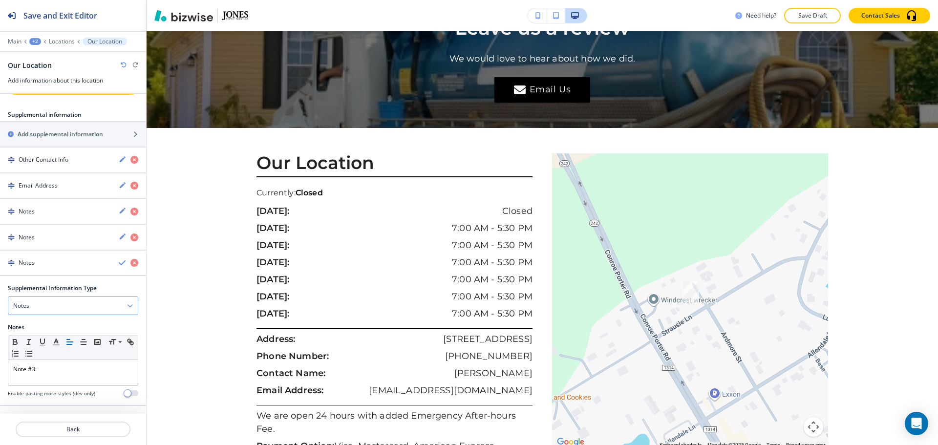
scroll to position [172, 0]
click at [55, 371] on p "Note #3:" at bounding box center [73, 369] width 120 height 9
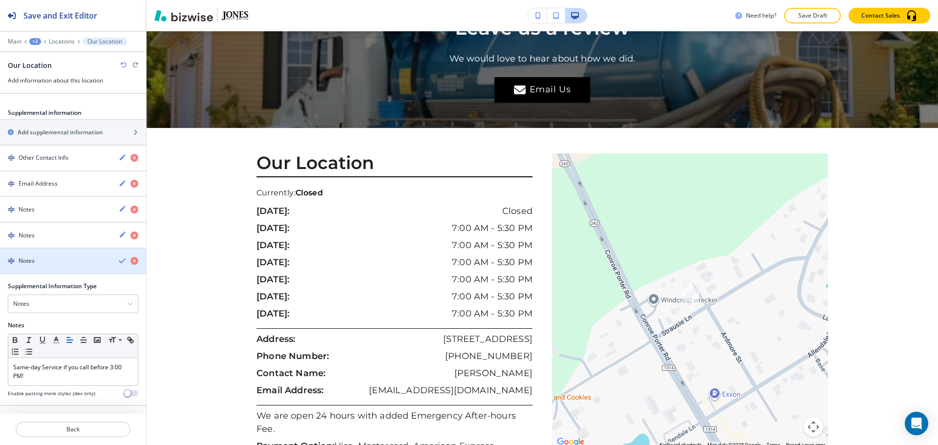
click at [119, 260] on icon "button" at bounding box center [123, 261] width 8 height 8
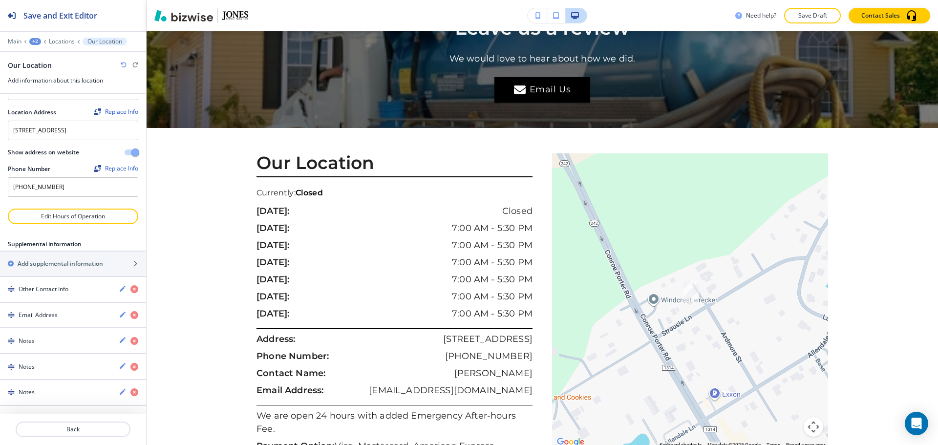
scroll to position [43, 0]
drag, startPoint x: 9, startPoint y: 387, endPoint x: 15, endPoint y: 333, distance: 55.1
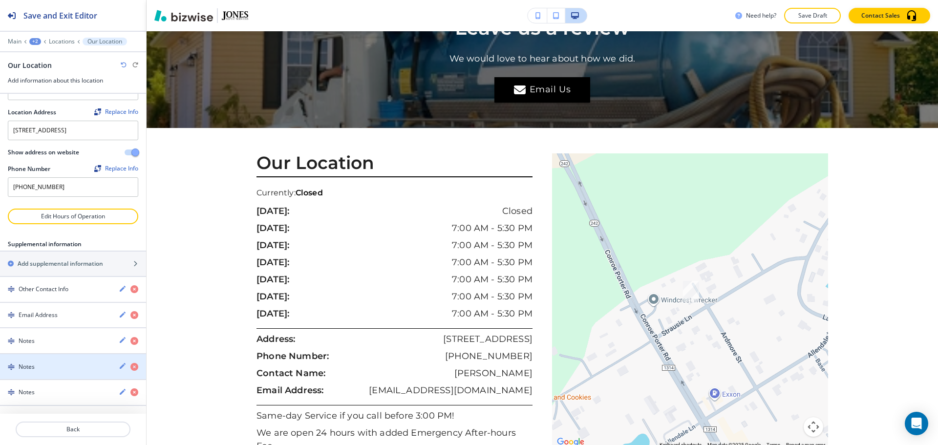
click at [18, 363] on div "Notes" at bounding box center [55, 367] width 111 height 9
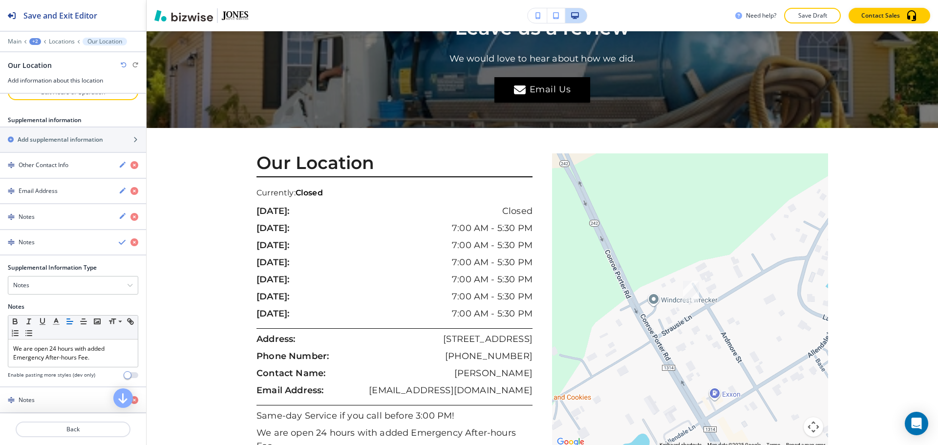
scroll to position [174, 0]
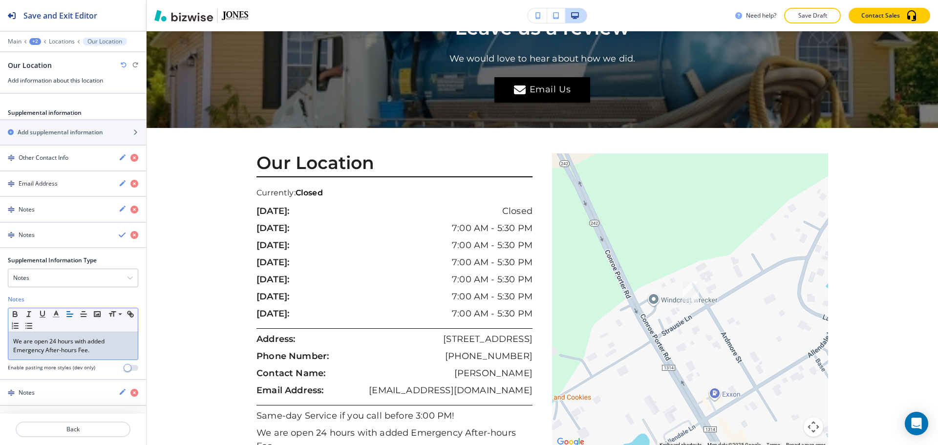
click at [63, 351] on p "We are open 24 hours with added Emergency After-hours Fee." at bounding box center [73, 346] width 120 height 18
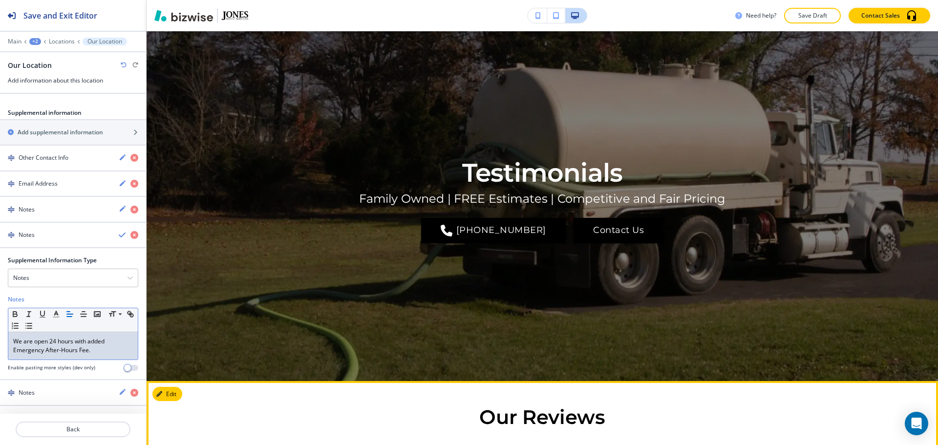
scroll to position [0, 0]
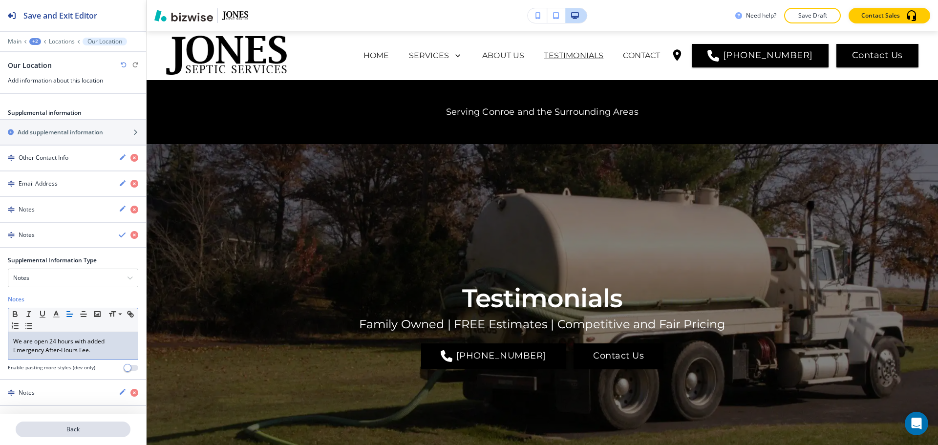
click at [100, 427] on p "Back" at bounding box center [73, 429] width 113 height 9
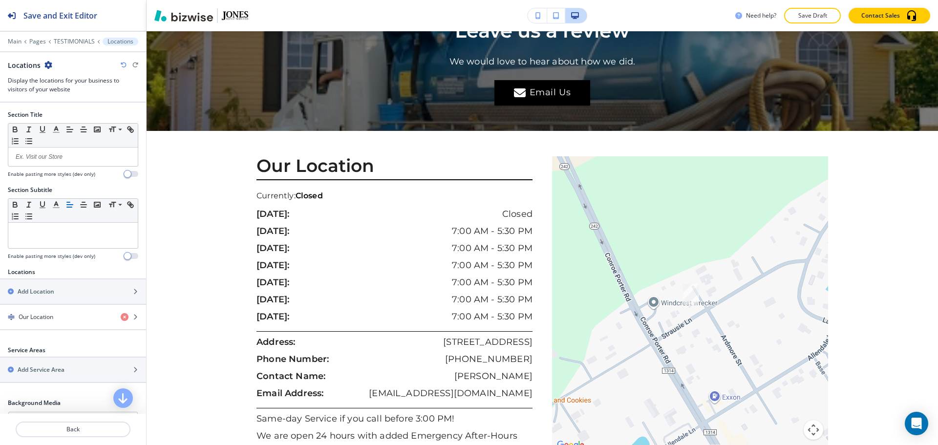
scroll to position [2422, 0]
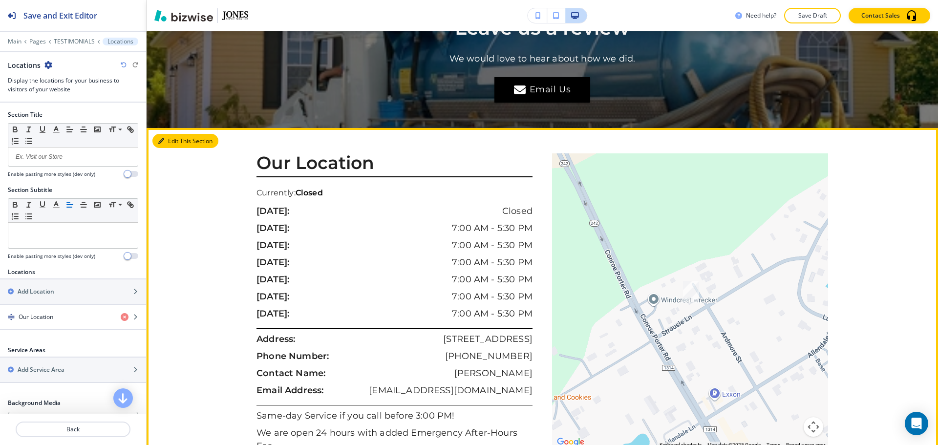
click at [178, 134] on button "Edit This Section" at bounding box center [185, 141] width 66 height 15
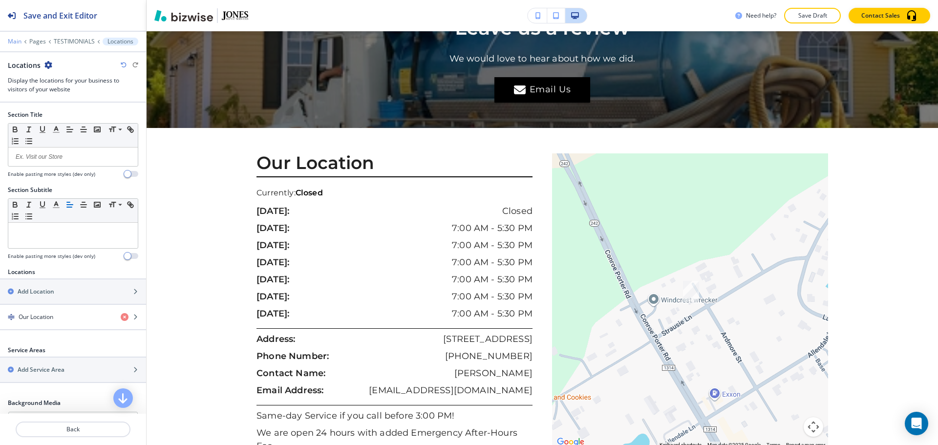
click at [13, 40] on p "Main" at bounding box center [15, 41] width 14 height 7
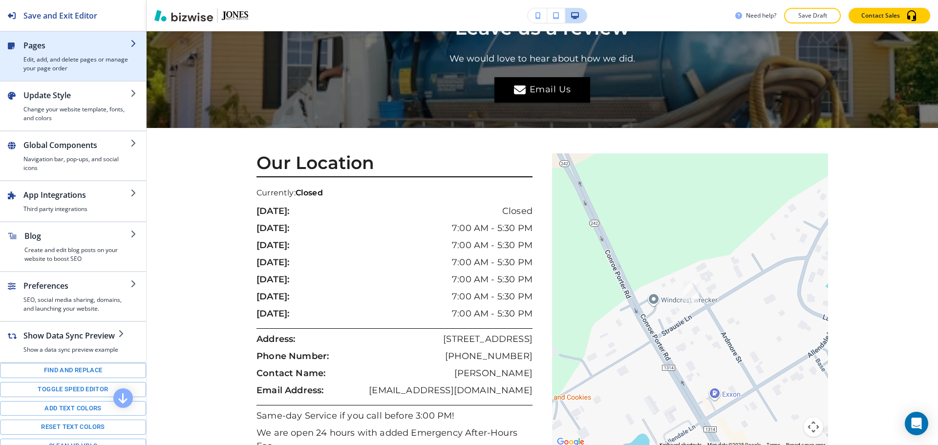
click at [62, 51] on h2 "Pages" at bounding box center [76, 46] width 107 height 12
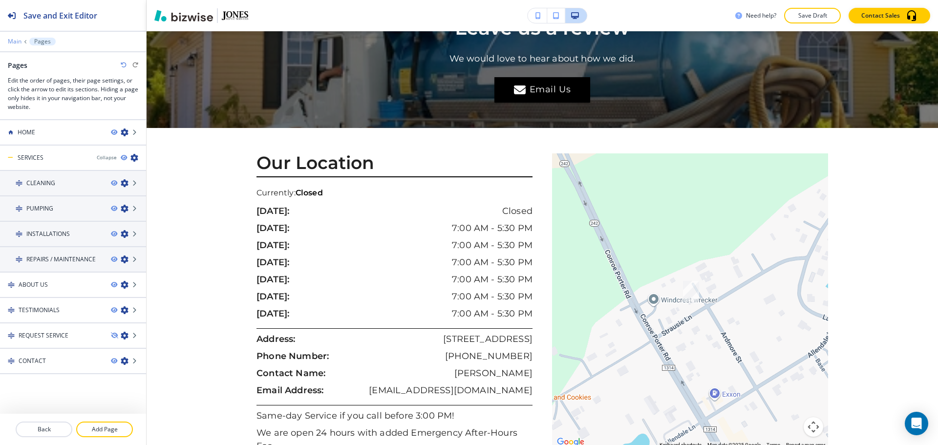
click at [15, 42] on p "Main" at bounding box center [15, 41] width 14 height 7
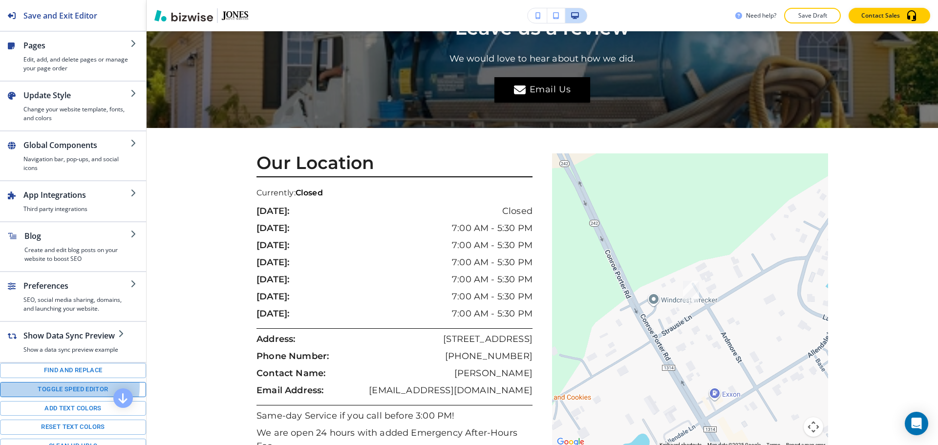
click at [66, 386] on button "Toggle speed editor" at bounding box center [73, 389] width 146 height 15
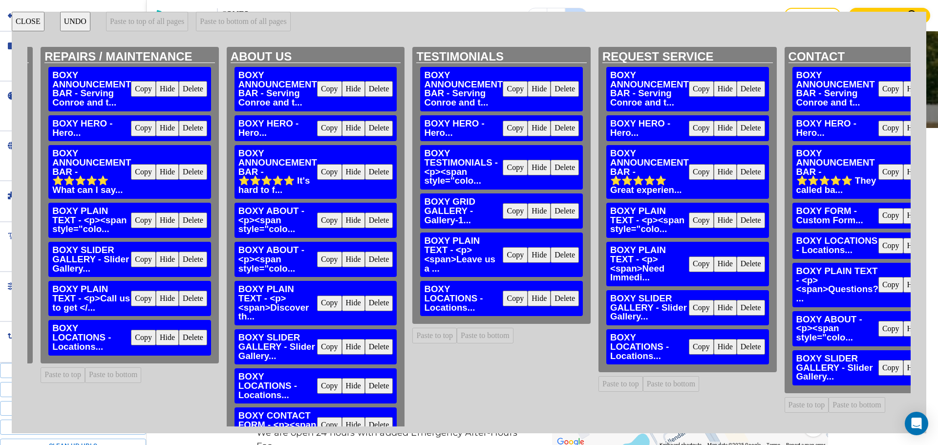
scroll to position [0, 876]
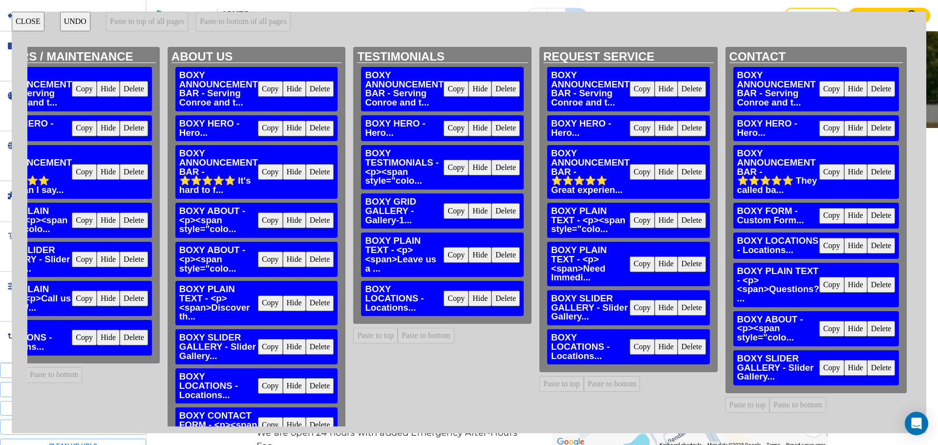
click at [444, 302] on button "Copy" at bounding box center [456, 299] width 25 height 16
drag, startPoint x: 661, startPoint y: 345, endPoint x: 652, endPoint y: 357, distance: 14.4
click at [661, 346] on button "Hide" at bounding box center [666, 347] width 23 height 16
click at [623, 384] on button "Paste to bottom" at bounding box center [612, 384] width 57 height 16
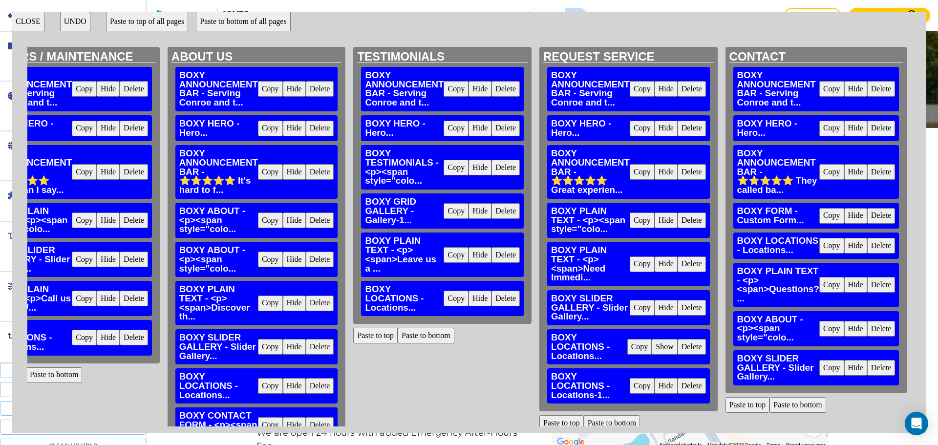
click at [850, 250] on button "Hide" at bounding box center [855, 246] width 23 height 16
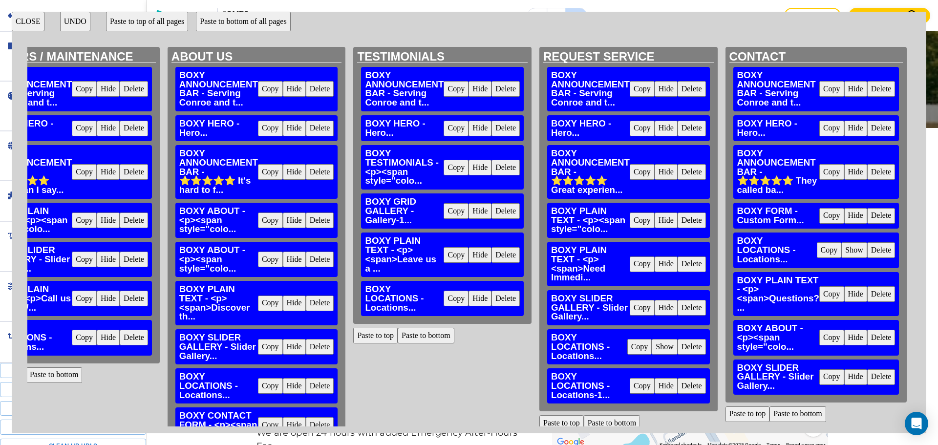
click at [779, 414] on button "Paste to bottom" at bounding box center [797, 414] width 57 height 16
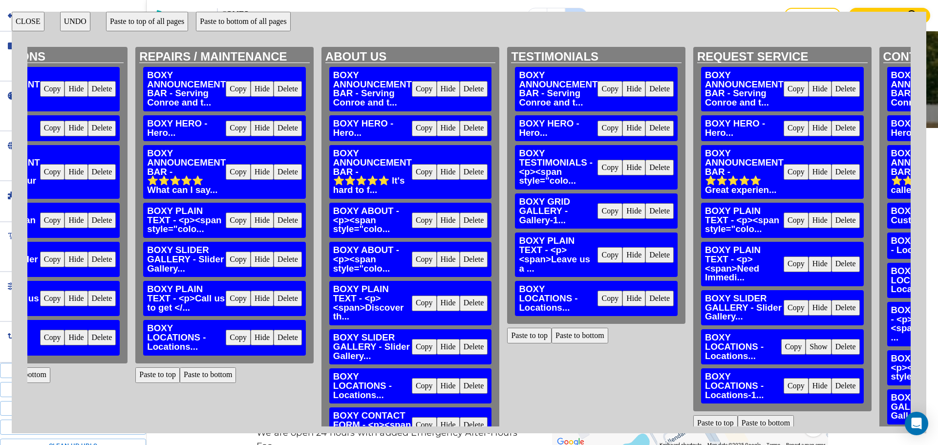
scroll to position [0, 667]
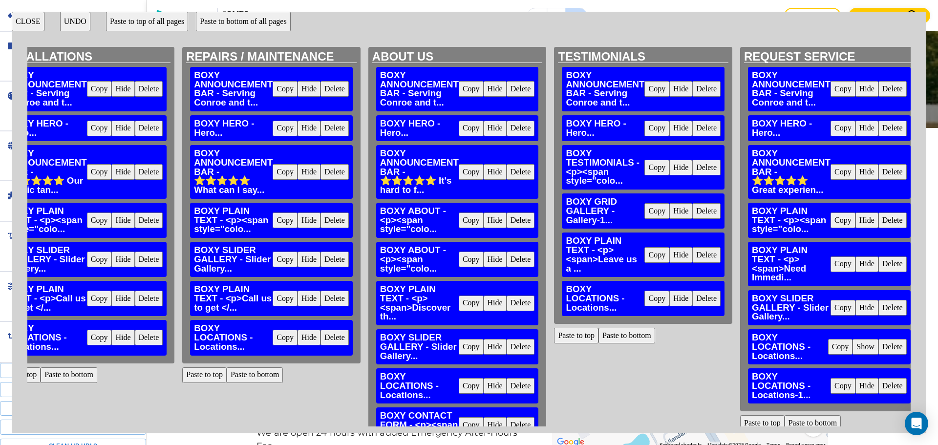
drag, startPoint x: 680, startPoint y: 299, endPoint x: 670, endPoint y: 310, distance: 14.5
click at [680, 300] on button "Hide" at bounding box center [680, 299] width 23 height 16
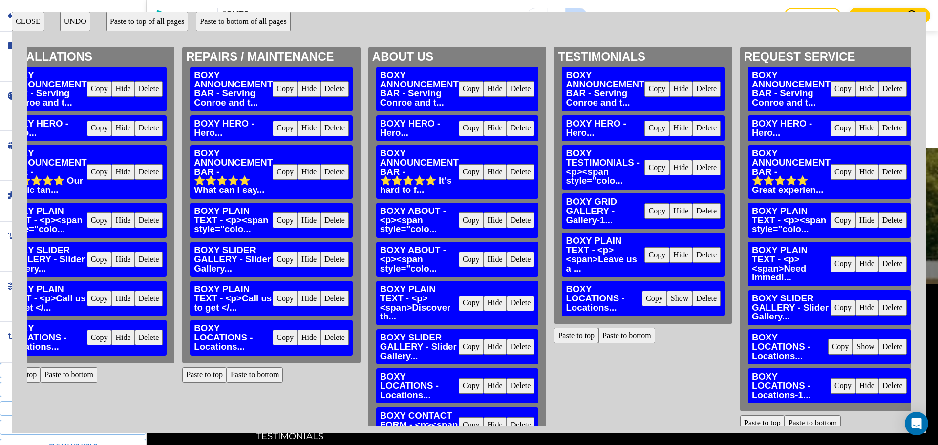
click at [632, 334] on button "Paste to bottom" at bounding box center [626, 336] width 57 height 16
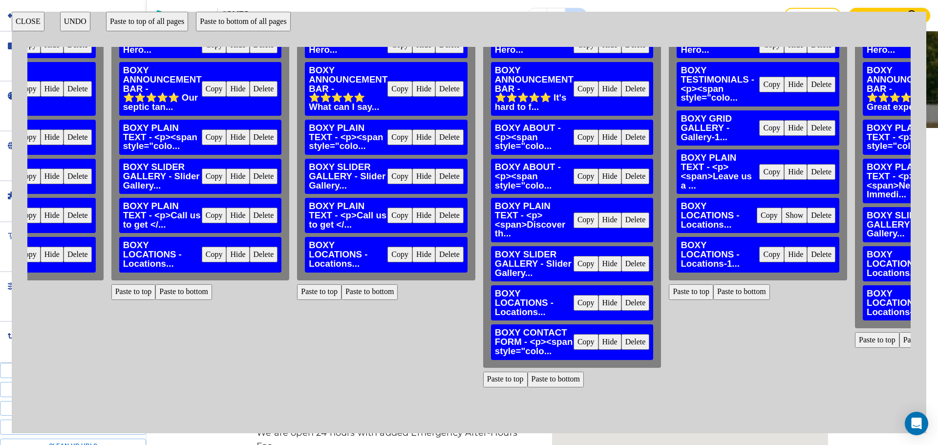
scroll to position [90, 553]
click at [608, 298] on button "Hide" at bounding box center [609, 303] width 23 height 16
click at [566, 372] on button "Paste to bottom" at bounding box center [556, 380] width 57 height 16
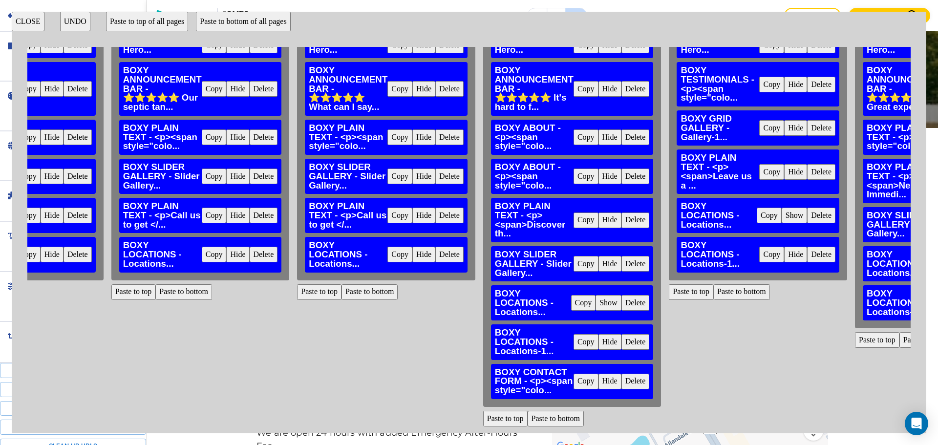
drag, startPoint x: 427, startPoint y: 253, endPoint x: 421, endPoint y: 258, distance: 8.0
click at [427, 253] on button "Hide" at bounding box center [423, 255] width 23 height 16
click at [381, 285] on button "Paste to bottom" at bounding box center [370, 292] width 57 height 16
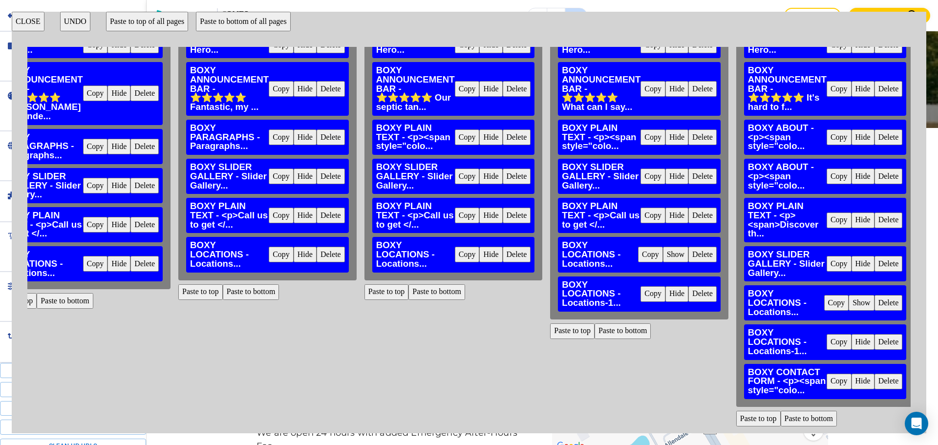
scroll to position [90, 277]
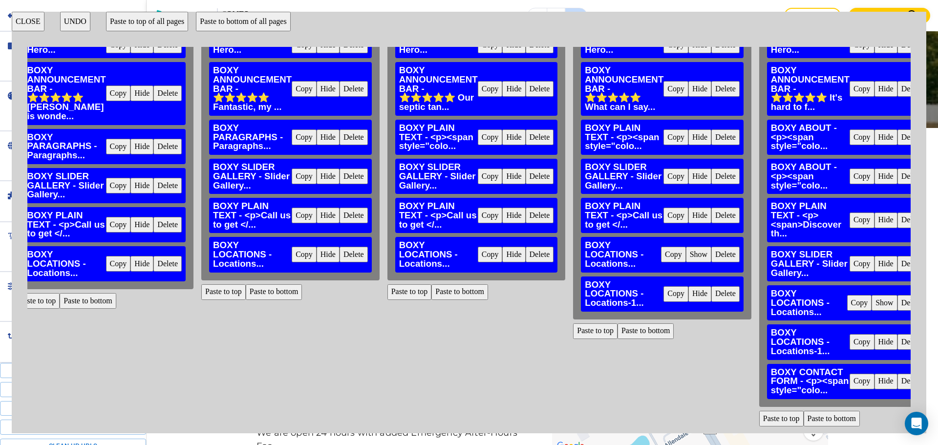
click at [511, 248] on button "Hide" at bounding box center [513, 255] width 23 height 16
click at [457, 284] on button "Paste to bottom" at bounding box center [459, 292] width 57 height 16
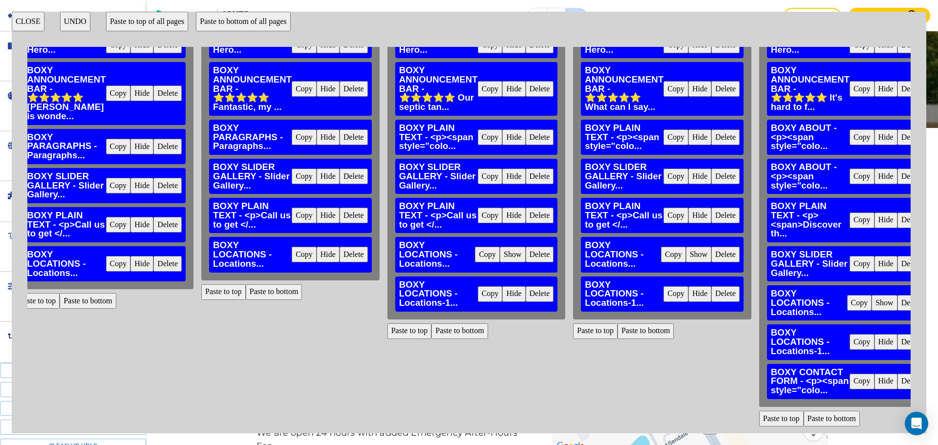
click at [327, 251] on button "Hide" at bounding box center [328, 255] width 23 height 16
click at [281, 290] on button "Paste to bottom" at bounding box center [274, 292] width 57 height 16
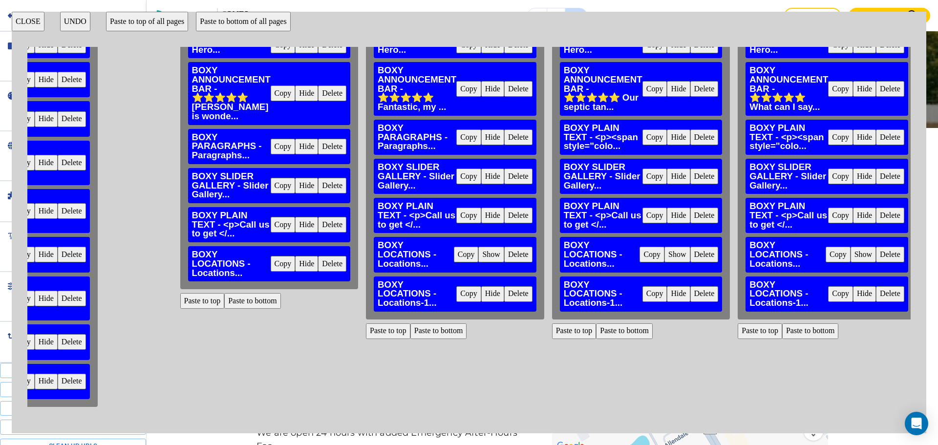
scroll to position [90, 0]
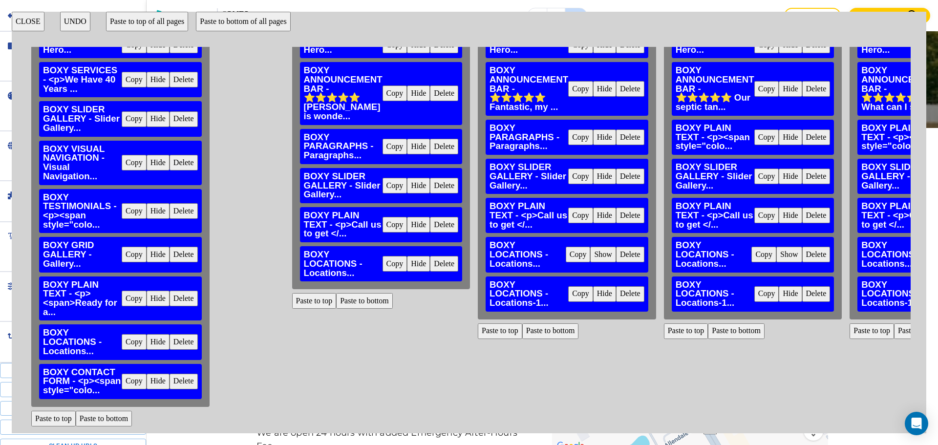
click at [410, 256] on button "Hide" at bounding box center [418, 264] width 23 height 16
click at [370, 293] on button "Paste to bottom" at bounding box center [364, 301] width 57 height 16
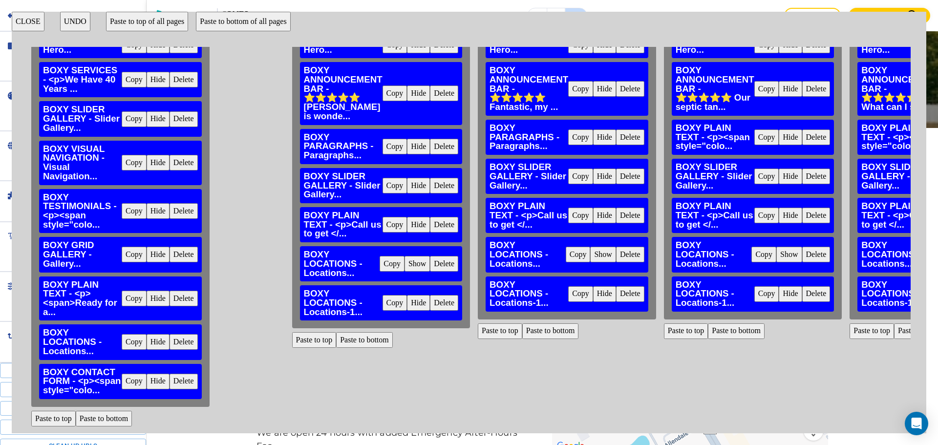
click at [159, 337] on button "Hide" at bounding box center [158, 342] width 23 height 16
click at [113, 411] on button "Paste to bottom" at bounding box center [104, 419] width 57 height 16
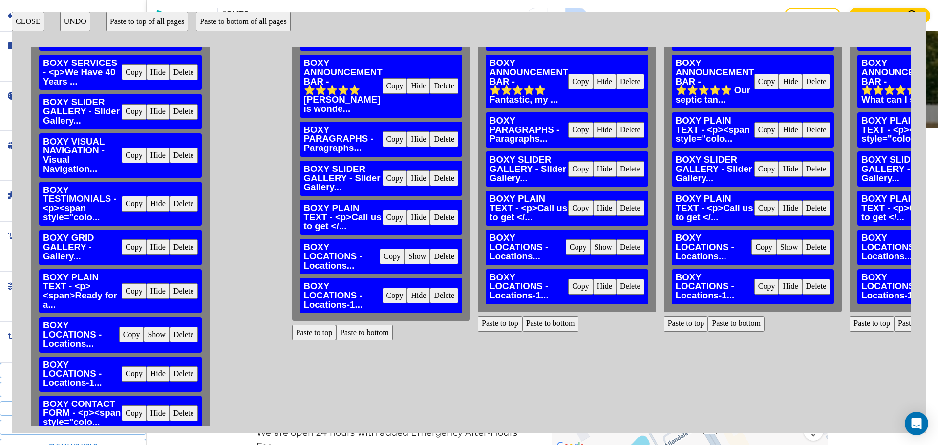
click at [16, 24] on button "CLOSE" at bounding box center [28, 22] width 33 height 20
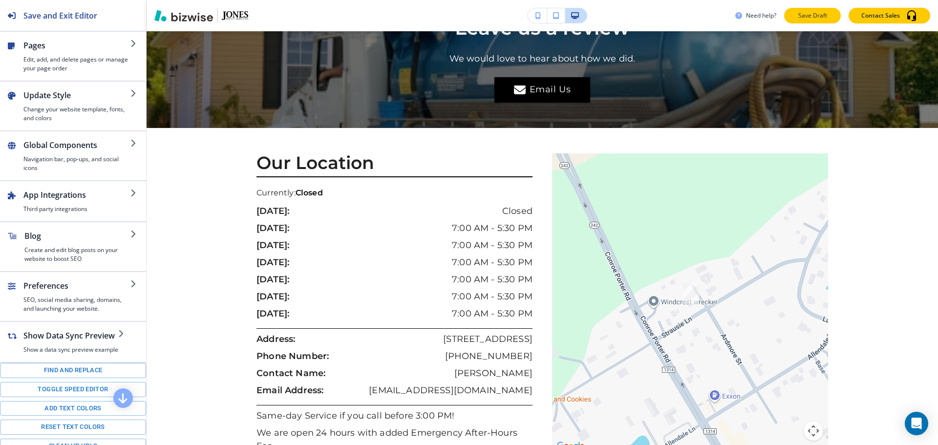
click at [793, 21] on button "Save Draft" at bounding box center [812, 16] width 57 height 16
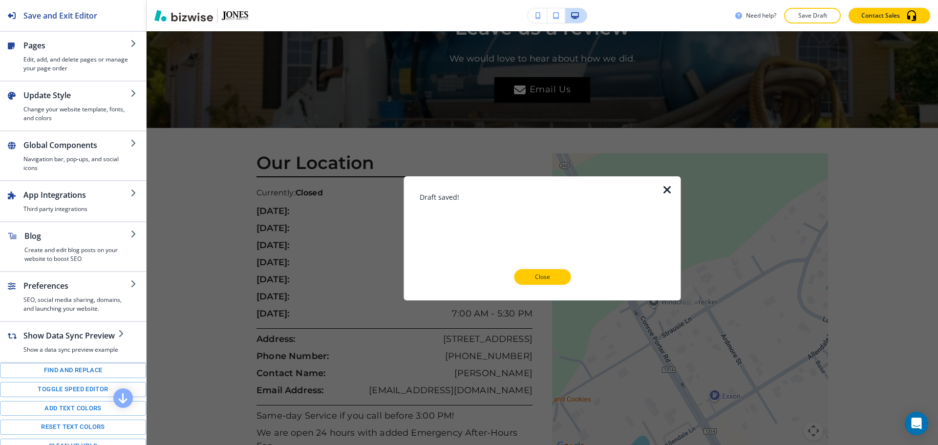
click at [541, 277] on p "Close" at bounding box center [542, 277] width 31 height 9
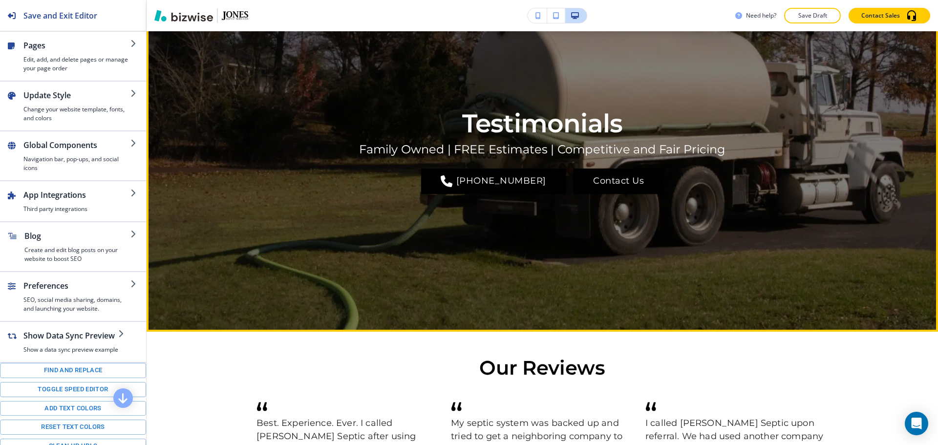
scroll to position [0, 0]
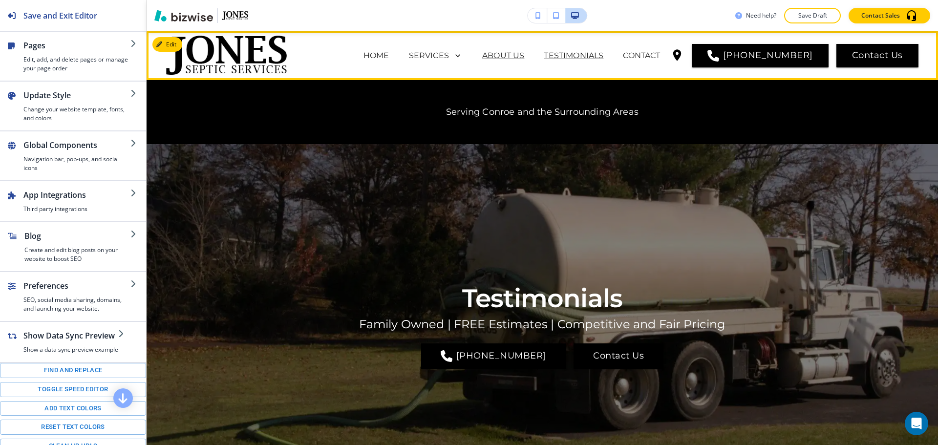
click at [524, 58] on p "ABOUT US" at bounding box center [503, 56] width 42 height 12
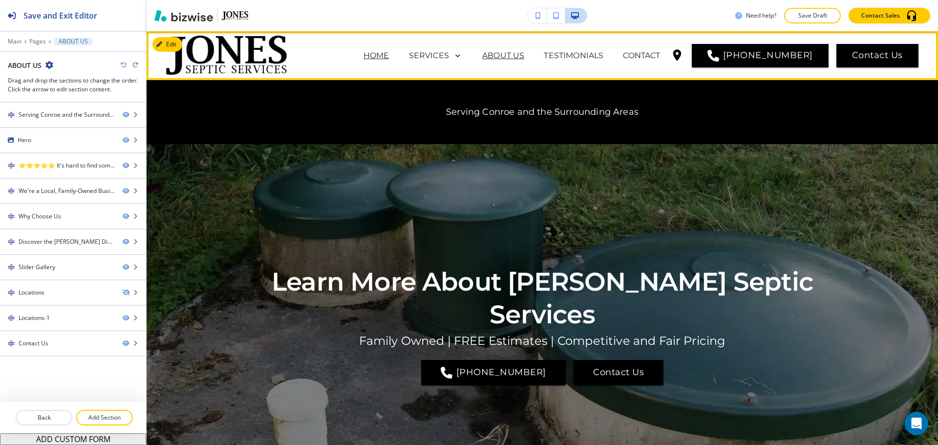
click at [389, 55] on p "HOME" at bounding box center [376, 56] width 26 height 12
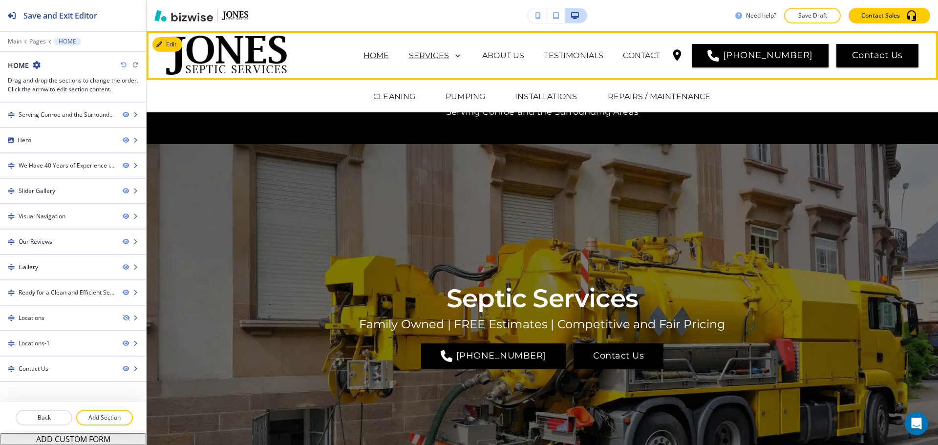
click at [449, 53] on p "SERVICES" at bounding box center [429, 56] width 40 height 12
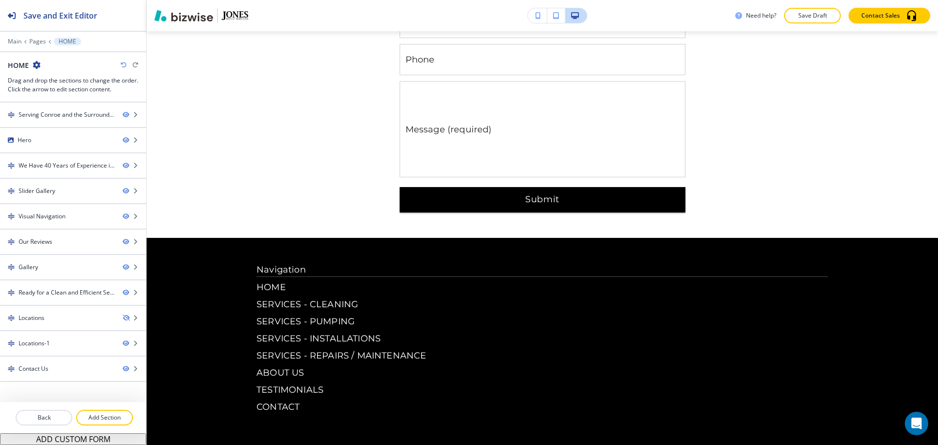
scroll to position [4055, 0]
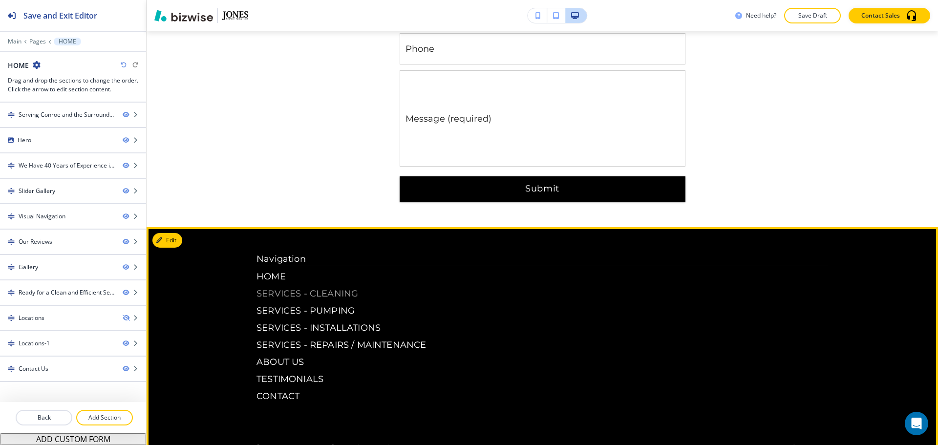
click at [311, 287] on p "SERVICES - CLEANING" at bounding box center [542, 293] width 572 height 13
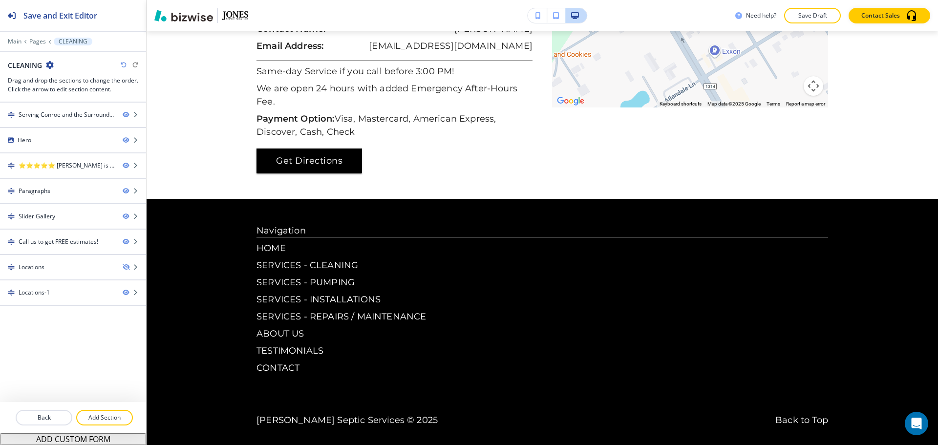
scroll to position [1709, 0]
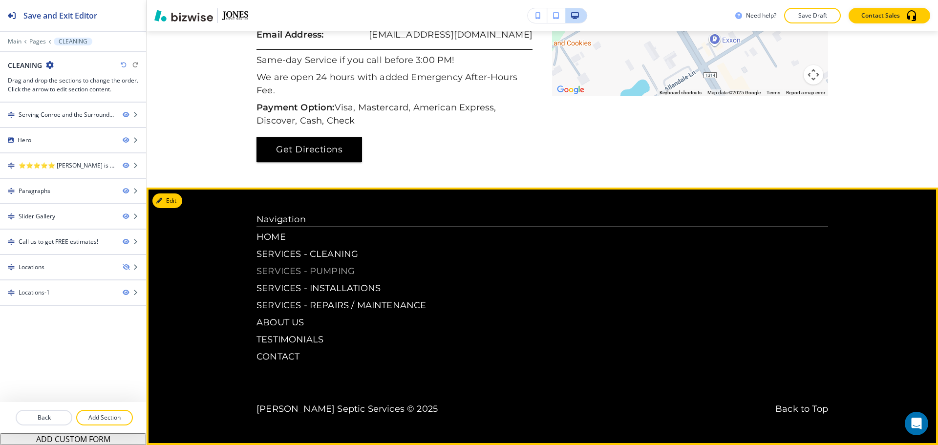
click at [331, 266] on p "SERVICES - PUMPING" at bounding box center [542, 271] width 572 height 13
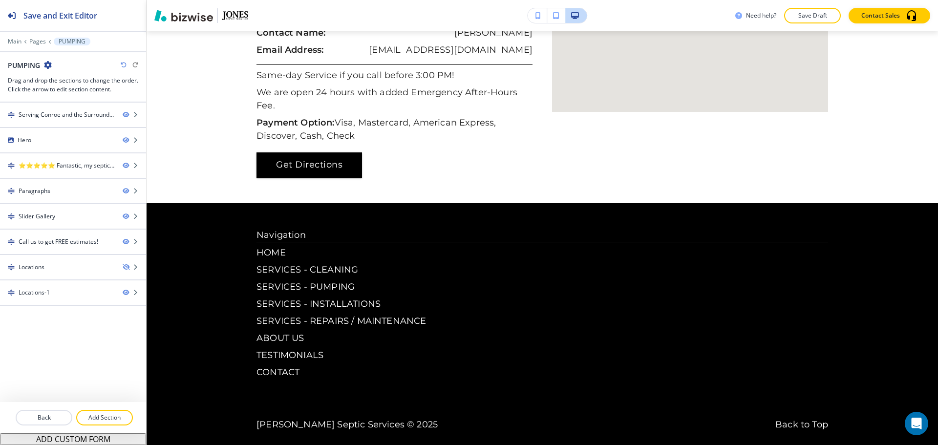
scroll to position [1696, 0]
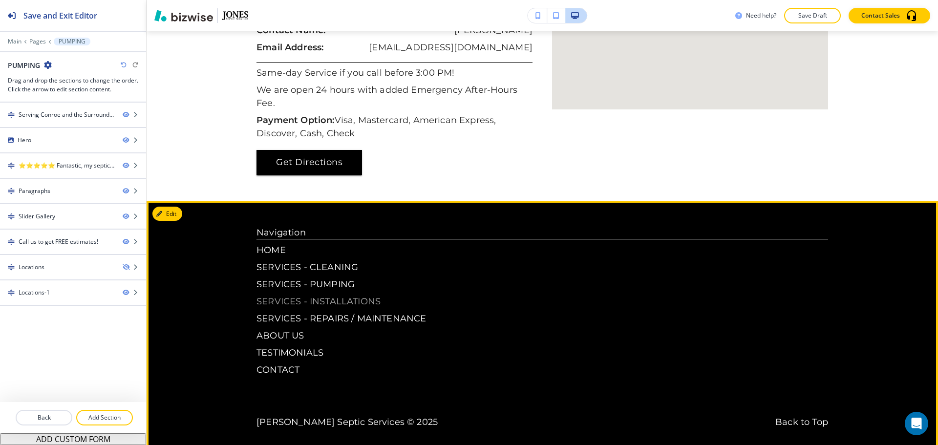
click at [339, 295] on p "SERVICES - INSTALLATIONS" at bounding box center [542, 301] width 572 height 13
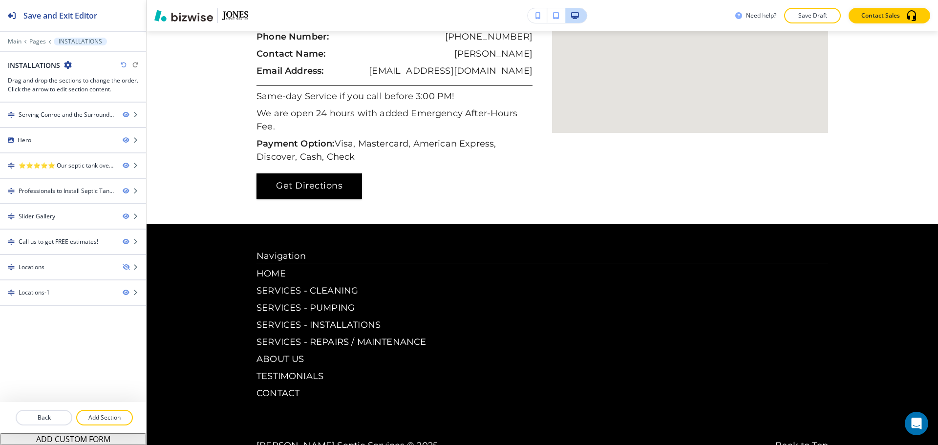
scroll to position [1505, 0]
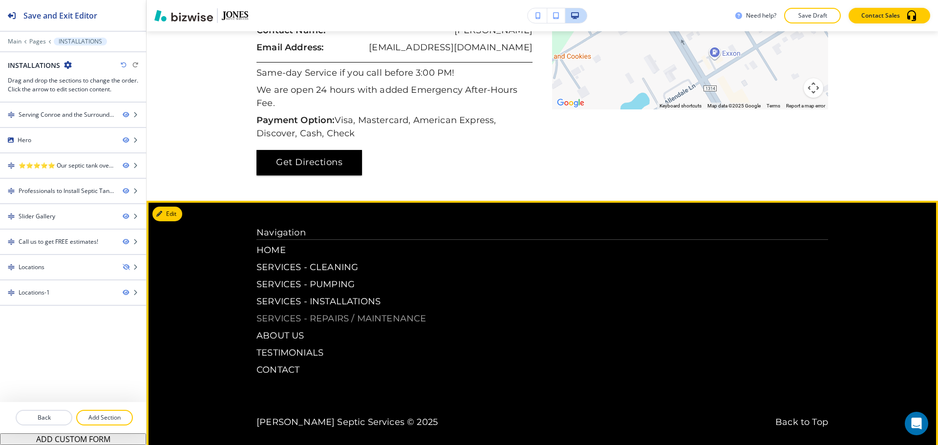
click at [402, 312] on p "SERVICES - REPAIRS / MAINTENANCE" at bounding box center [542, 318] width 572 height 13
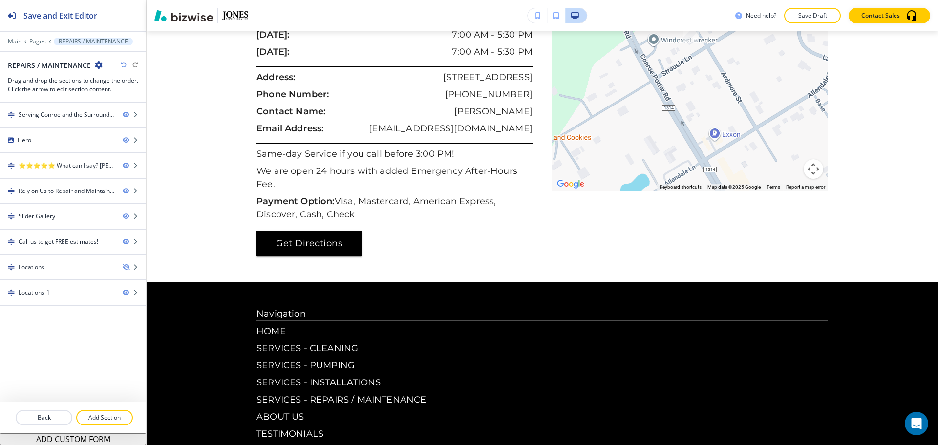
scroll to position [1518, 0]
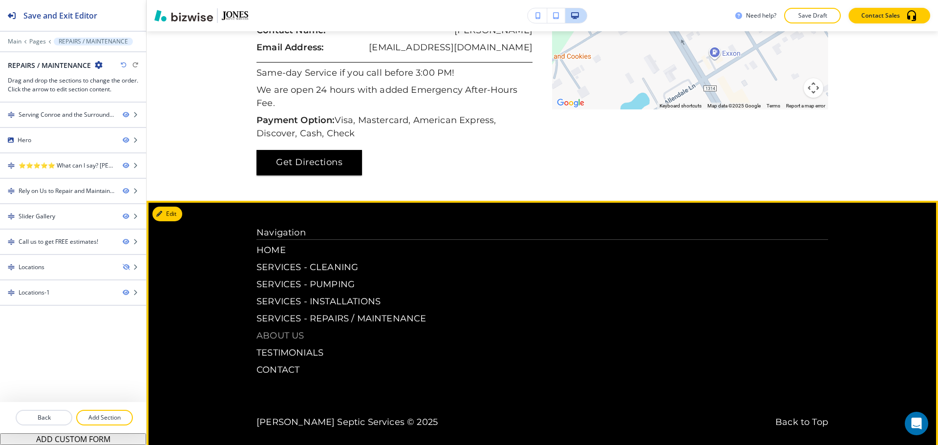
click at [296, 329] on p "ABOUT US" at bounding box center [542, 335] width 572 height 13
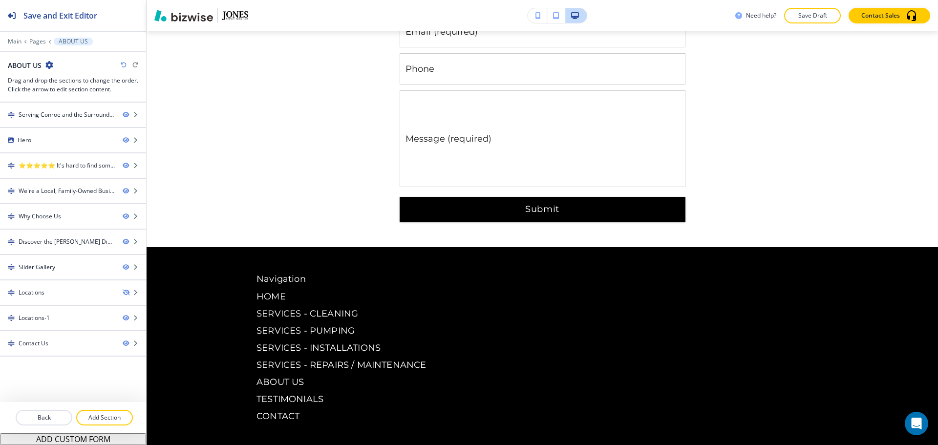
scroll to position [2119, 0]
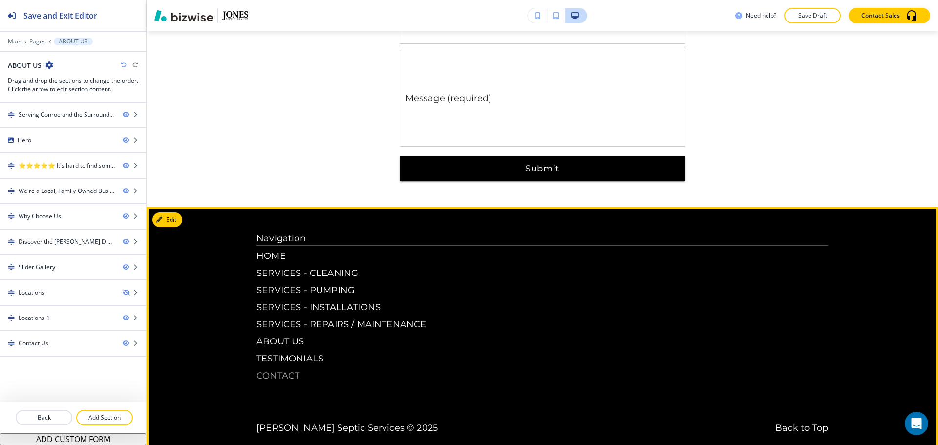
click at [269, 371] on p "CONTACT" at bounding box center [542, 375] width 572 height 13
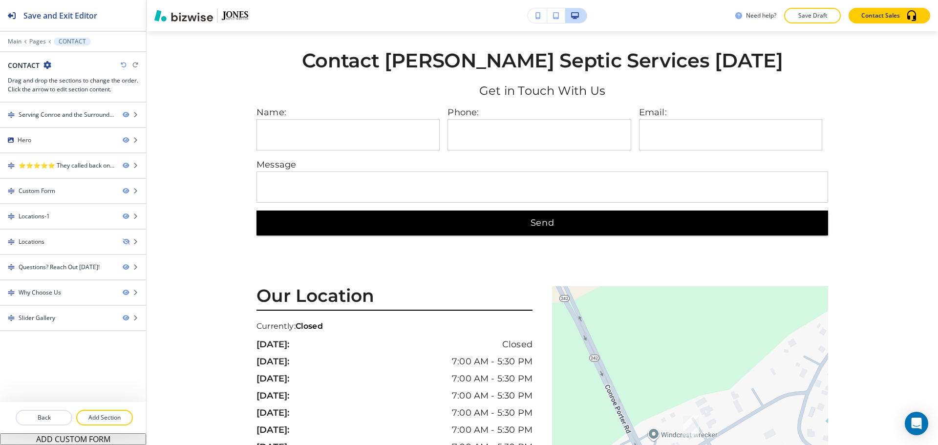
scroll to position [0, 0]
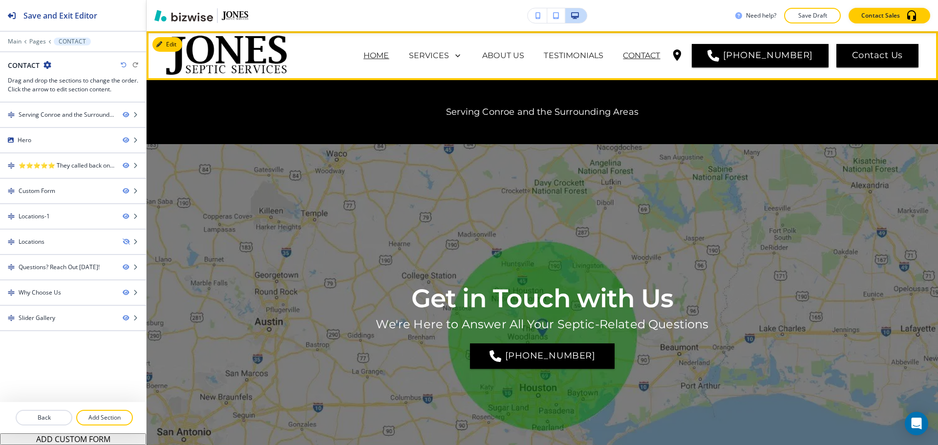
click at [389, 58] on p "HOME" at bounding box center [376, 56] width 26 height 12
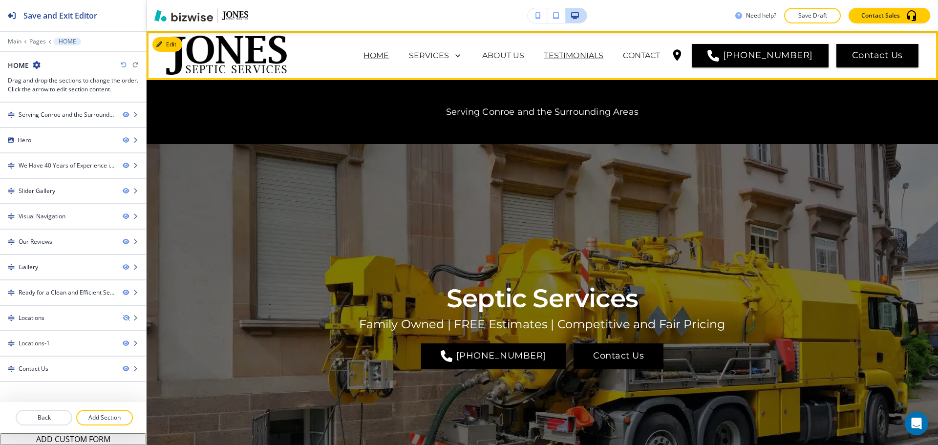
click at [595, 55] on p "TESTIMONIALS" at bounding box center [574, 56] width 60 height 12
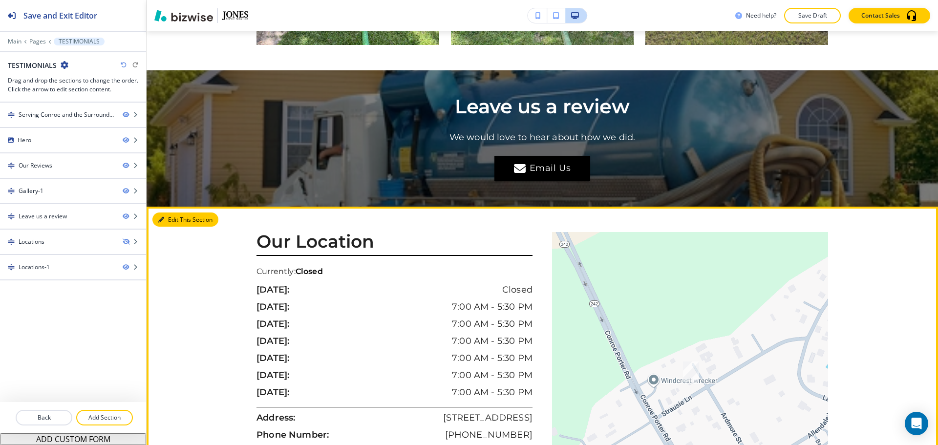
click at [176, 213] on button "Edit This Section" at bounding box center [185, 220] width 66 height 15
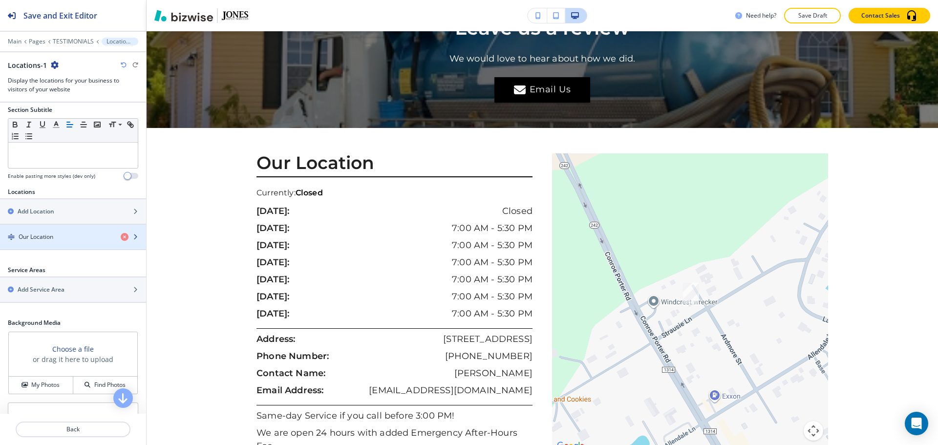
scroll to position [98, 0]
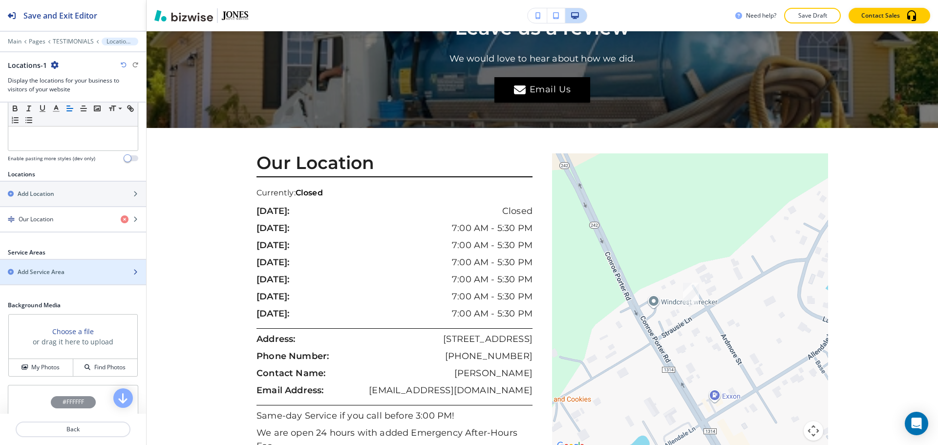
click at [55, 269] on h2 "Add Service Area" at bounding box center [41, 272] width 47 height 9
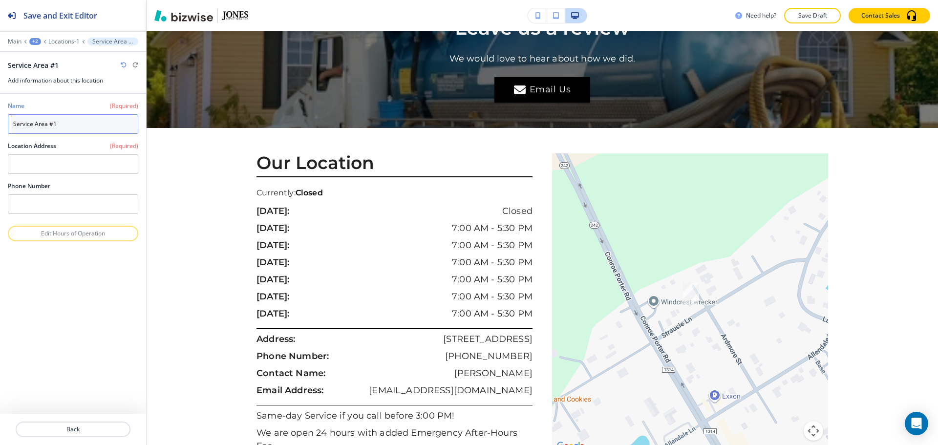
click at [68, 128] on input "Service Area #1" at bounding box center [73, 124] width 130 height 20
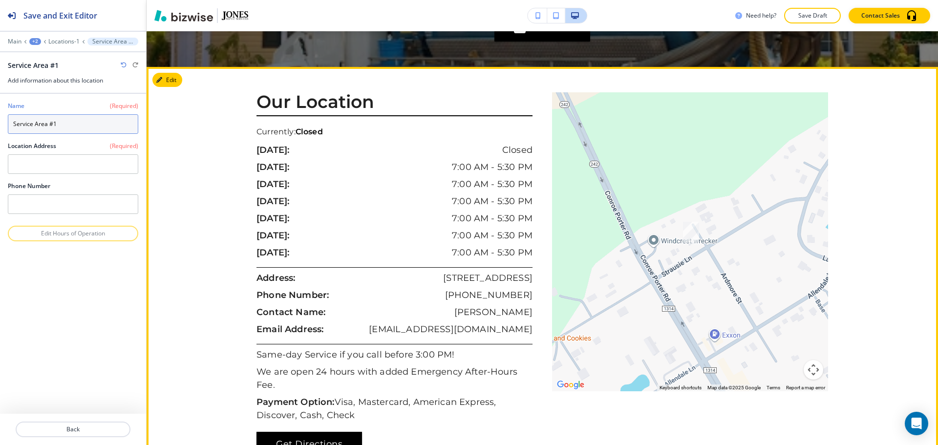
scroll to position [2520, 0]
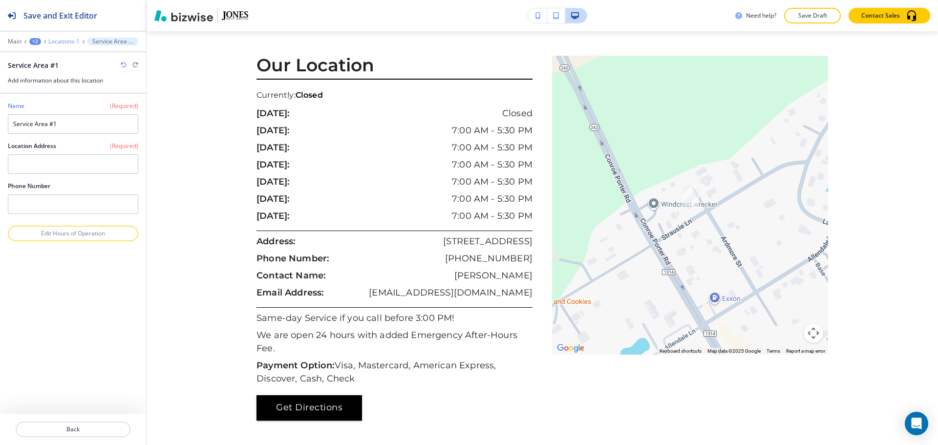
click at [65, 42] on p "Locations-1" at bounding box center [63, 41] width 31 height 7
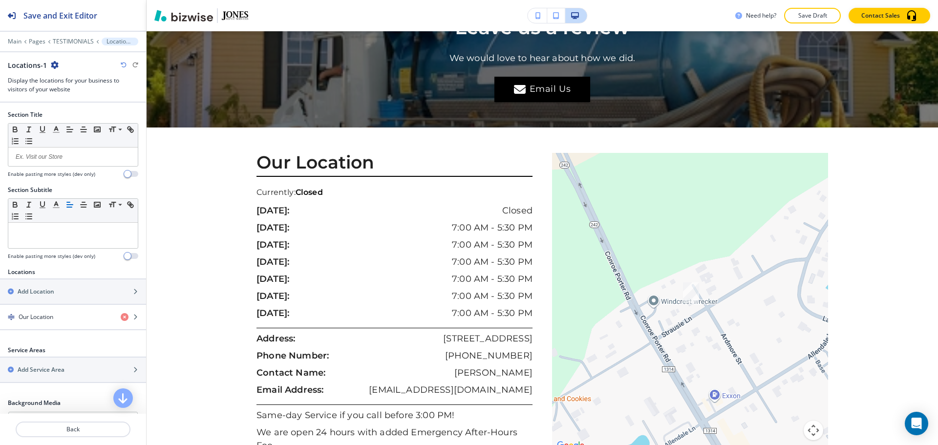
scroll to position [2422, 0]
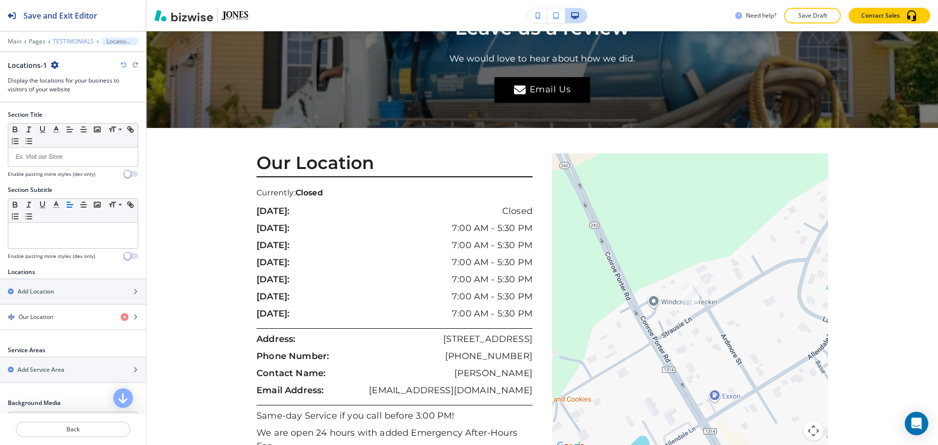
click at [66, 41] on p "TESTIMONIALS" at bounding box center [73, 41] width 41 height 7
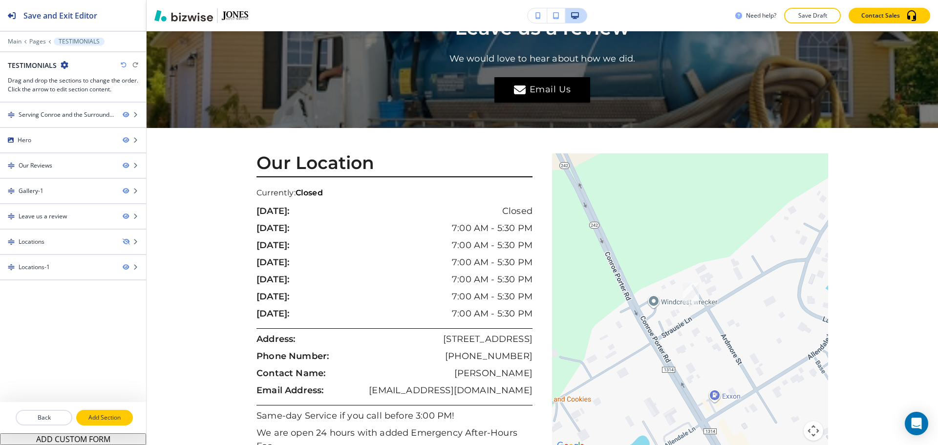
click at [104, 414] on p "Add Section" at bounding box center [104, 417] width 55 height 9
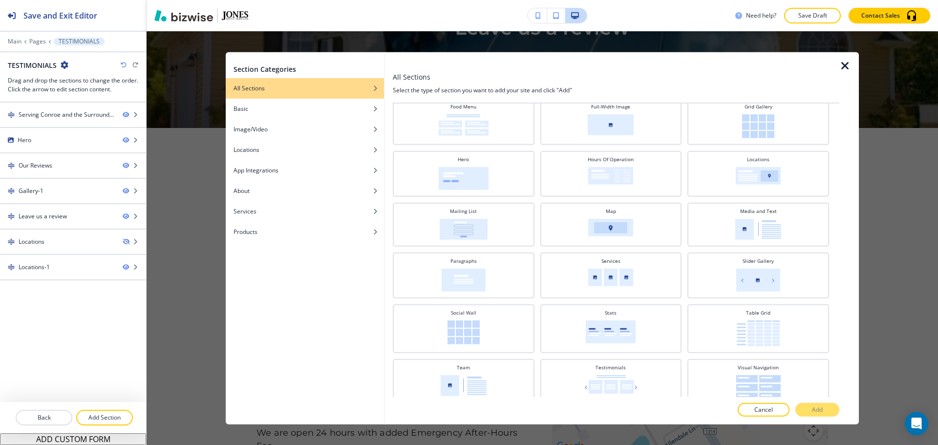
scroll to position [195, 0]
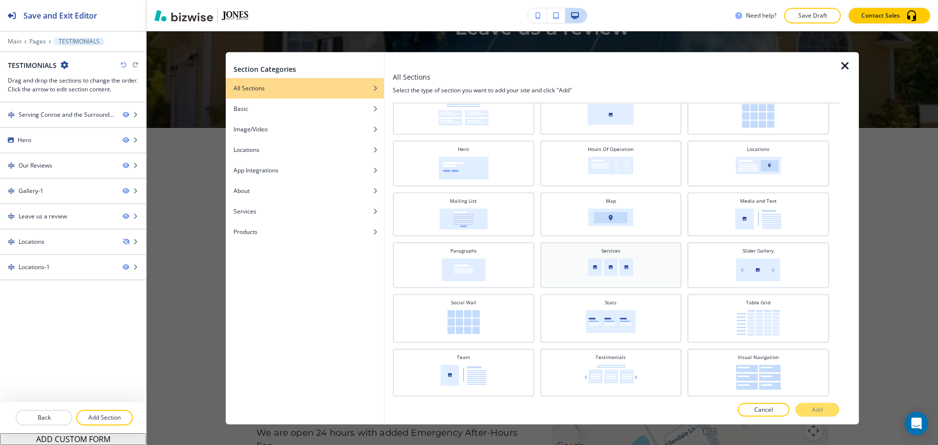
click at [625, 272] on img at bounding box center [610, 267] width 45 height 18
click at [807, 406] on button "Add" at bounding box center [817, 410] width 44 height 14
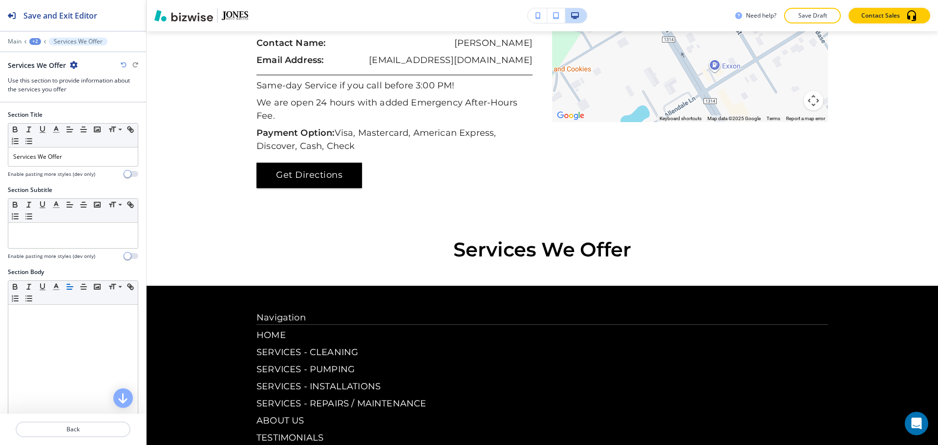
scroll to position [2754, 0]
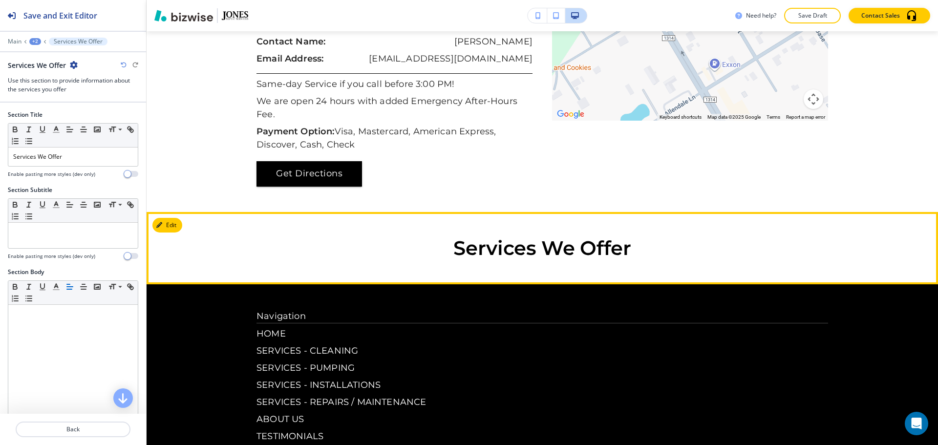
click at [591, 237] on h2 "Services We Offer" at bounding box center [542, 247] width 572 height 21
click at [555, 237] on h2 "Services We Offer" at bounding box center [542, 247] width 572 height 21
drag, startPoint x: 548, startPoint y: 154, endPoint x: 622, endPoint y: 155, distance: 73.8
click at [622, 237] on h2 "Services We Offer" at bounding box center [542, 247] width 572 height 21
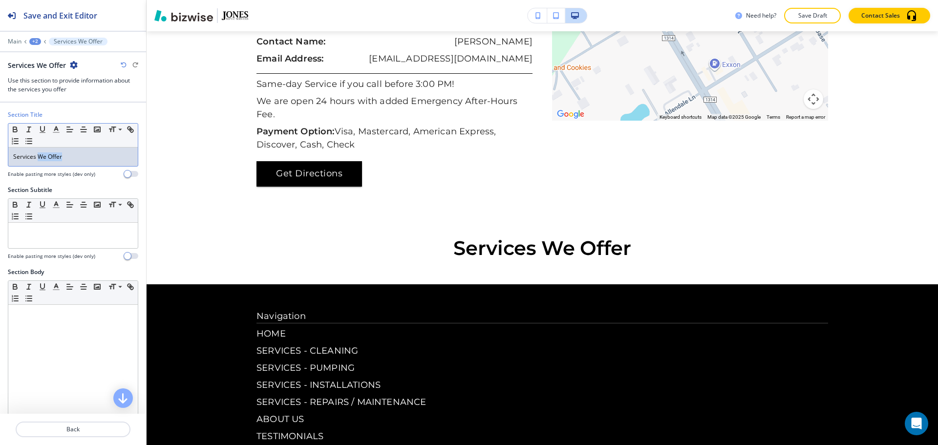
drag, startPoint x: 61, startPoint y: 161, endPoint x: 37, endPoint y: 159, distance: 24.5
click at [37, 159] on p "Services We Offer" at bounding box center [73, 156] width 120 height 9
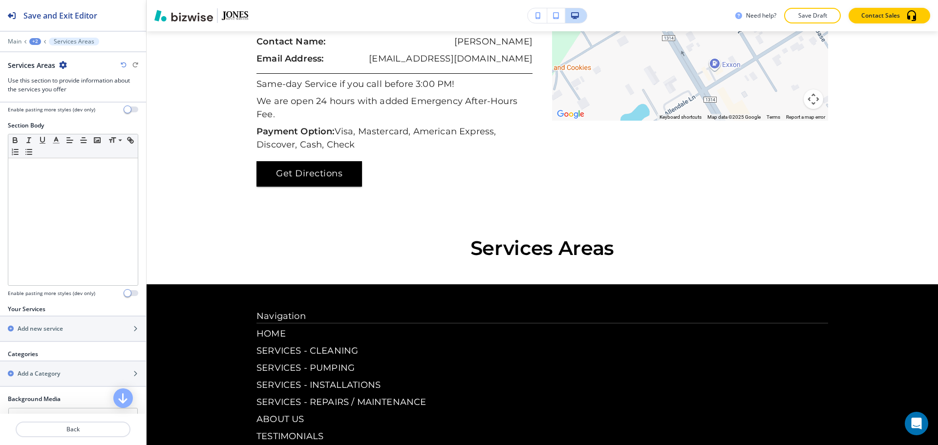
scroll to position [195, 0]
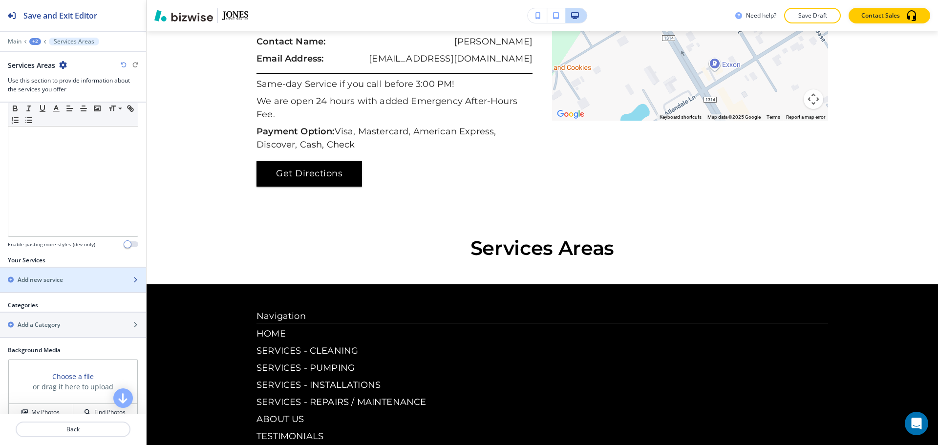
click at [69, 282] on div "Add new service" at bounding box center [62, 280] width 125 height 9
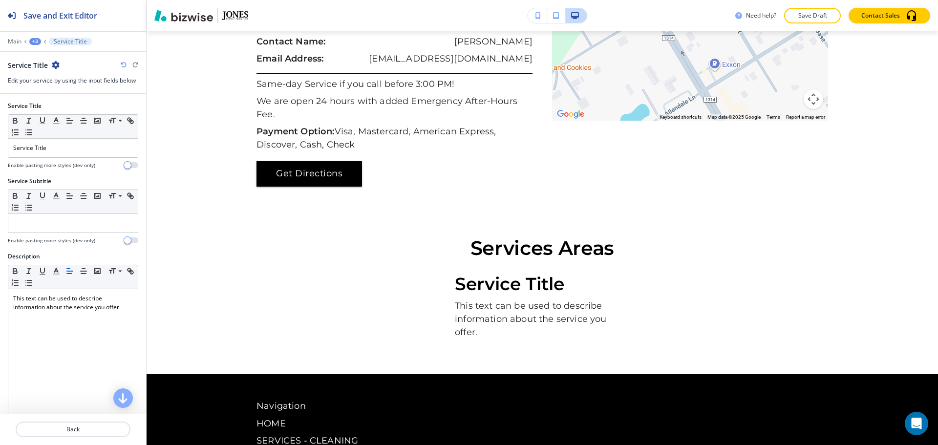
scroll to position [2844, 0]
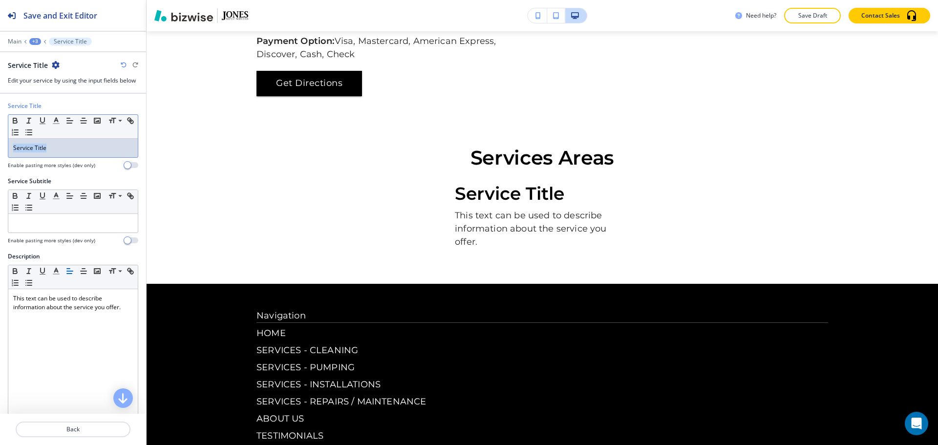
drag, startPoint x: 61, startPoint y: 150, endPoint x: 6, endPoint y: 150, distance: 55.2
click at [6, 150] on div "Service Title Small Normal Large Huge Service Title Enable pasting more styles …" at bounding box center [73, 139] width 146 height 75
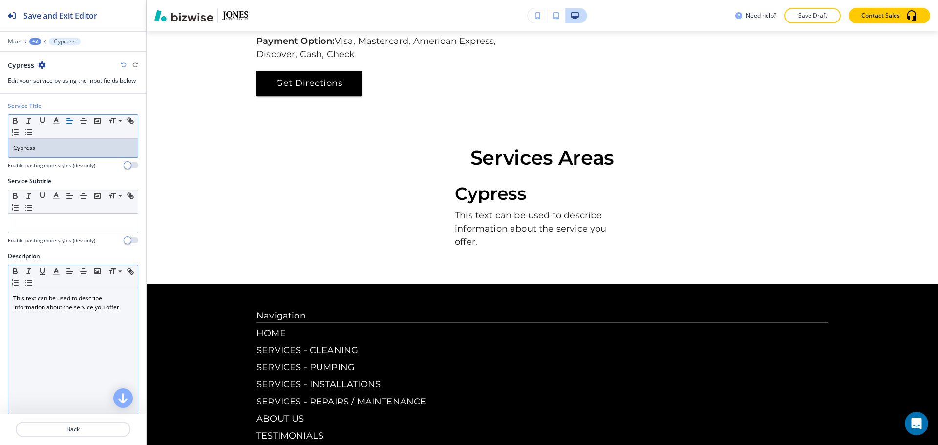
click at [65, 295] on p "This text can be used to describe information about the service you offer." at bounding box center [73, 303] width 120 height 18
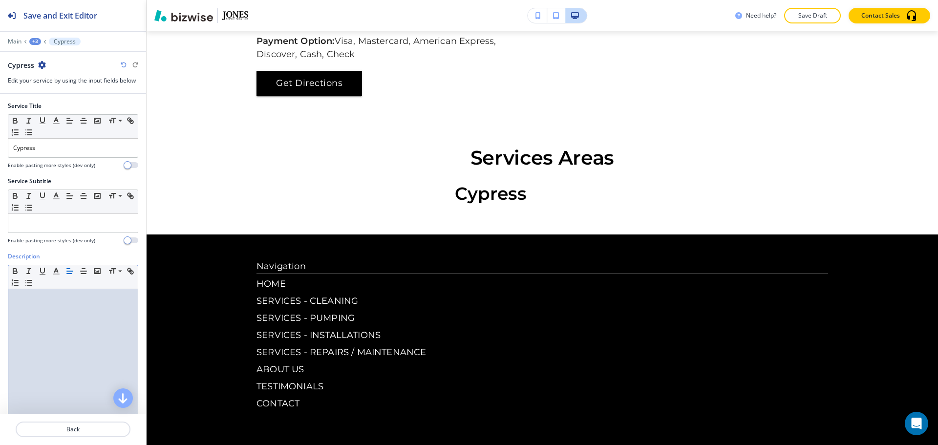
scroll to position [2795, 0]
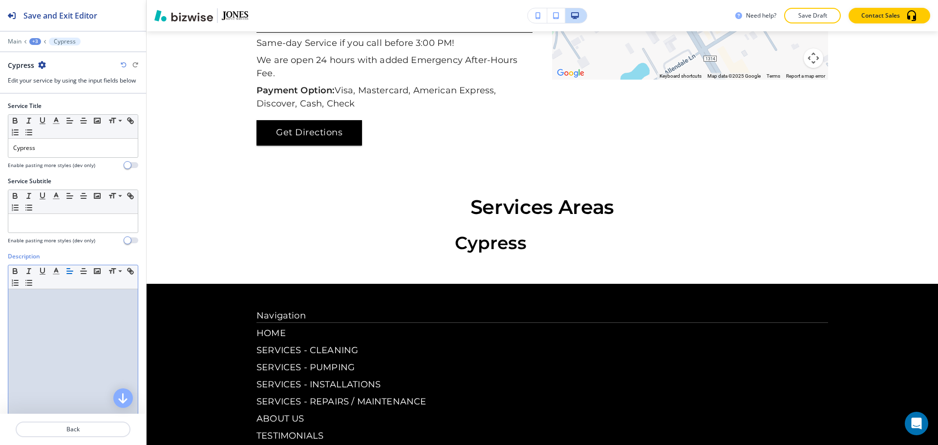
click at [33, 40] on div "+3" at bounding box center [35, 41] width 12 height 7
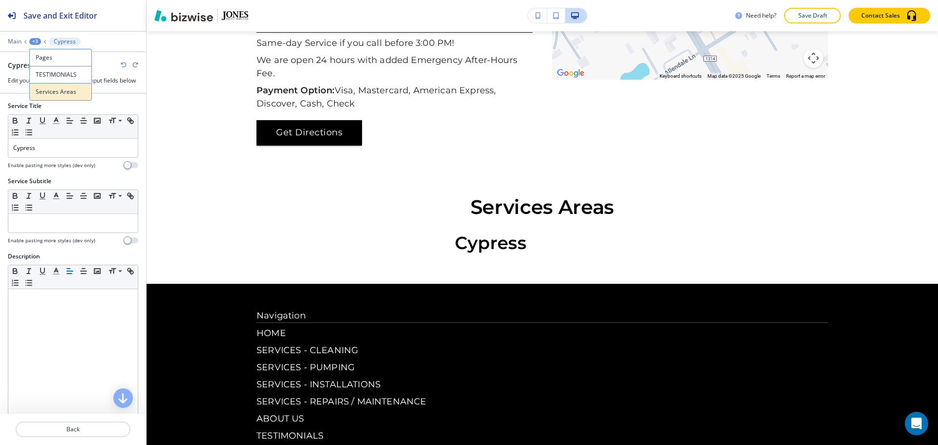
click at [53, 88] on p "Services Areas" at bounding box center [61, 91] width 50 height 9
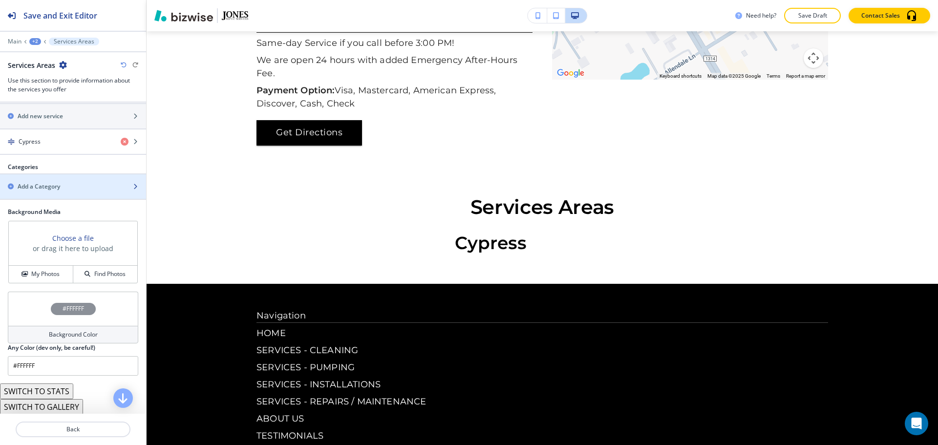
scroll to position [391, 0]
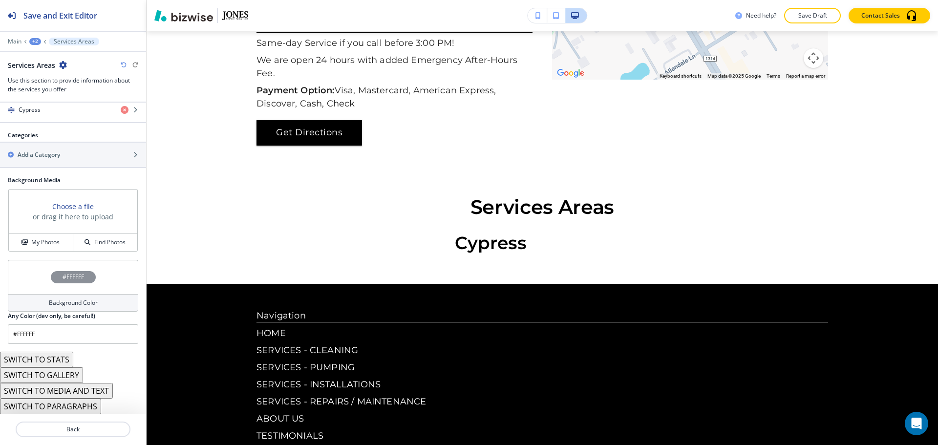
click at [41, 43] on button "+2" at bounding box center [35, 41] width 12 height 7
click at [51, 75] on p "TESTIMONIALS" at bounding box center [61, 74] width 50 height 9
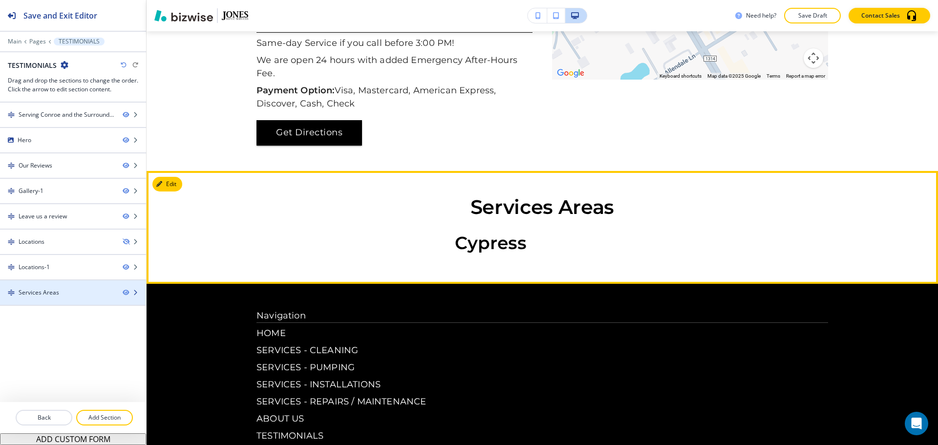
click at [90, 295] on div "Services Areas" at bounding box center [57, 292] width 115 height 9
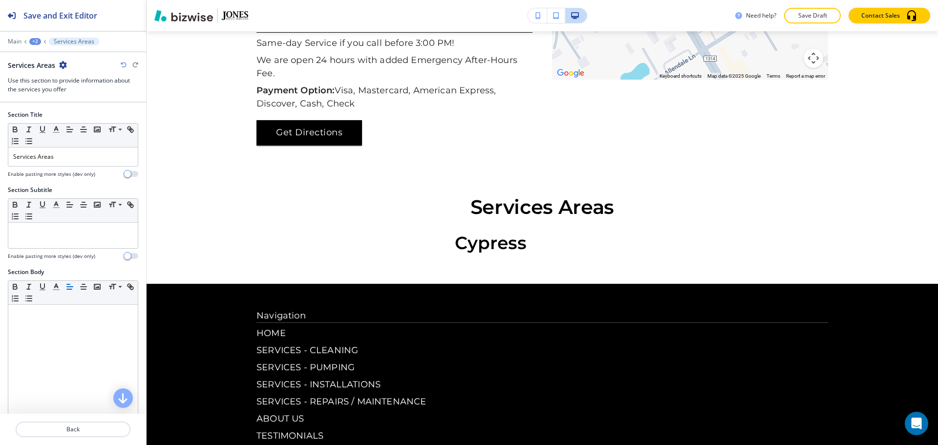
click at [64, 65] on icon "button" at bounding box center [63, 65] width 8 height 8
click at [80, 122] on button "Delete Section" at bounding box center [90, 116] width 63 height 18
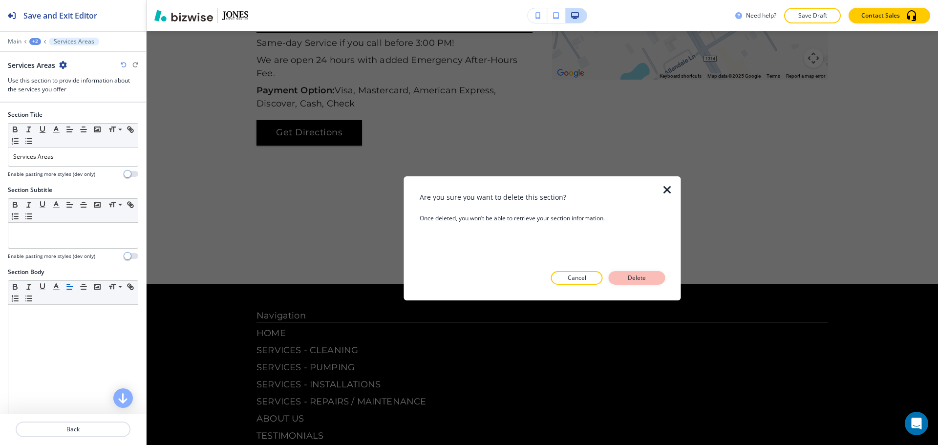
click at [635, 281] on p "Delete" at bounding box center [636, 278] width 23 height 9
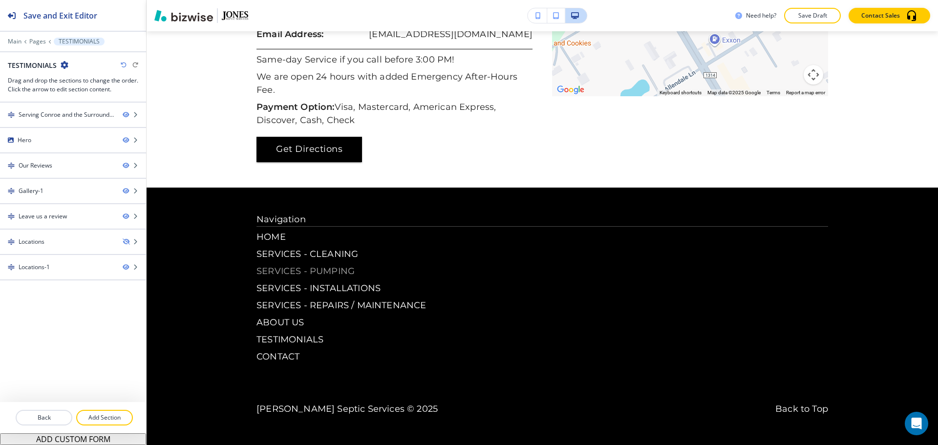
scroll to position [2682, 0]
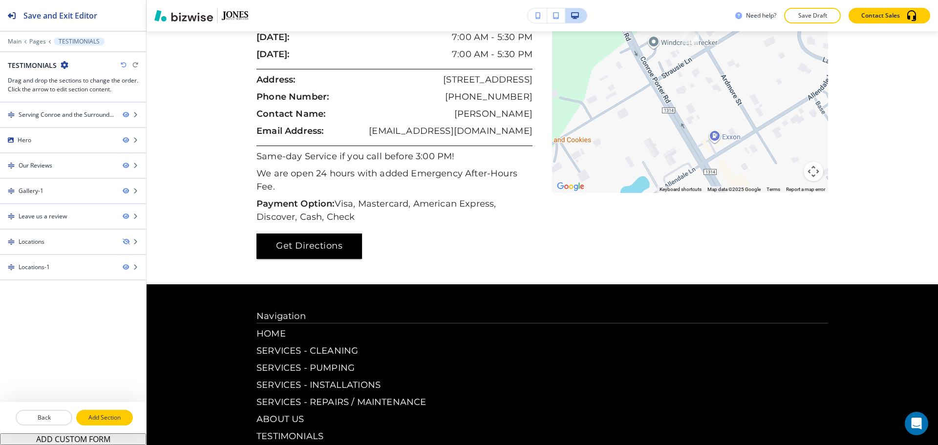
click at [109, 412] on button "Add Section" at bounding box center [104, 418] width 57 height 16
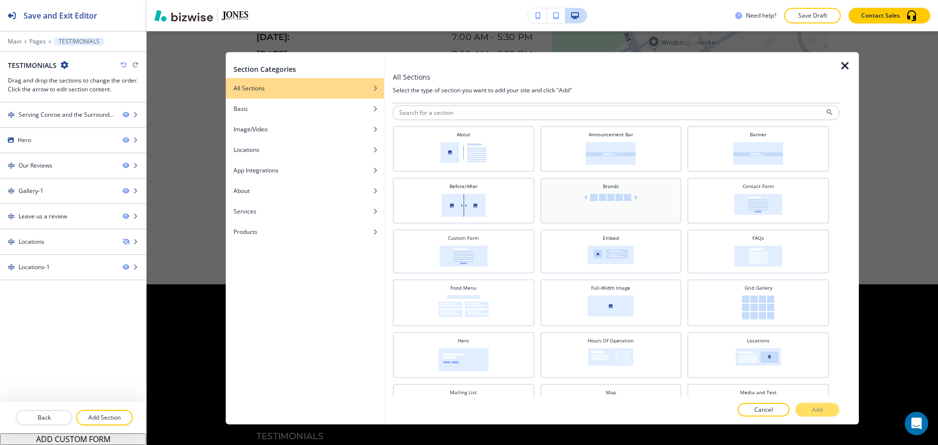
scroll to position [2, 0]
click at [643, 202] on div "Brands" at bounding box center [611, 201] width 132 height 34
click at [822, 406] on p "Add" at bounding box center [817, 410] width 11 height 9
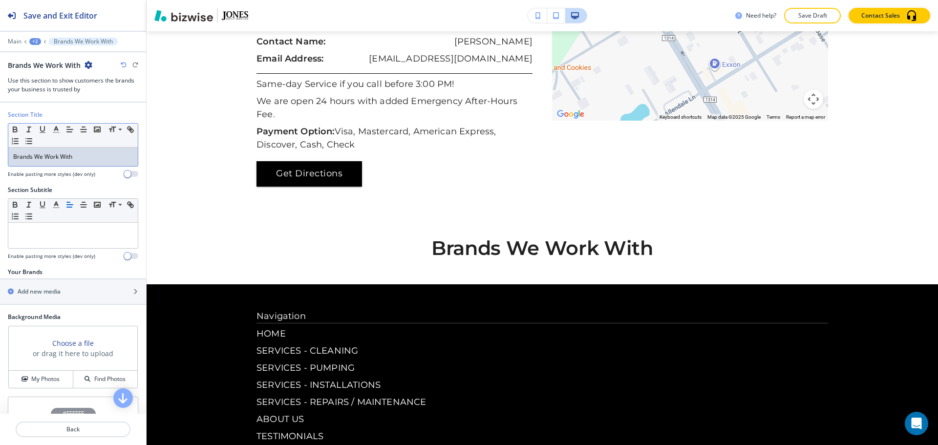
click at [114, 154] on p "Brands We Work With" at bounding box center [73, 156] width 120 height 9
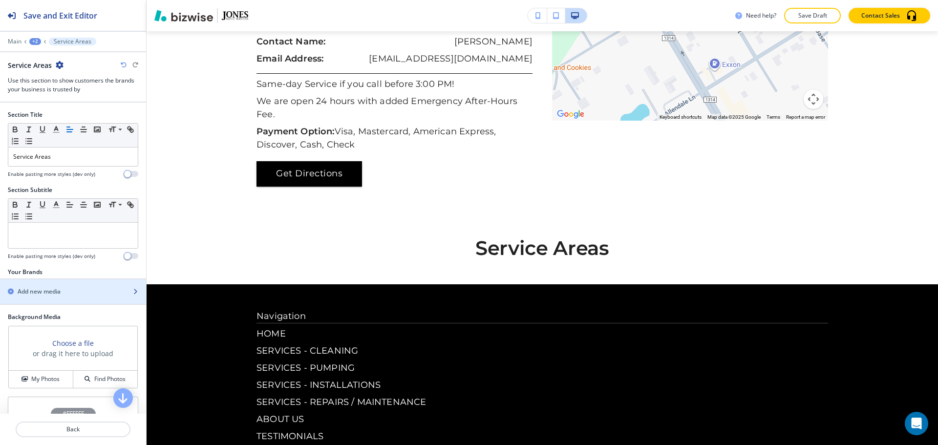
click at [64, 282] on div "button" at bounding box center [73, 283] width 146 height 8
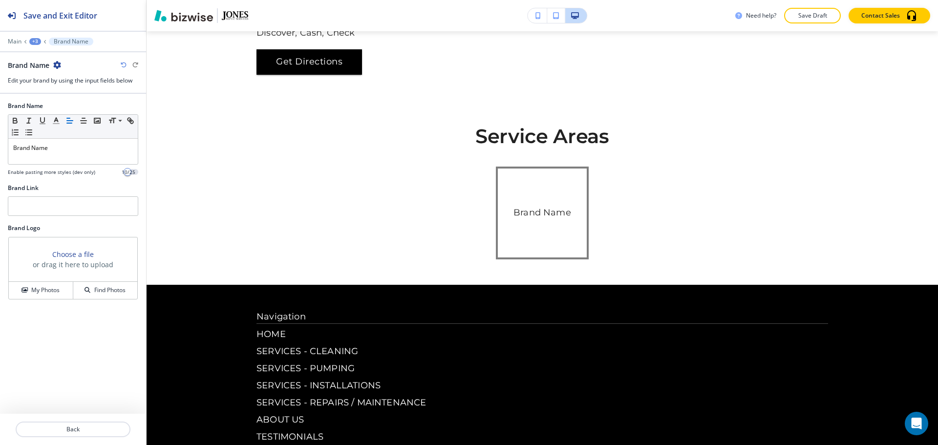
scroll to position [2866, 0]
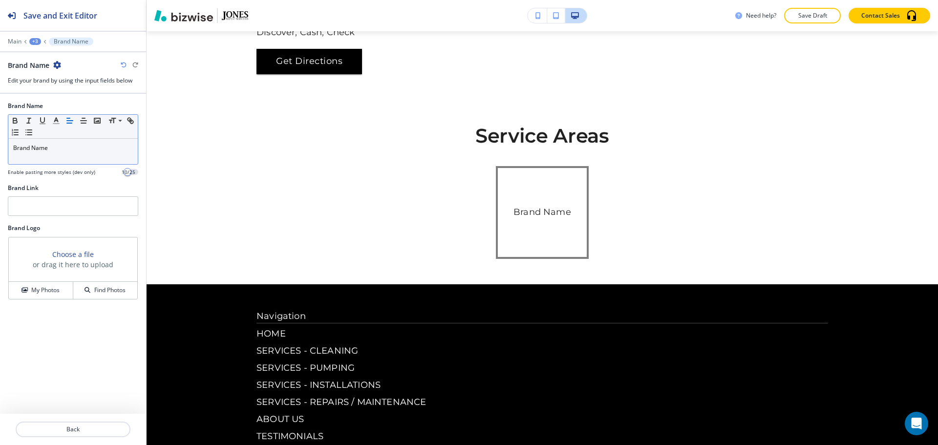
click at [84, 147] on p "Brand Name" at bounding box center [73, 148] width 120 height 9
click at [38, 41] on div "+3" at bounding box center [35, 41] width 12 height 7
click at [52, 80] on button "TESTIMONIALS" at bounding box center [60, 74] width 63 height 17
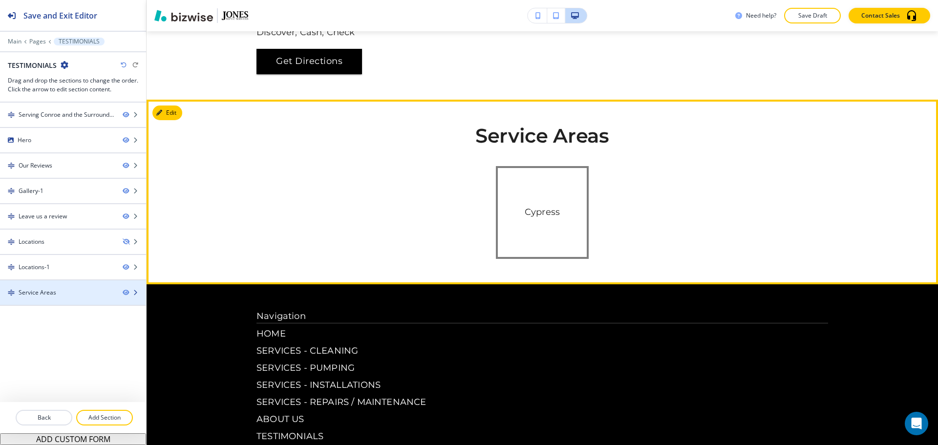
click at [137, 291] on icon "button" at bounding box center [135, 293] width 6 height 6
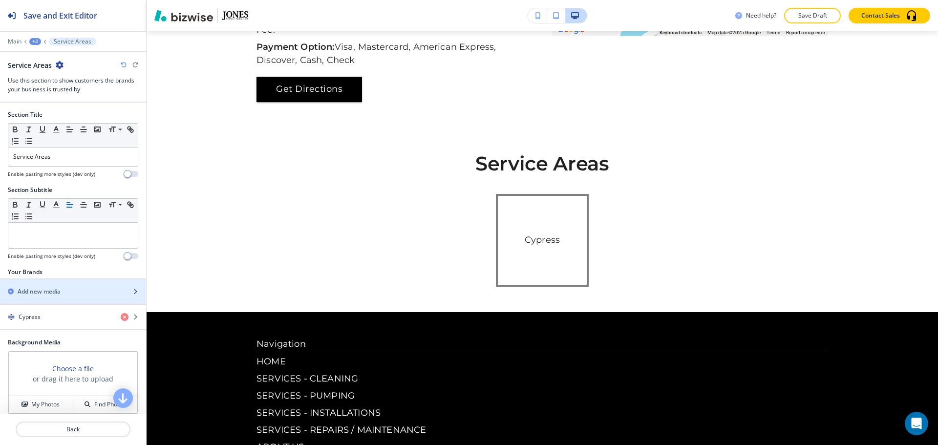
scroll to position [2838, 0]
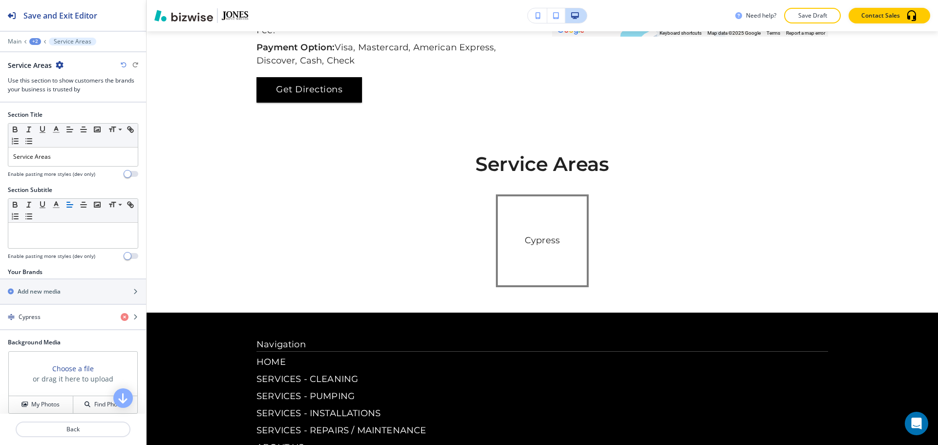
click at [31, 38] on div "+2" at bounding box center [35, 41] width 12 height 7
click at [34, 72] on button "TESTIMONIALS" at bounding box center [60, 75] width 63 height 18
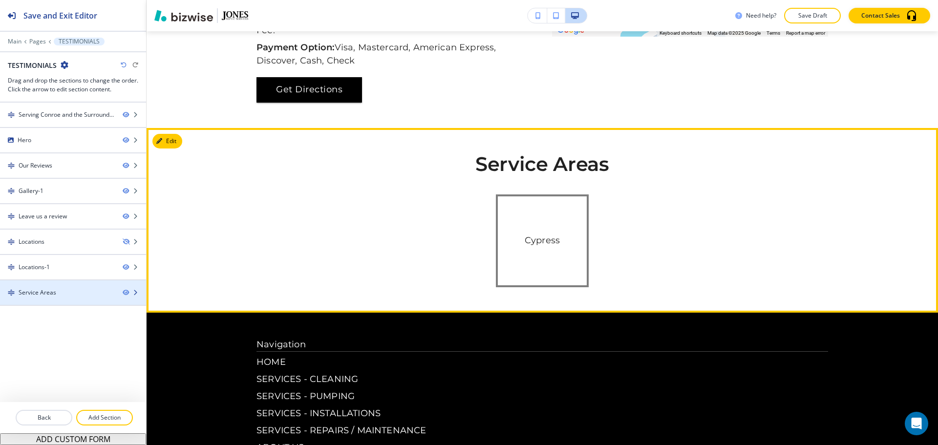
click at [102, 292] on div "Service Areas" at bounding box center [57, 292] width 115 height 9
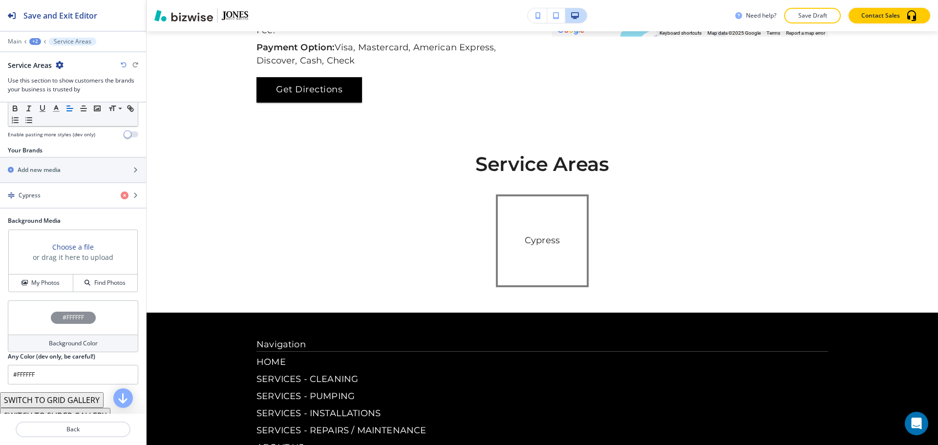
scroll to position [49, 0]
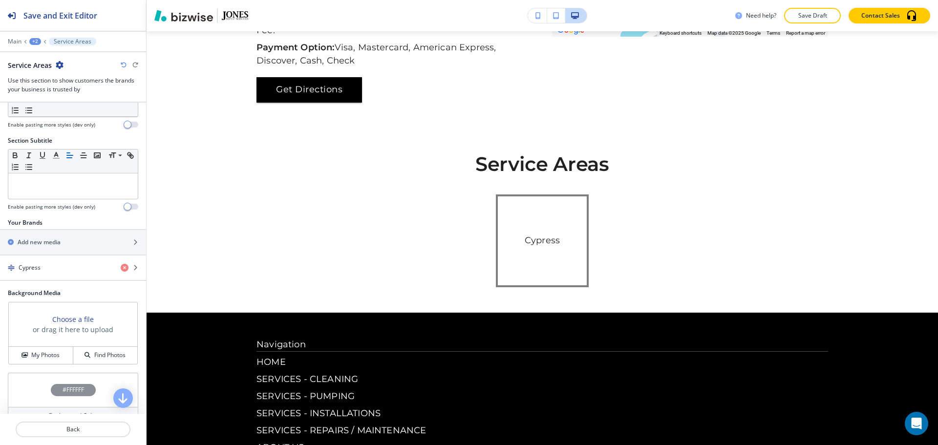
click at [38, 43] on div "+2" at bounding box center [35, 41] width 12 height 7
click at [86, 94] on div at bounding box center [73, 98] width 146 height 8
click at [61, 64] on icon "button" at bounding box center [60, 65] width 8 height 8
click at [80, 120] on p "Delete Section" at bounding box center [87, 116] width 50 height 9
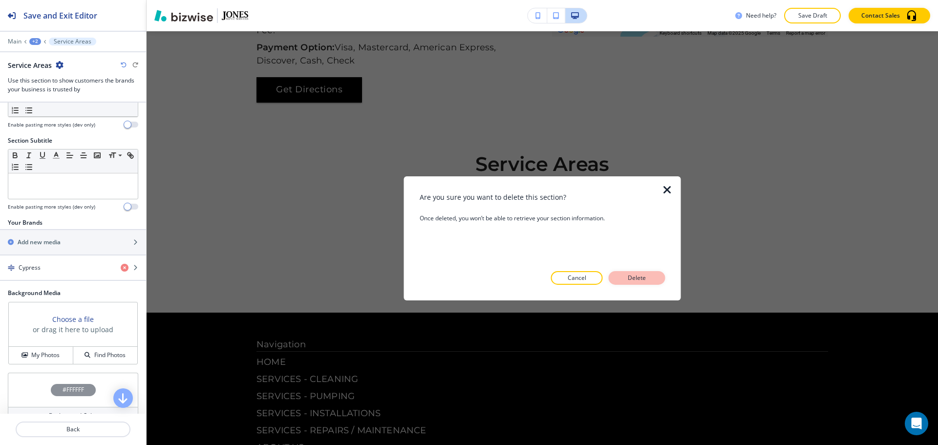
click at [623, 280] on button "Delete" at bounding box center [637, 278] width 57 height 14
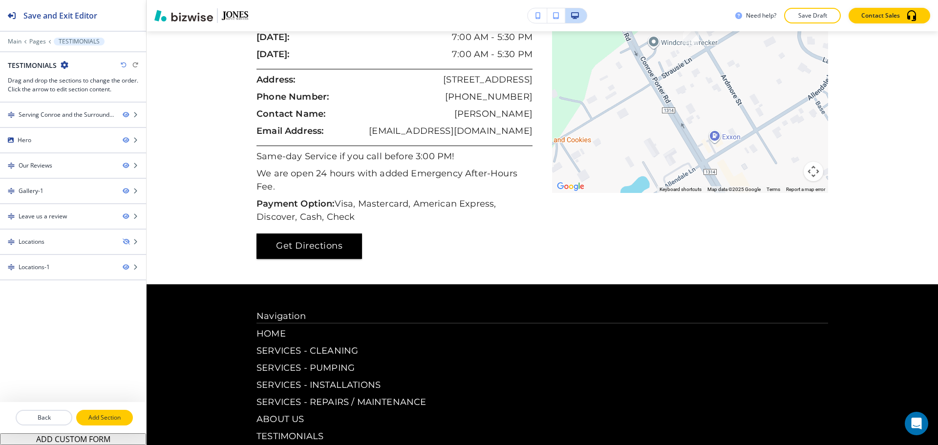
click at [113, 416] on p "Add Section" at bounding box center [104, 417] width 55 height 9
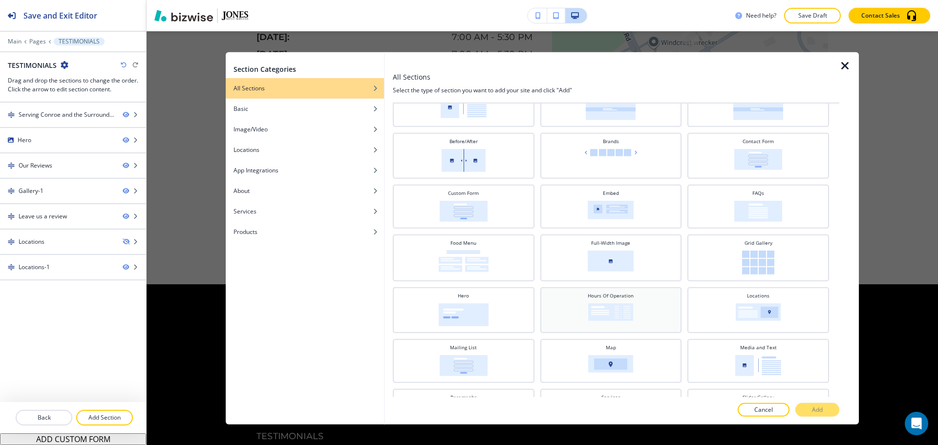
scroll to position [98, 0]
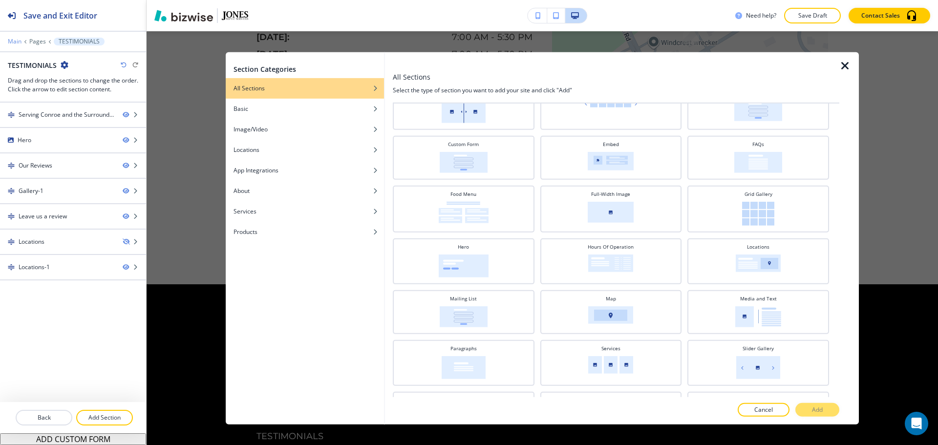
click at [14, 43] on p "Main" at bounding box center [15, 41] width 14 height 7
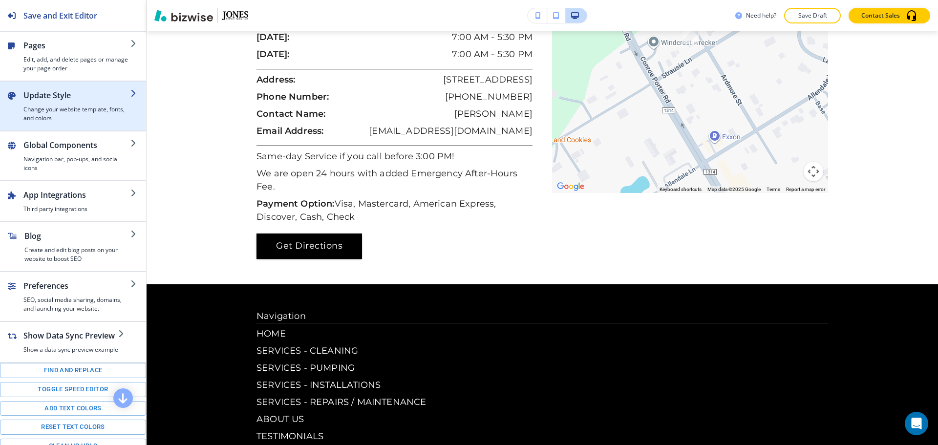
click at [52, 96] on h2 "Update Style" at bounding box center [76, 95] width 107 height 12
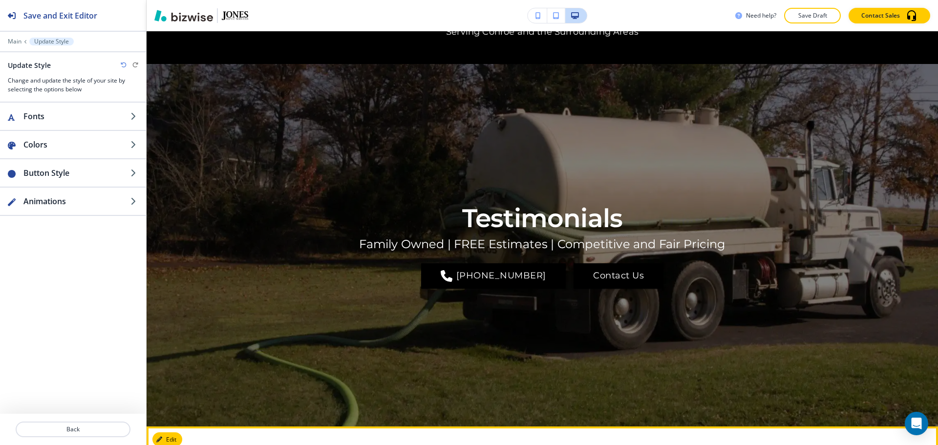
scroll to position [0, 0]
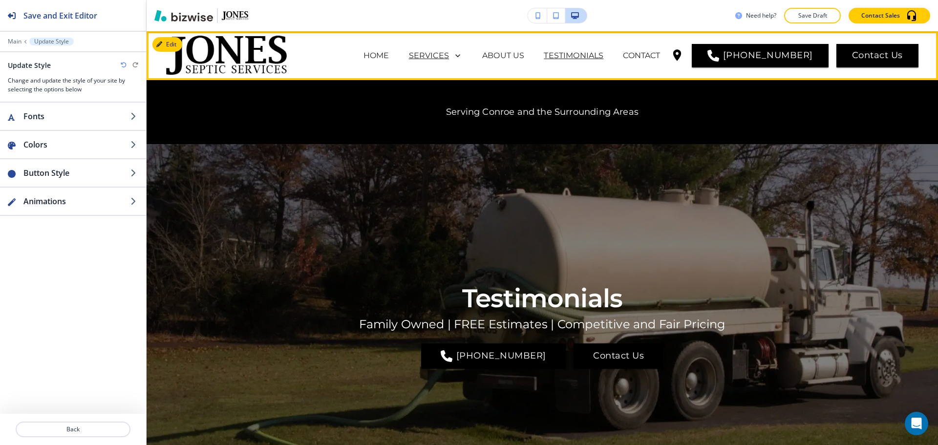
click at [463, 57] on icon at bounding box center [456, 56] width 14 height 14
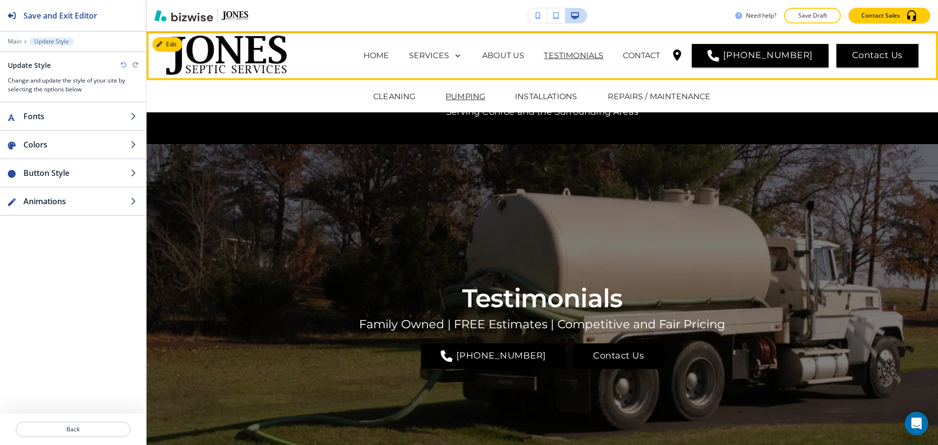
click at [448, 93] on div "CLEANING PUMPING INSTALLATIONS REPAIRS / MAINTENANCE" at bounding box center [542, 96] width 791 height 32
click at [448, 94] on p "PUMPING" at bounding box center [466, 97] width 40 height 12
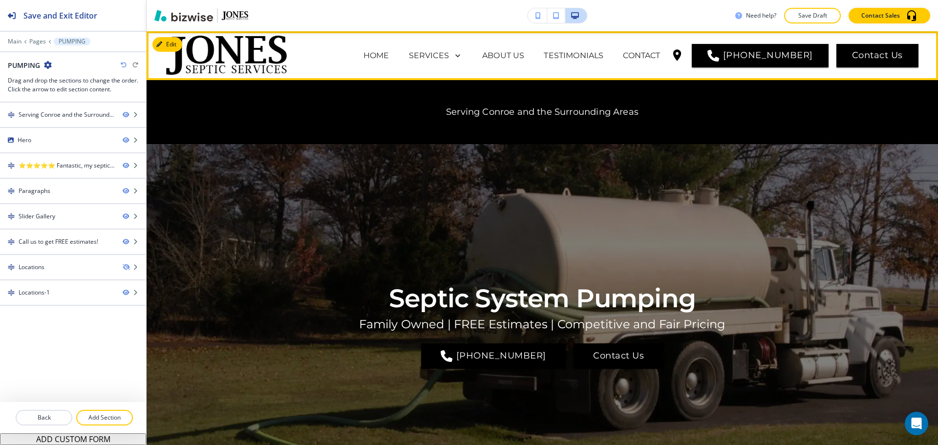
click at [387, 62] on span "HOME" at bounding box center [376, 55] width 45 height 39
click at [389, 58] on p "HOME" at bounding box center [376, 56] width 26 height 12
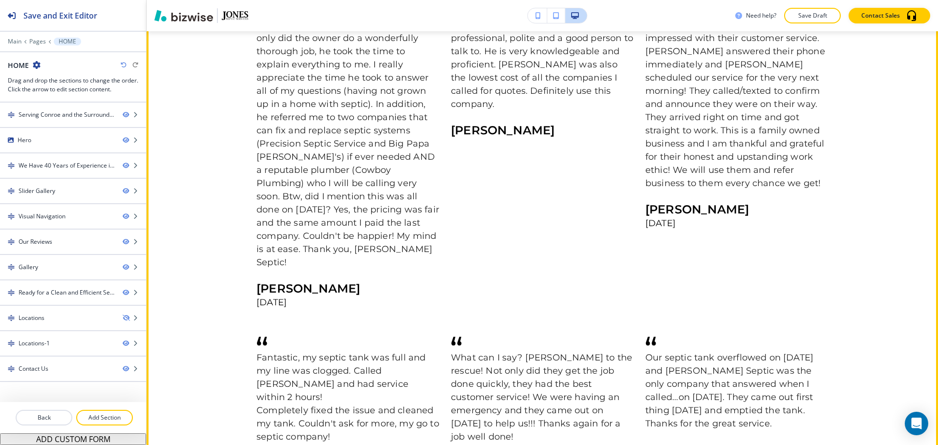
scroll to position [2003, 0]
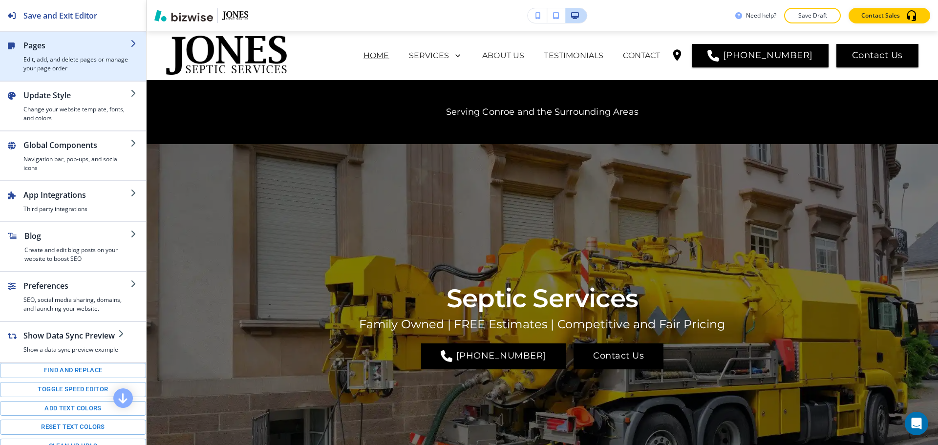
click at [81, 64] on h4 "Edit, add, and delete pages or manage your page order" at bounding box center [76, 64] width 107 height 18
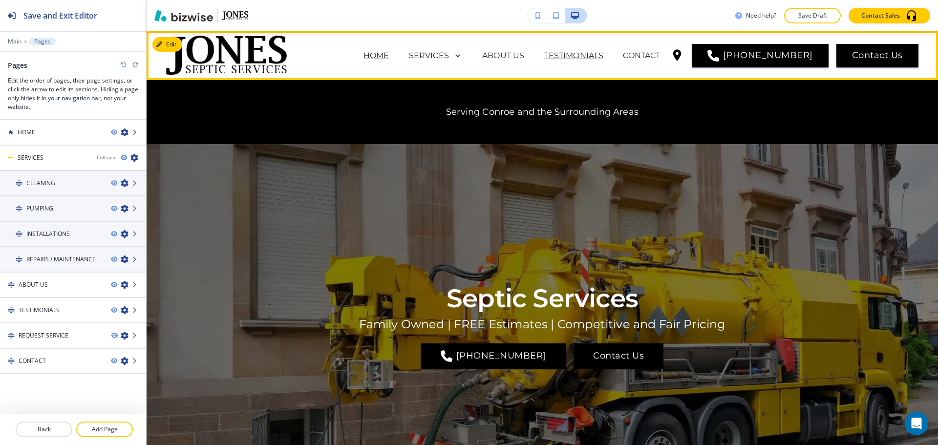
click at [603, 55] on p "TESTIMONIALS" at bounding box center [574, 56] width 60 height 12
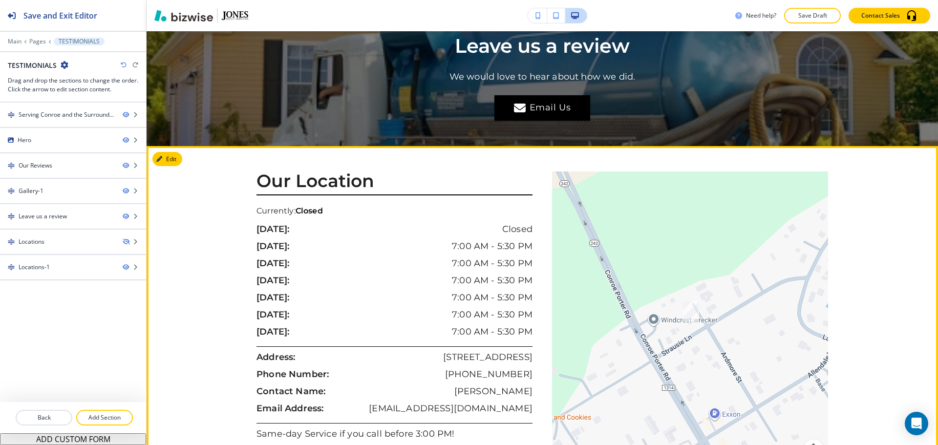
scroll to position [2390, 0]
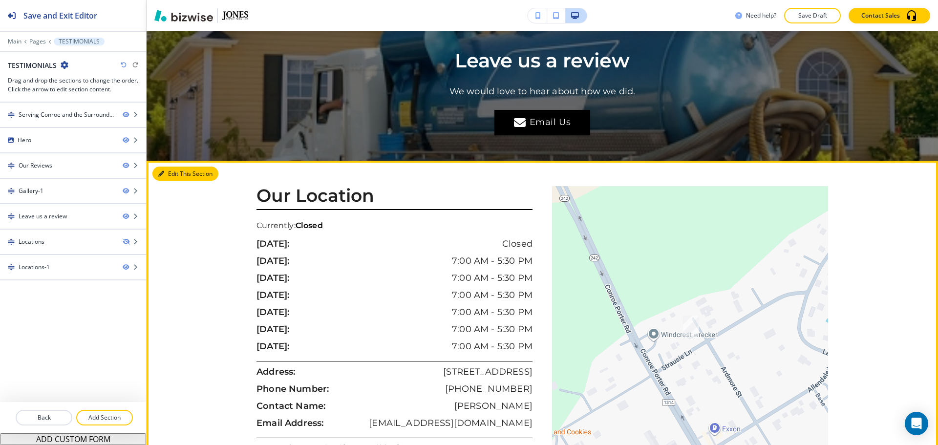
click at [174, 167] on button "Edit This Section" at bounding box center [185, 174] width 66 height 15
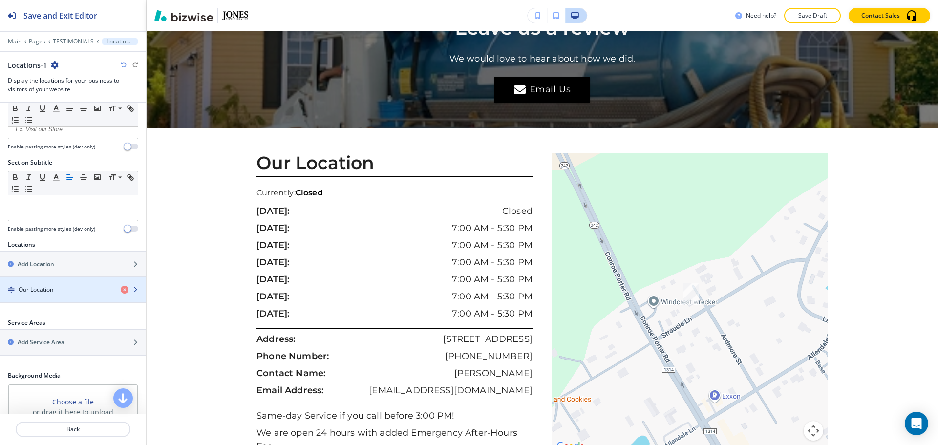
scroll to position [49, 0]
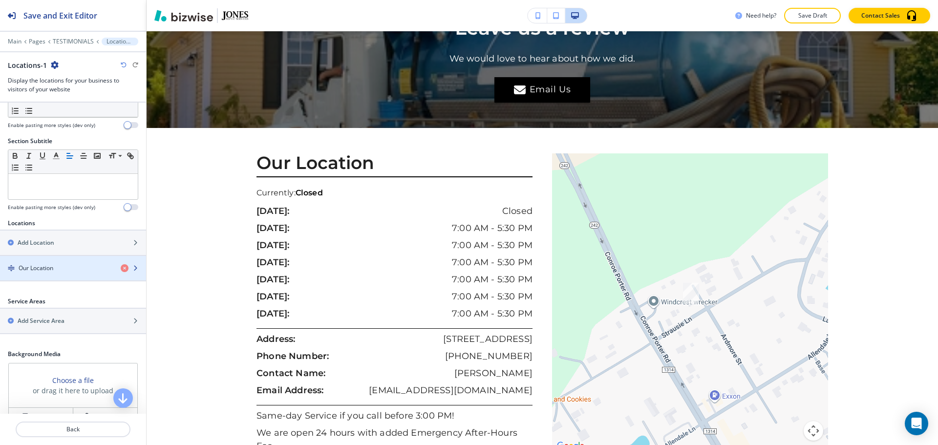
click at [54, 261] on div "button" at bounding box center [73, 260] width 146 height 8
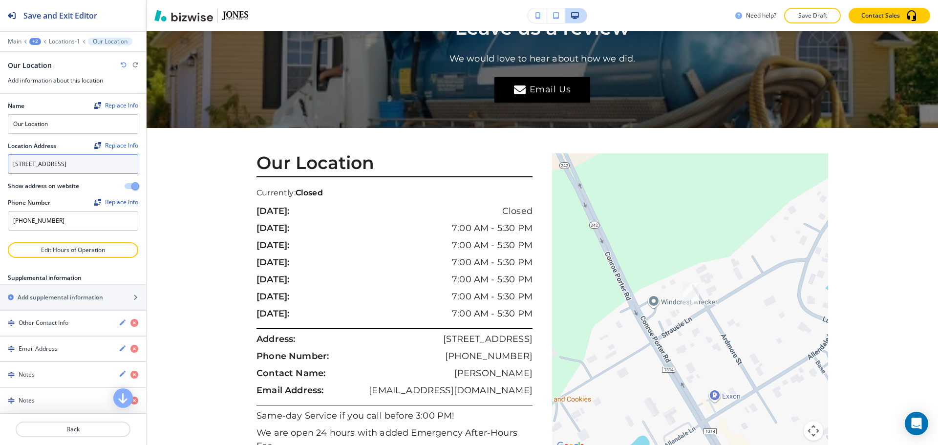
click at [45, 174] on textarea "[STREET_ADDRESS]" at bounding box center [73, 164] width 130 height 20
click at [62, 43] on p "Locations-1" at bounding box center [64, 41] width 31 height 7
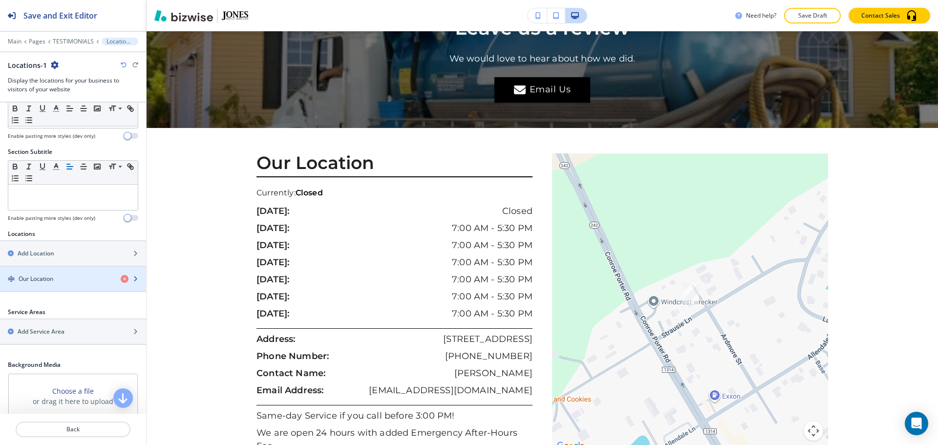
scroll to position [98, 0]
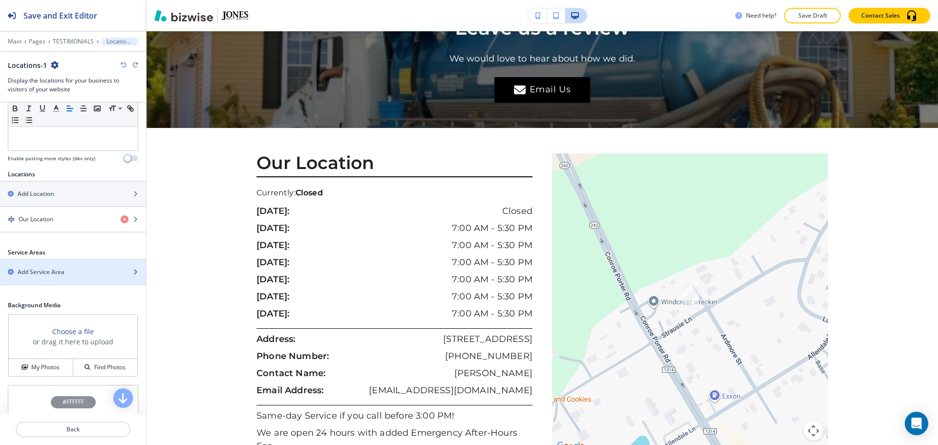
click at [64, 270] on h2 "Add Service Area" at bounding box center [41, 272] width 47 height 9
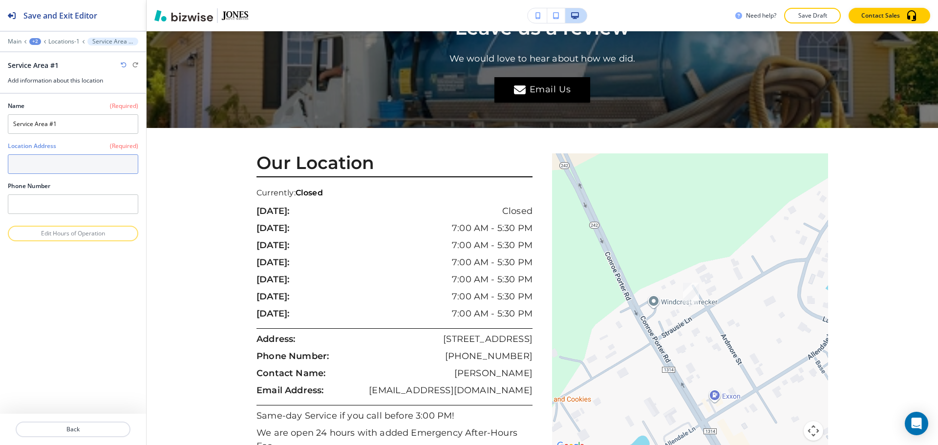
click at [70, 171] on textarea at bounding box center [73, 164] width 130 height 20
click at [80, 135] on div at bounding box center [73, 138] width 130 height 8
click at [81, 121] on input "Service Area #1" at bounding box center [73, 124] width 130 height 20
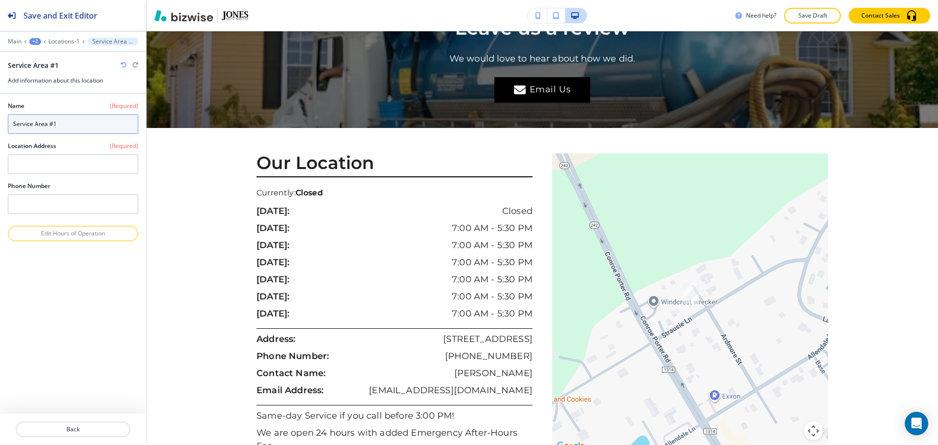
click at [71, 127] on input "Service Area #1" at bounding box center [73, 124] width 130 height 20
type input "c"
type input "Cypress"
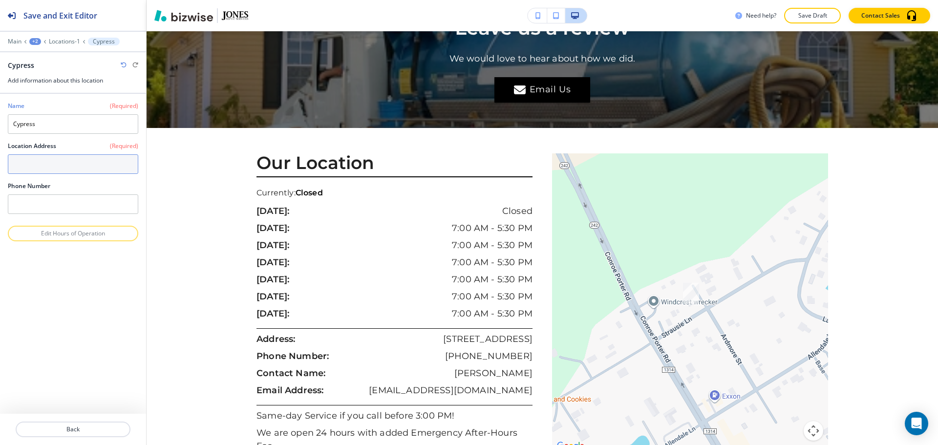
click at [76, 157] on textarea at bounding box center [73, 164] width 130 height 20
paste textarea "[STREET_ADDRESS]"
click at [83, 188] on div "[STREET_ADDRESS]" at bounding box center [72, 182] width 129 height 17
type textarea "[STREET_ADDRESS]"
click at [105, 423] on button "Back" at bounding box center [73, 430] width 115 height 16
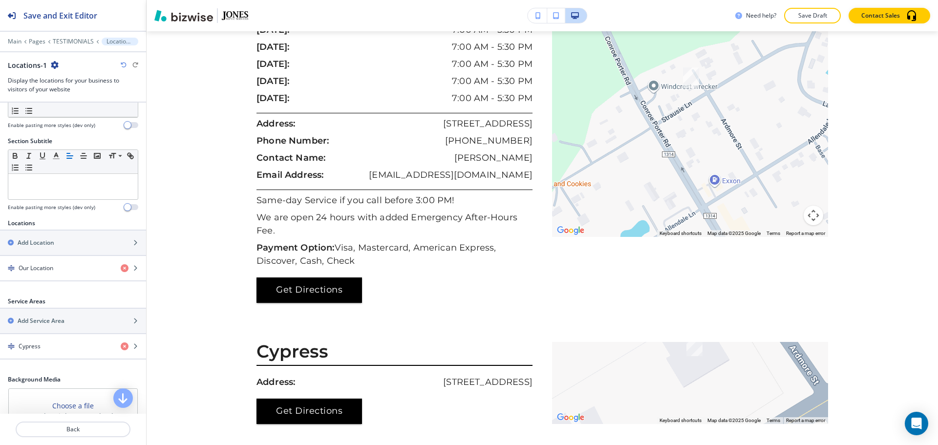
scroll to position [2569, 0]
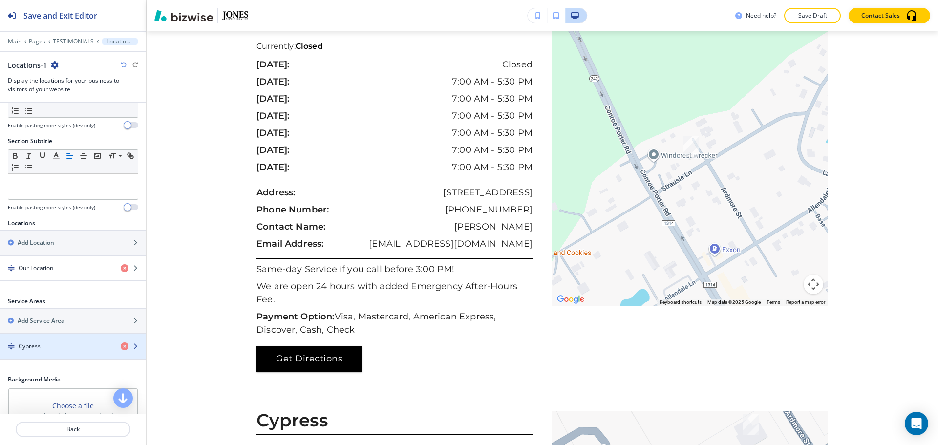
click at [45, 344] on div "Cypress" at bounding box center [56, 346] width 113 height 9
click at [72, 352] on div "button" at bounding box center [73, 355] width 146 height 8
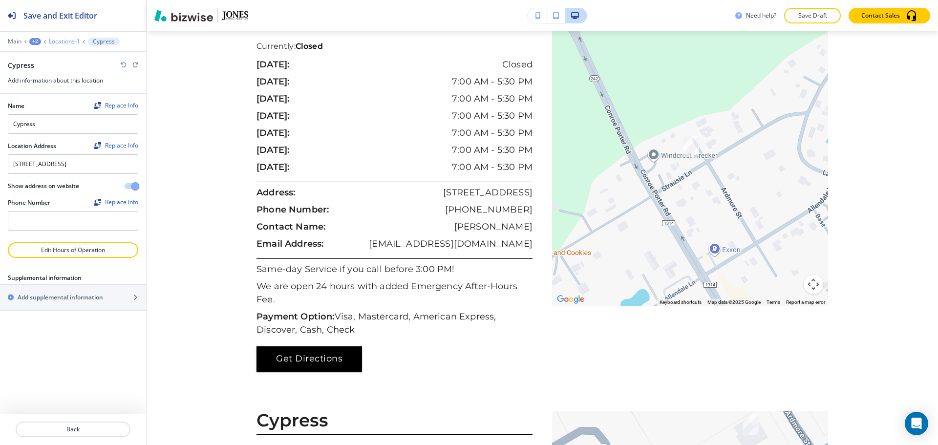
click at [57, 39] on p "Locations-1" at bounding box center [64, 41] width 31 height 7
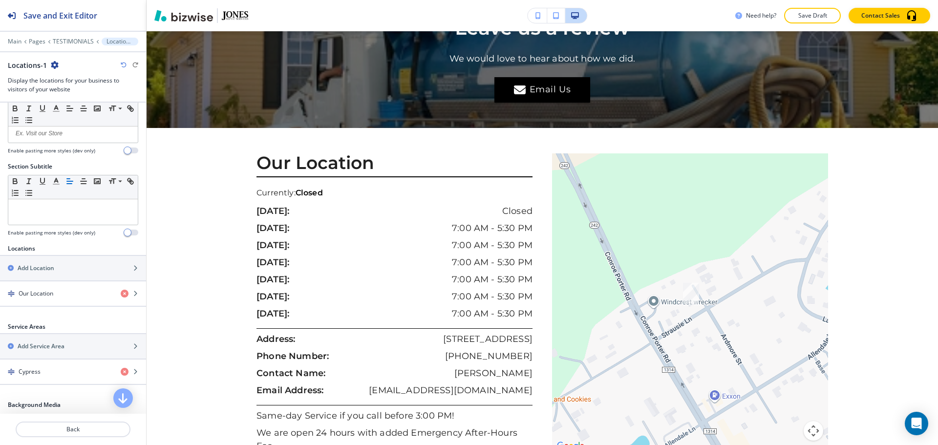
scroll to position [49, 0]
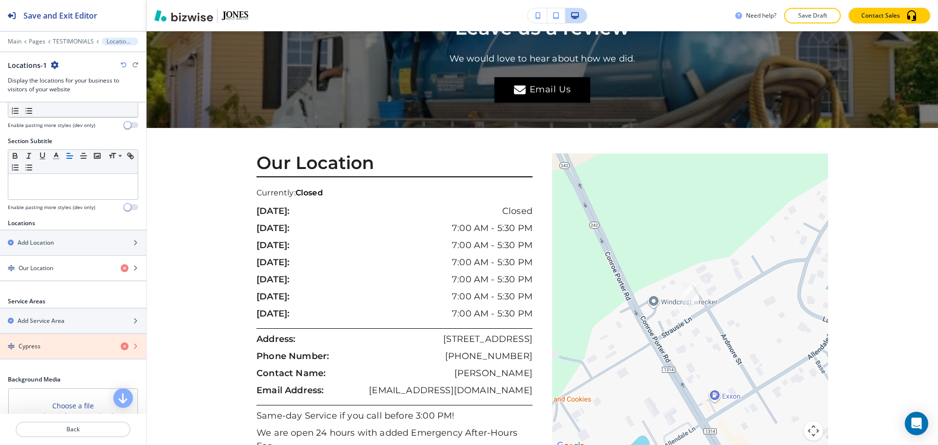
click at [121, 348] on icon "button" at bounding box center [125, 346] width 8 height 8
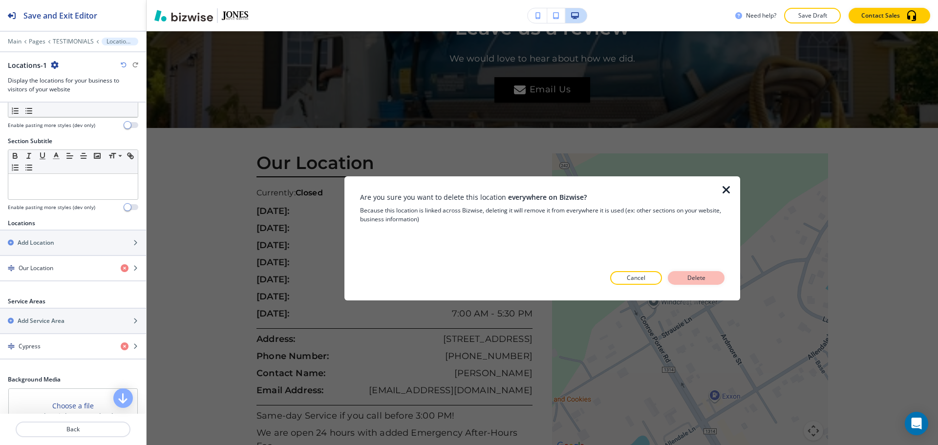
click at [701, 274] on p "Delete" at bounding box center [695, 278] width 23 height 9
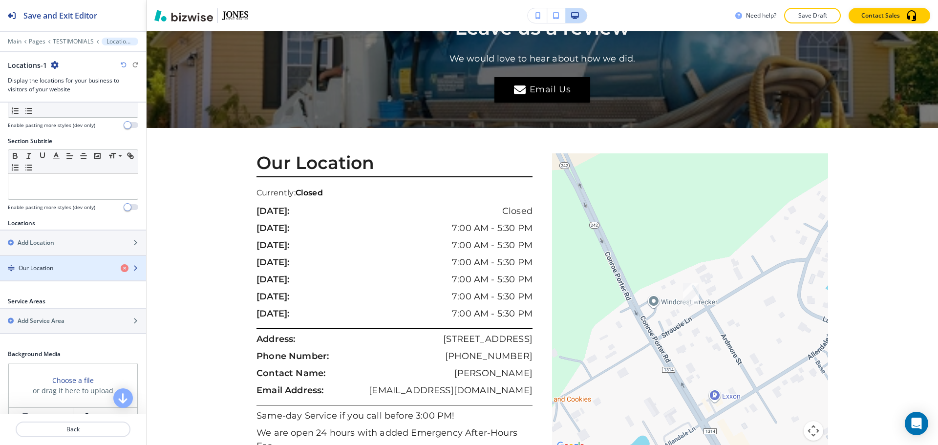
click at [61, 273] on div "button" at bounding box center [73, 277] width 146 height 8
click at [89, 278] on div "button" at bounding box center [73, 277] width 146 height 8
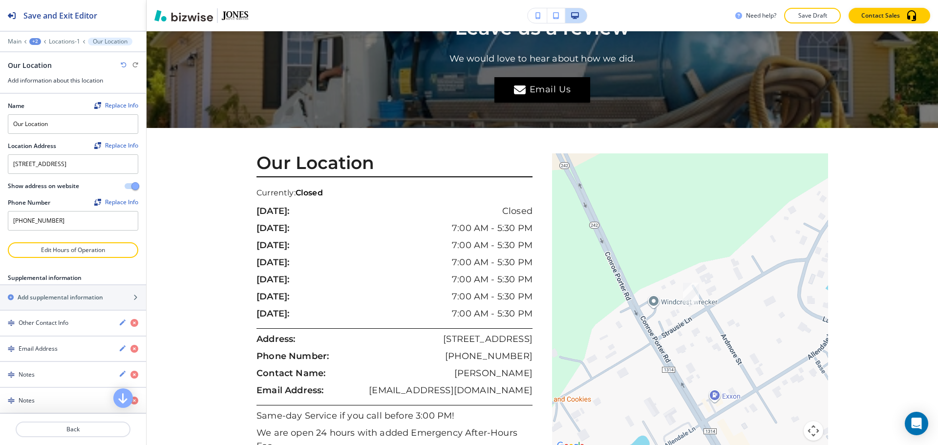
scroll to position [43, 0]
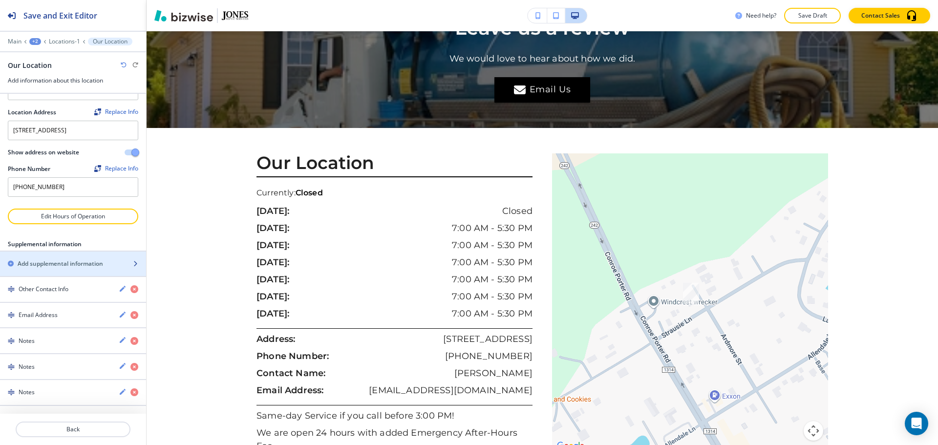
click at [72, 273] on div "button" at bounding box center [73, 272] width 146 height 8
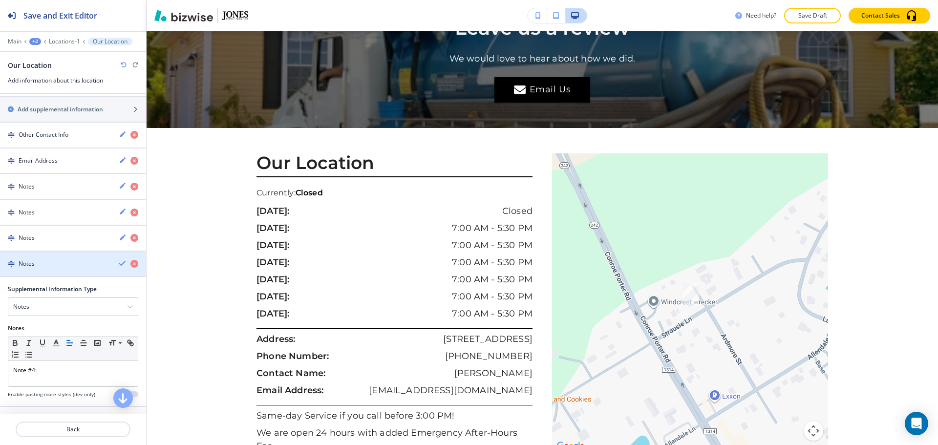
scroll to position [189, 0]
click at [64, 315] on div "Notes" at bounding box center [72, 306] width 129 height 18
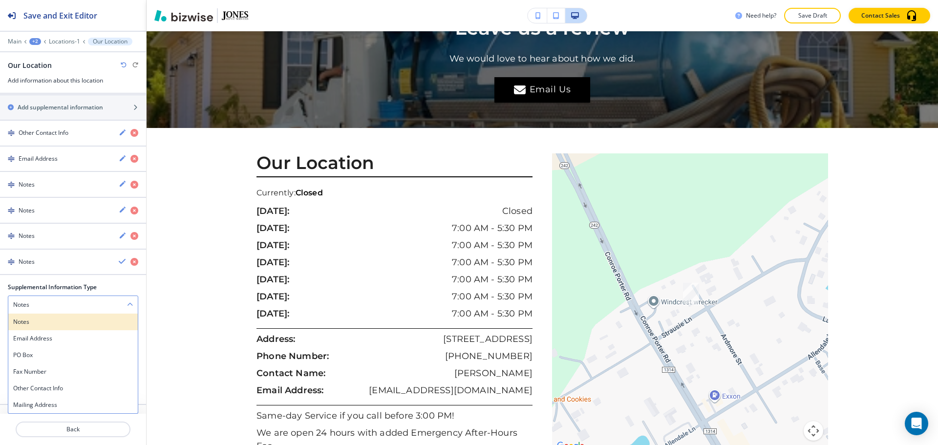
scroll to position [199, 0]
click at [62, 320] on h4 "Notes" at bounding box center [73, 322] width 120 height 9
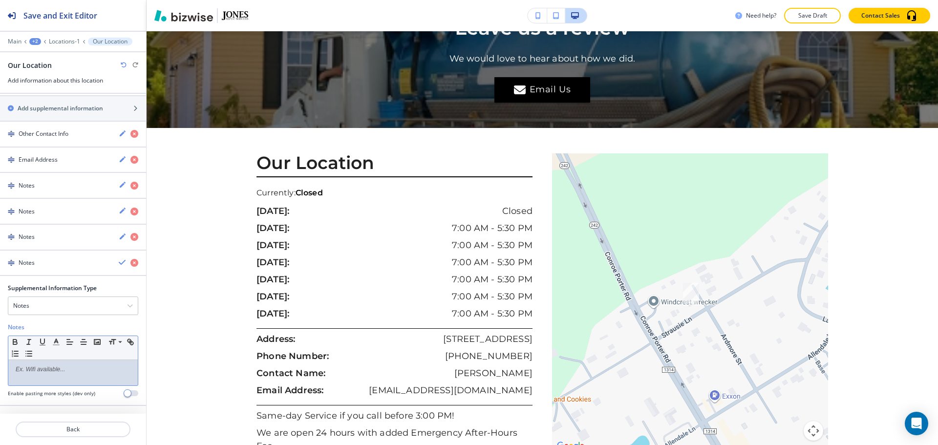
click at [45, 382] on div at bounding box center [72, 372] width 129 height 25
drag, startPoint x: 57, startPoint y: 370, endPoint x: 0, endPoint y: 364, distance: 57.5
click at [0, 364] on div "Supplemental Information Type Notes Notes Email Address PO Box Fax Number Other…" at bounding box center [73, 344] width 146 height 121
click at [15, 341] on icon "button" at bounding box center [15, 342] width 9 height 9
click at [90, 364] on div "SERVICE AREAS: Cypress," at bounding box center [72, 372] width 129 height 25
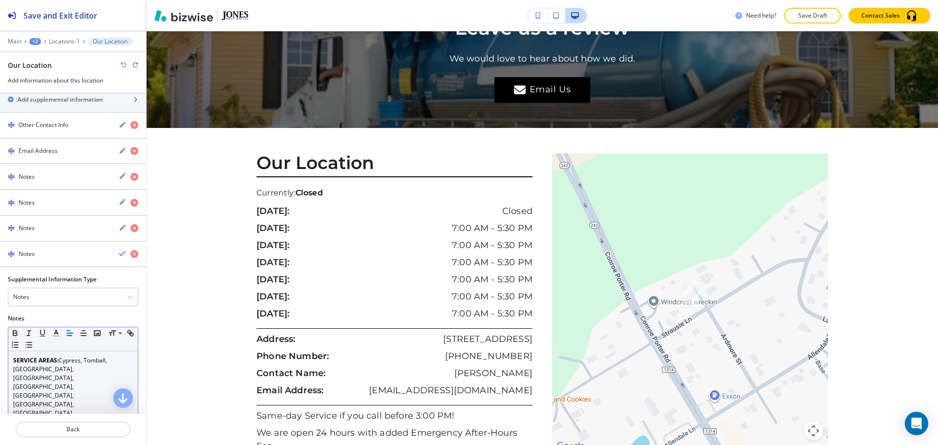
click at [86, 403] on div "SERVICE AREAS: Cypress, Tomball, Magnolia, Montgomery, Woodlands, Conroe, Willi…" at bounding box center [72, 400] width 129 height 98
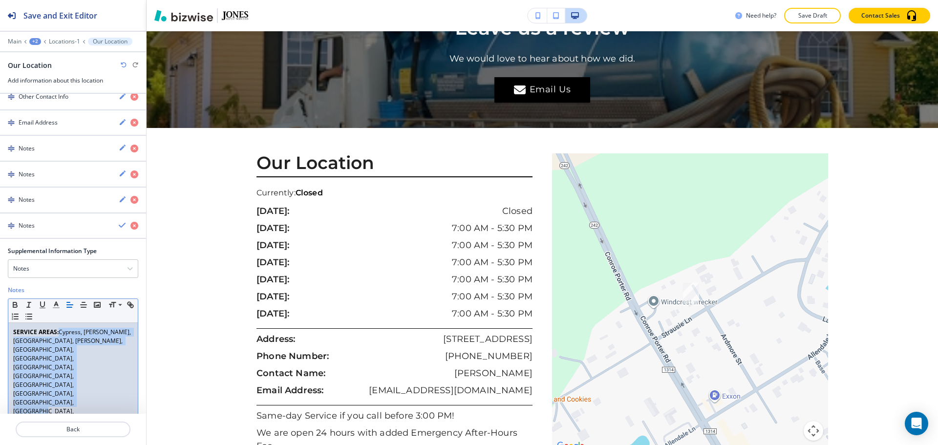
scroll to position [244, 0]
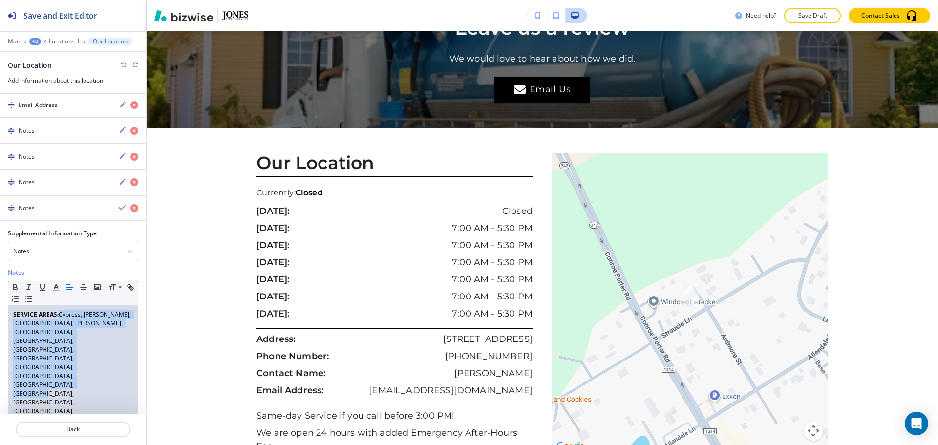
drag, startPoint x: 60, startPoint y: 355, endPoint x: 72, endPoint y: 406, distance: 52.6
click at [72, 406] on div "Name Replace Info Our Location Location Address Replace Info 14539 Strausie Ln,…" at bounding box center [73, 254] width 146 height 320
copy p "Cypress, Tomball, Magnolia, Montgomery, Woodlands, Conroe, Willis, Huntville, R…"
click at [47, 348] on p "SERVICE AREAS: Cypress, Tomball, Magnolia, Montgomery, Woodlands, Conroe, Willi…" at bounding box center [73, 393] width 120 height 167
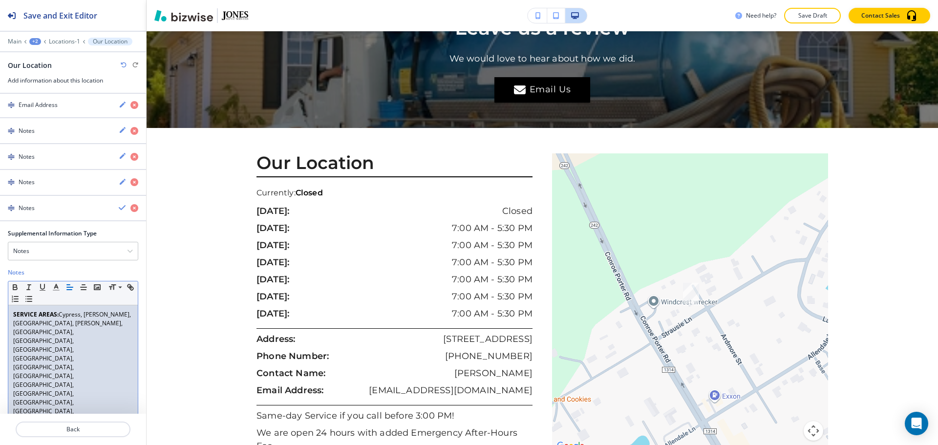
click at [66, 341] on p "SERVICE AREAS: Cypress, Tomball, Magnolia, Montgomery, Woodlands, Conroe, Willi…" at bounding box center [73, 393] width 120 height 167
click at [81, 332] on p "SERVICE AREAS: Cypress, Tomball, Magnolia, Montgomery, Woodlands, Conroe, Willi…" at bounding box center [73, 398] width 120 height 176
click at [32, 213] on h4 "Notes" at bounding box center [27, 208] width 16 height 9
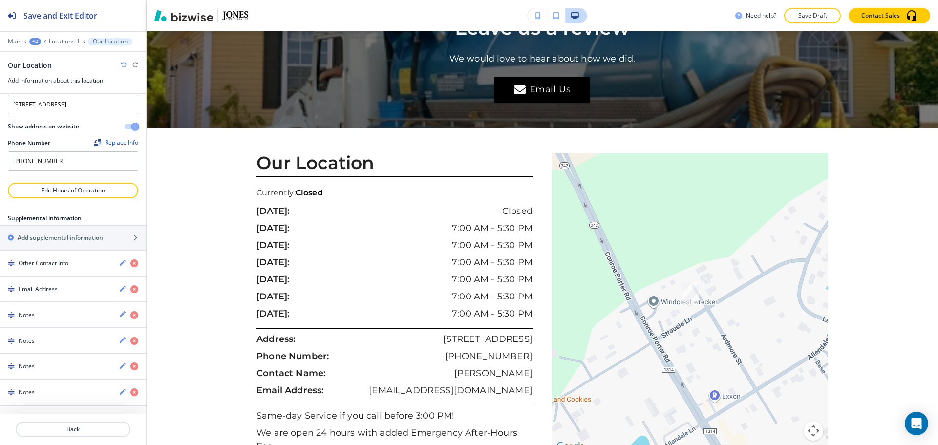
scroll to position [68, 0]
drag, startPoint x: 32, startPoint y: 390, endPoint x: 29, endPoint y: 313, distance: 76.7
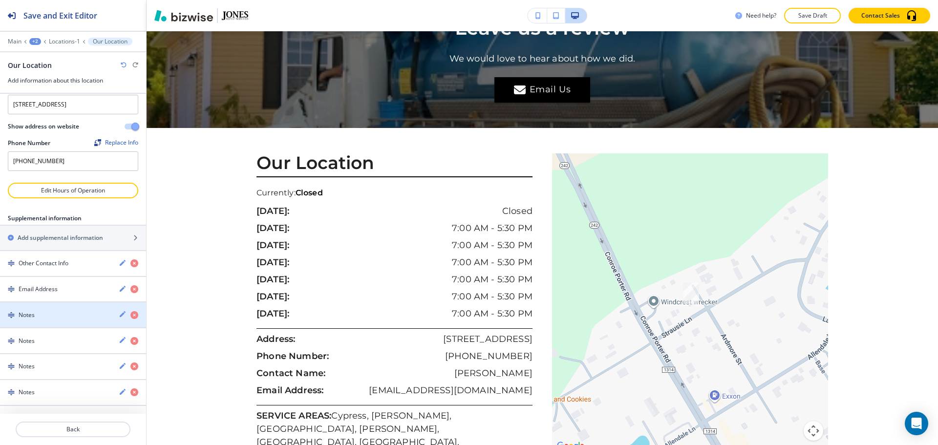
click at [42, 320] on div "button" at bounding box center [73, 324] width 146 height 8
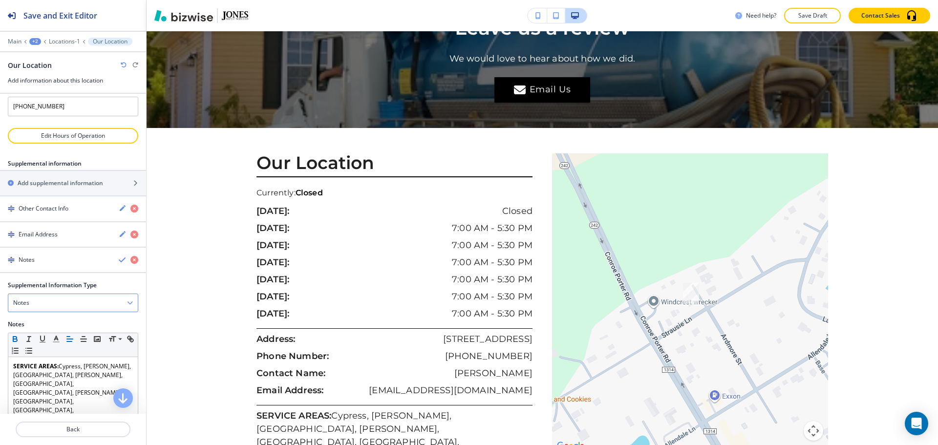
scroll to position [166, 0]
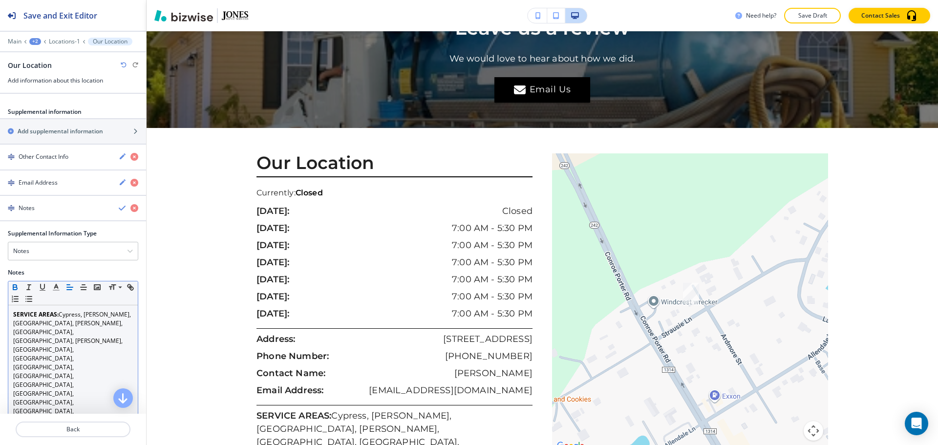
click at [90, 377] on p "SERVICE AREAS: Cypress, Tomball, Magnolia, Montgomery, The Woodlands, Conroe, W…" at bounding box center [73, 389] width 120 height 158
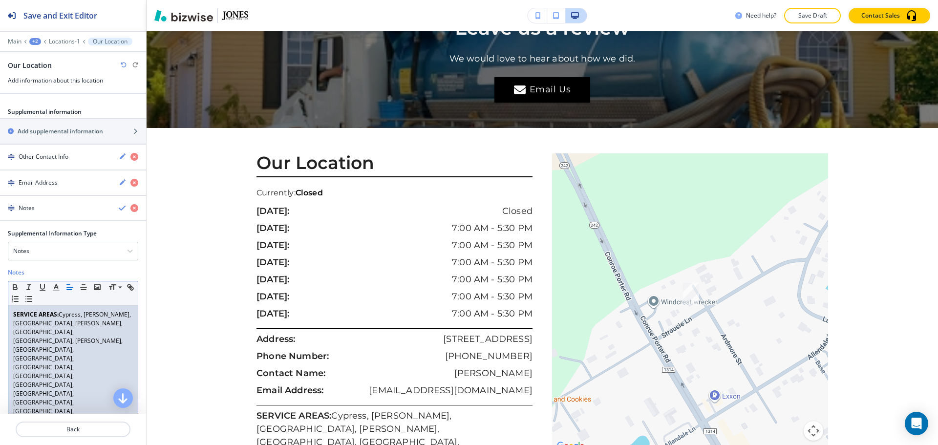
click at [67, 376] on p "SERVICE AREAS: Cypress, Tomball, Magnolia, Montgomery, The Woodlands, Conroe, W…" at bounding box center [73, 393] width 120 height 167
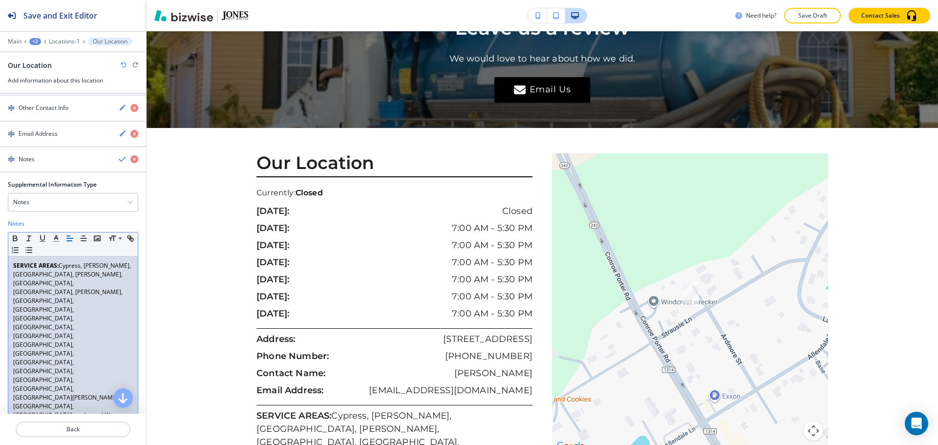
scroll to position [253, 0]
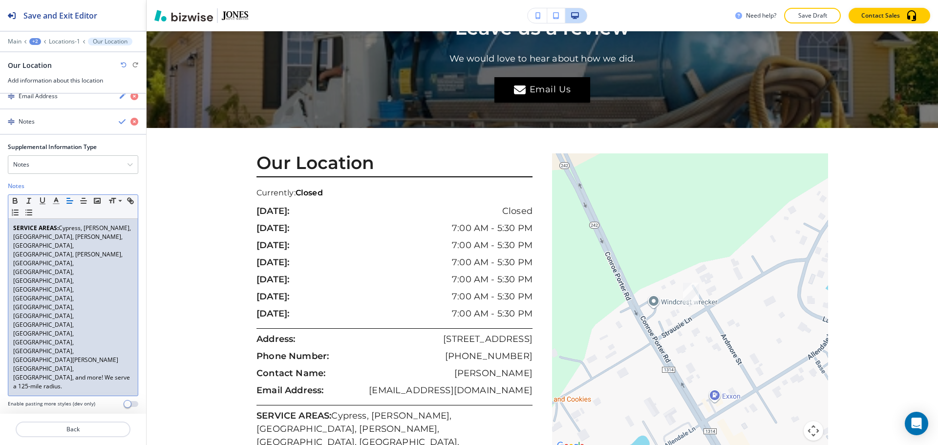
click at [63, 433] on div "button" at bounding box center [73, 437] width 146 height 8
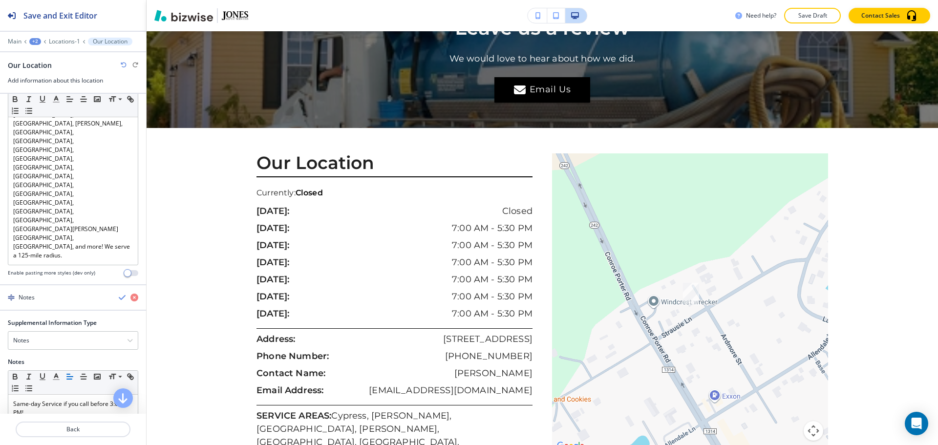
scroll to position [384, 0]
drag, startPoint x: 31, startPoint y: 326, endPoint x: 11, endPoint y: 316, distance: 22.5
click at [11, 394] on div "Same-day Service if you call before 3:00 PM!" at bounding box center [72, 407] width 129 height 27
click at [15, 370] on button "button" at bounding box center [15, 376] width 14 height 12
click at [41, 399] on strong "Same-day Service if you call before 3:00 PM!" at bounding box center [71, 407] width 116 height 17
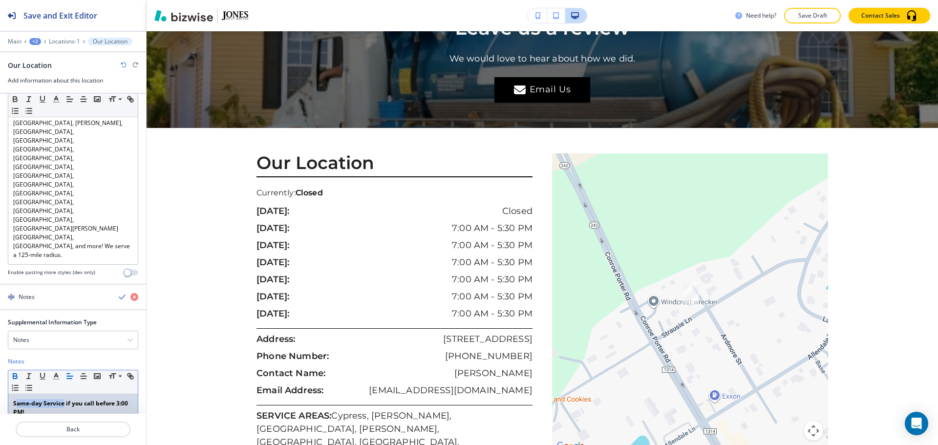
drag, startPoint x: 63, startPoint y: 318, endPoint x: 17, endPoint y: 314, distance: 45.6
click at [17, 399] on strong "Same-day Service if you call before 3:00 PM!" at bounding box center [71, 407] width 116 height 17
click at [73, 399] on strong "SAME-DAY SERVICE: if you call before 3:00 PM!" at bounding box center [67, 407] width 108 height 17
drag, startPoint x: 70, startPoint y: 314, endPoint x: 91, endPoint y: 328, distance: 25.7
click at [91, 399] on p "SAME-DAY SERVICE: if you call before 3:00 PM!" at bounding box center [73, 408] width 120 height 18
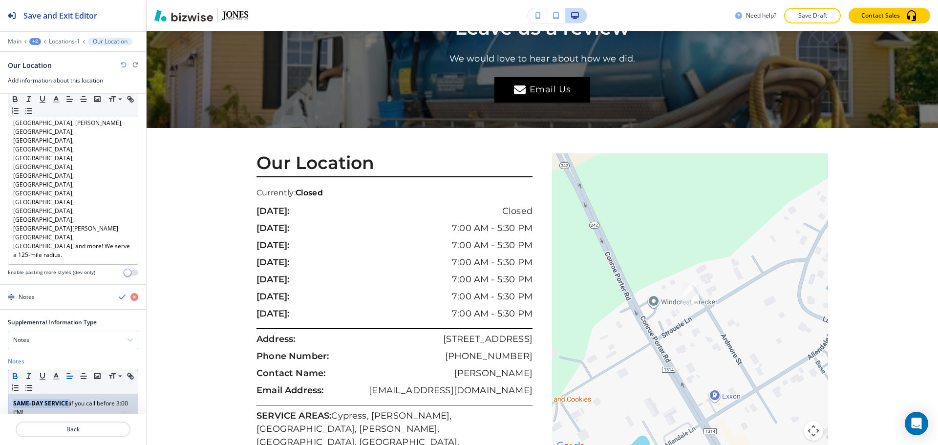
click at [91, 399] on p "SAME-DAY SERVICE: if you call before 3:00 PM!" at bounding box center [73, 408] width 120 height 18
drag, startPoint x: 91, startPoint y: 319, endPoint x: 71, endPoint y: 313, distance: 21.0
click at [71, 399] on p "SAME-DAY SERVICE: if you call before 3:00 PM!" at bounding box center [73, 408] width 120 height 18
click at [96, 399] on p "SAME-DAY SERVICE: Call before 3:00 PM!" at bounding box center [73, 403] width 120 height 9
click at [72, 301] on div "button" at bounding box center [73, 305] width 146 height 8
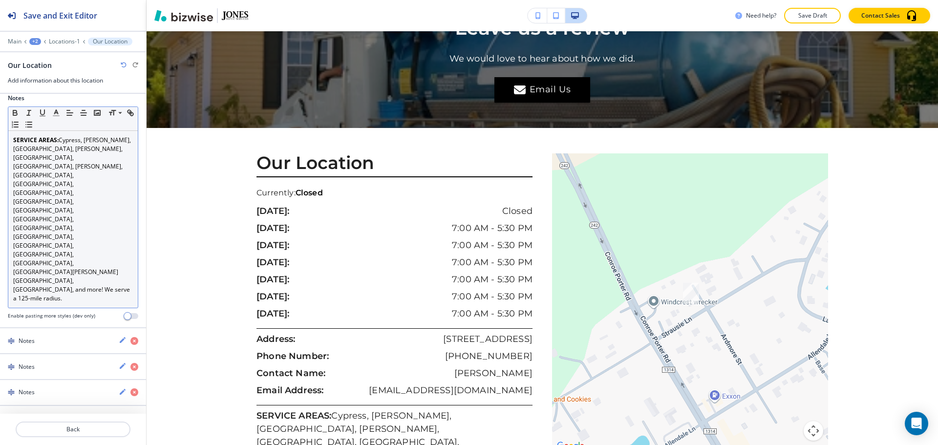
scroll to position [253, 0]
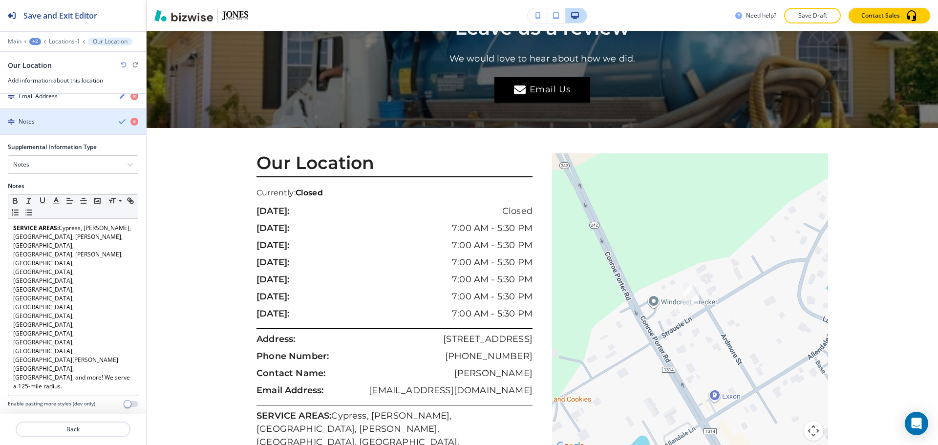
click at [68, 126] on div "Notes" at bounding box center [55, 121] width 111 height 9
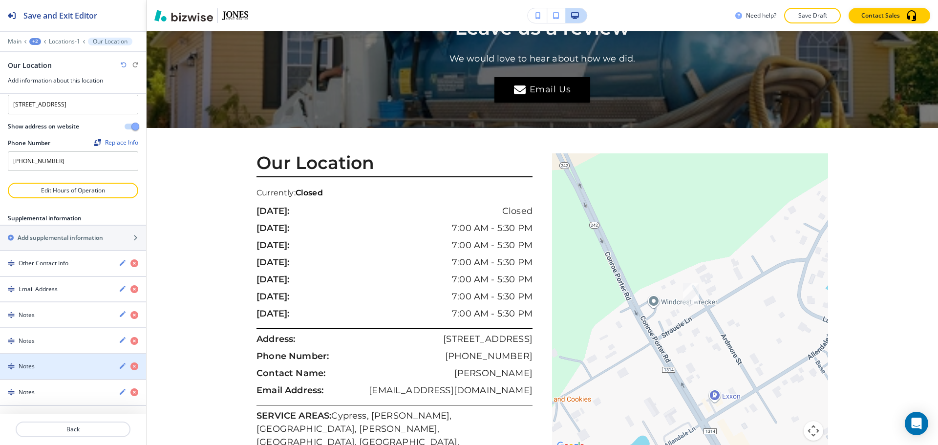
click at [38, 370] on div "Notes" at bounding box center [55, 366] width 111 height 9
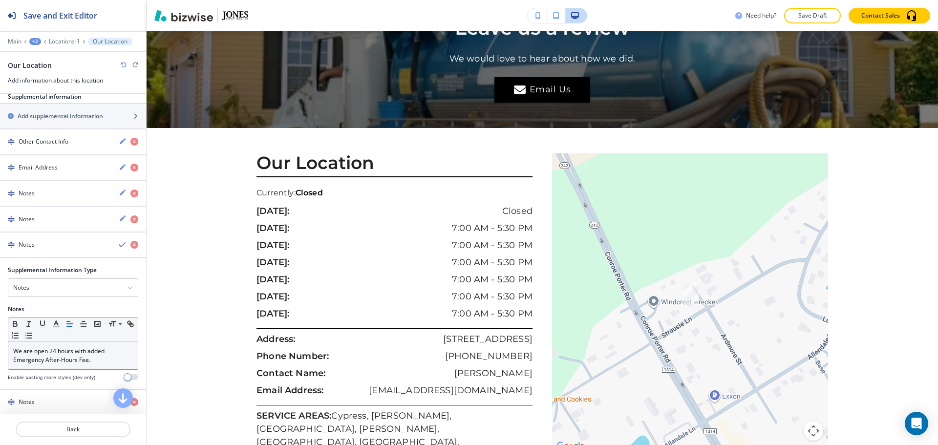
scroll to position [200, 0]
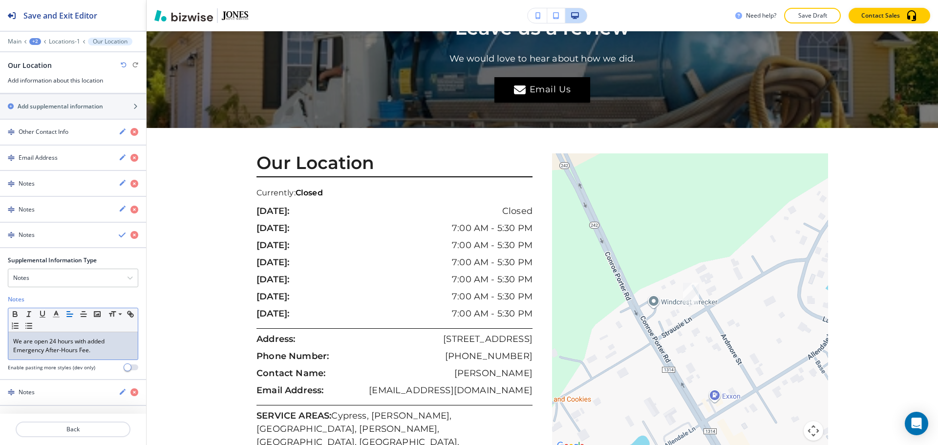
click at [14, 343] on p "We are open 24 hours with added Emergency After-Hours Fee." at bounding box center [73, 346] width 120 height 18
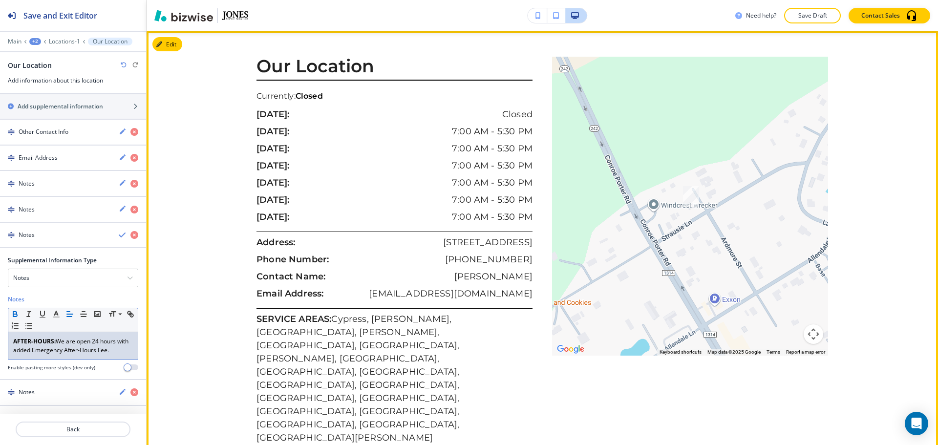
scroll to position [2520, 0]
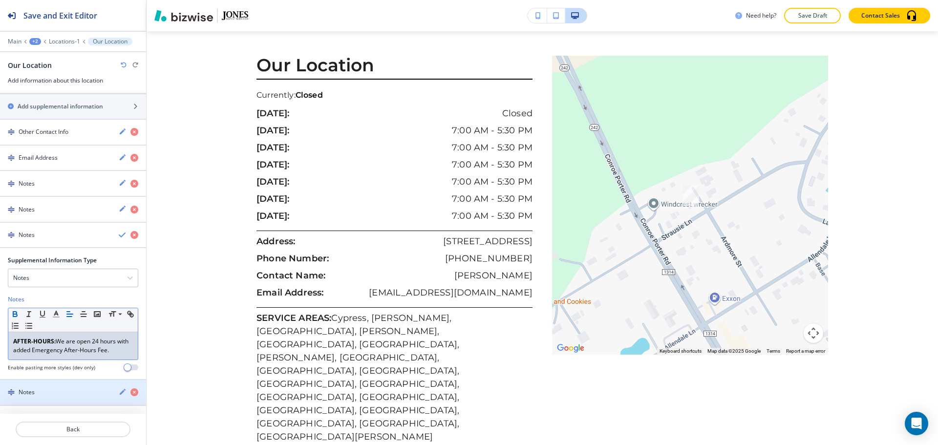
click at [49, 389] on div "Notes" at bounding box center [55, 392] width 111 height 9
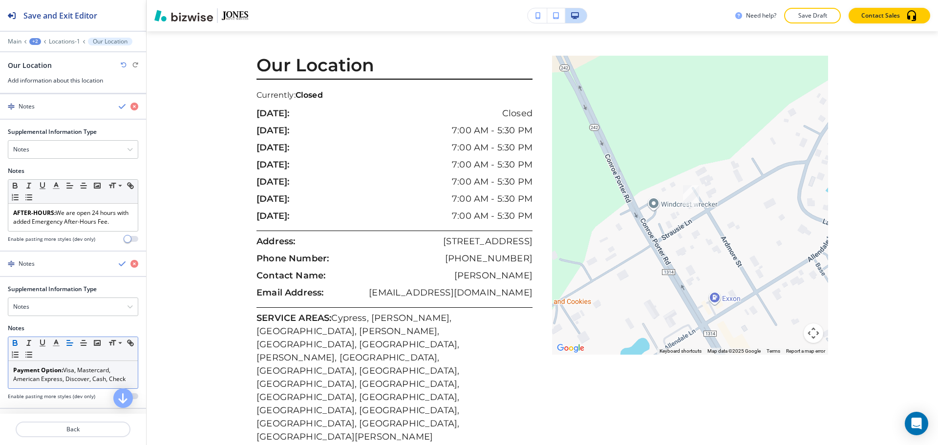
scroll to position [331, 0]
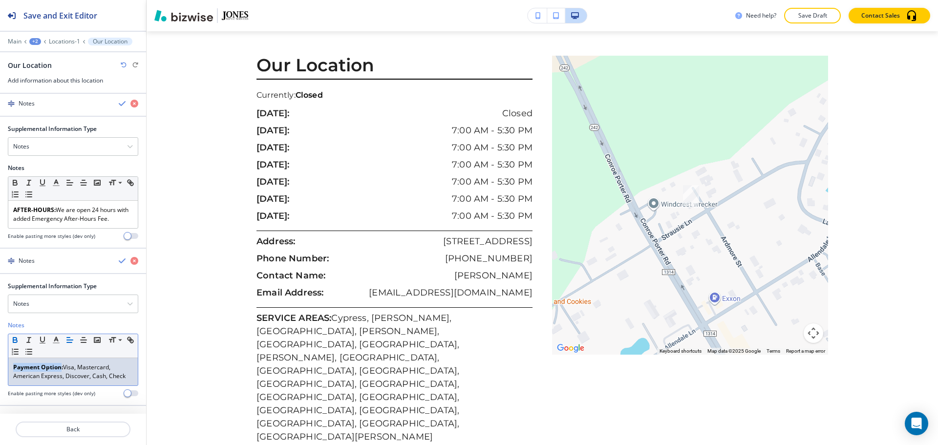
drag, startPoint x: 61, startPoint y: 366, endPoint x: 8, endPoint y: 368, distance: 52.8
click at [8, 368] on div "Small Normal Large Huge Payment Option: Visa, Mastercard, American Express, Dis…" at bounding box center [73, 360] width 130 height 52
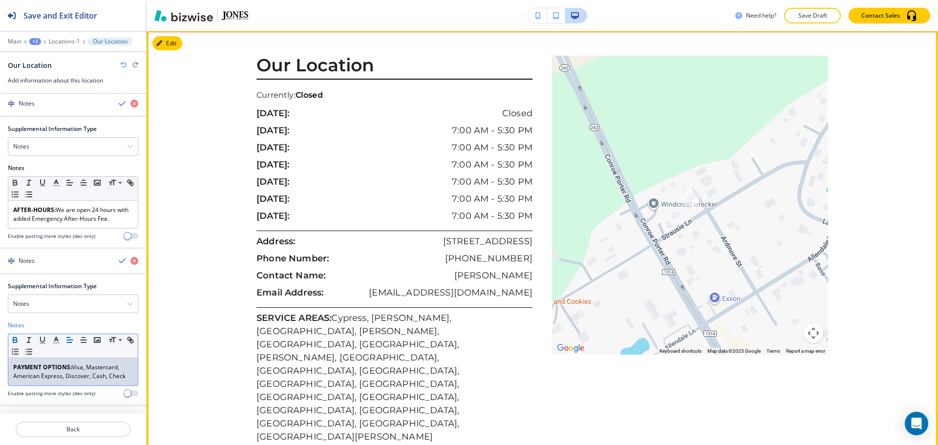
click at [764, 359] on div "Our Location Currently: Closed sunday: Closed monday: 7:00 AM - 5:30 PM tuesday…" at bounding box center [542, 326] width 572 height 540
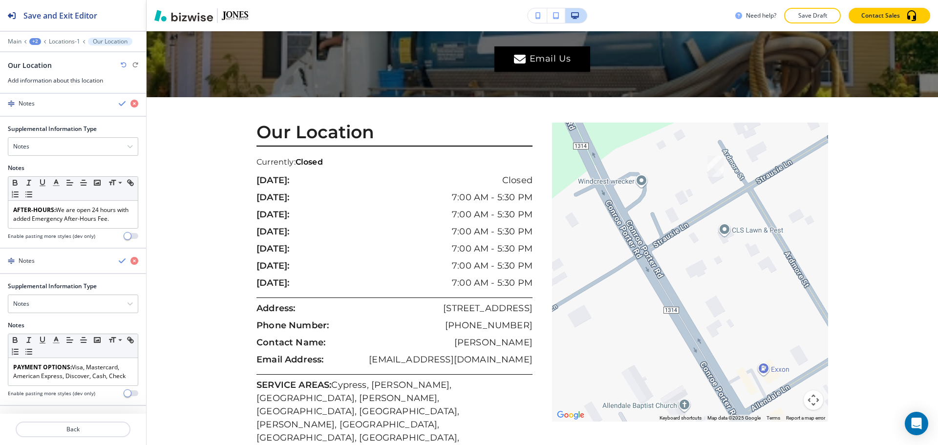
scroll to position [2457, 0]
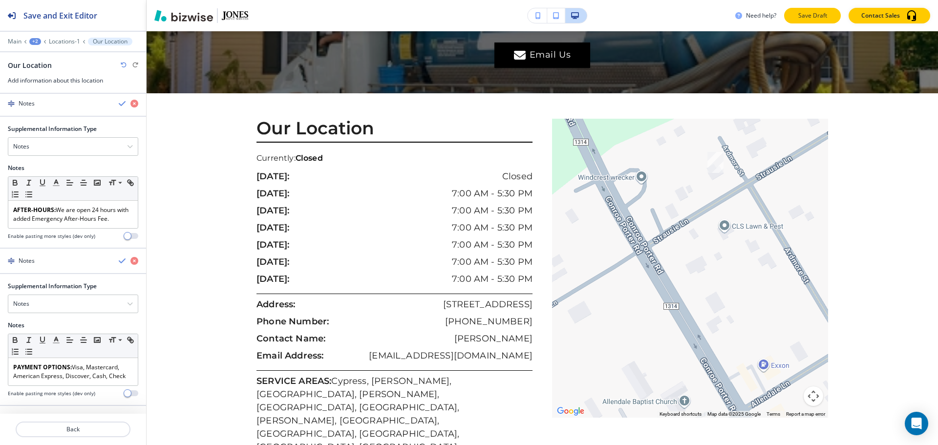
click at [828, 13] on p "Save Draft" at bounding box center [812, 15] width 31 height 9
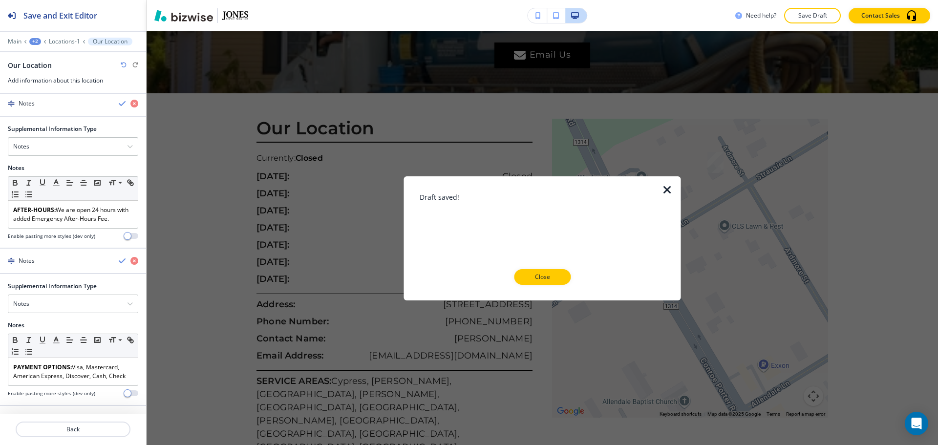
click at [534, 286] on div at bounding box center [543, 293] width 246 height 16
click at [540, 282] on button "Close" at bounding box center [542, 277] width 57 height 16
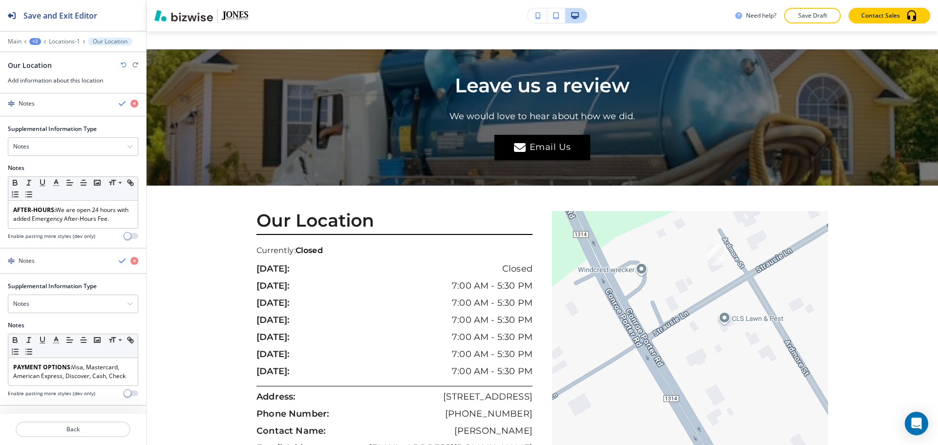
scroll to position [2359, 0]
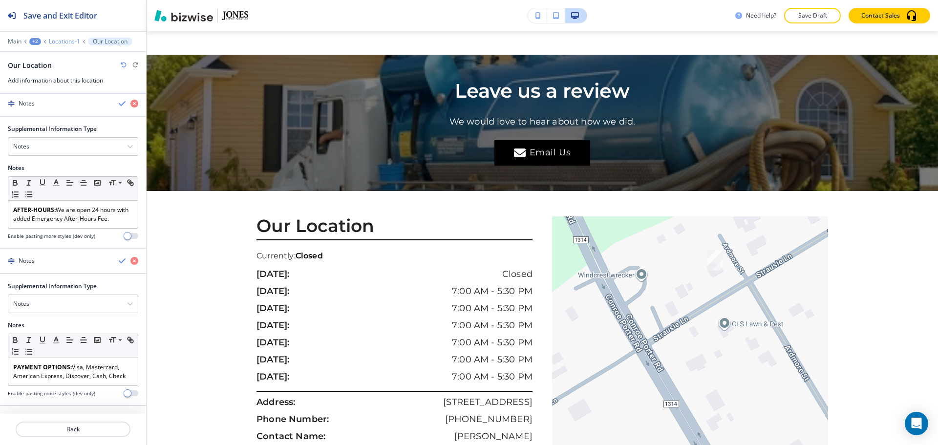
click at [66, 42] on p "Locations-1" at bounding box center [64, 41] width 31 height 7
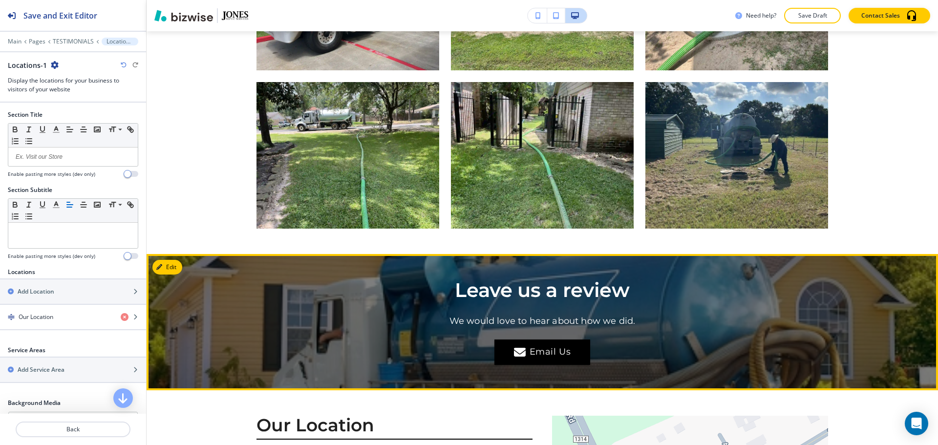
scroll to position [2178, 0]
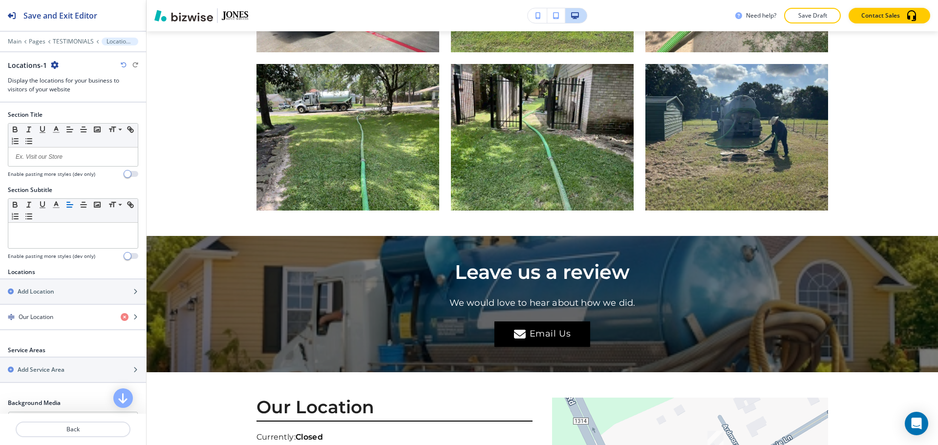
click at [32, 67] on h2 "Locations-1" at bounding box center [27, 65] width 39 height 10
click at [54, 64] on icon "button" at bounding box center [55, 65] width 8 height 8
click at [61, 81] on p "Rename Section" at bounding box center [81, 82] width 50 height 9
click at [66, 69] on input "Locations-1" at bounding box center [58, 65] width 101 height 20
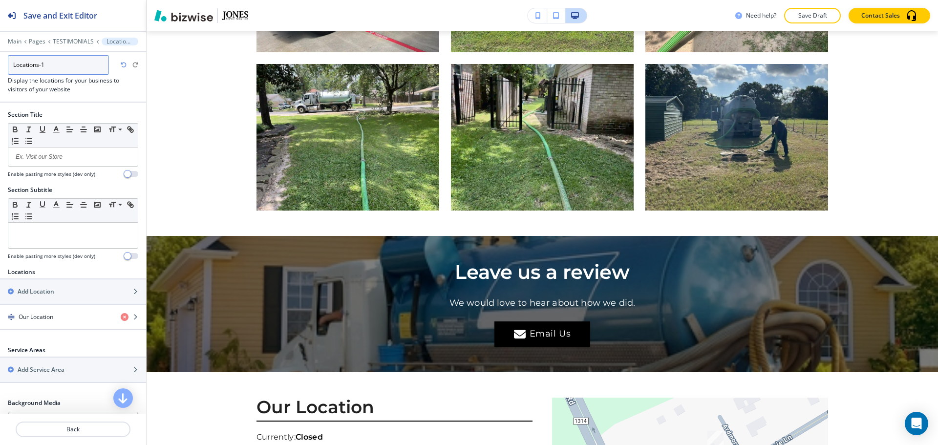
click at [65, 69] on input "Locations-1" at bounding box center [58, 65] width 101 height 20
type input "FINAL LOCATIONS"
click at [135, 90] on h3 "Display the locations for your business to visitors of your website" at bounding box center [73, 85] width 130 height 18
click at [12, 45] on div at bounding box center [73, 48] width 146 height 6
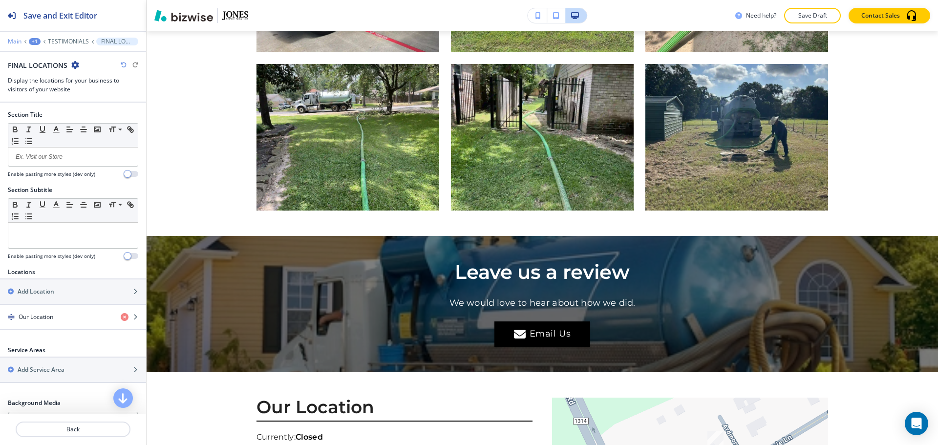
click at [17, 43] on p "Main" at bounding box center [15, 41] width 14 height 7
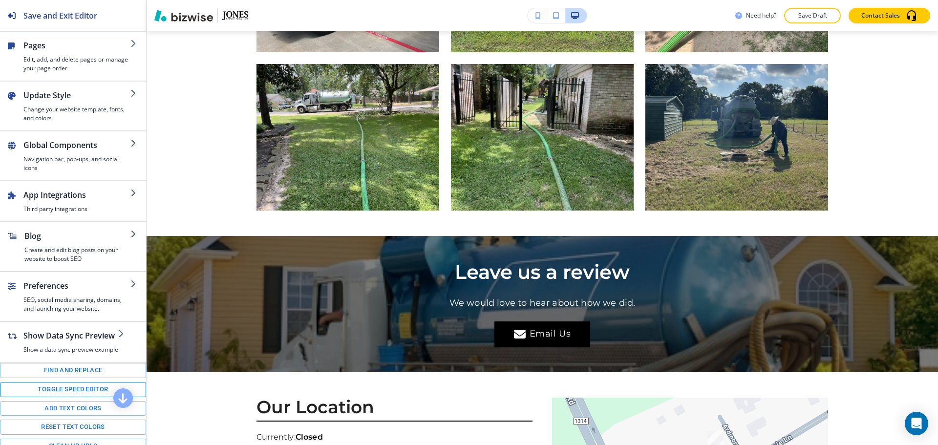
click at [60, 394] on button "Toggle speed editor" at bounding box center [73, 389] width 146 height 15
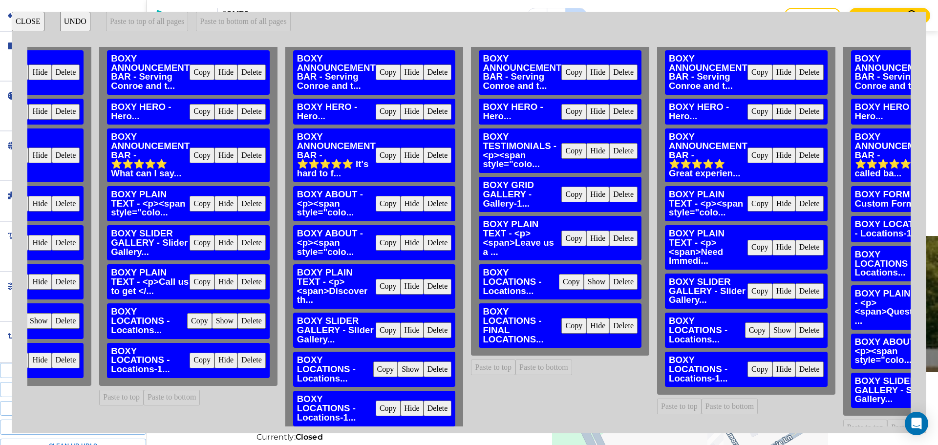
scroll to position [0, 750]
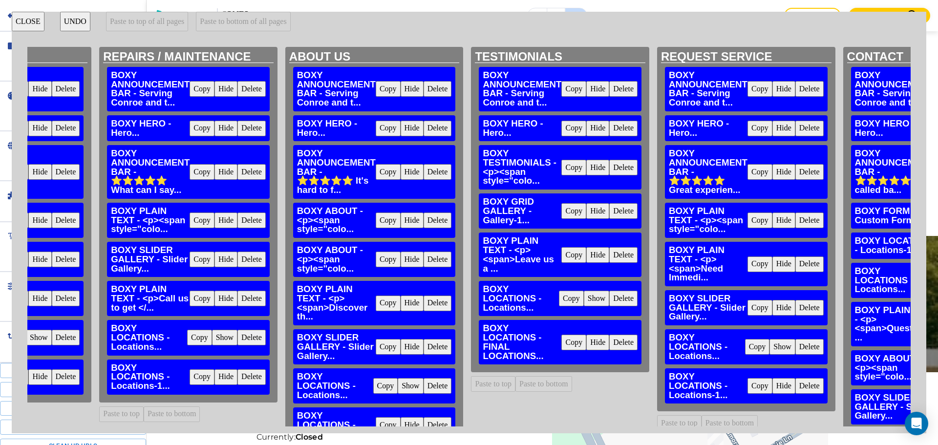
click at [568, 343] on button "Copy" at bounding box center [573, 343] width 25 height 16
click at [626, 299] on button "Delete" at bounding box center [623, 299] width 28 height 16
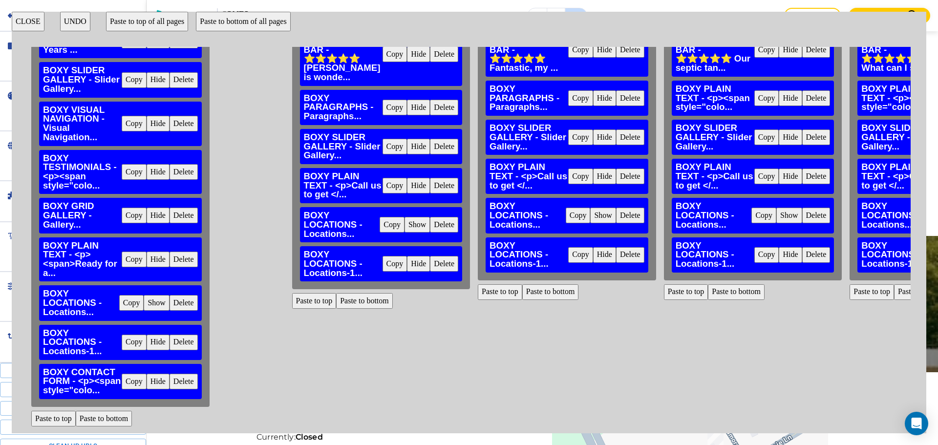
scroll to position [129, 0]
click at [188, 298] on button "Delete" at bounding box center [184, 303] width 28 height 16
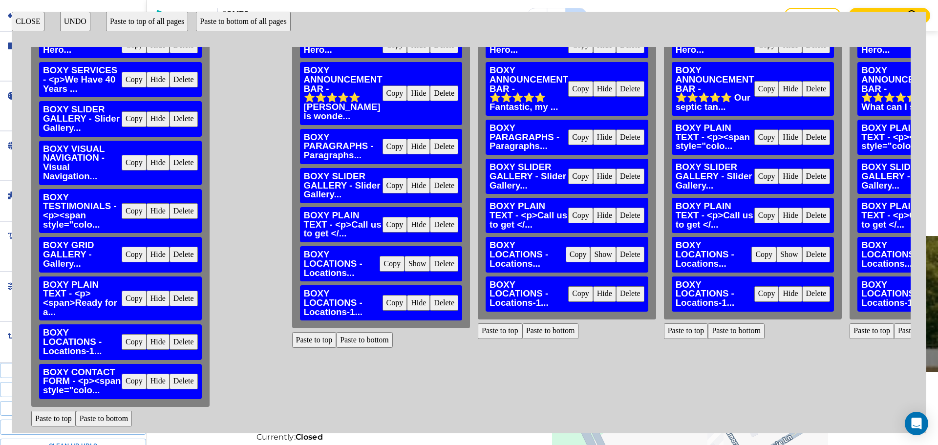
drag, startPoint x: 182, startPoint y: 338, endPoint x: 182, endPoint y: 347, distance: 9.3
click at [182, 337] on button "Delete" at bounding box center [184, 342] width 28 height 16
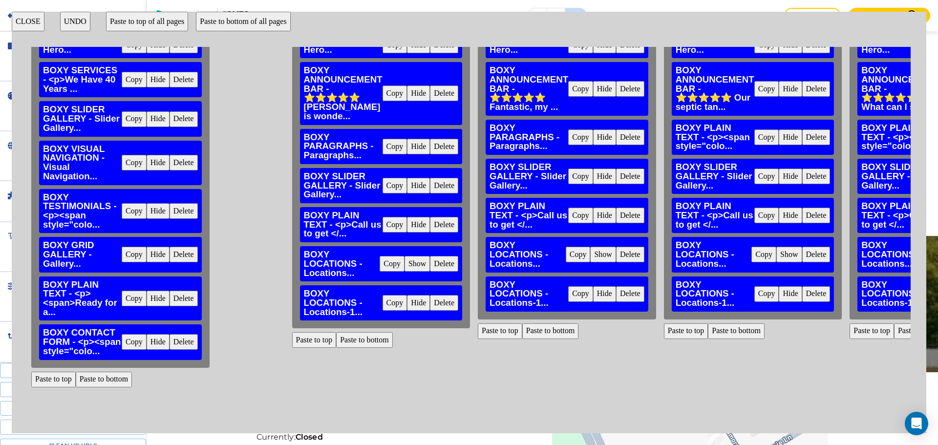
click at [121, 374] on button "Paste to bottom" at bounding box center [104, 380] width 57 height 16
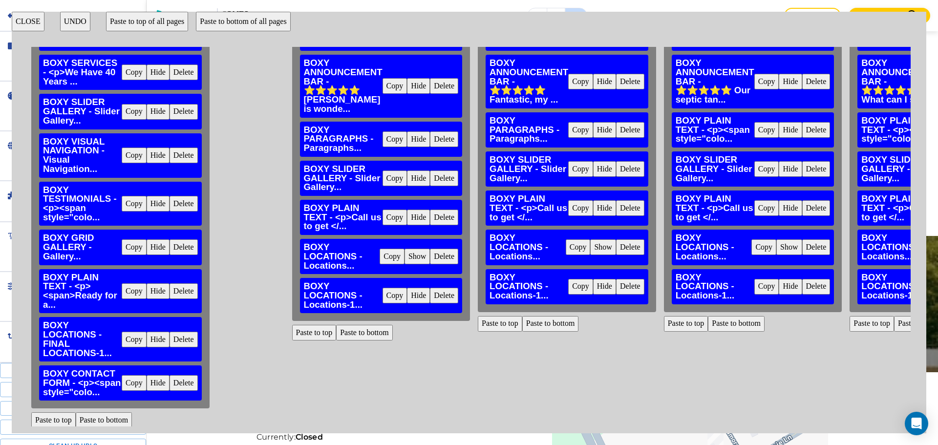
click at [441, 249] on button "Delete" at bounding box center [444, 257] width 28 height 16
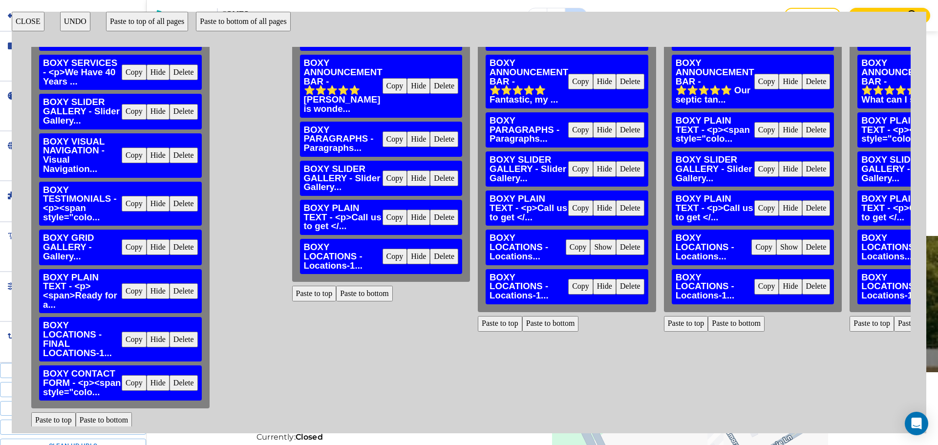
click at [441, 249] on button "Delete" at bounding box center [444, 257] width 28 height 16
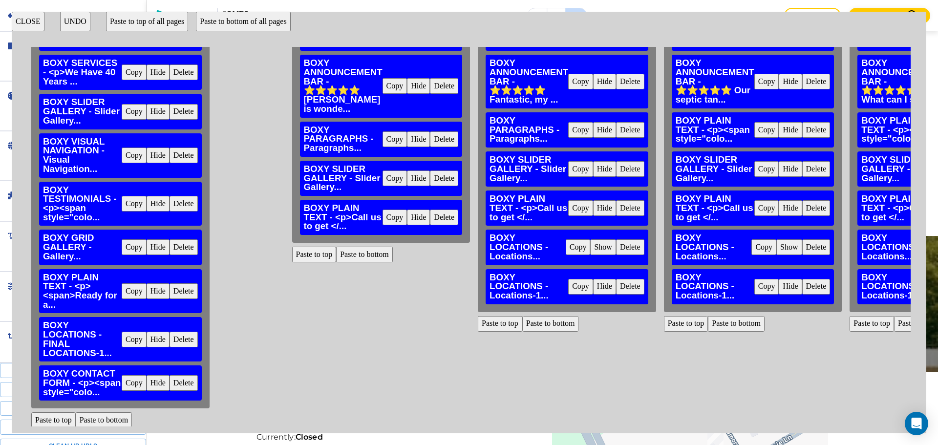
click at [352, 247] on button "Paste to bottom" at bounding box center [364, 255] width 57 height 16
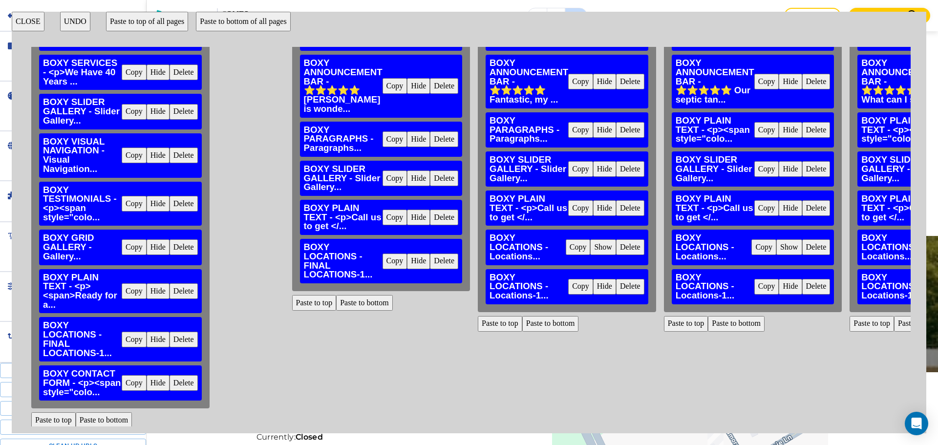
click at [623, 290] on button "Delete" at bounding box center [630, 287] width 28 height 16
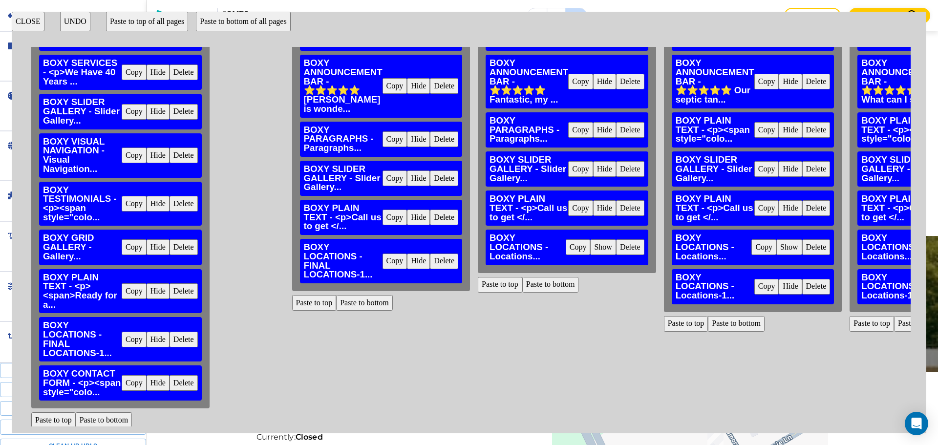
drag, startPoint x: 629, startPoint y: 246, endPoint x: 611, endPoint y: 261, distance: 23.5
click at [629, 246] on button "Delete" at bounding box center [630, 247] width 28 height 16
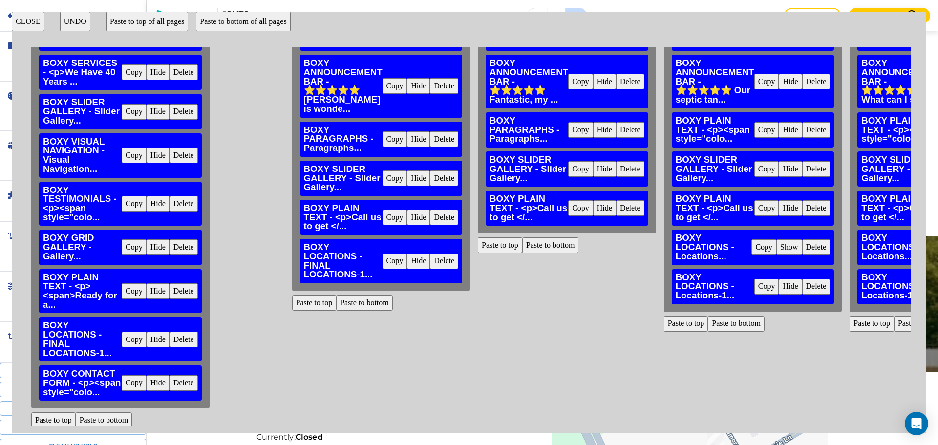
click at [528, 251] on button "Paste to bottom" at bounding box center [550, 245] width 57 height 16
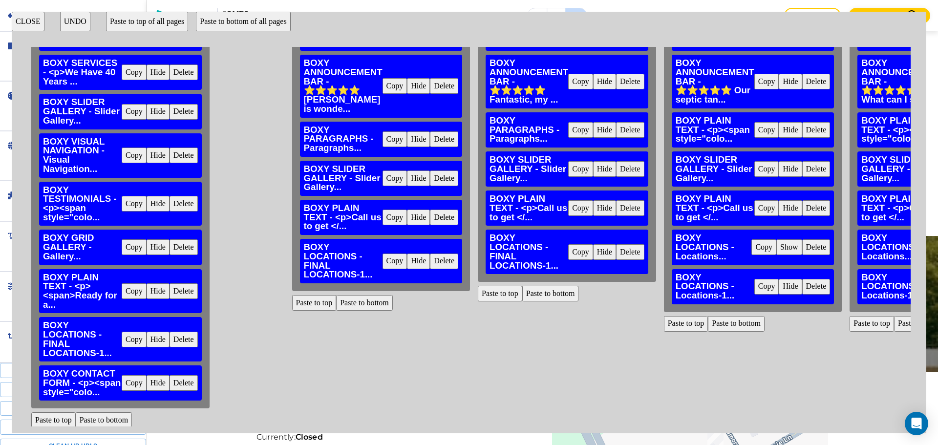
click at [819, 288] on button "Delete" at bounding box center [816, 287] width 28 height 16
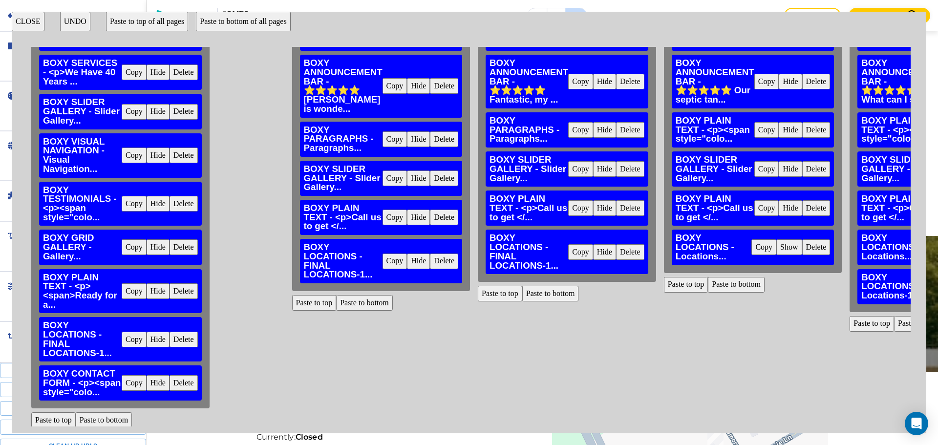
click at [822, 251] on button "Delete" at bounding box center [816, 247] width 28 height 16
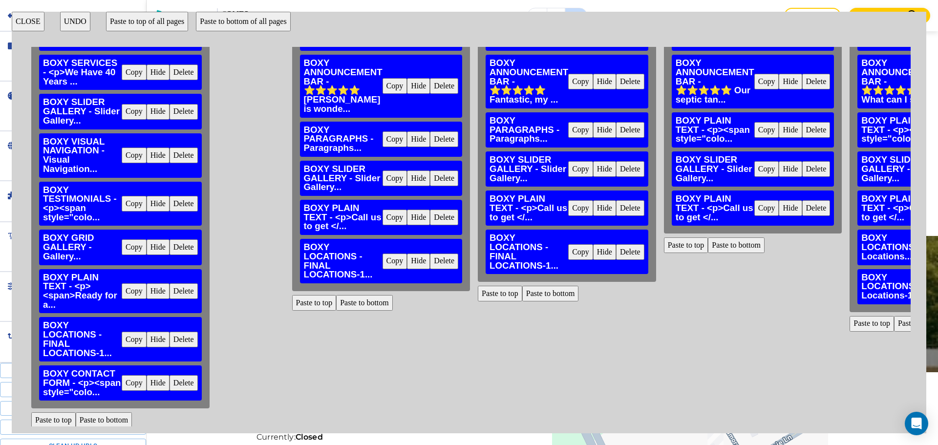
click at [729, 249] on button "Paste to bottom" at bounding box center [736, 245] width 57 height 16
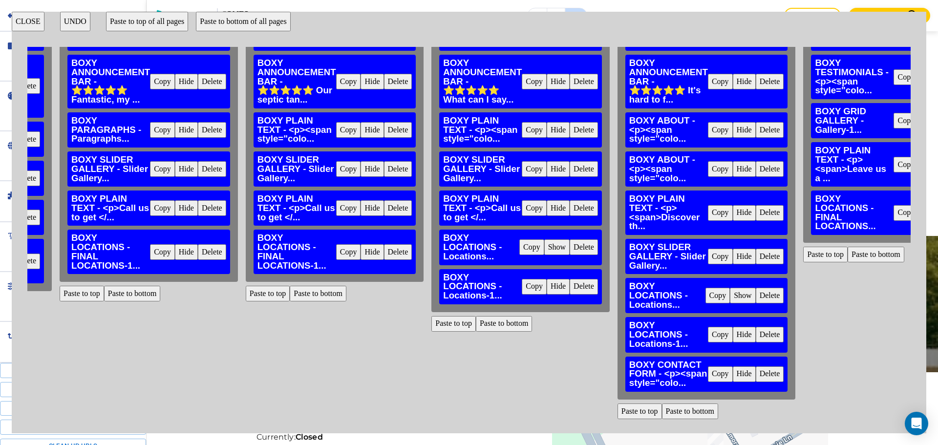
scroll to position [90, 420]
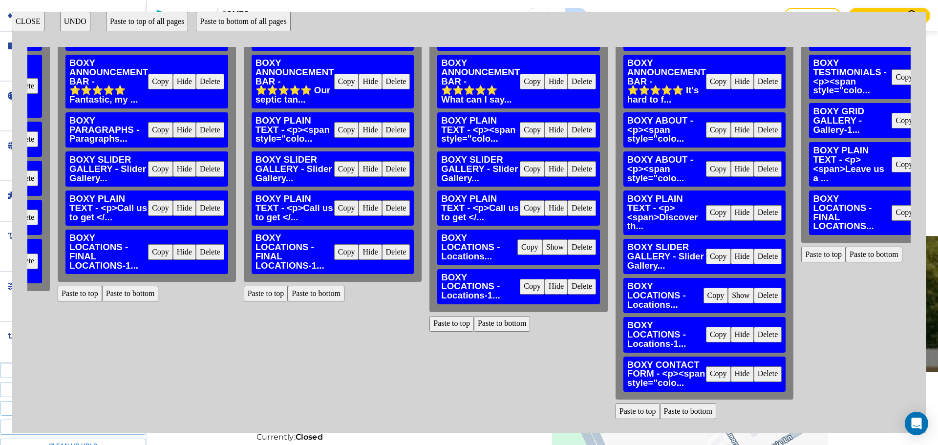
click at [589, 284] on button "Delete" at bounding box center [582, 287] width 28 height 16
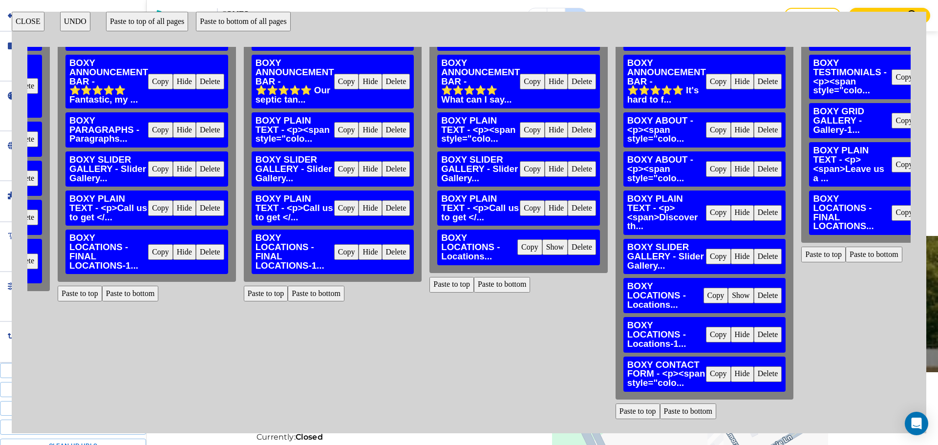
click at [582, 251] on button "Delete" at bounding box center [582, 247] width 28 height 16
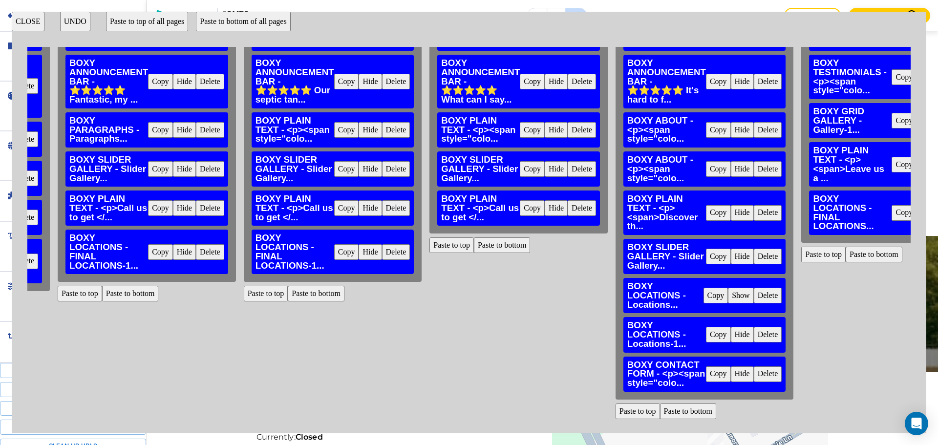
click at [488, 247] on button "Paste to bottom" at bounding box center [502, 245] width 57 height 16
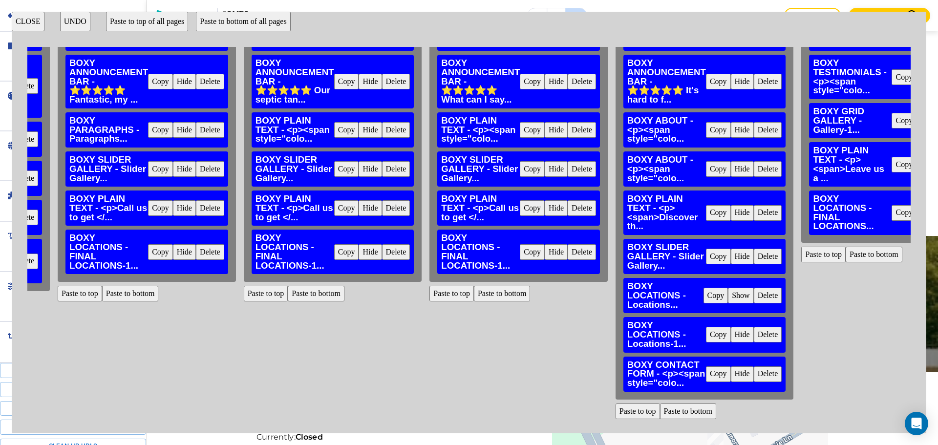
click at [760, 335] on button "Delete" at bounding box center [768, 335] width 28 height 16
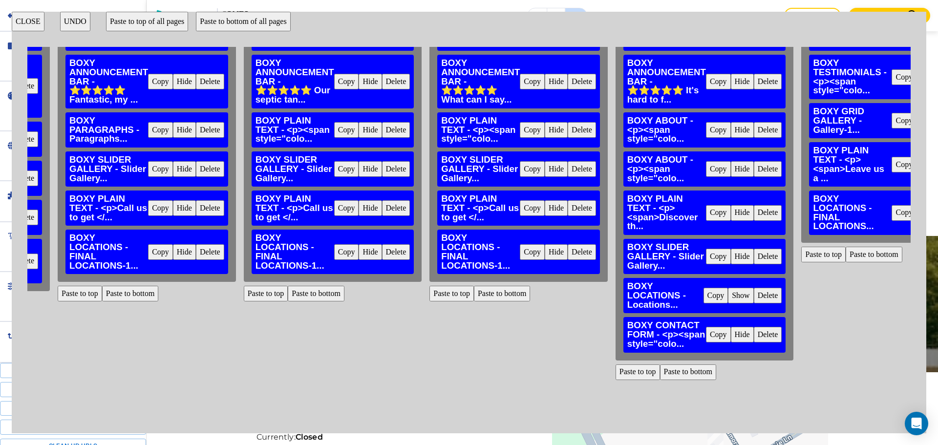
click at [767, 298] on button "Delete" at bounding box center [768, 296] width 28 height 16
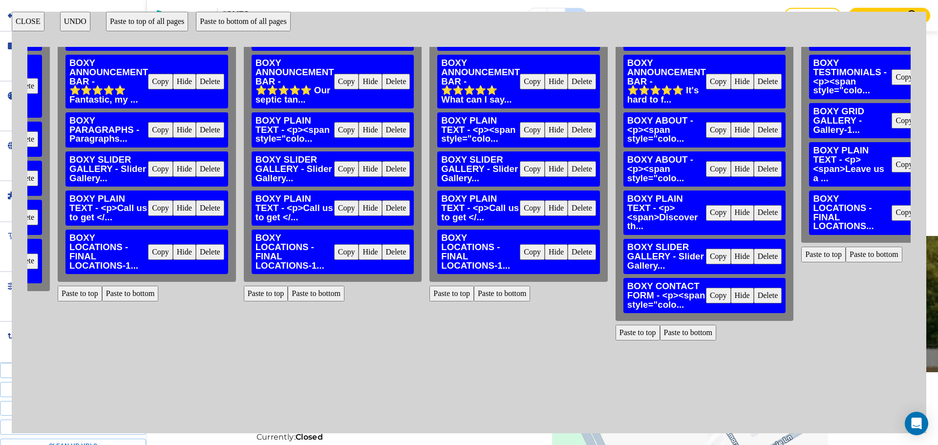
click at [691, 334] on button "Paste to bottom" at bounding box center [688, 333] width 57 height 16
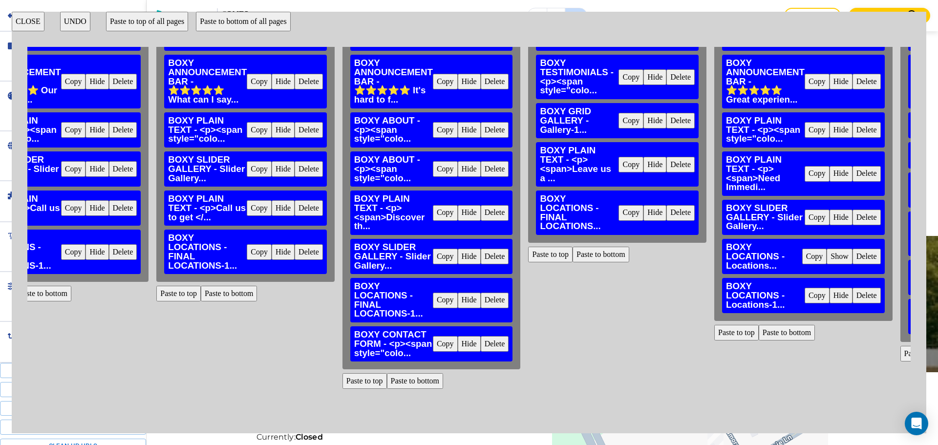
scroll to position [90, 695]
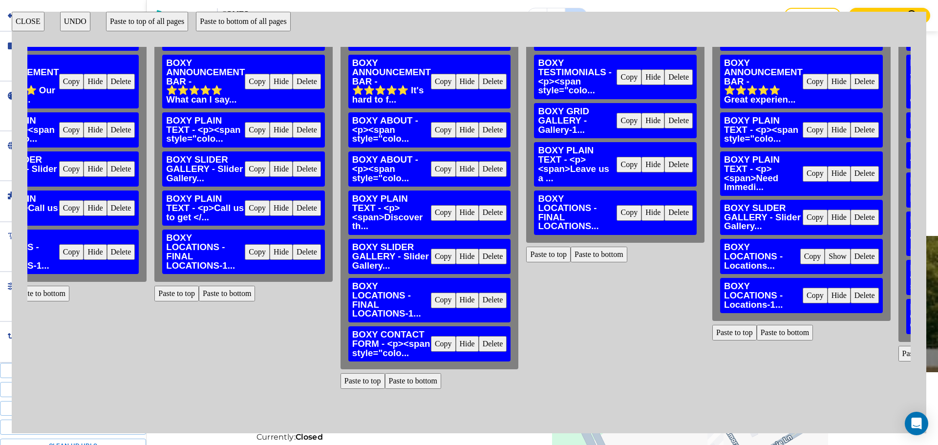
click at [870, 297] on button "Delete" at bounding box center [865, 296] width 28 height 16
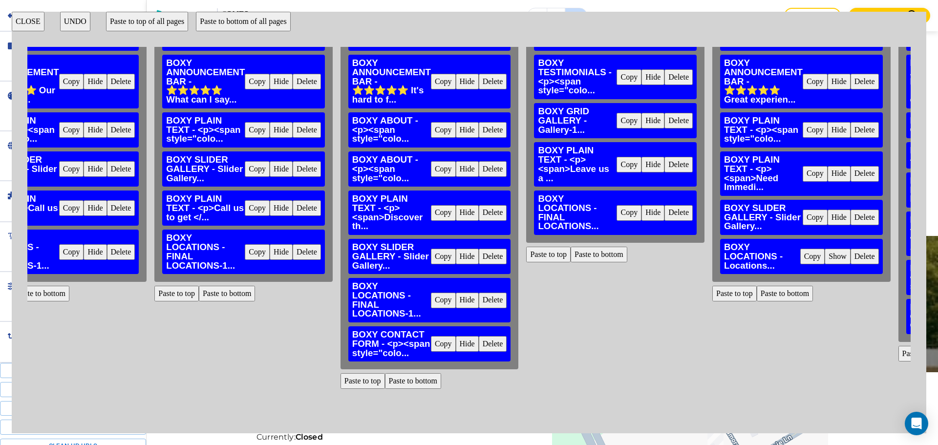
click at [867, 259] on button "Delete" at bounding box center [865, 257] width 28 height 16
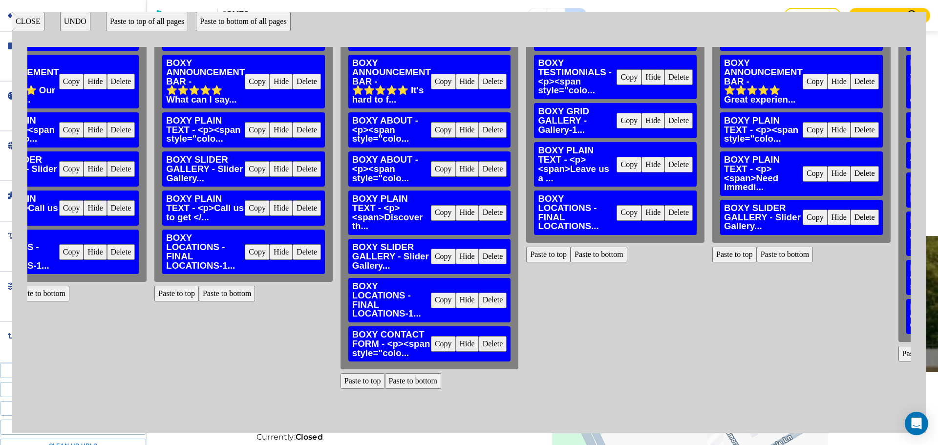
click at [793, 256] on button "Paste to bottom" at bounding box center [785, 255] width 57 height 16
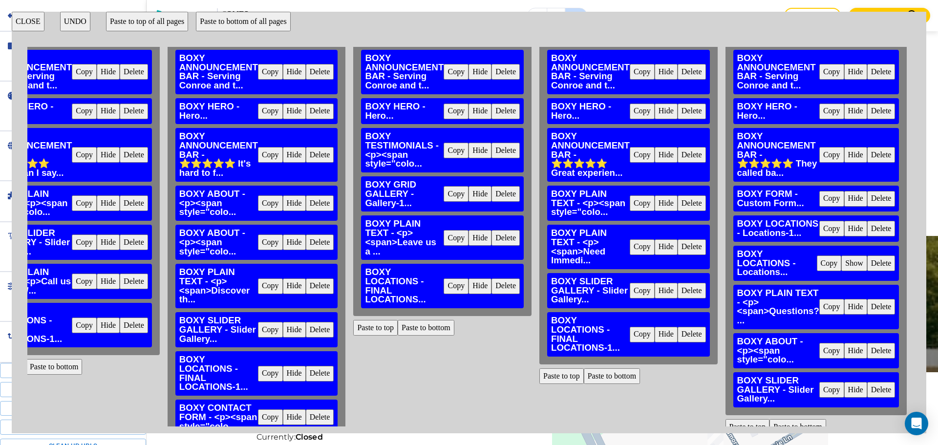
scroll to position [0, 876]
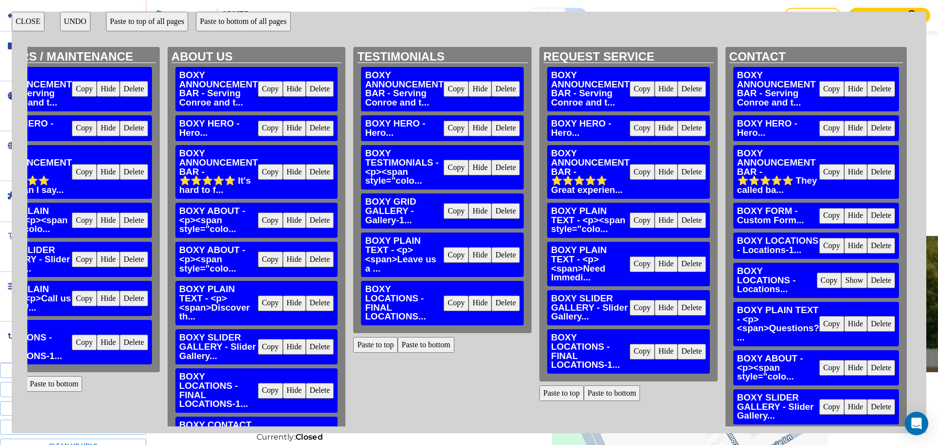
click at [882, 282] on button "Delete" at bounding box center [881, 281] width 28 height 16
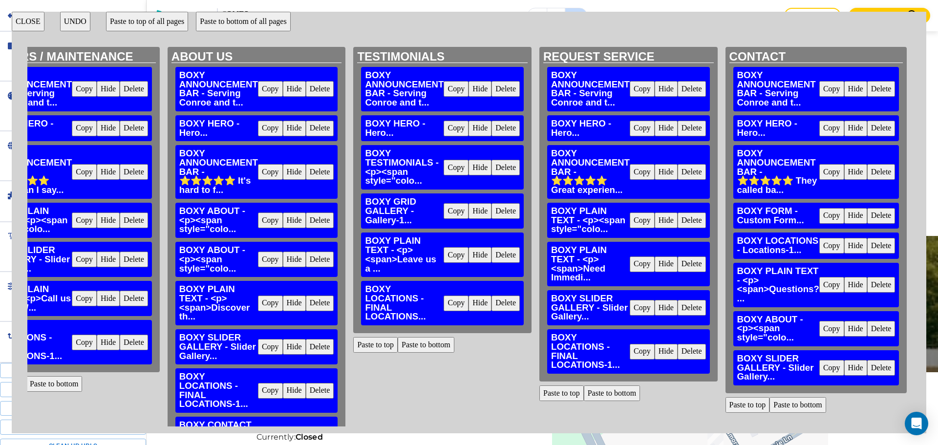
click at [879, 245] on button "Delete" at bounding box center [881, 246] width 28 height 16
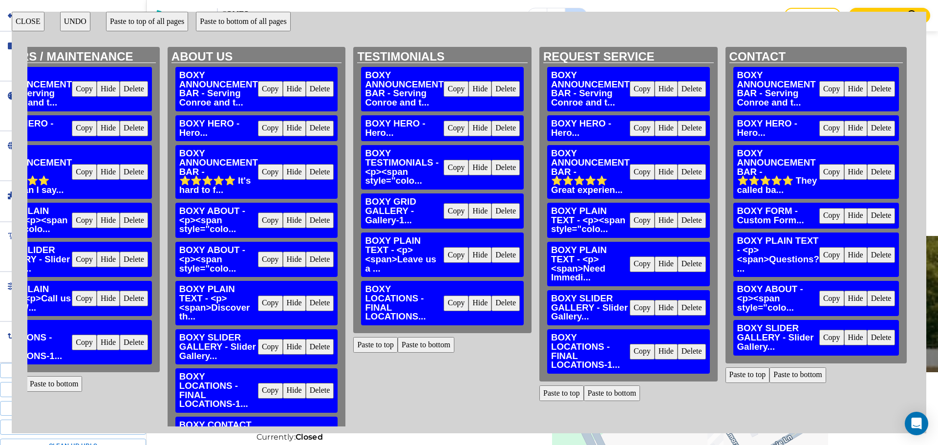
click at [789, 370] on button "Paste to bottom" at bounding box center [797, 375] width 57 height 16
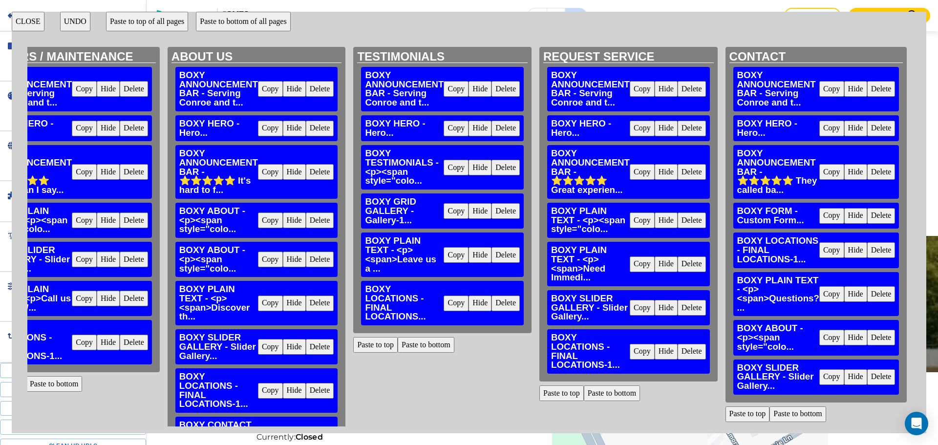
click at [35, 24] on button "CLOSE" at bounding box center [28, 22] width 33 height 20
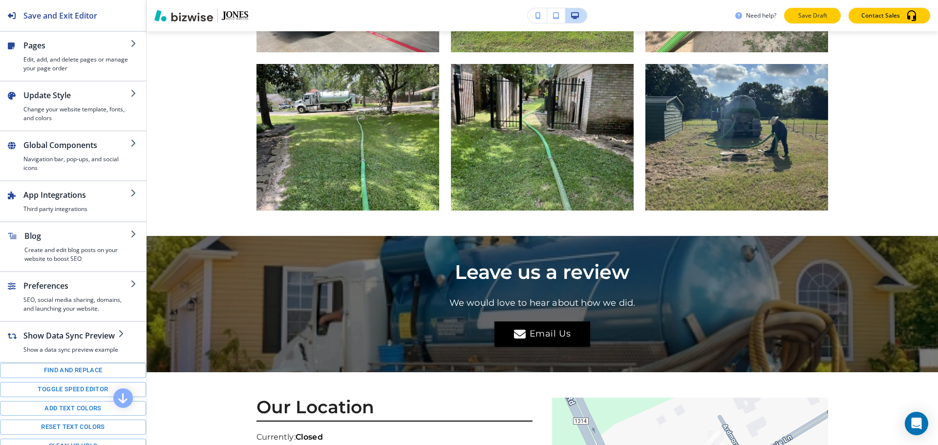
click at [821, 21] on button "Save Draft" at bounding box center [812, 16] width 57 height 16
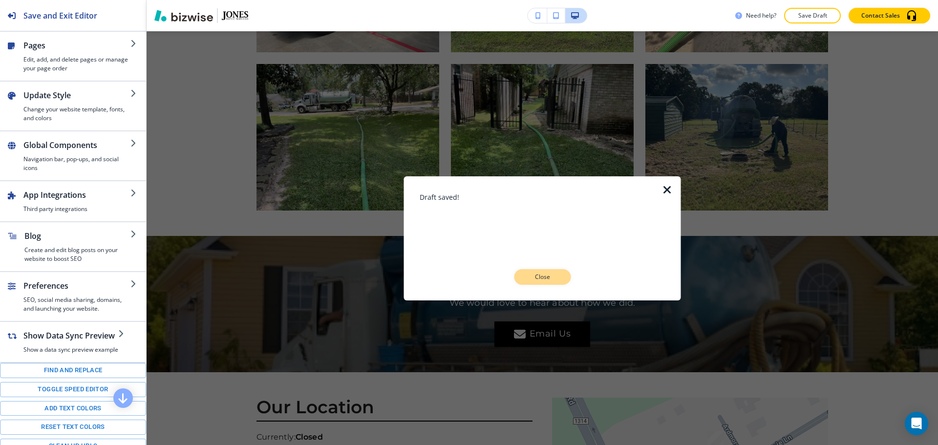
click at [541, 270] on button "Close" at bounding box center [542, 277] width 57 height 16
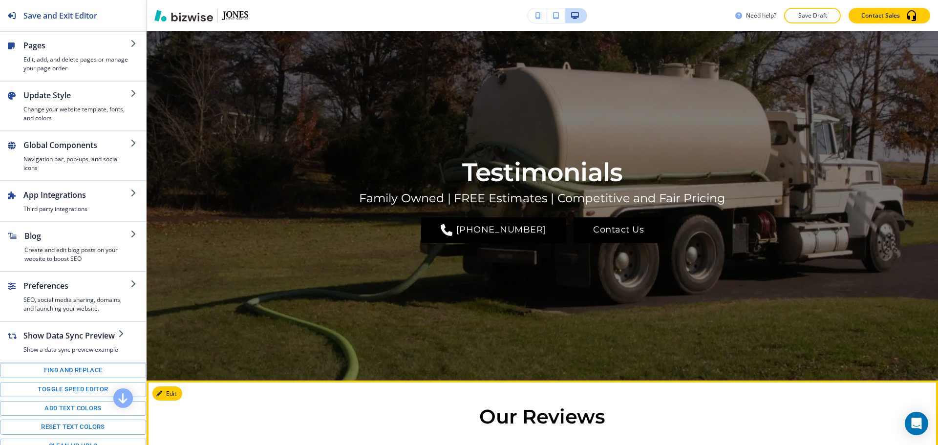
scroll to position [0, 0]
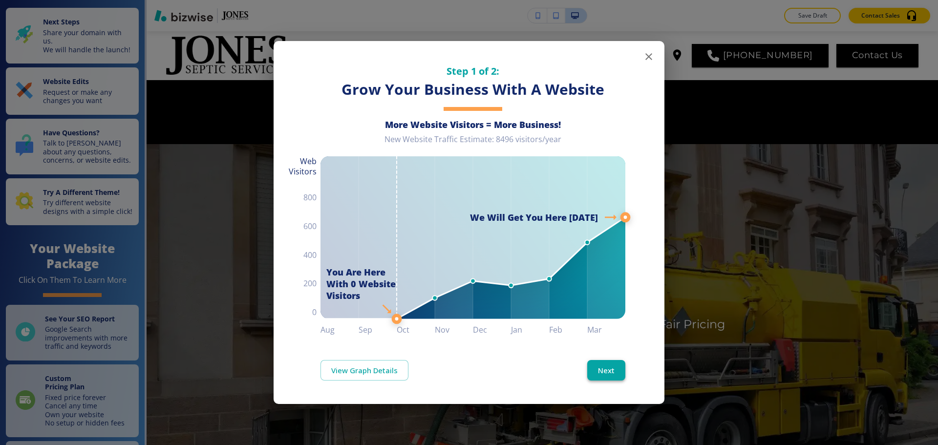
click at [625, 372] on button "Next" at bounding box center [606, 370] width 38 height 21
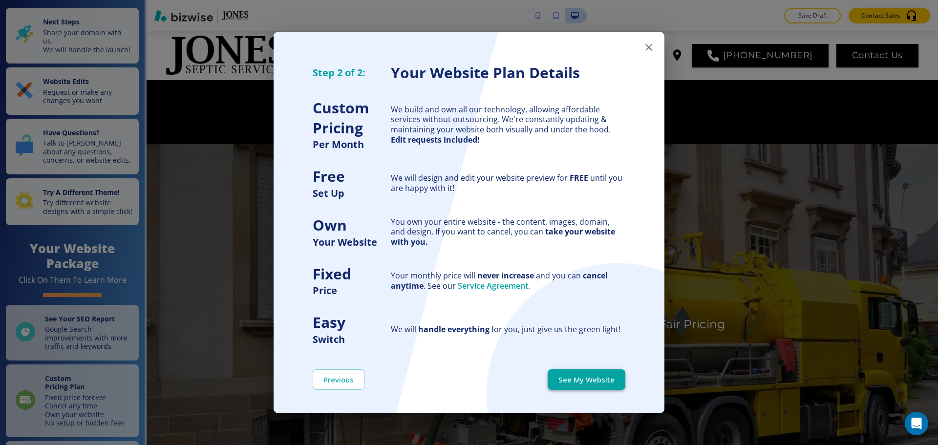
click at [617, 370] on button "See My Website" at bounding box center [587, 379] width 78 height 21
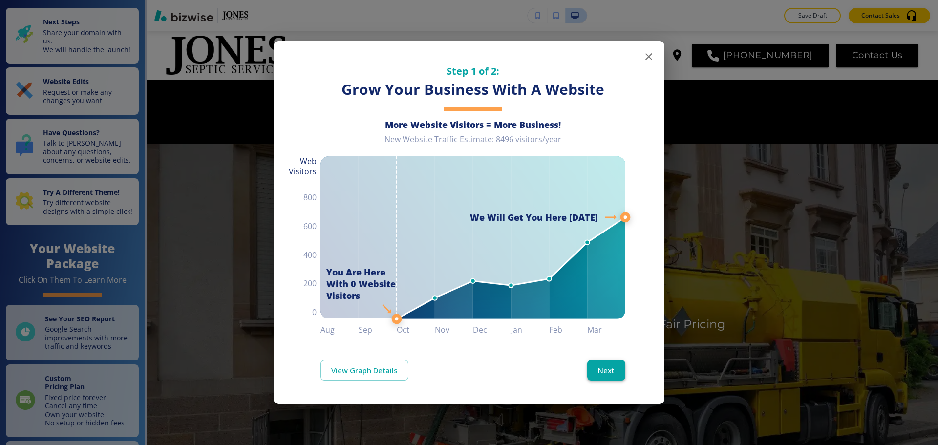
click at [599, 373] on button "Next" at bounding box center [606, 370] width 38 height 21
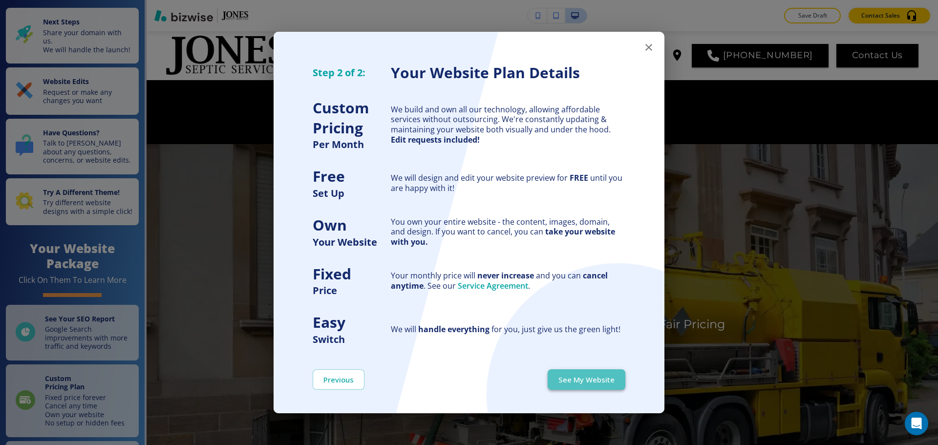
click at [599, 374] on button "See My Website" at bounding box center [587, 379] width 78 height 21
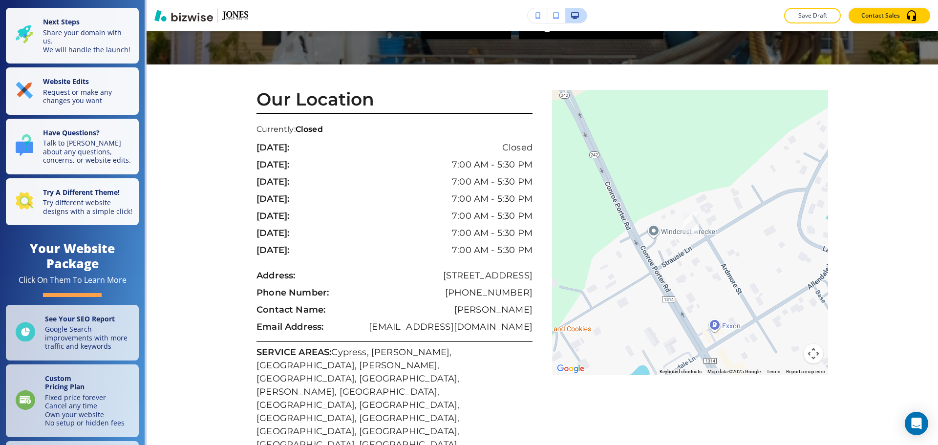
scroll to position [3442, 0]
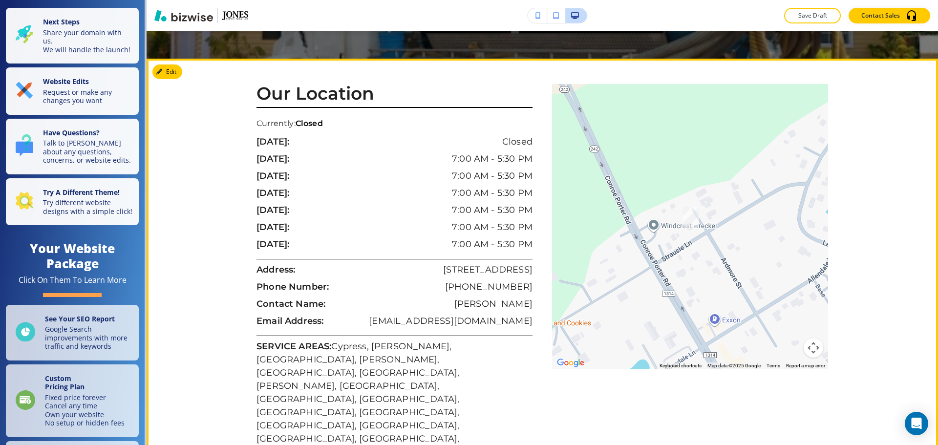
click at [405, 340] on p "SERVICE AREAS: [GEOGRAPHIC_DATA], [GEOGRAPHIC_DATA], [GEOGRAPHIC_DATA], [GEOGRA…" at bounding box center [394, 419] width 276 height 158
click at [161, 69] on icon "button" at bounding box center [161, 72] width 6 height 6
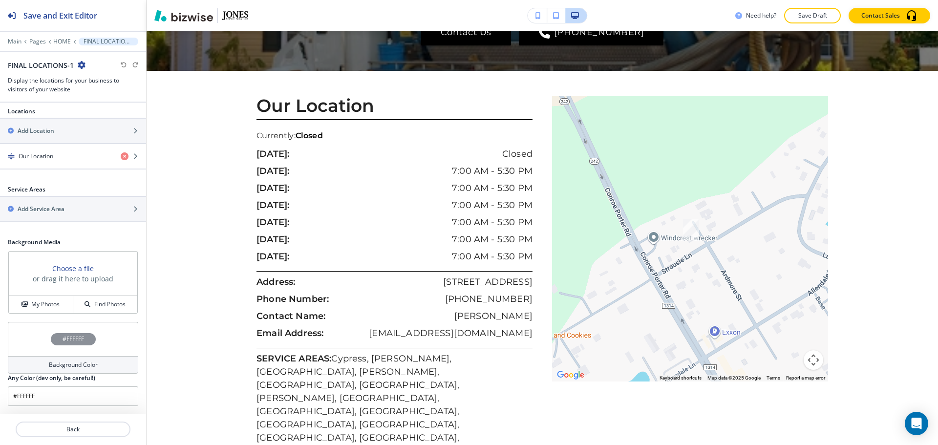
scroll to position [112, 0]
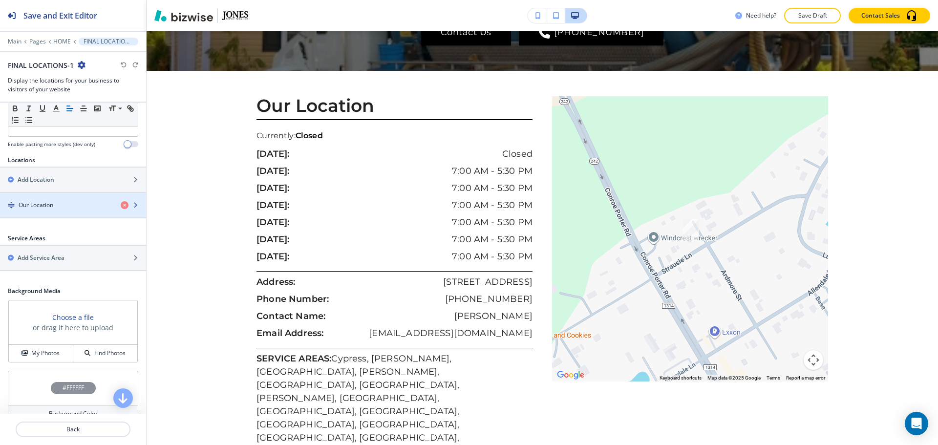
click at [67, 208] on div "Our Location" at bounding box center [56, 205] width 113 height 9
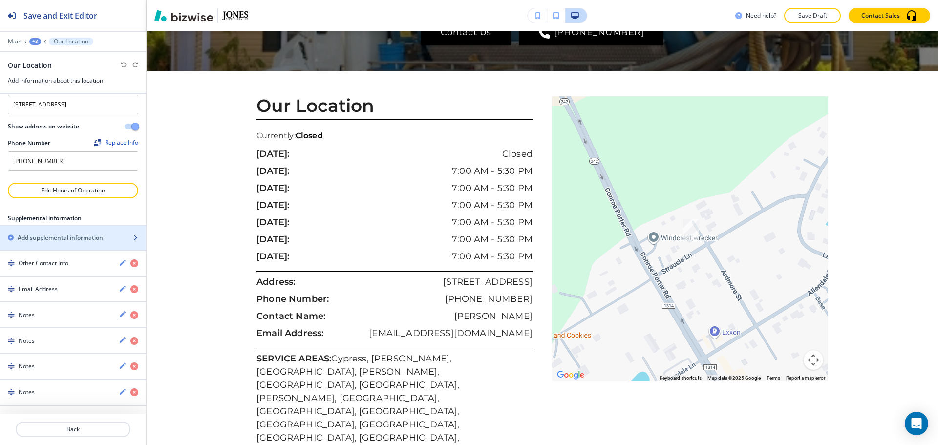
scroll to position [68, 0]
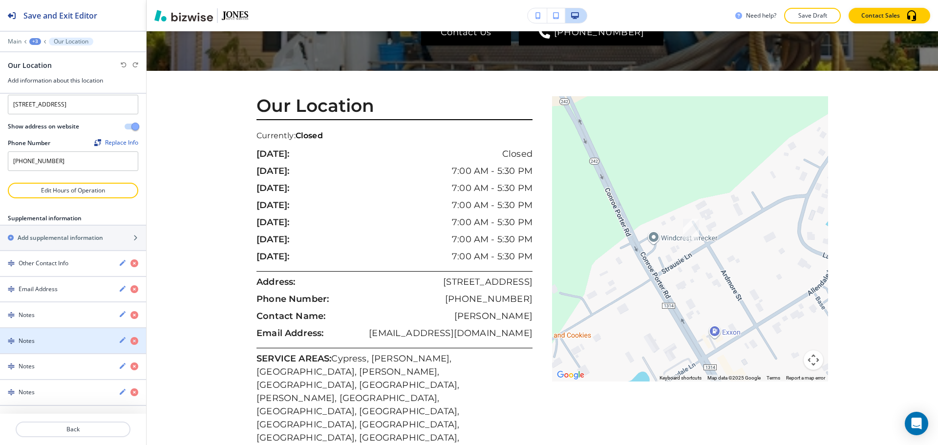
click at [28, 340] on h4 "Notes" at bounding box center [27, 341] width 16 height 9
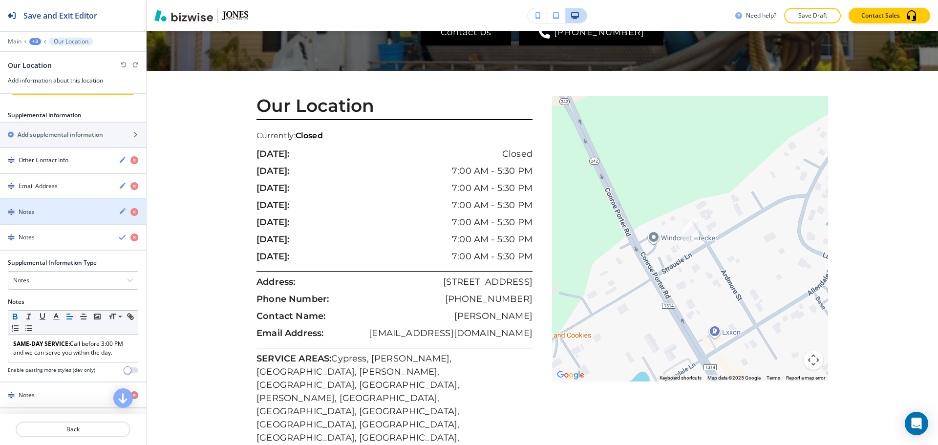
scroll to position [166, 0]
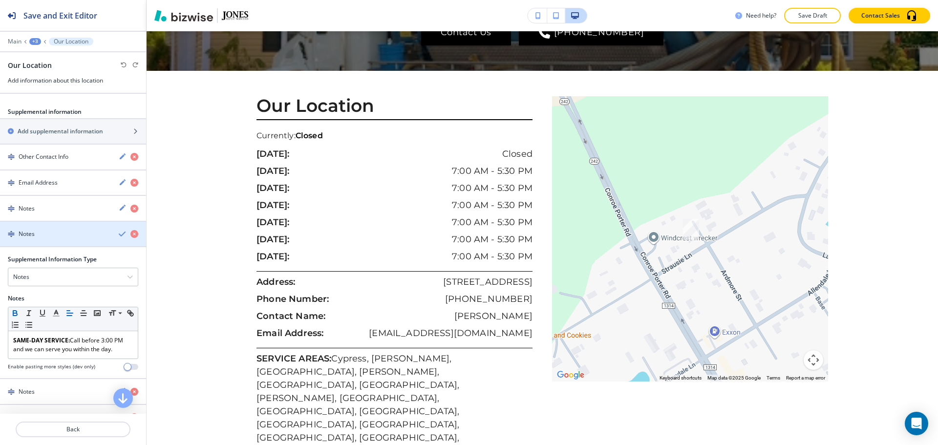
click at [30, 246] on div "button" at bounding box center [73, 242] width 146 height 8
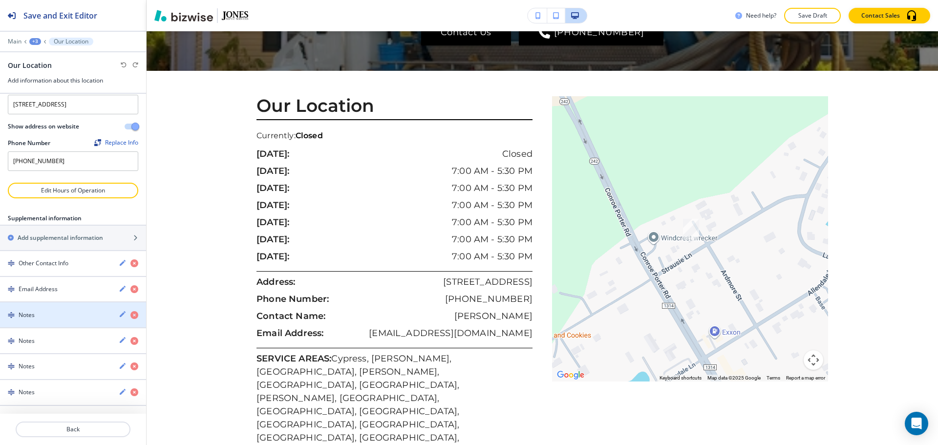
click at [28, 321] on div "button" at bounding box center [73, 324] width 146 height 8
click at [13, 314] on img "button" at bounding box center [11, 315] width 7 height 7
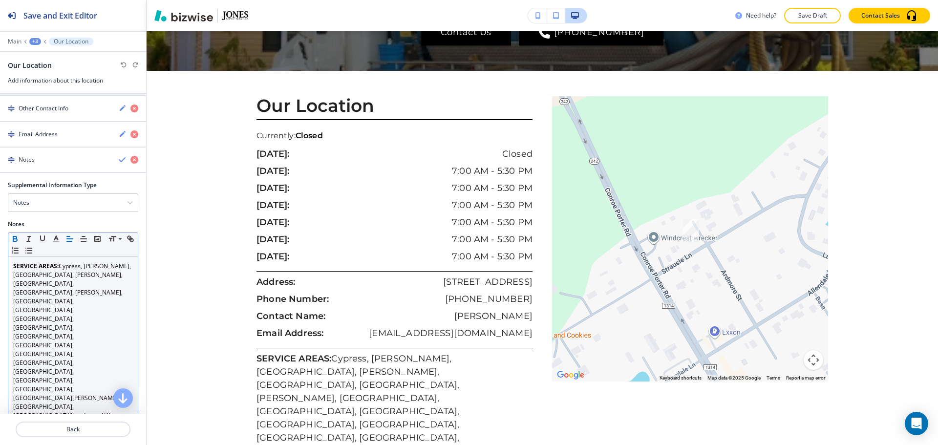
scroll to position [215, 0]
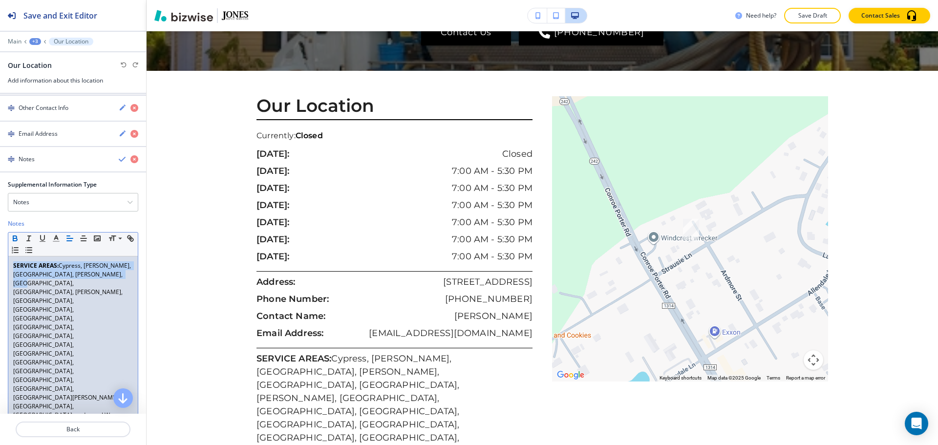
drag, startPoint x: 12, startPoint y: 276, endPoint x: 35, endPoint y: 290, distance: 27.0
click at [35, 290] on div "SERVICE AREAS: [GEOGRAPHIC_DATA], [GEOGRAPHIC_DATA], [GEOGRAPHIC_DATA], [GEOGRA…" at bounding box center [72, 344] width 129 height 177
click at [69, 282] on p "SERVICE AREAS: [GEOGRAPHIC_DATA], [GEOGRAPHIC_DATA], [GEOGRAPHIC_DATA], [GEOGRA…" at bounding box center [73, 344] width 120 height 167
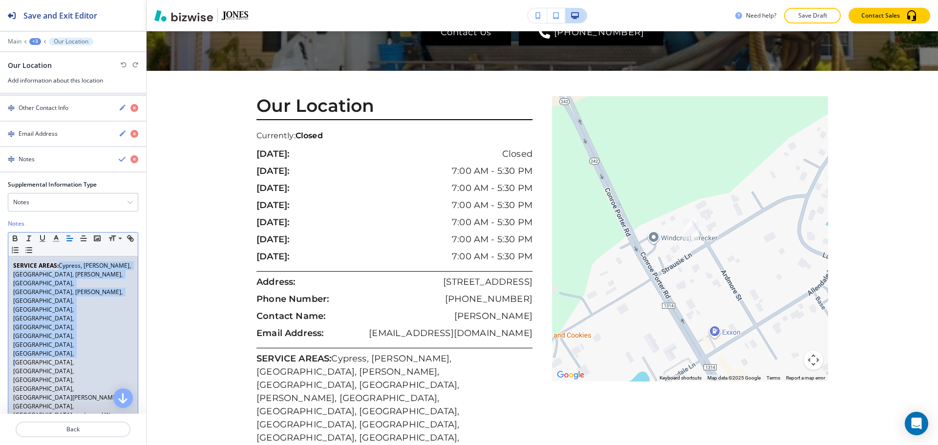
drag, startPoint x: 61, startPoint y: 273, endPoint x: 36, endPoint y: 335, distance: 66.9
click at [36, 335] on p "SERVICE AREAS: [GEOGRAPHIC_DATA], [GEOGRAPHIC_DATA], [GEOGRAPHIC_DATA], [GEOGRA…" at bounding box center [73, 344] width 120 height 167
copy p "Cypress, [PERSON_NAME], [GEOGRAPHIC_DATA], [PERSON_NAME], [GEOGRAPHIC_DATA], [G…"
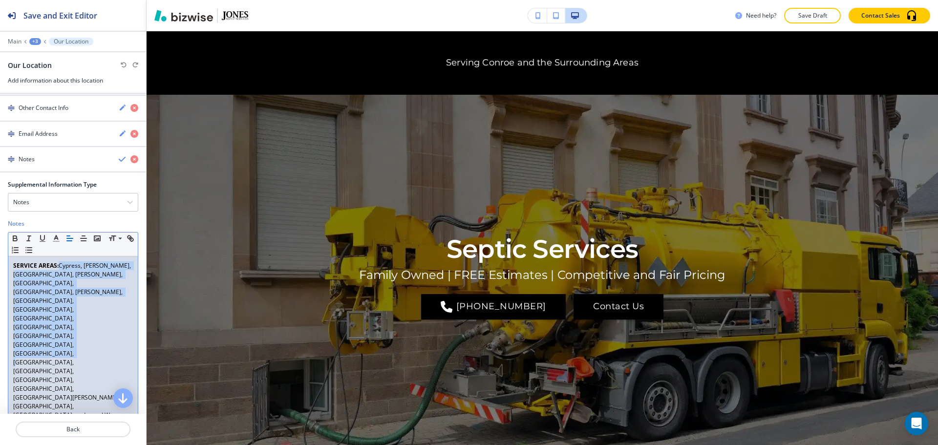
scroll to position [0, 0]
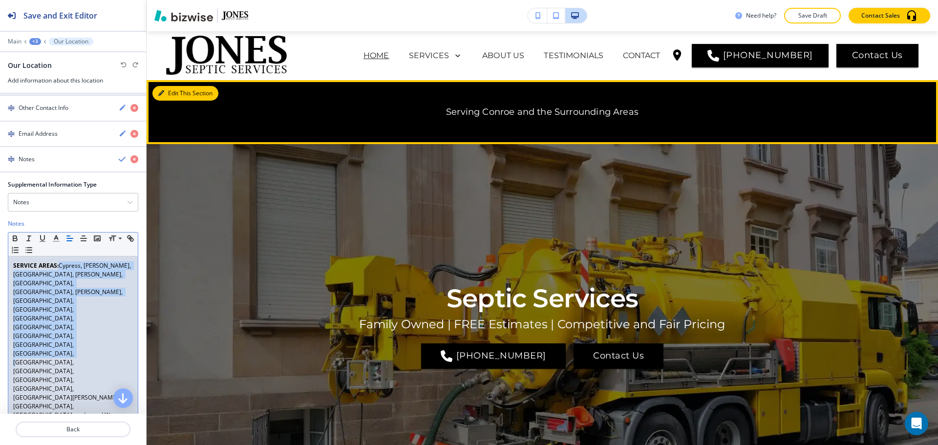
click at [180, 90] on button "Edit This Section" at bounding box center [185, 93] width 66 height 15
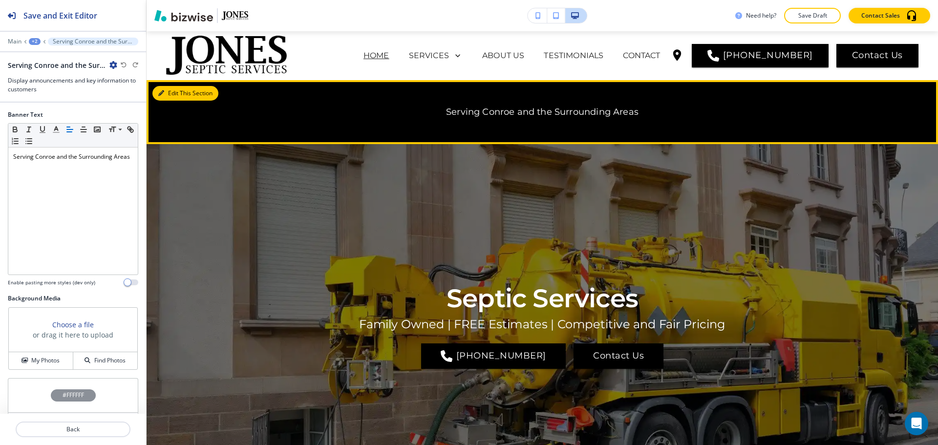
scroll to position [49, 0]
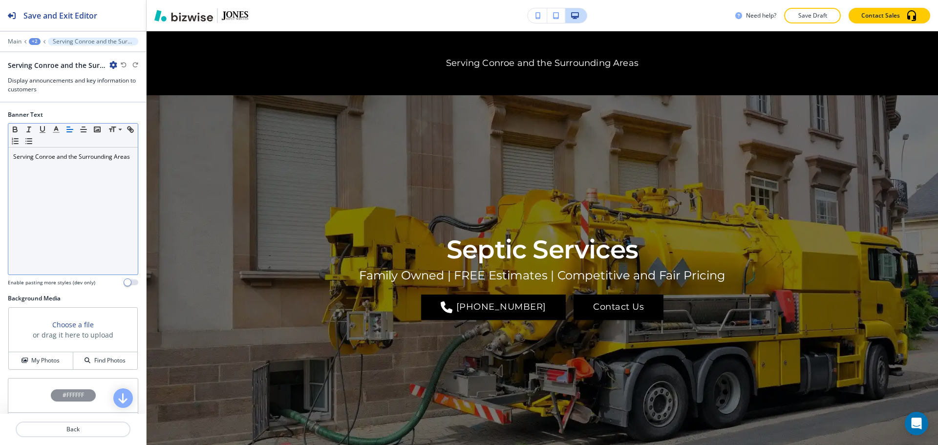
click at [24, 185] on div "Serving Conroe and the Surrounding Areas" at bounding box center [72, 211] width 129 height 127
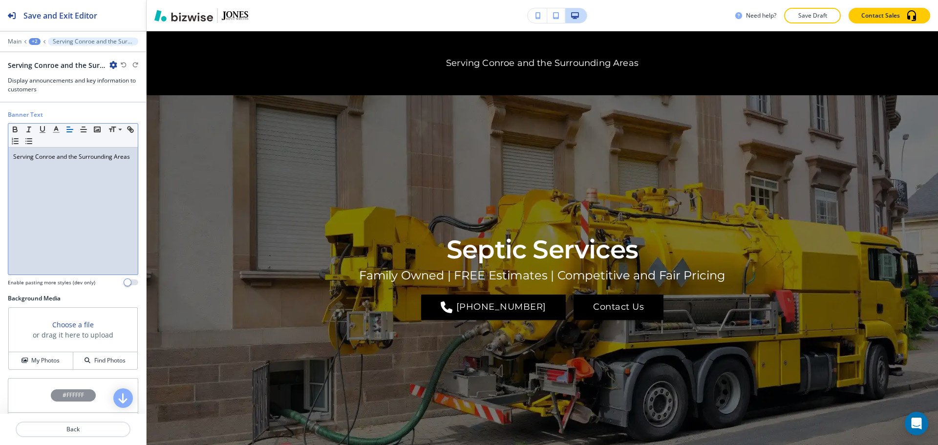
click at [44, 175] on div "Serving Conroe and the Surrounding Areas" at bounding box center [72, 211] width 129 height 127
click at [61, 172] on div "Serving Conroe and the Surrounding Areas" at bounding box center [72, 211] width 129 height 127
drag, startPoint x: 34, startPoint y: 154, endPoint x: 42, endPoint y: 156, distance: 8.1
click at [42, 156] on p "Serving Conroe and the Surrounding Areas" at bounding box center [73, 156] width 120 height 9
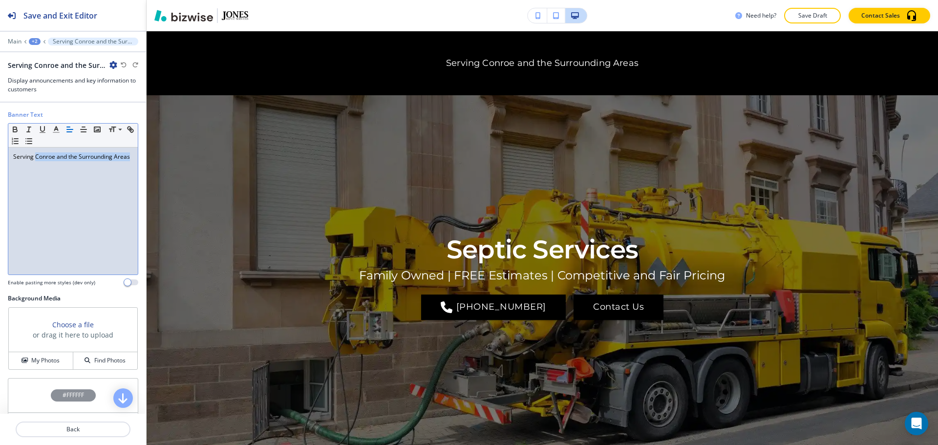
drag, startPoint x: 35, startPoint y: 156, endPoint x: 56, endPoint y: 174, distance: 27.3
click at [56, 174] on div "Serving Conroe and the Surrounding Areas" at bounding box center [72, 211] width 129 height 127
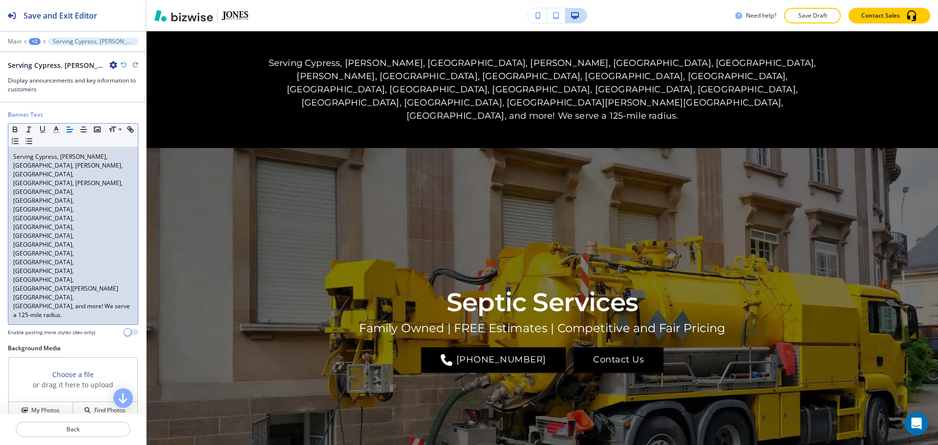
click at [67, 208] on p "Serving Cypress, [PERSON_NAME], [GEOGRAPHIC_DATA], [PERSON_NAME], [GEOGRAPHIC_D…" at bounding box center [73, 235] width 120 height 167
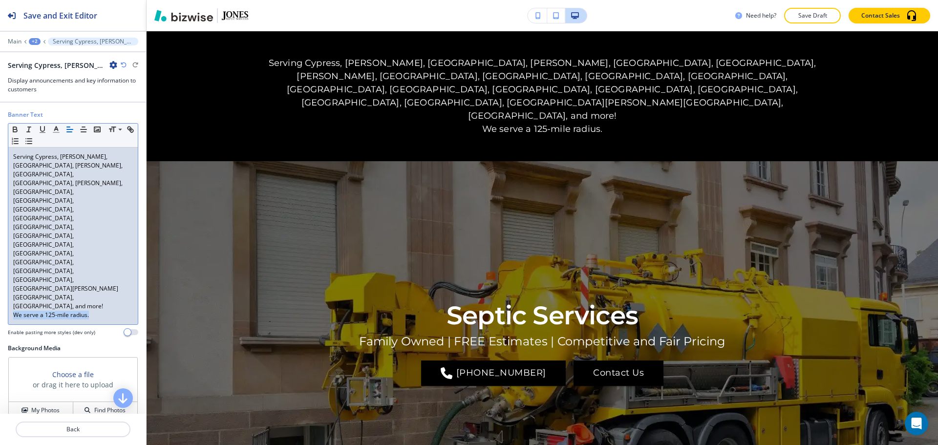
drag, startPoint x: 98, startPoint y: 220, endPoint x: 0, endPoint y: 219, distance: 98.2
click at [0, 219] on div "Banner Text Small Normal Large Huge Serving Cypress, Tomball, [GEOGRAPHIC_DATA]…" at bounding box center [73, 227] width 146 height 234
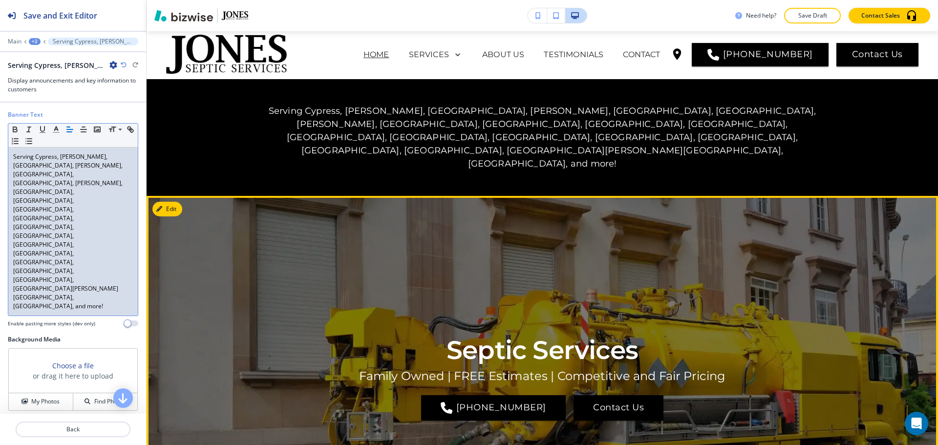
scroll to position [0, 0]
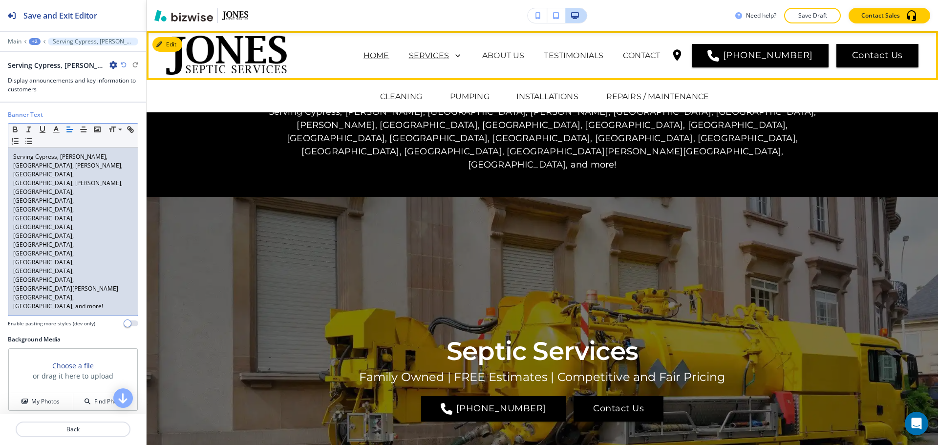
click at [460, 49] on div "SERVICES" at bounding box center [436, 56] width 54 height 14
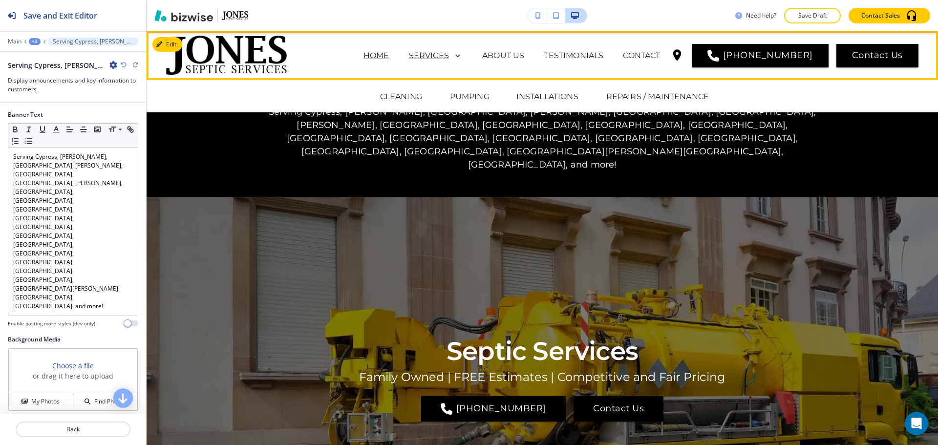
click at [449, 52] on p "SERVICES" at bounding box center [429, 56] width 40 height 12
click at [409, 94] on p "CLEANING" at bounding box center [401, 97] width 42 height 12
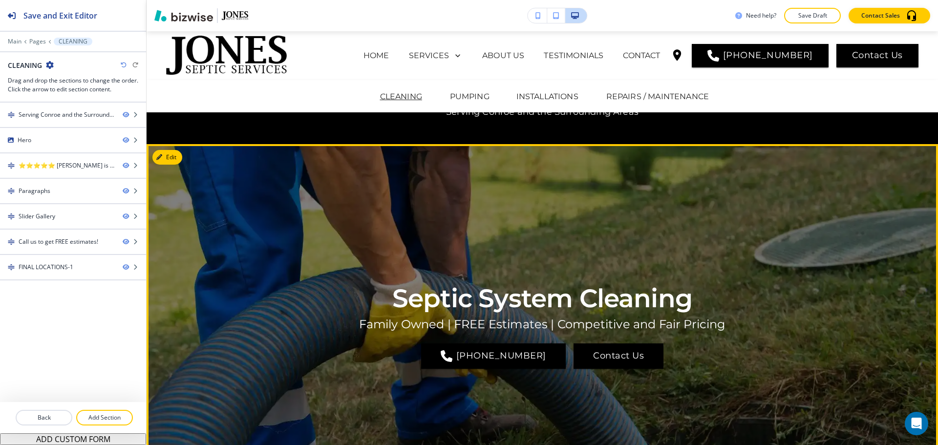
click at [401, 196] on div "Septic System Cleaning Family Owned | FREE Estimates | Competitive and Fair Pri…" at bounding box center [542, 326] width 572 height 312
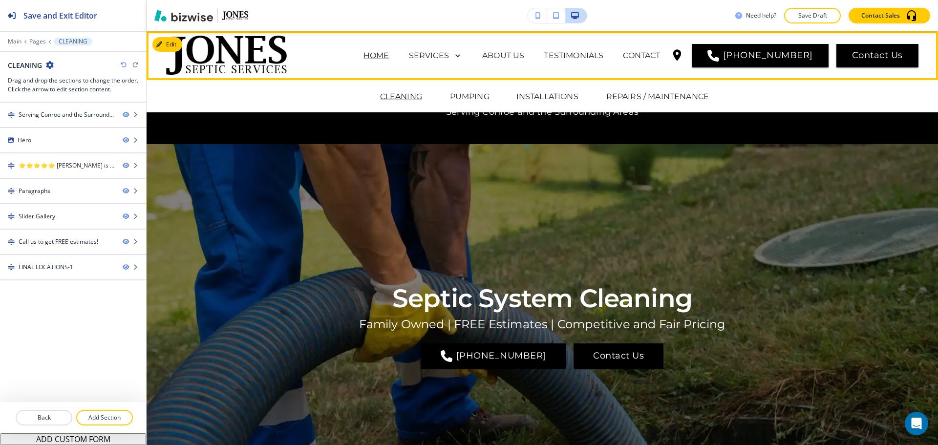
click at [389, 54] on p "HOME" at bounding box center [376, 56] width 26 height 12
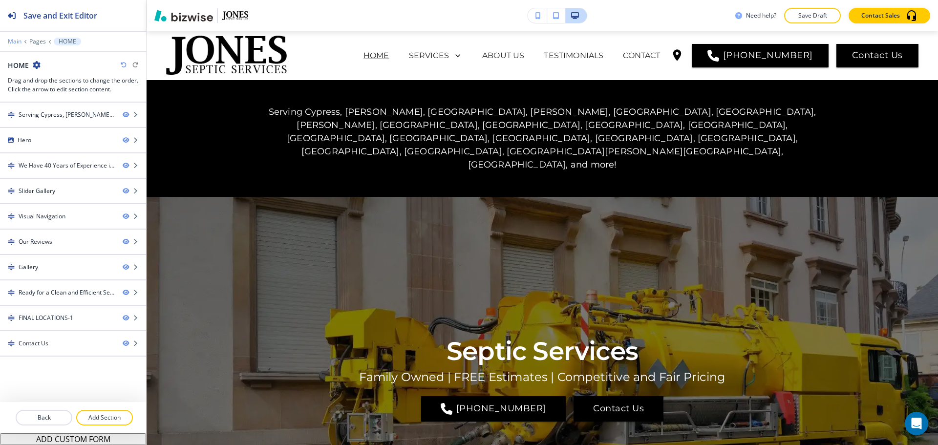
click at [16, 39] on p "Main" at bounding box center [15, 41] width 14 height 7
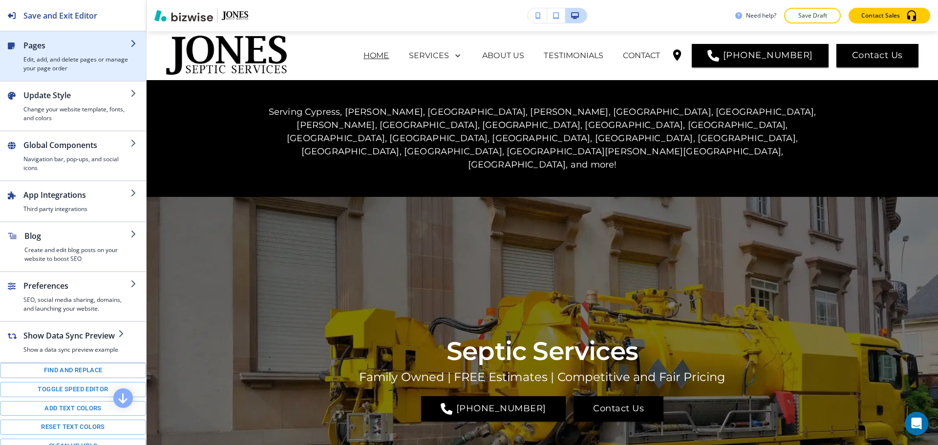
click at [44, 66] on h4 "Edit, add, and delete pages or manage your page order" at bounding box center [76, 64] width 107 height 18
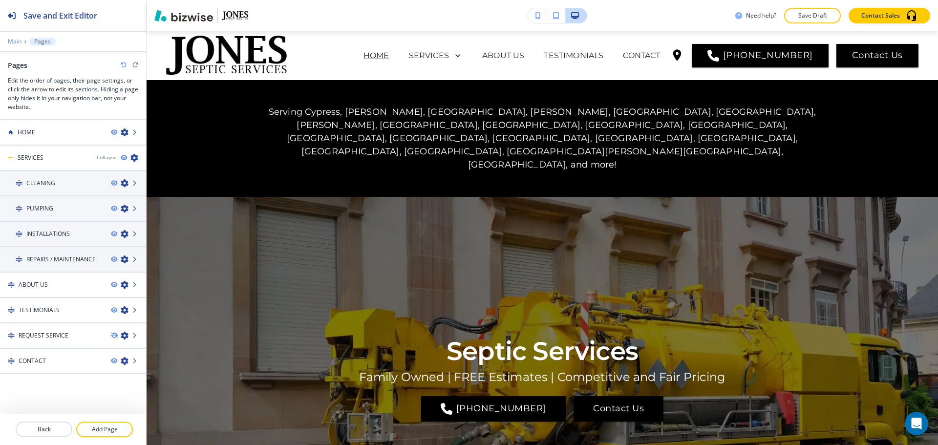
click at [10, 42] on p "Main" at bounding box center [15, 41] width 14 height 7
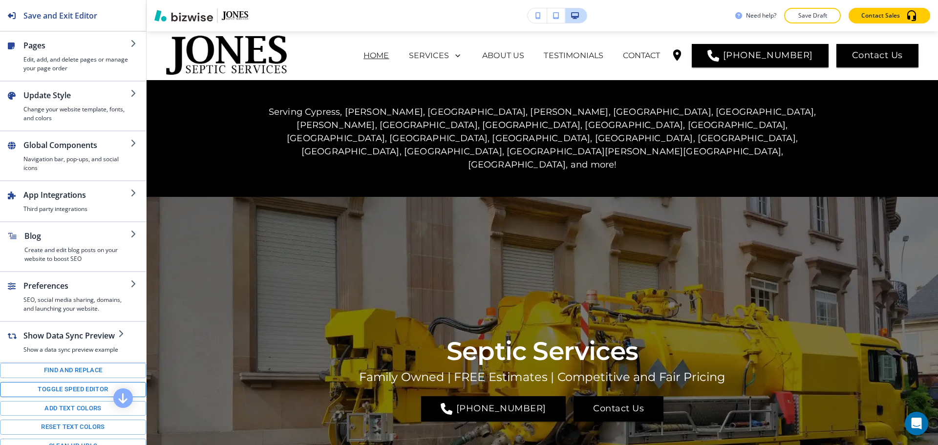
click at [78, 387] on button "Toggle speed editor" at bounding box center [73, 389] width 146 height 15
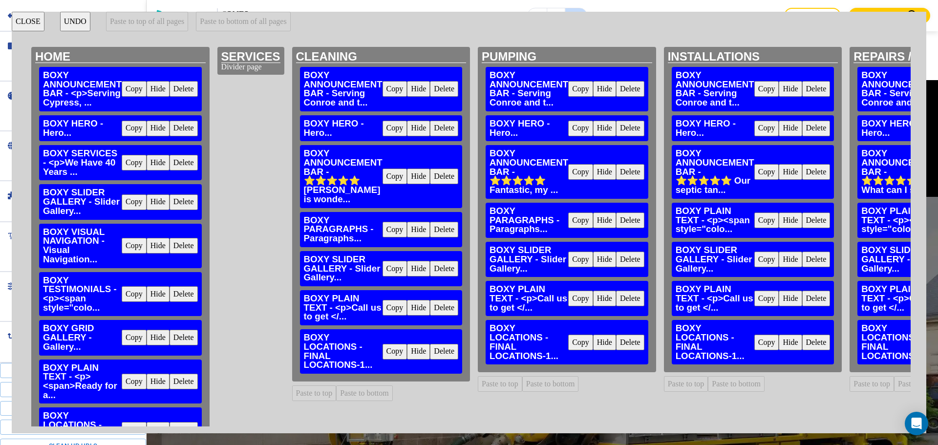
click at [137, 88] on button "Copy" at bounding box center [134, 89] width 25 height 16
click at [456, 88] on button "Delete" at bounding box center [444, 89] width 28 height 16
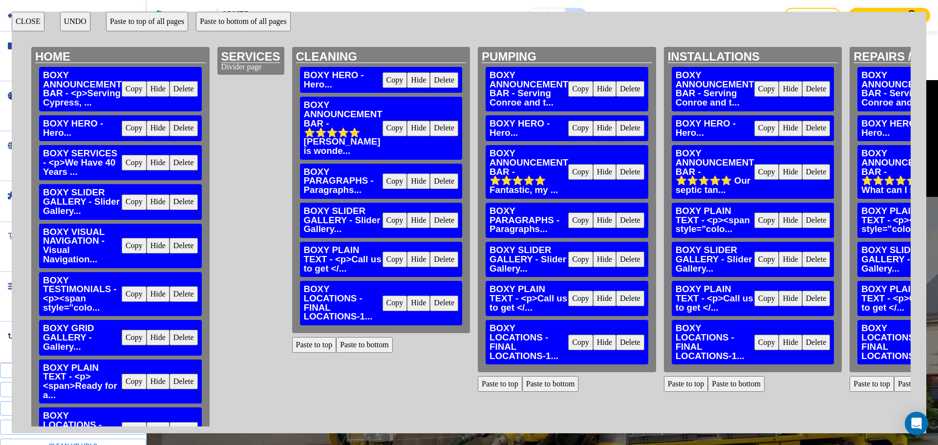
click at [306, 339] on button "Paste to top" at bounding box center [314, 345] width 44 height 16
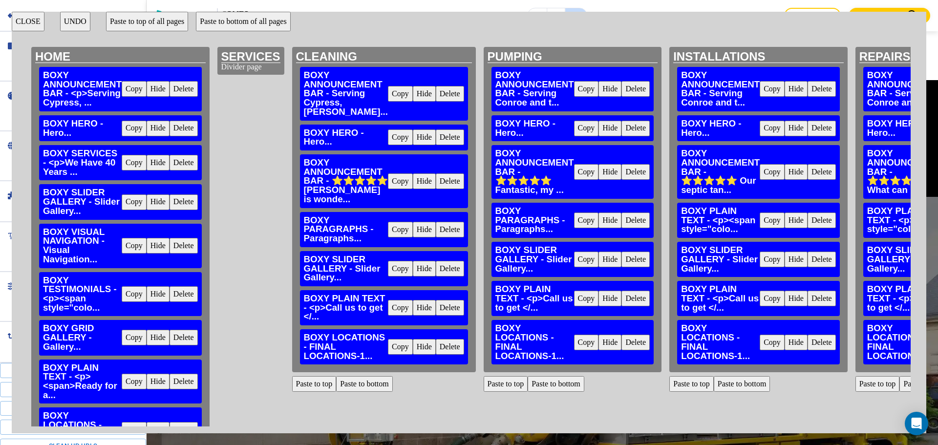
click at [640, 91] on button "Delete" at bounding box center [635, 89] width 28 height 16
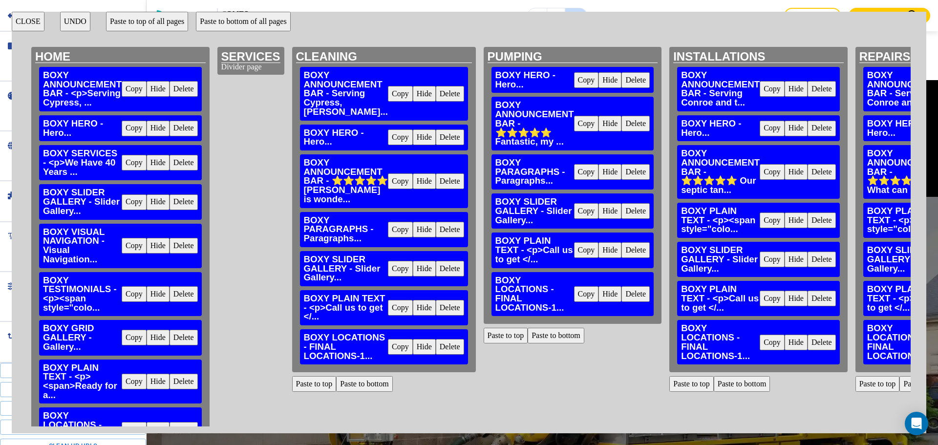
click at [511, 340] on button "Paste to top" at bounding box center [506, 336] width 44 height 16
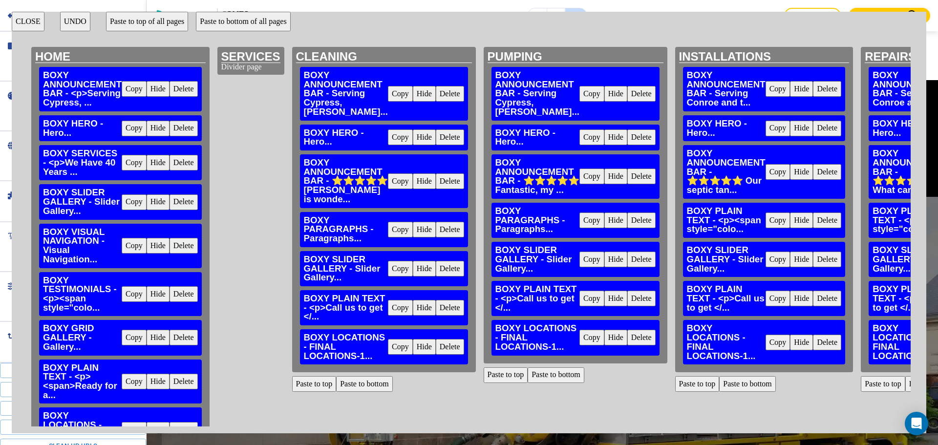
click at [826, 93] on button "Delete" at bounding box center [827, 89] width 28 height 16
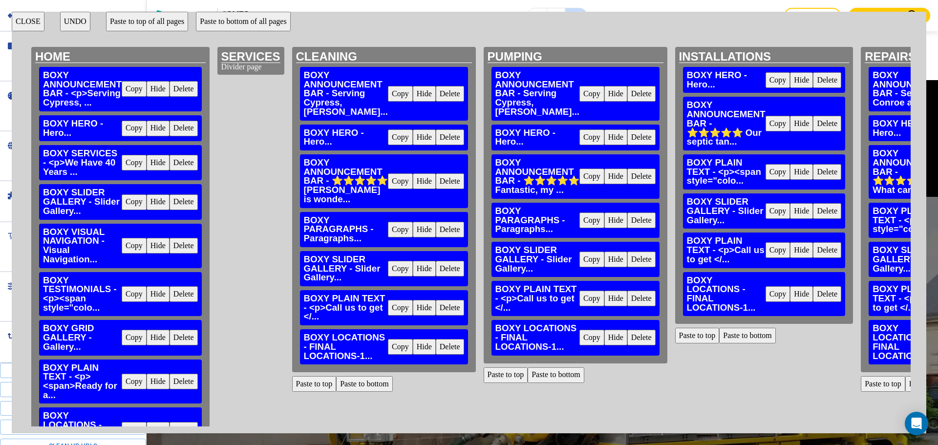
click at [682, 330] on button "Paste to top" at bounding box center [697, 336] width 44 height 16
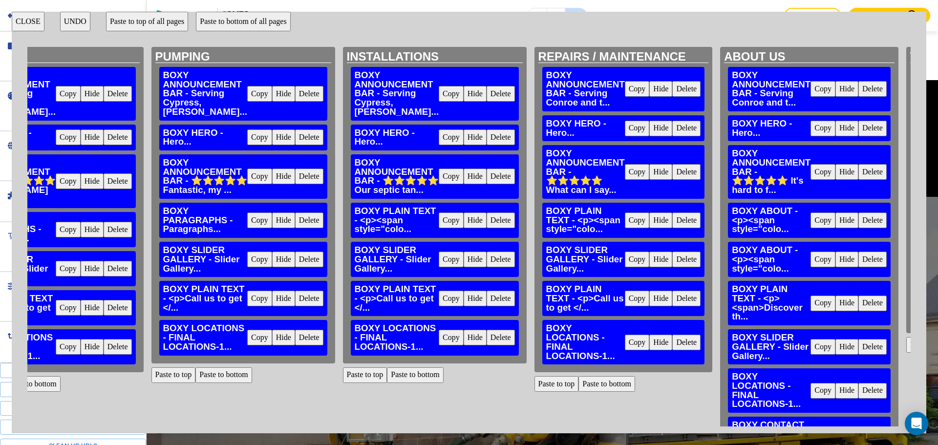
scroll to position [0, 393]
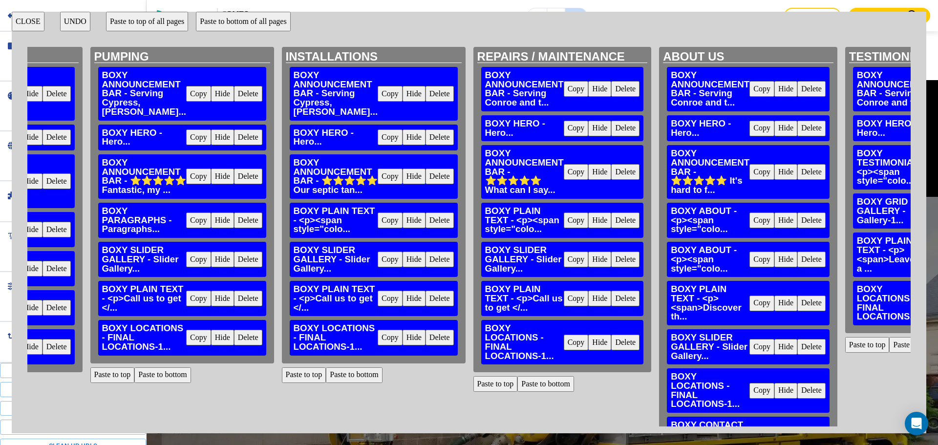
click at [484, 384] on button "Paste to top" at bounding box center [495, 384] width 44 height 16
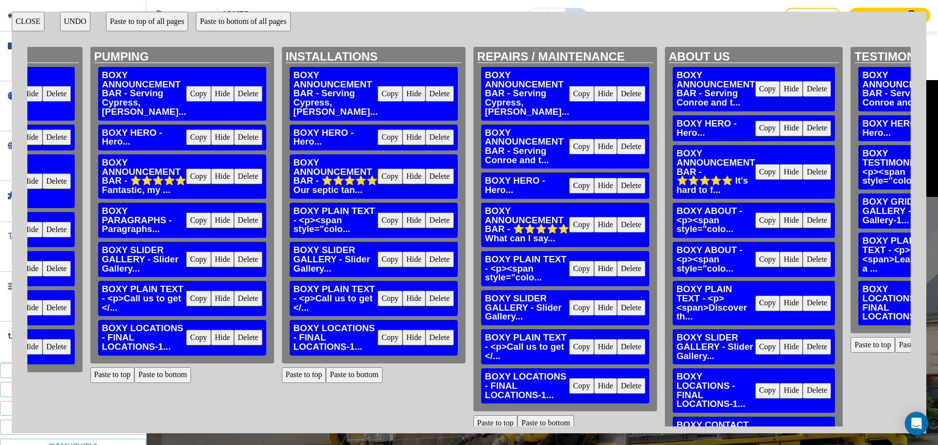
click at [617, 139] on button "Delete" at bounding box center [631, 147] width 28 height 16
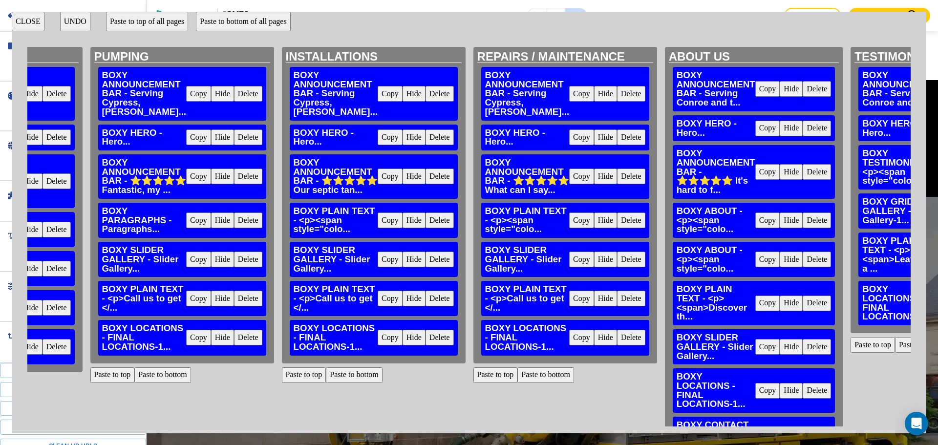
click at [803, 96] on button "Delete" at bounding box center [817, 89] width 28 height 16
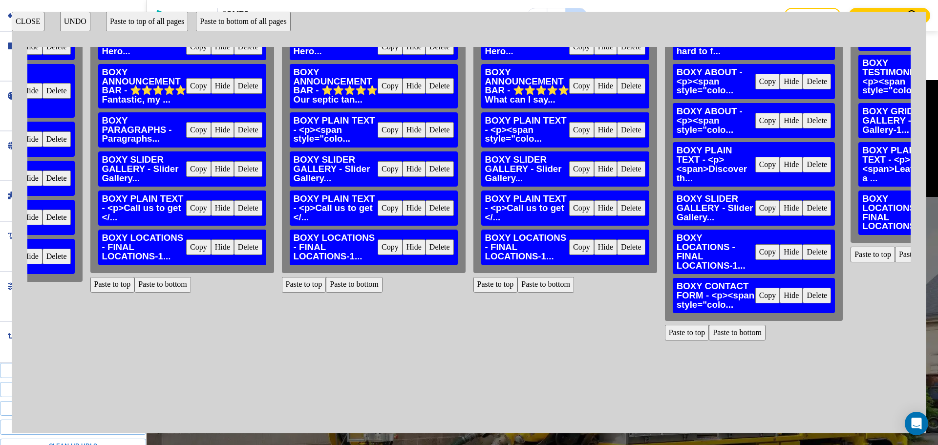
scroll to position [98, 393]
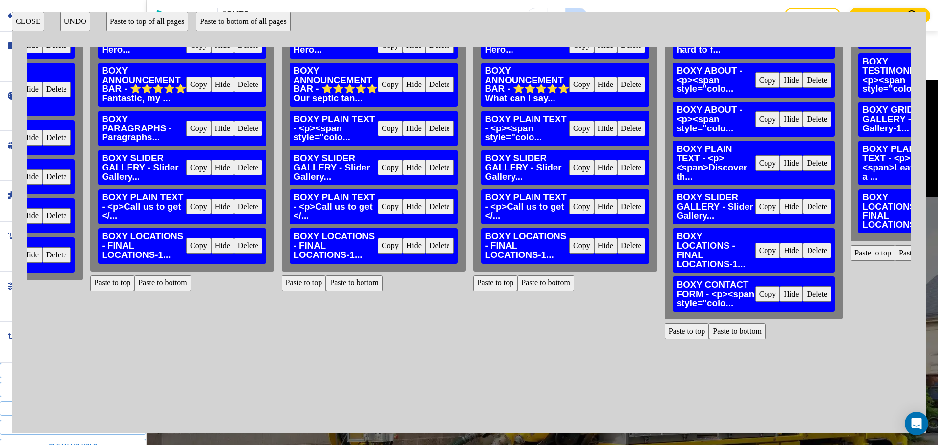
click at [671, 325] on button "Paste to top" at bounding box center [687, 331] width 44 height 16
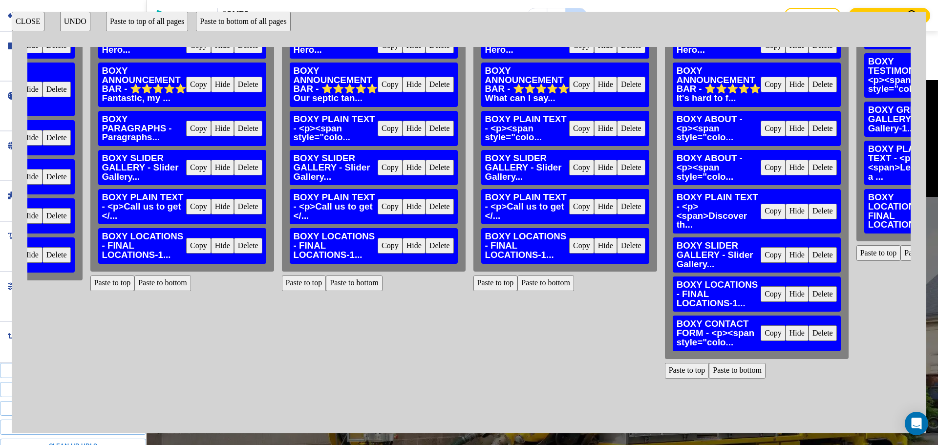
click at [856, 249] on button "Paste to top" at bounding box center [878, 253] width 44 height 16
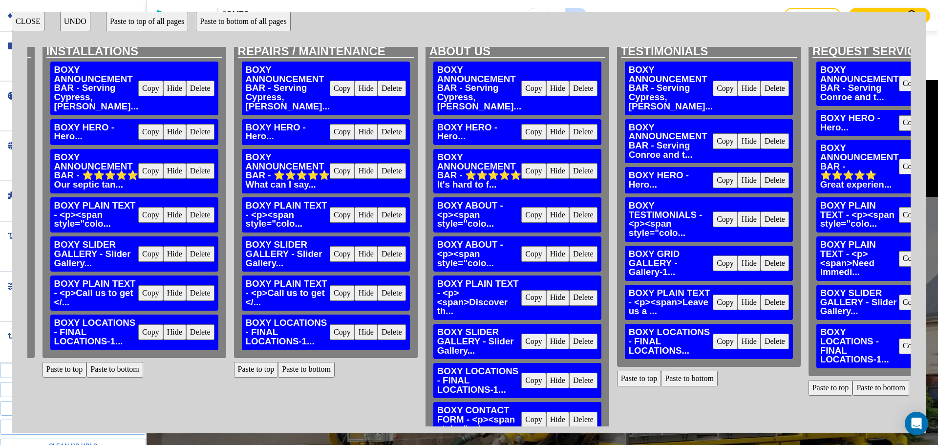
scroll to position [0, 633]
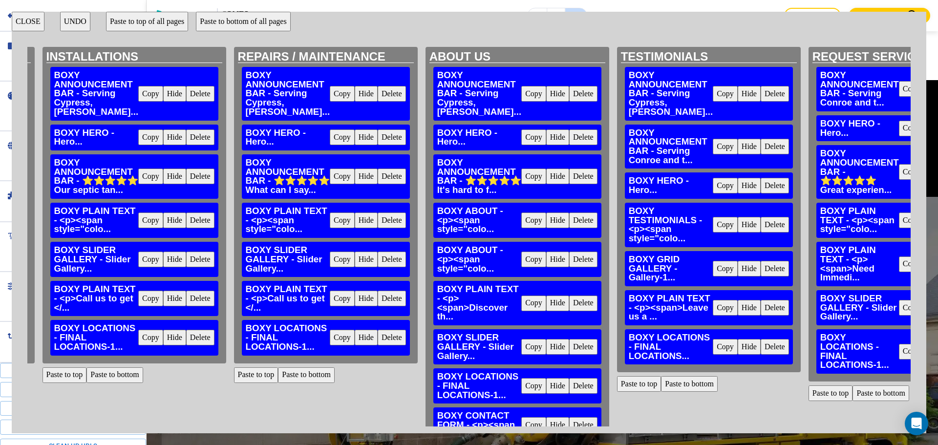
click at [761, 139] on button "Delete" at bounding box center [775, 147] width 28 height 16
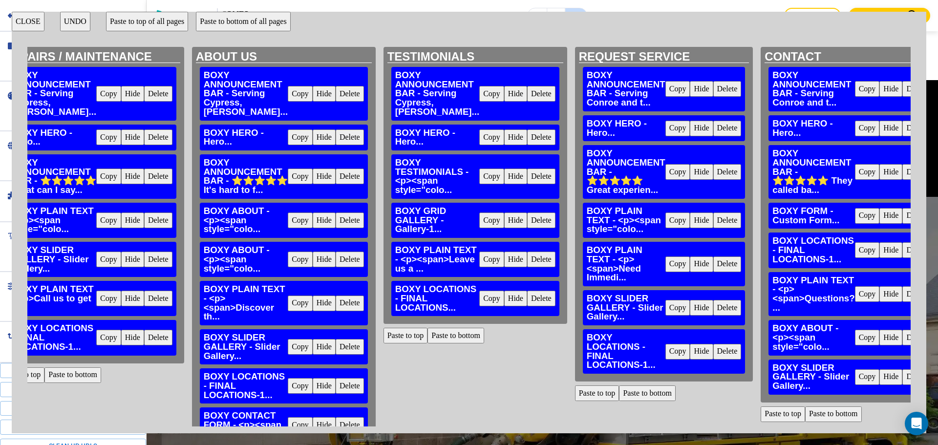
scroll to position [0, 876]
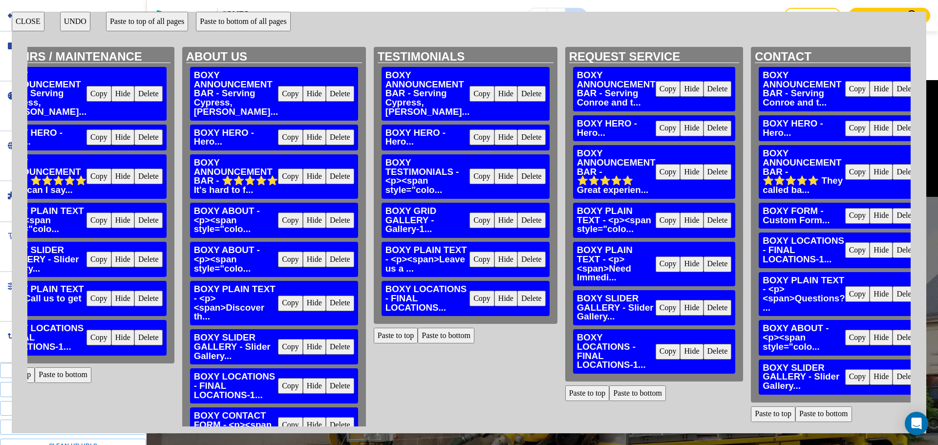
click at [704, 94] on button "Delete" at bounding box center [718, 89] width 28 height 16
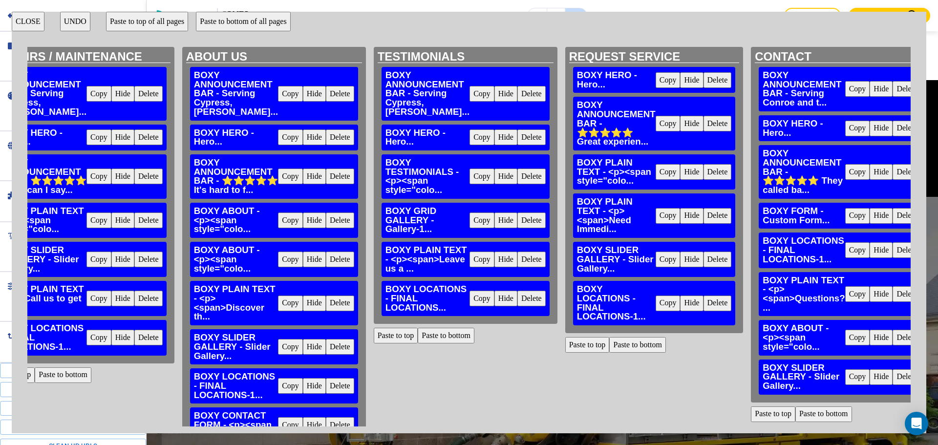
click at [565, 350] on button "Paste to top" at bounding box center [587, 345] width 44 height 16
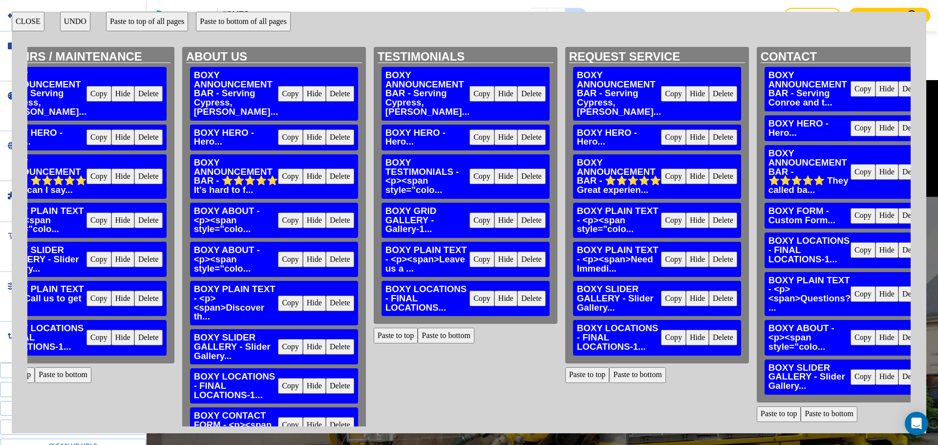
drag, startPoint x: 884, startPoint y: 86, endPoint x: 885, endPoint y: 101, distance: 14.2
click at [898, 87] on button "Delete" at bounding box center [912, 89] width 28 height 16
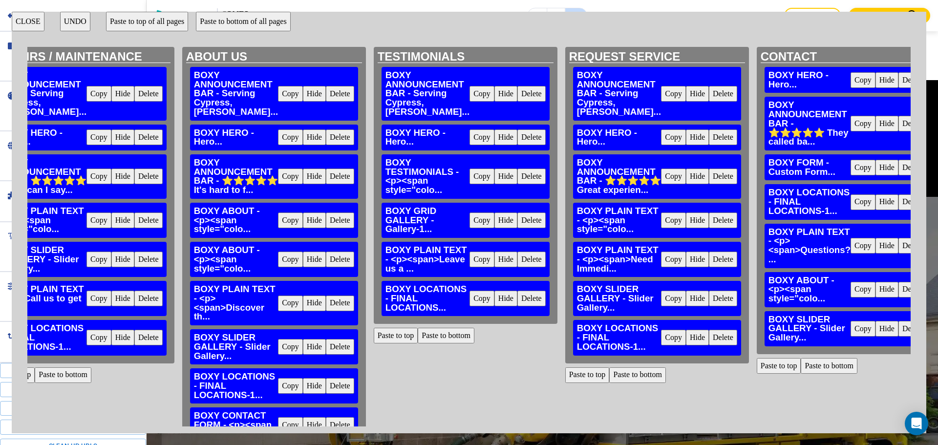
click at [757, 363] on button "Paste to top" at bounding box center [779, 366] width 44 height 16
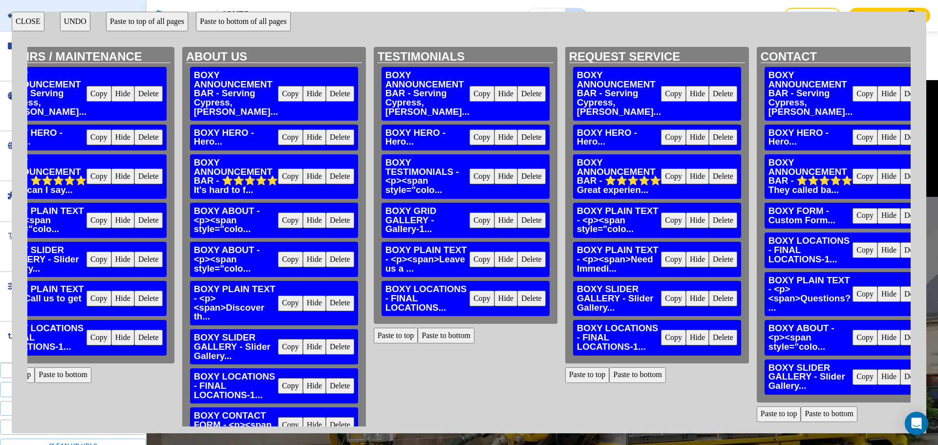
drag, startPoint x: 26, startPoint y: 17, endPoint x: 32, endPoint y: 19, distance: 6.2
click at [26, 16] on button "CLOSE" at bounding box center [28, 22] width 33 height 20
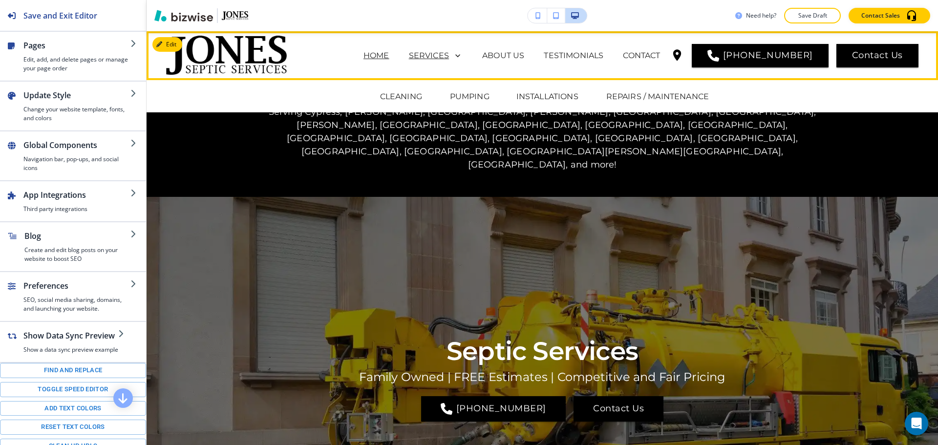
click at [452, 49] on div "SERVICES" at bounding box center [436, 56] width 54 height 14
click at [511, 52] on p "ABOUT US" at bounding box center [503, 56] width 42 height 12
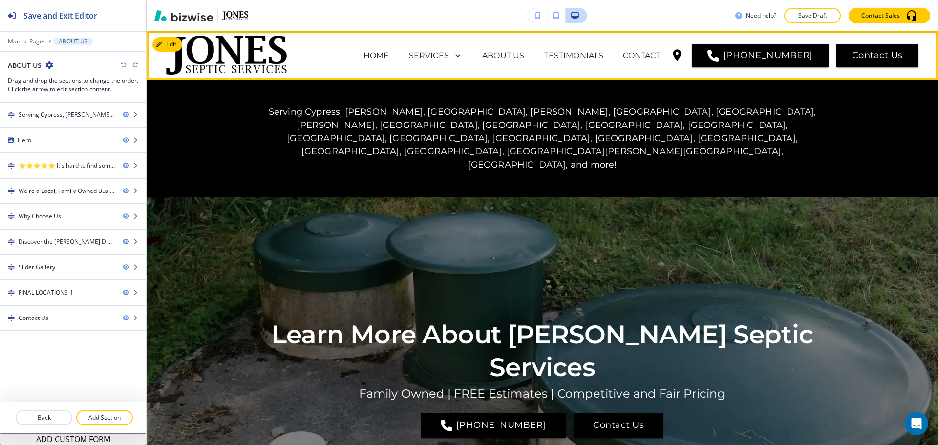
click at [592, 50] on p "TESTIMONIALS" at bounding box center [574, 56] width 60 height 12
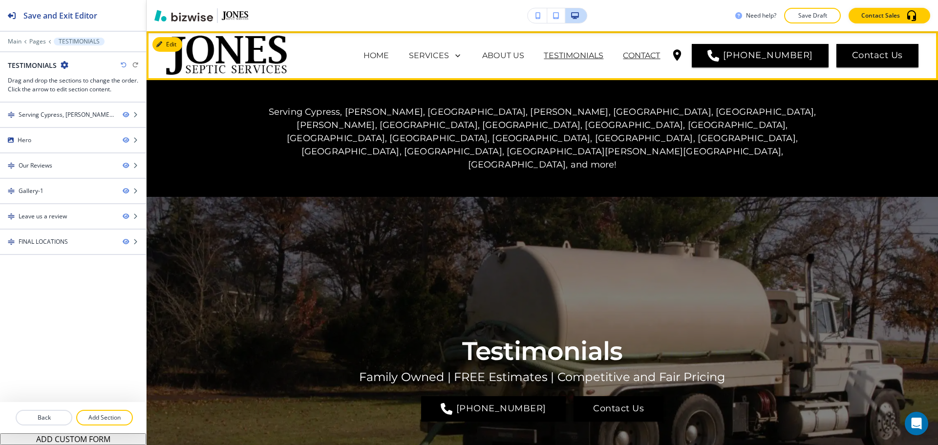
click at [646, 53] on p "CONTACT" at bounding box center [641, 56] width 37 height 12
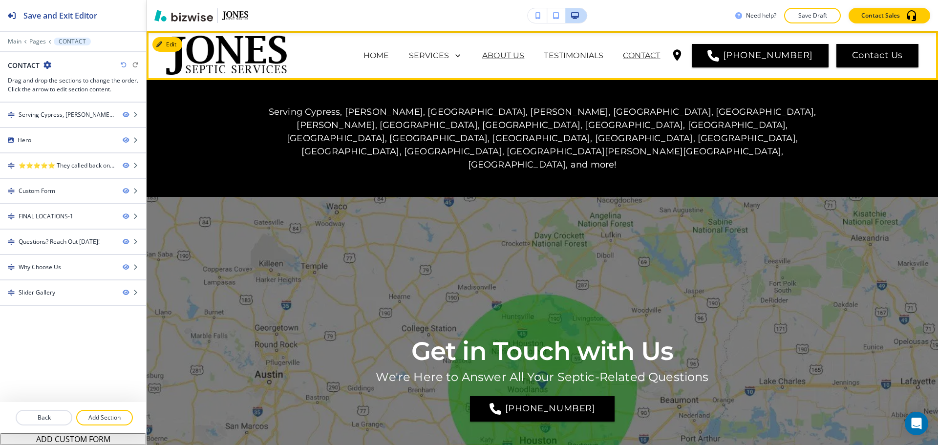
click at [524, 59] on p "ABOUT US" at bounding box center [503, 56] width 42 height 12
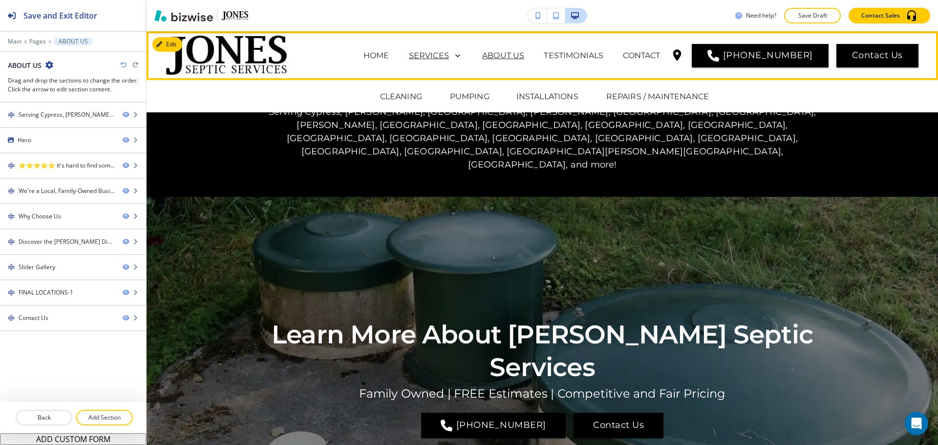
click at [449, 58] on p "SERVICES" at bounding box center [429, 56] width 40 height 12
click at [389, 59] on p "HOME" at bounding box center [376, 56] width 26 height 12
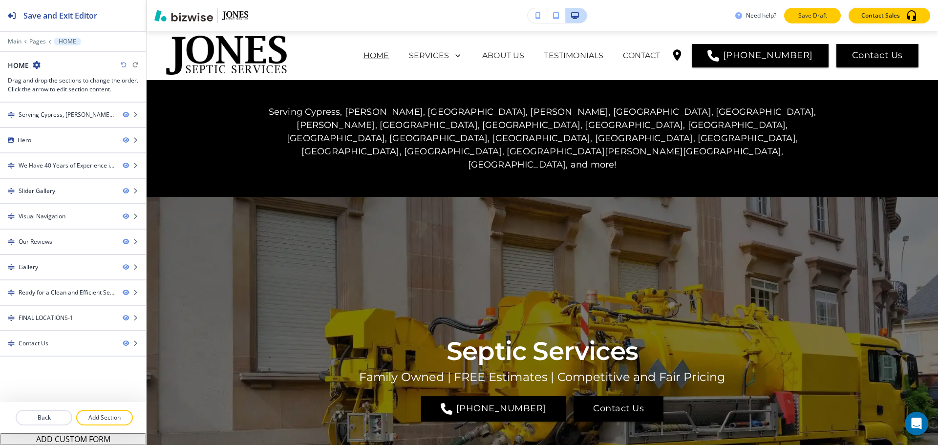
click at [811, 16] on p "Save Draft" at bounding box center [812, 15] width 31 height 9
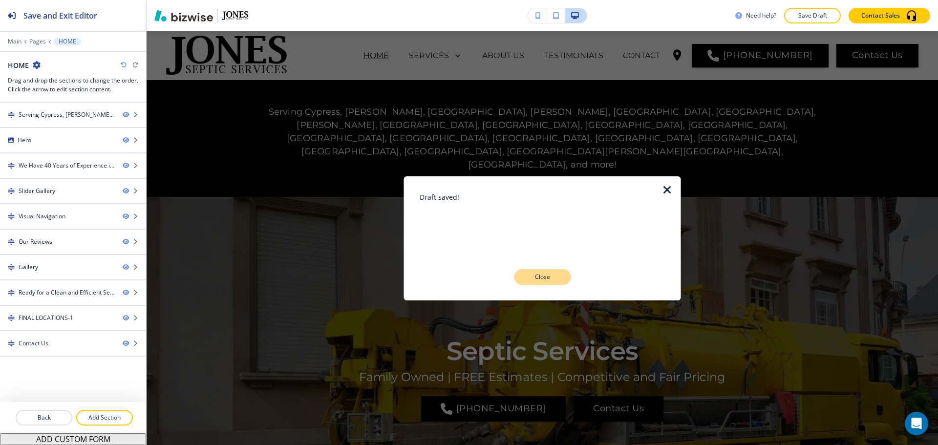
click at [528, 276] on p "Close" at bounding box center [542, 277] width 31 height 9
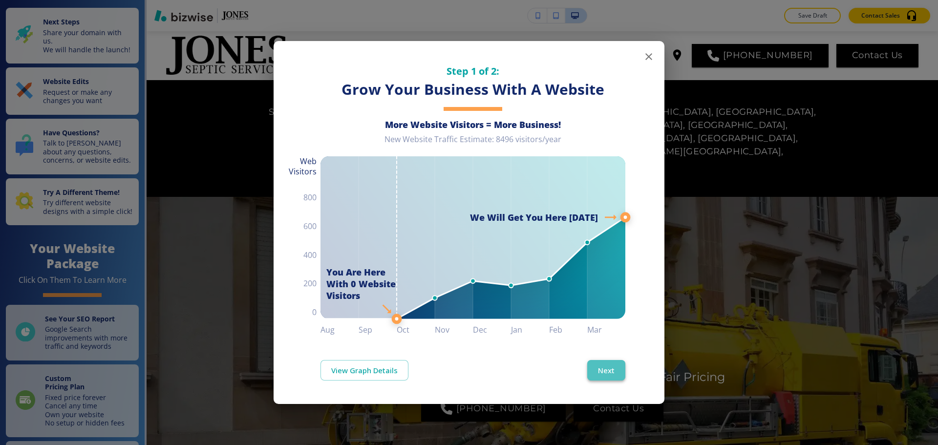
click at [613, 365] on button "Next" at bounding box center [606, 370] width 38 height 21
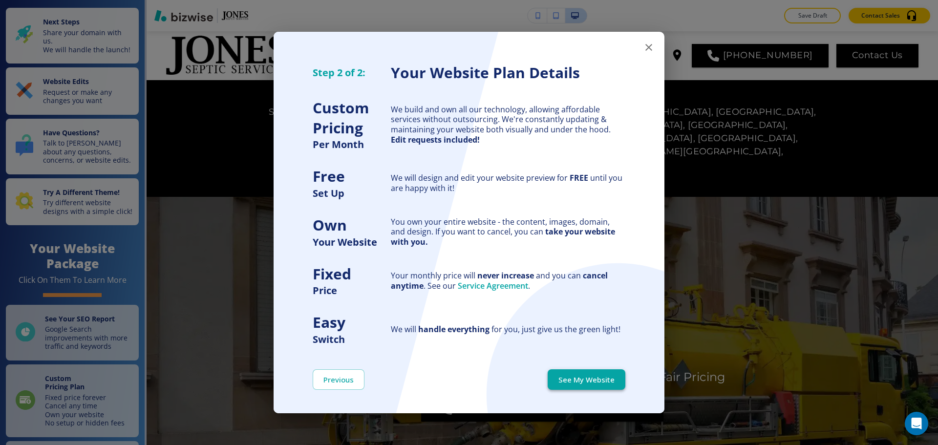
click at [607, 376] on button "See My Website" at bounding box center [587, 379] width 78 height 21
